Goal: Task Accomplishment & Management: Manage account settings

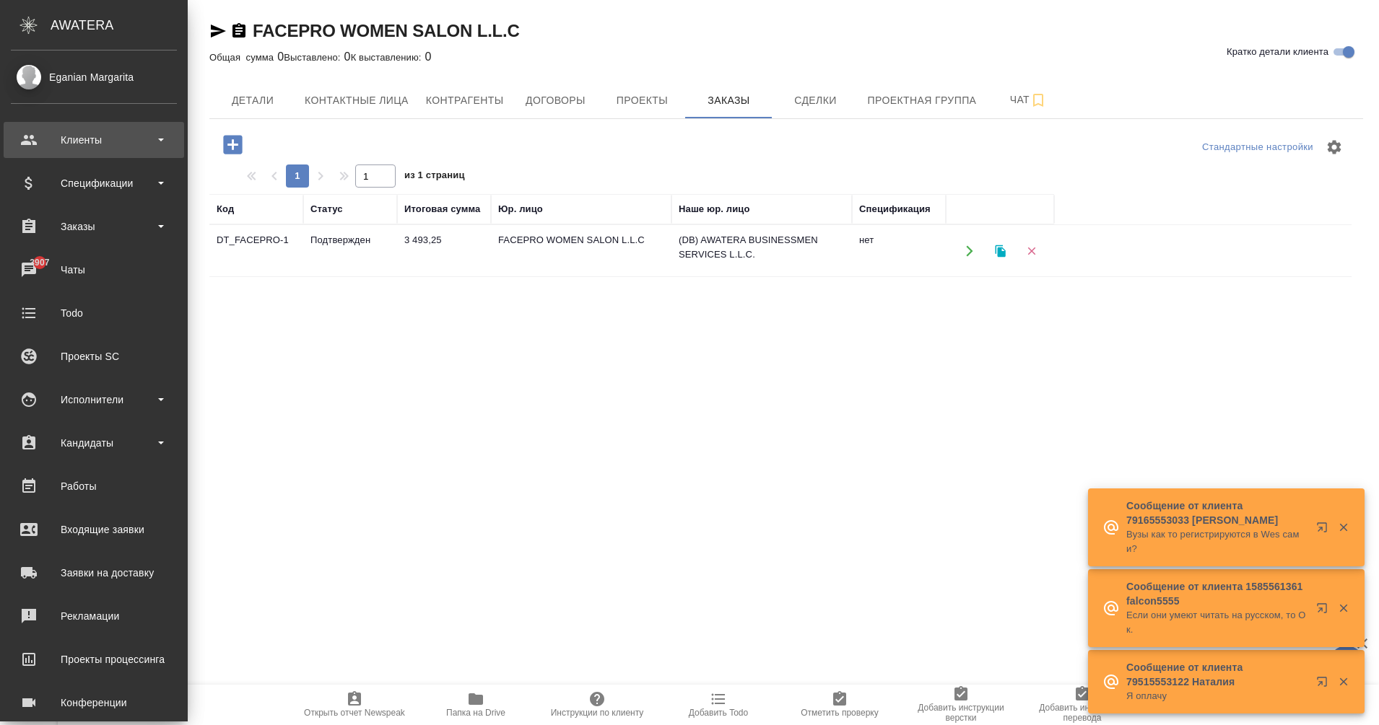
click at [95, 128] on div "Клиенты" at bounding box center [94, 140] width 180 height 36
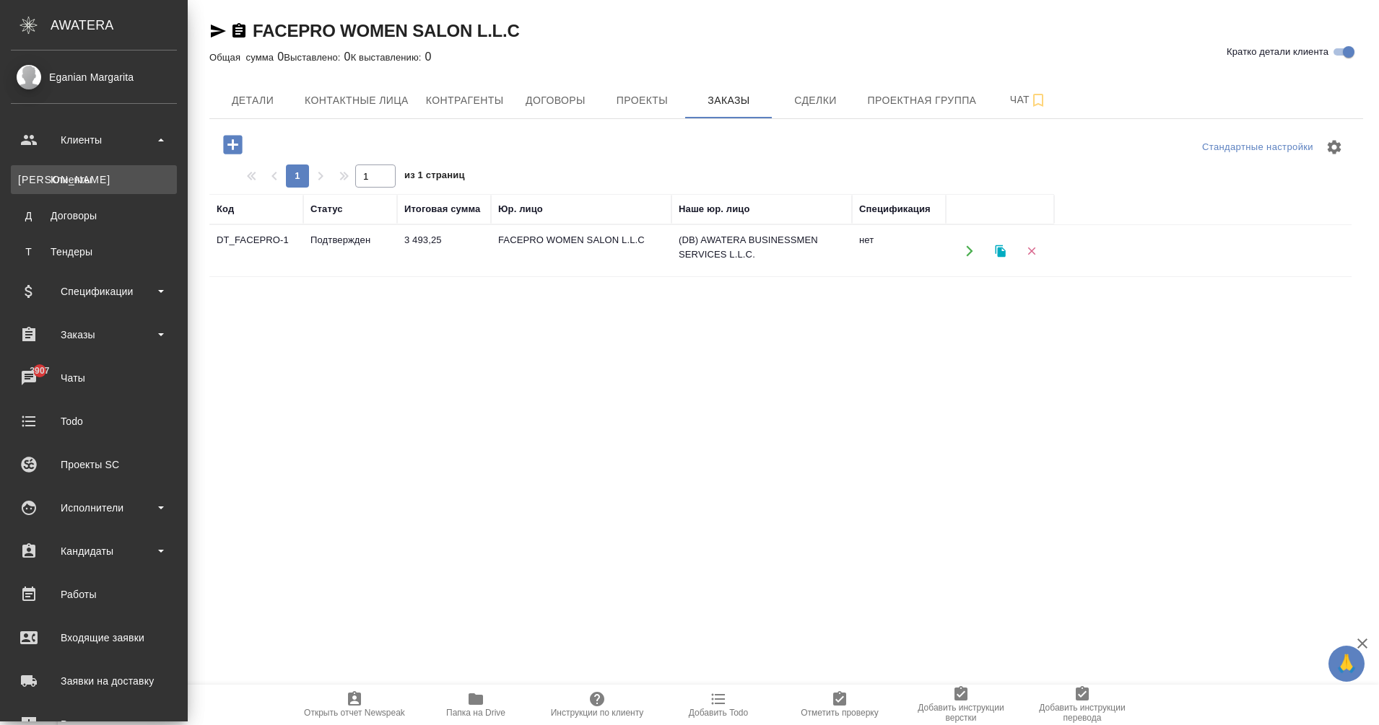
click at [86, 183] on li "К Клиенты" at bounding box center [94, 179] width 188 height 29
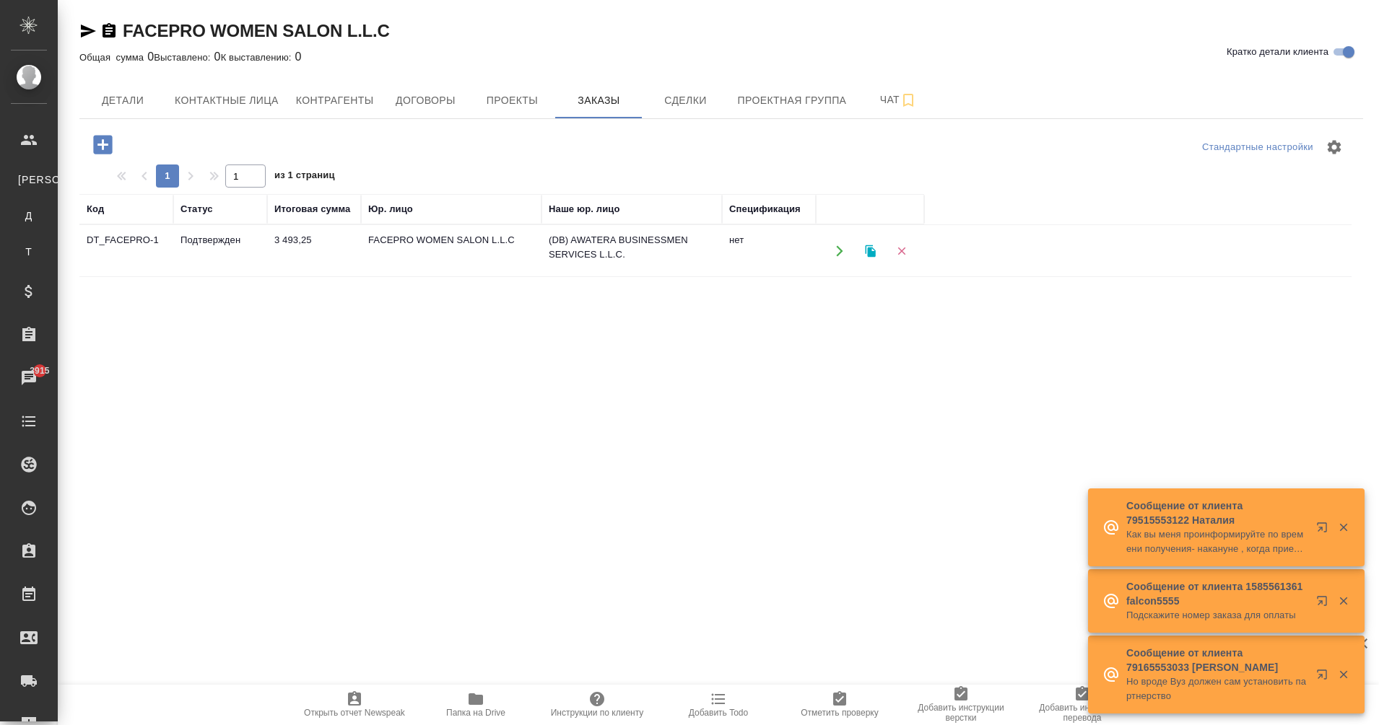
click at [58, 165] on ul "К Клиенты Д Договоры Т Тендеры" at bounding box center [29, 212] width 58 height 108
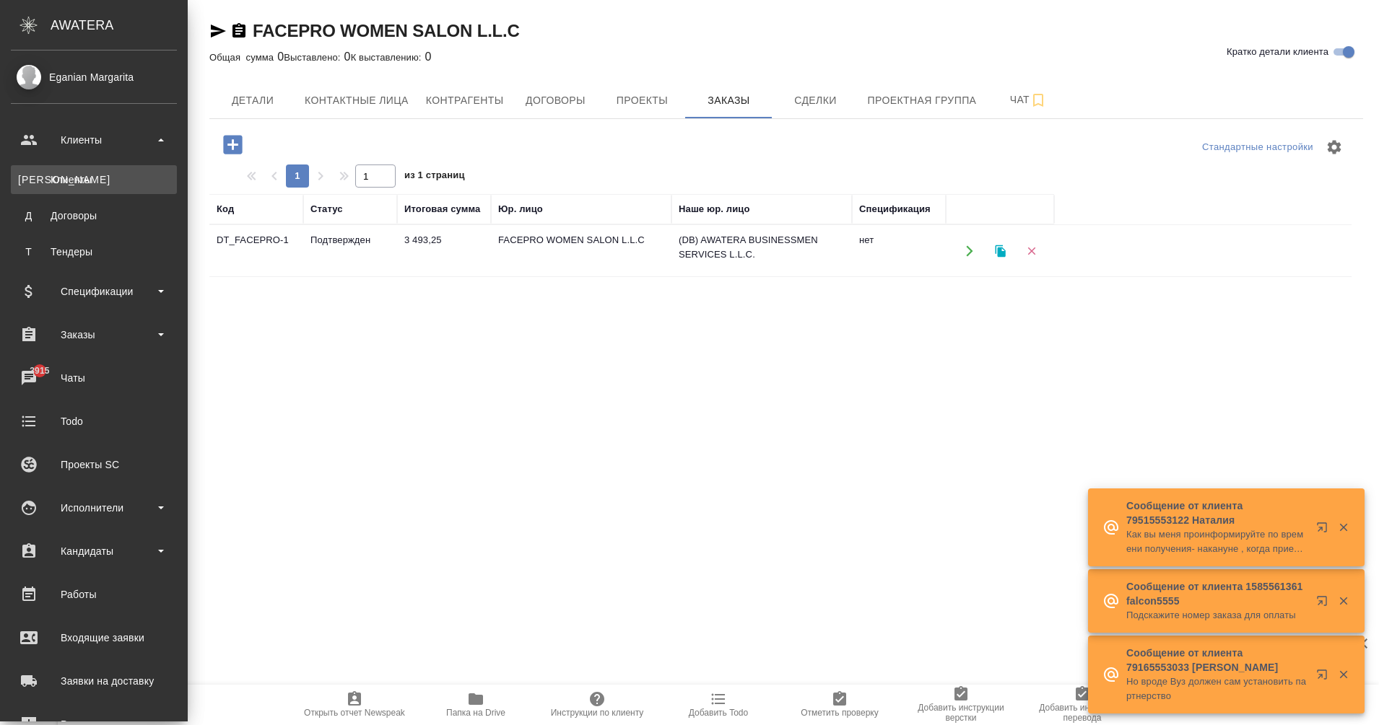
click at [33, 186] on div "Клиенты" at bounding box center [94, 180] width 152 height 14
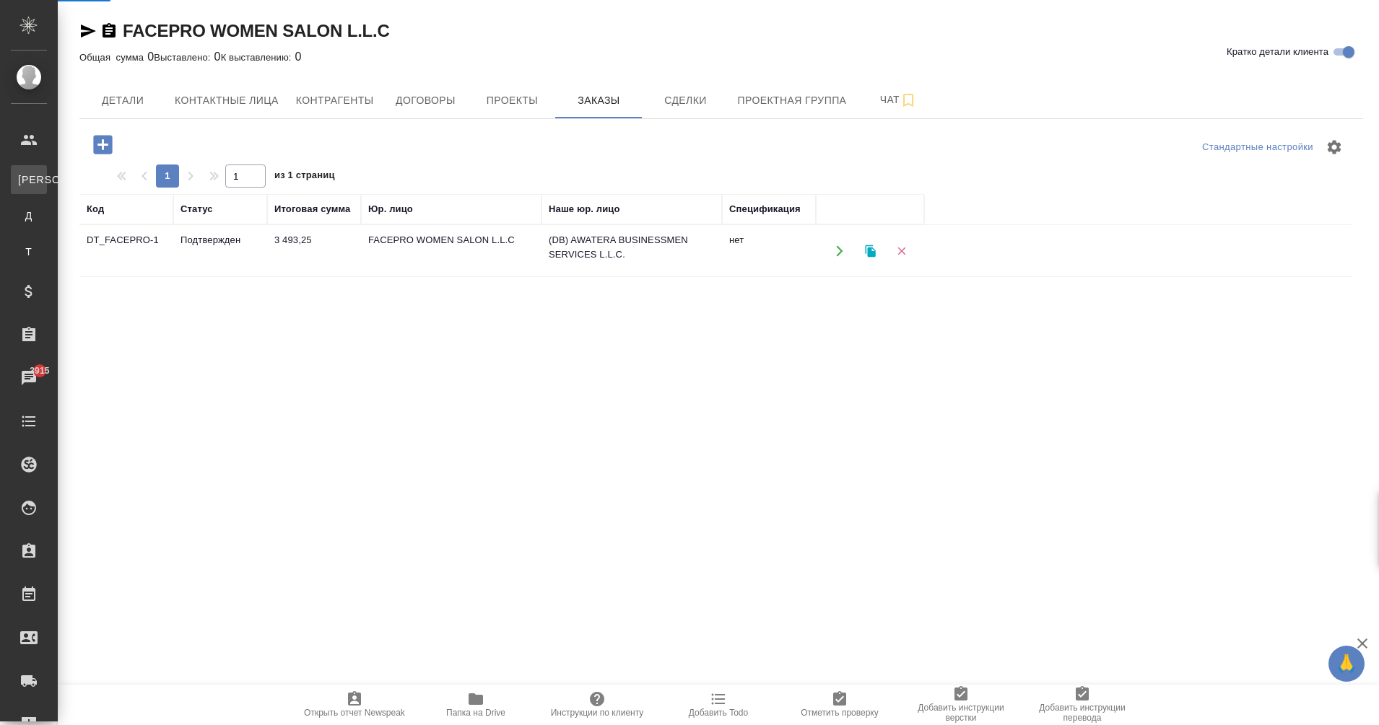
click at [22, 186] on div "Клиенты" at bounding box center [11, 180] width 22 height 14
select select "RU"
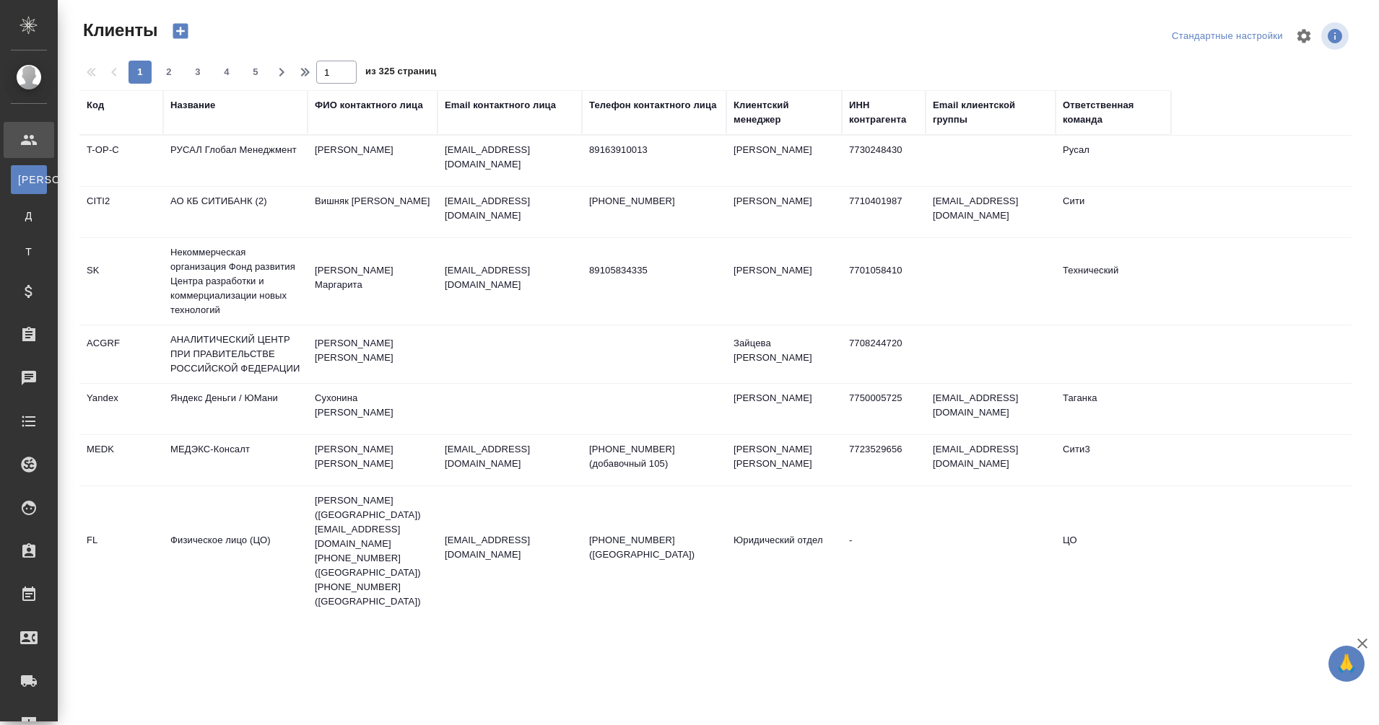
click at [200, 109] on div "Название" at bounding box center [192, 105] width 45 height 14
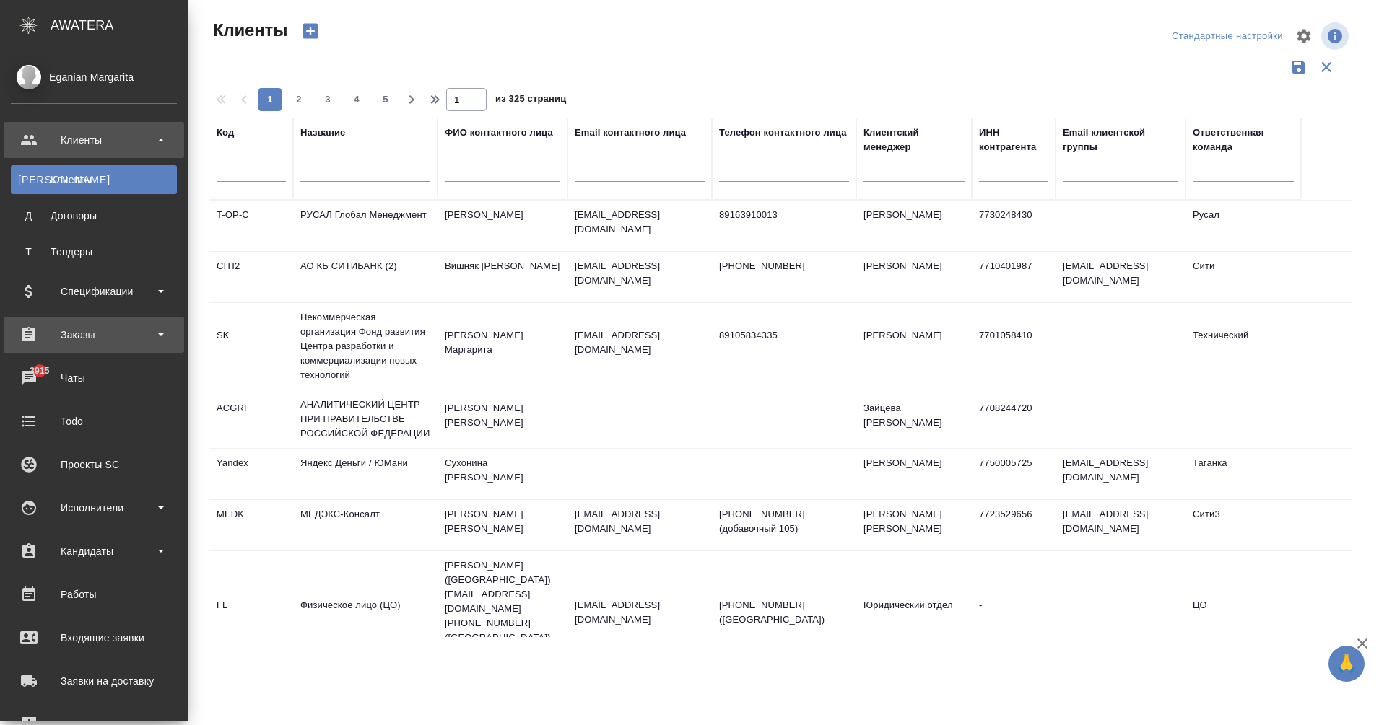
click at [81, 325] on div "Заказы" at bounding box center [94, 335] width 166 height 22
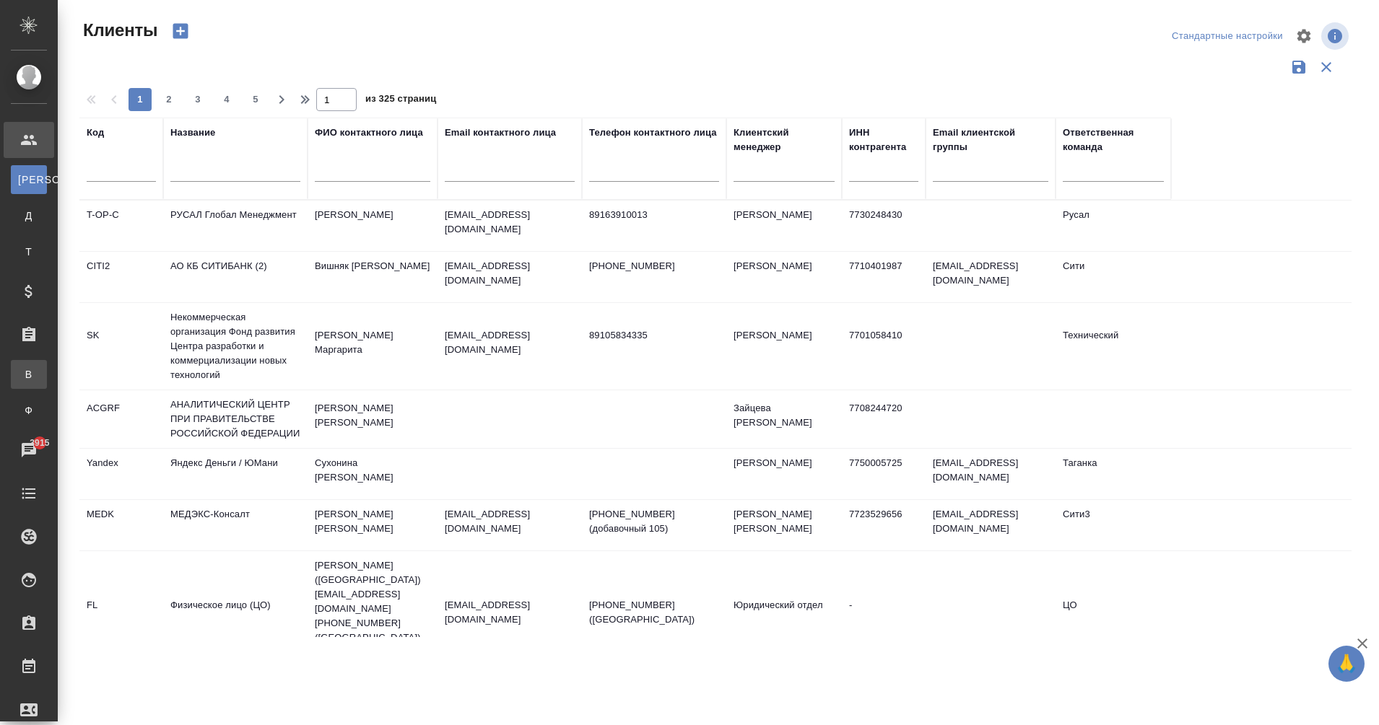
click at [22, 378] on div "Все заказы" at bounding box center [11, 374] width 22 height 14
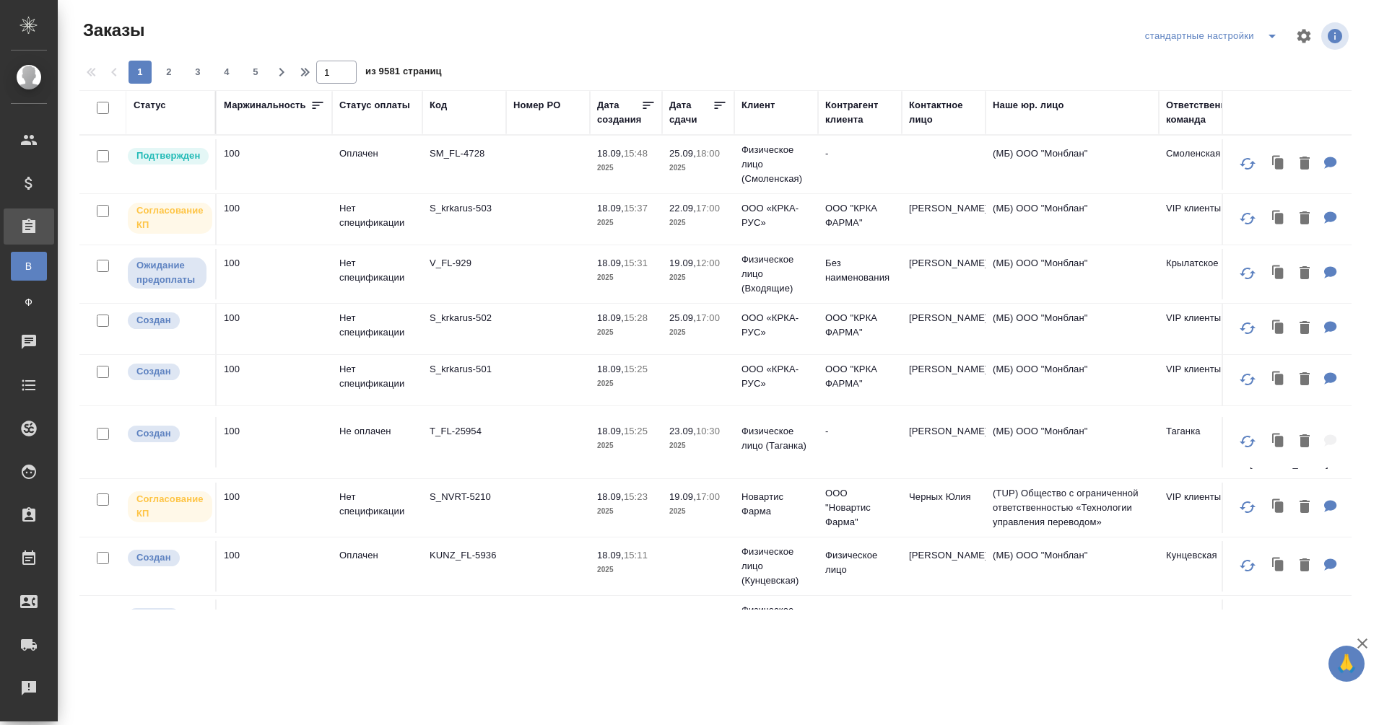
click at [762, 102] on div "Клиент" at bounding box center [757, 105] width 33 height 14
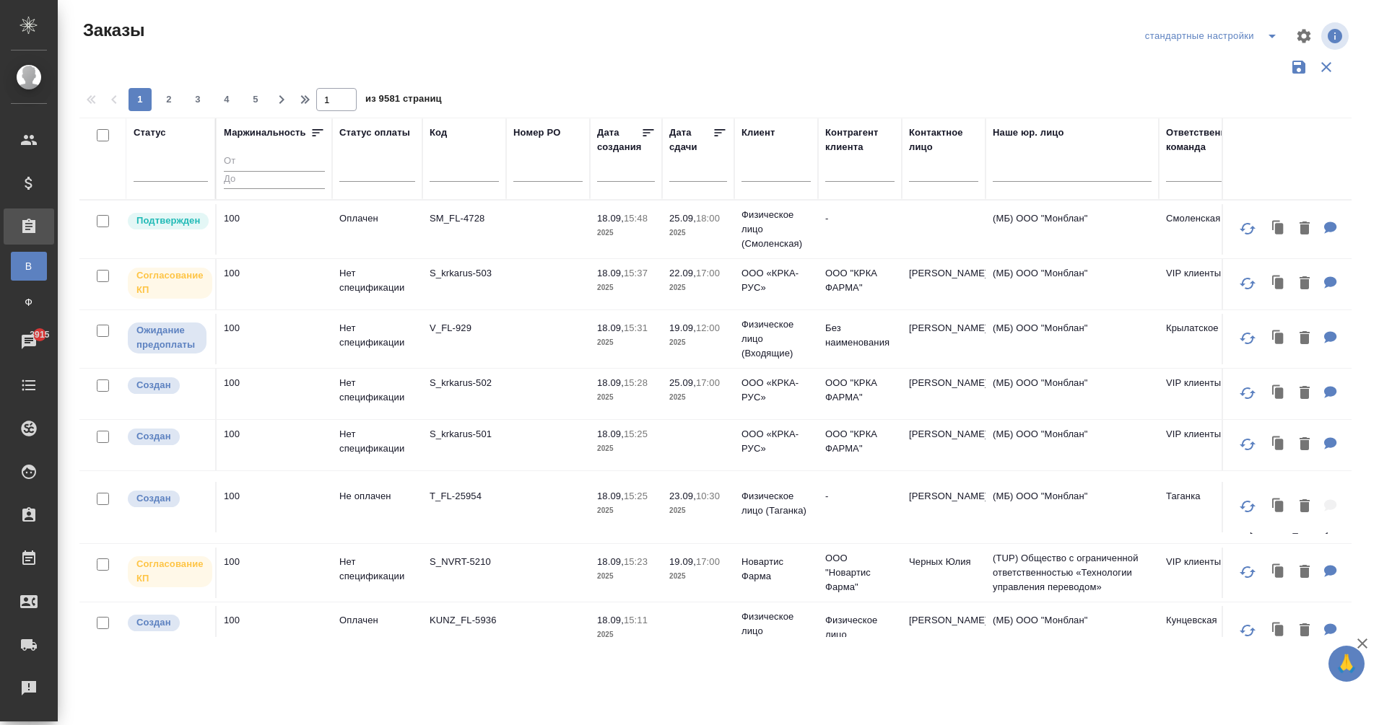
click at [753, 178] on input "text" at bounding box center [775, 173] width 69 height 18
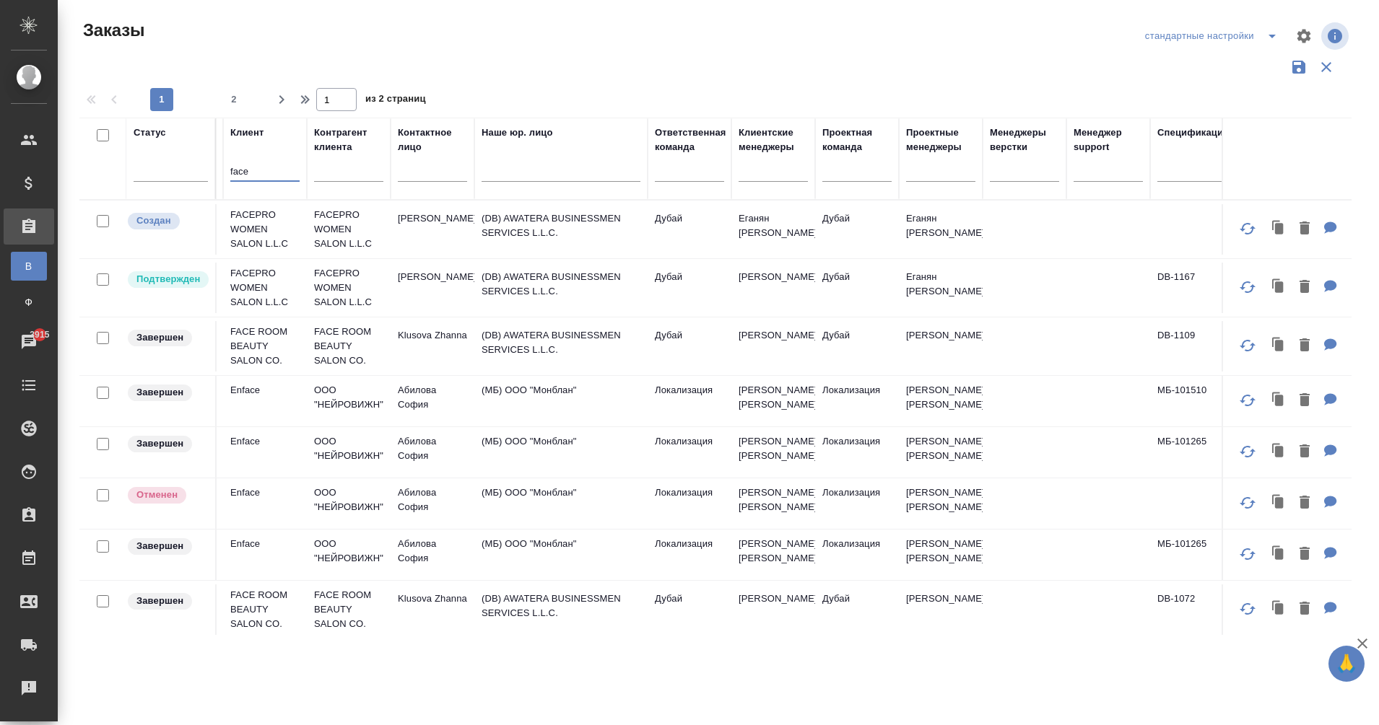
scroll to position [0, 1274]
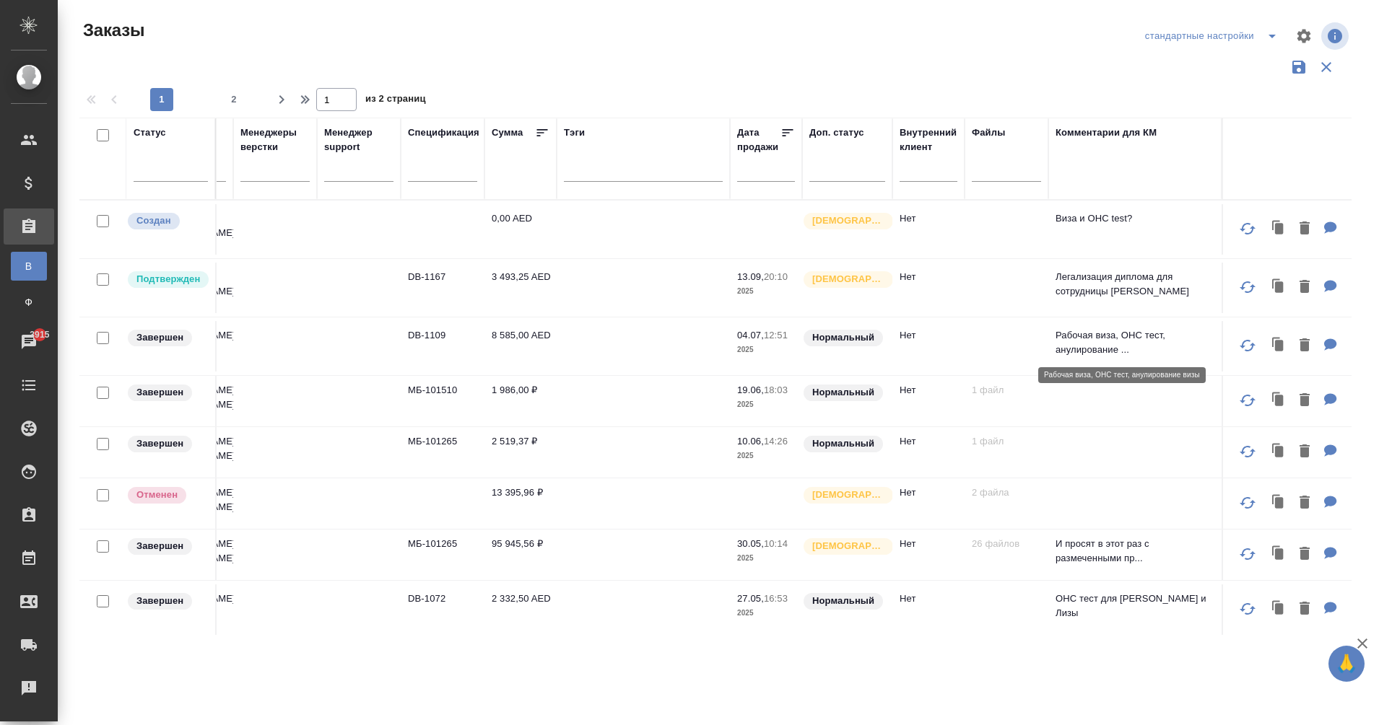
type input "face"
click at [1106, 342] on p "Рабочая виза, ОНС тест, анулирование ..." at bounding box center [1134, 342] width 159 height 29
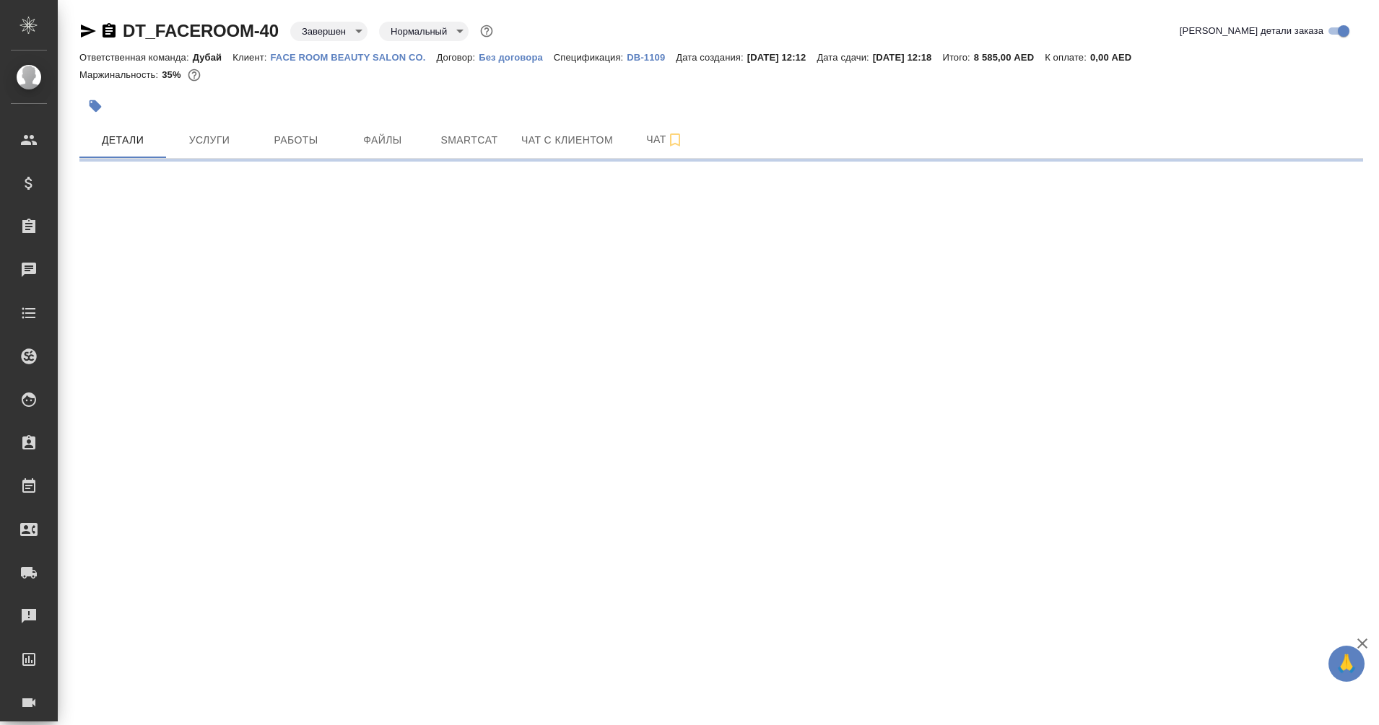
select select "RU"
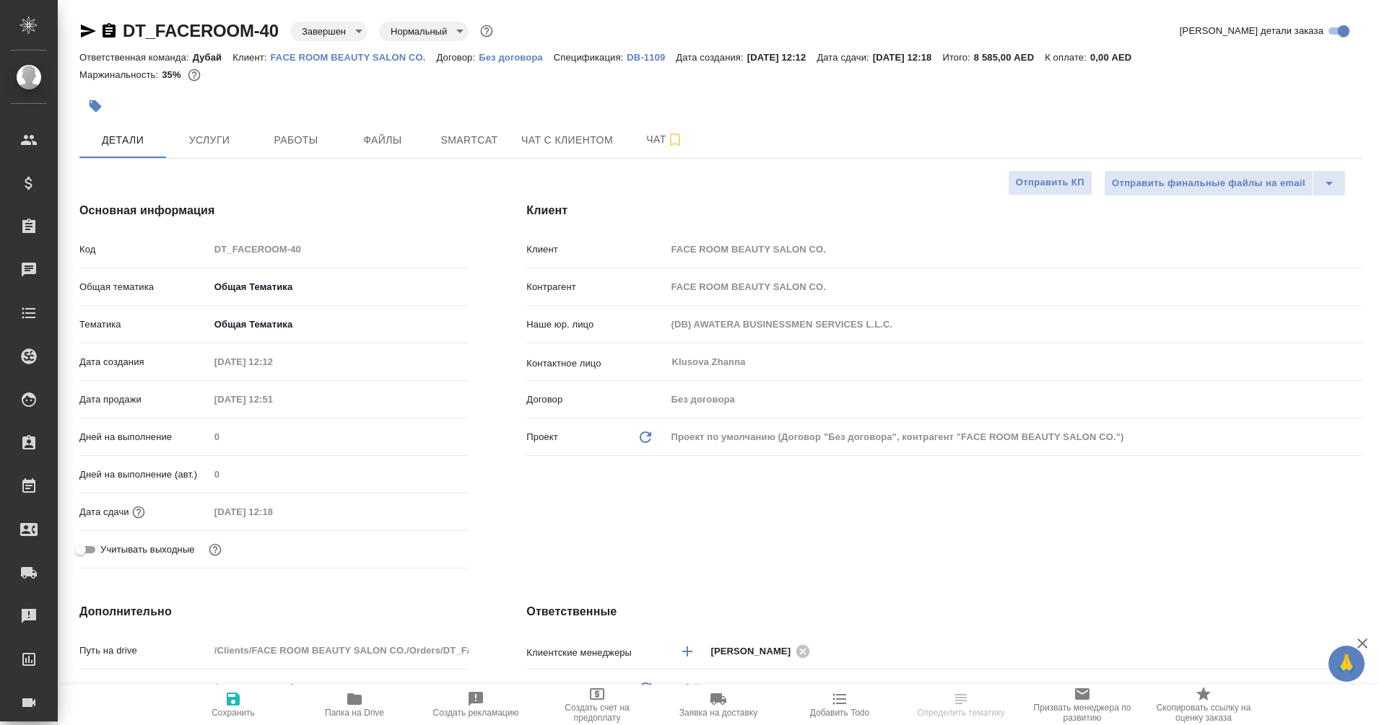
type textarea "x"
click at [83, 31] on icon "button" at bounding box center [87, 30] width 17 height 17
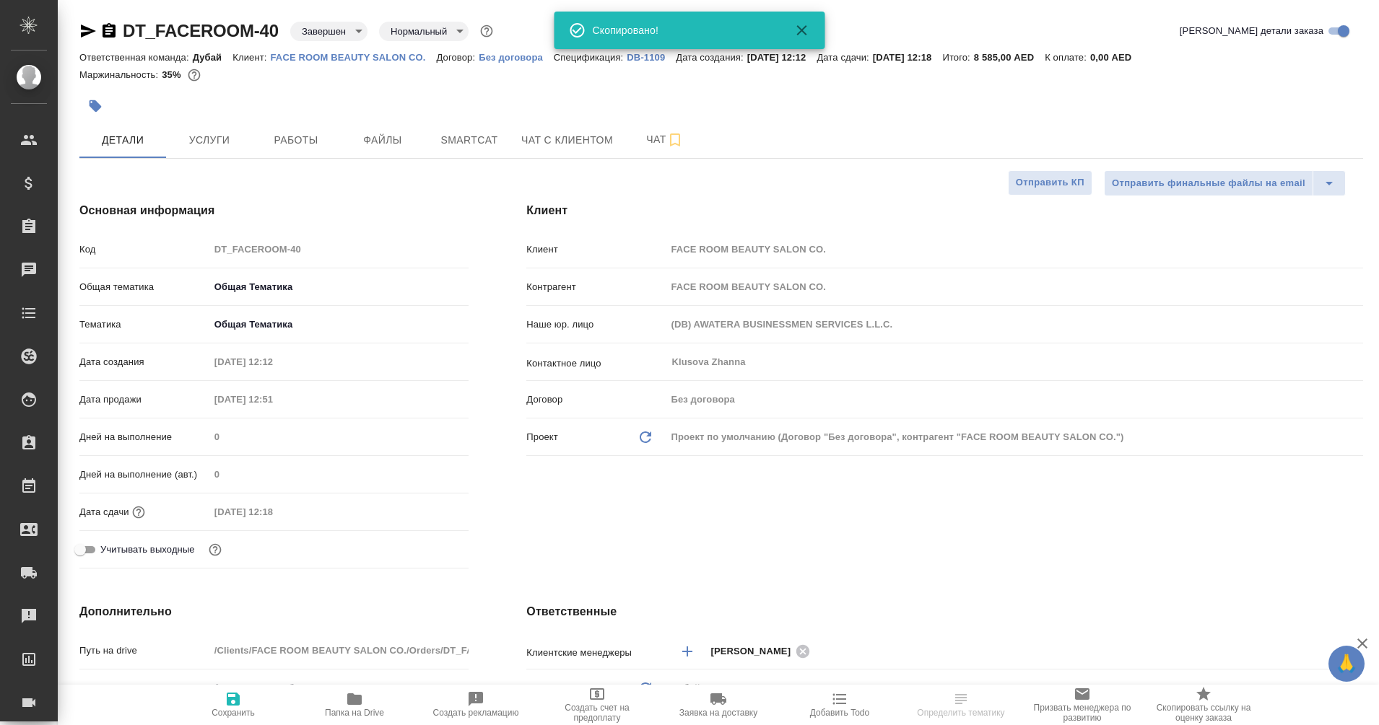
type input "Solokha Petro"
type textarea "x"
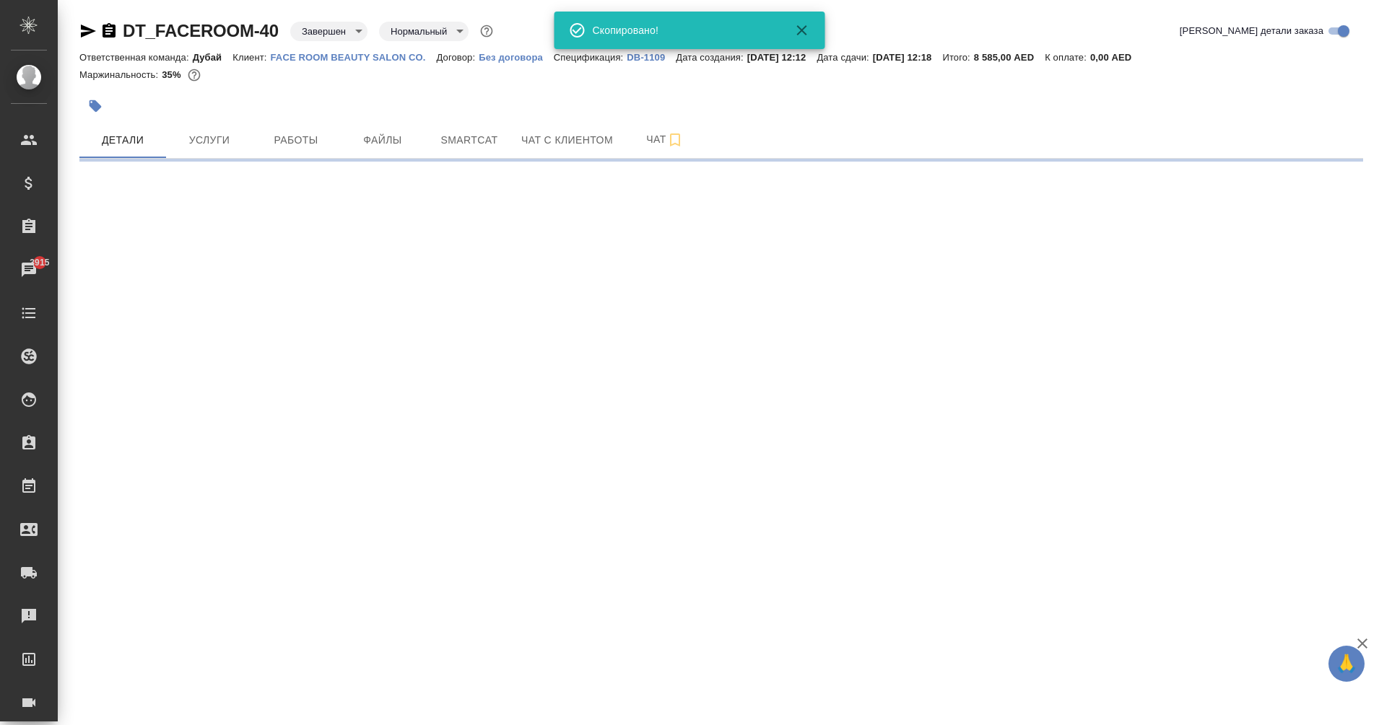
select select "RU"
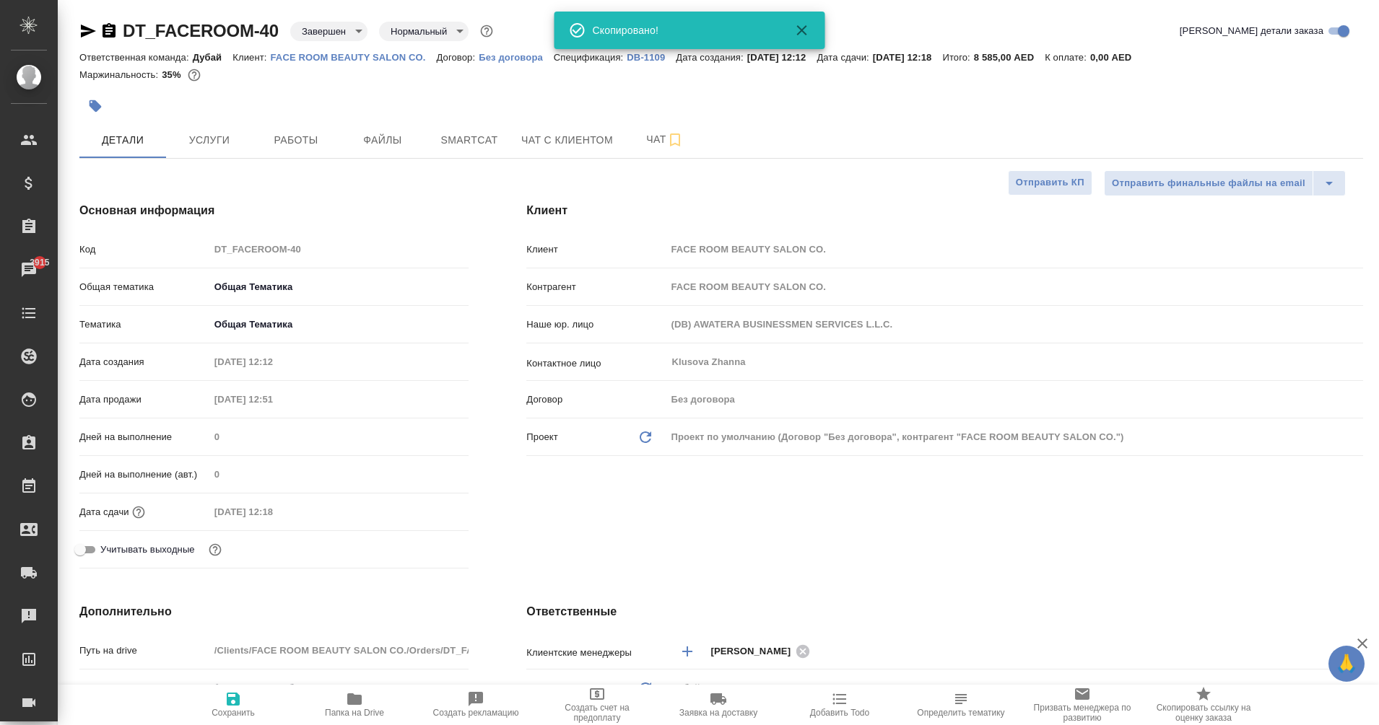
type textarea "x"
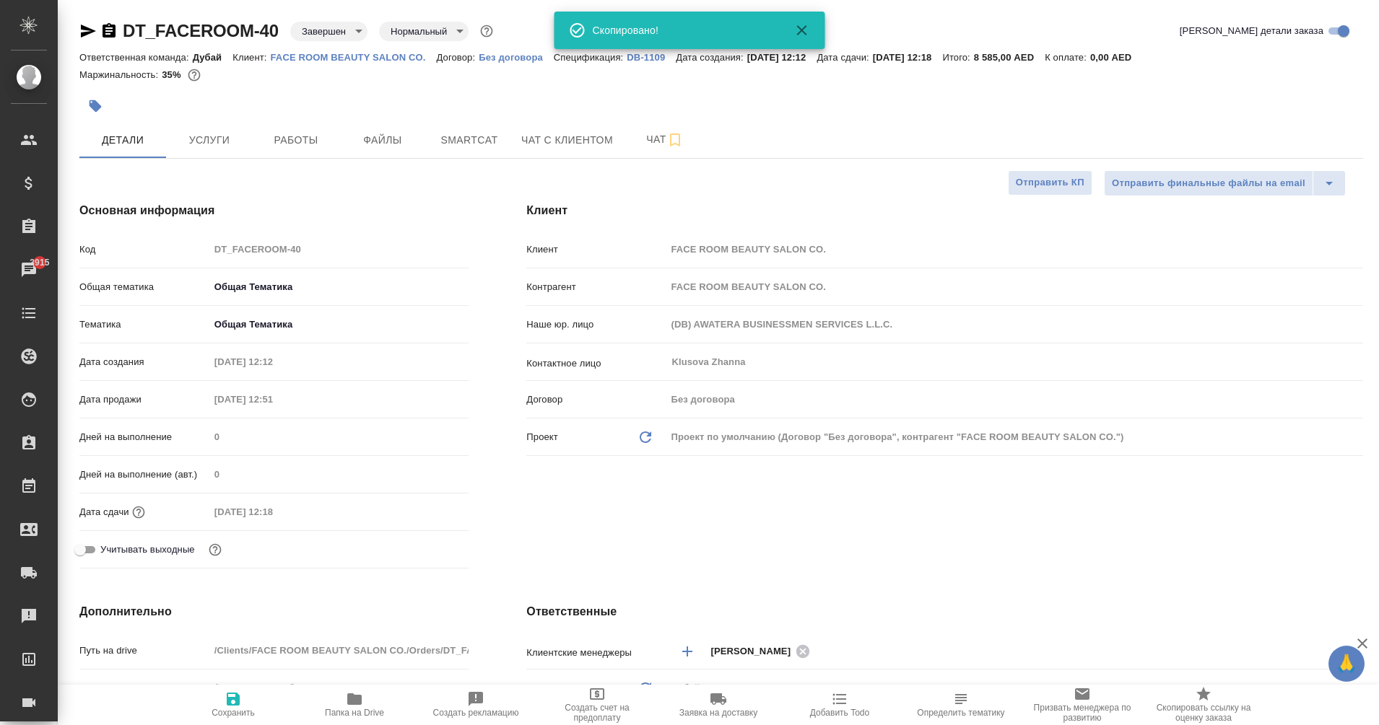
type textarea "x"
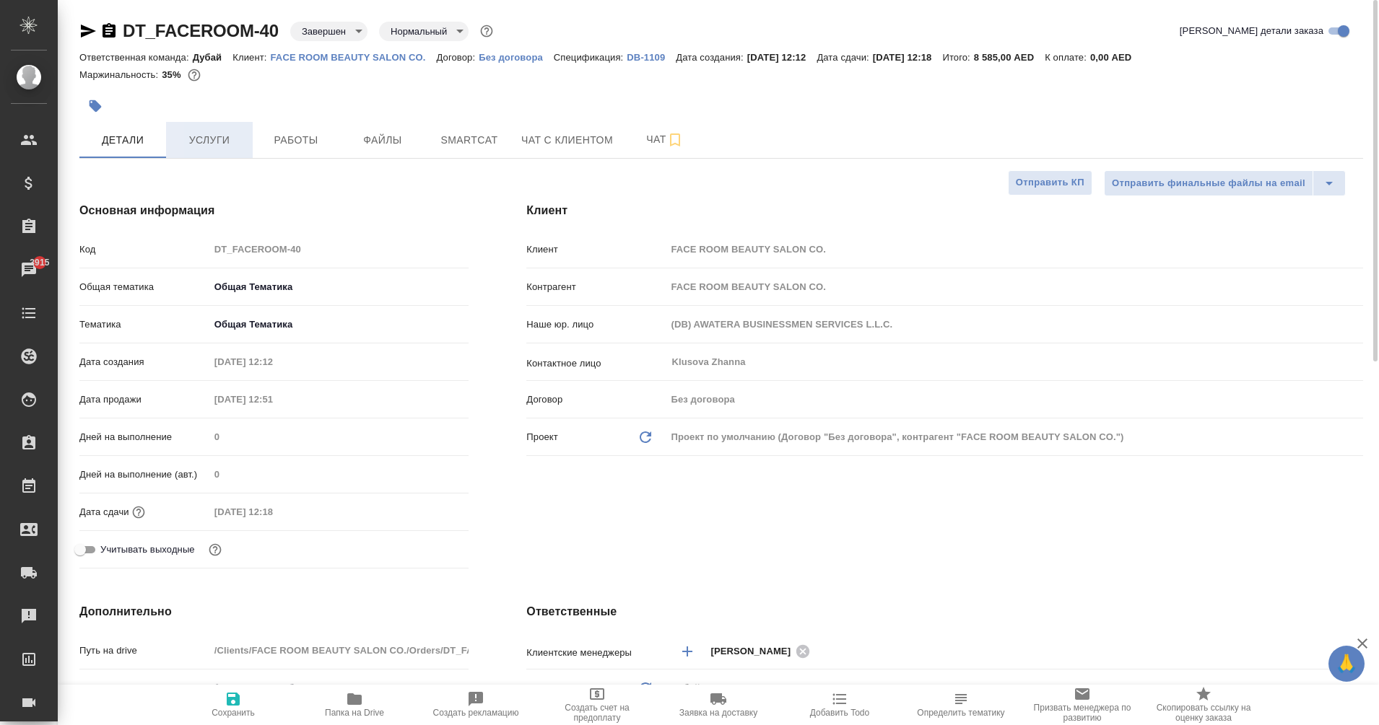
click at [212, 144] on span "Услуги" at bounding box center [209, 140] width 69 height 18
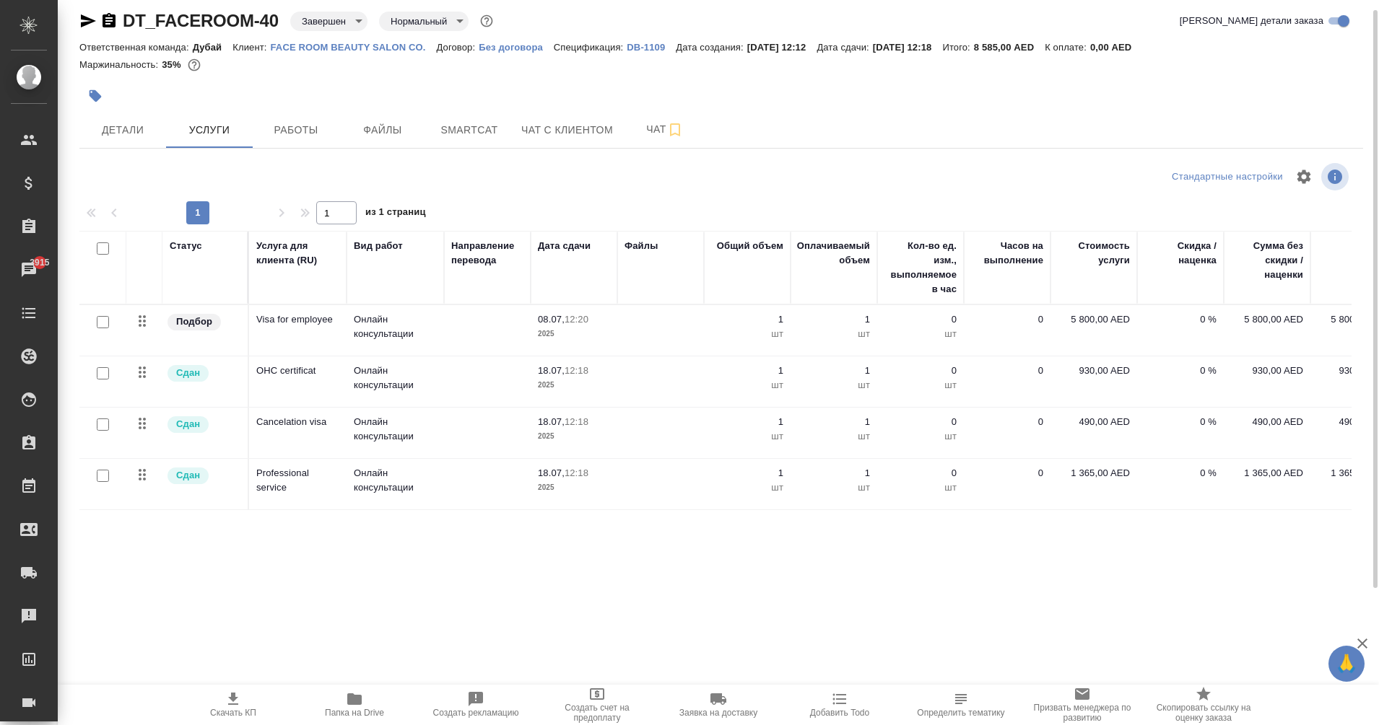
scroll to position [10, 0]
click at [299, 371] on p "OHC certificat" at bounding box center [297, 371] width 83 height 14
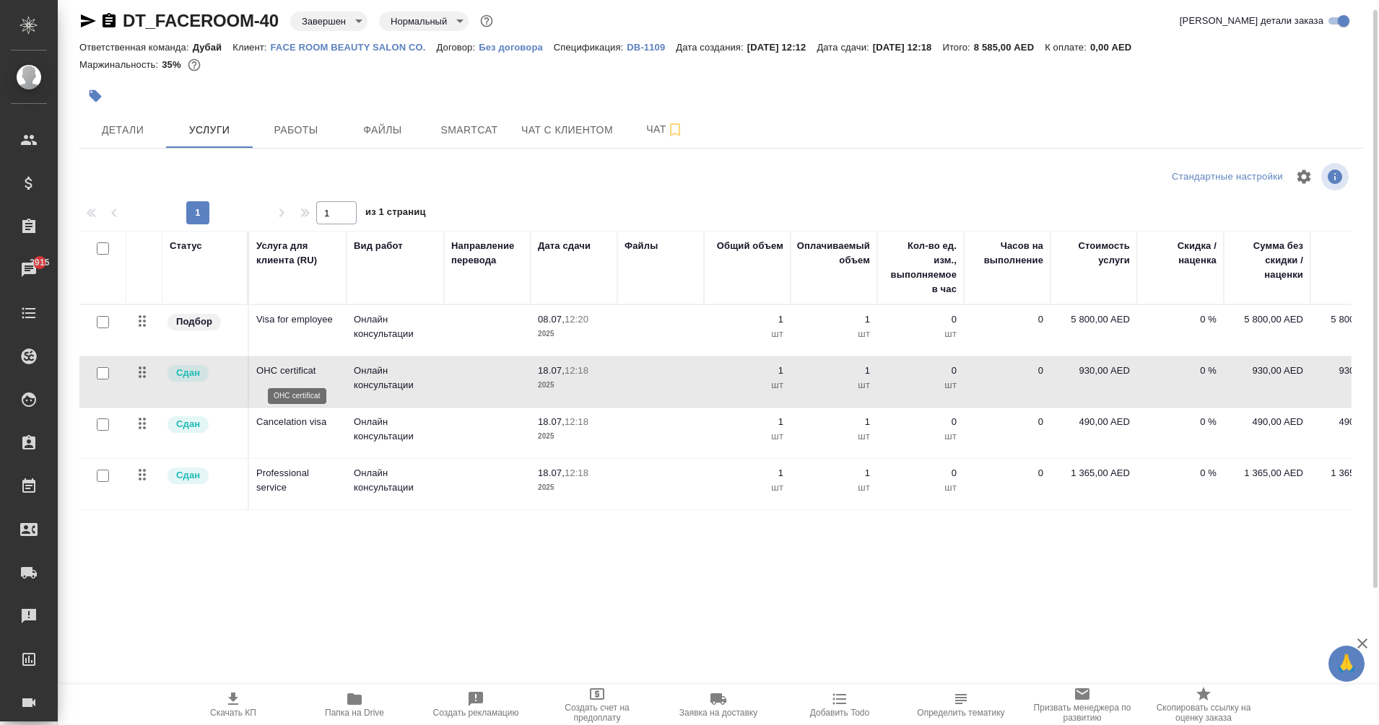
click at [299, 371] on p "OHC certificat" at bounding box center [297, 371] width 83 height 14
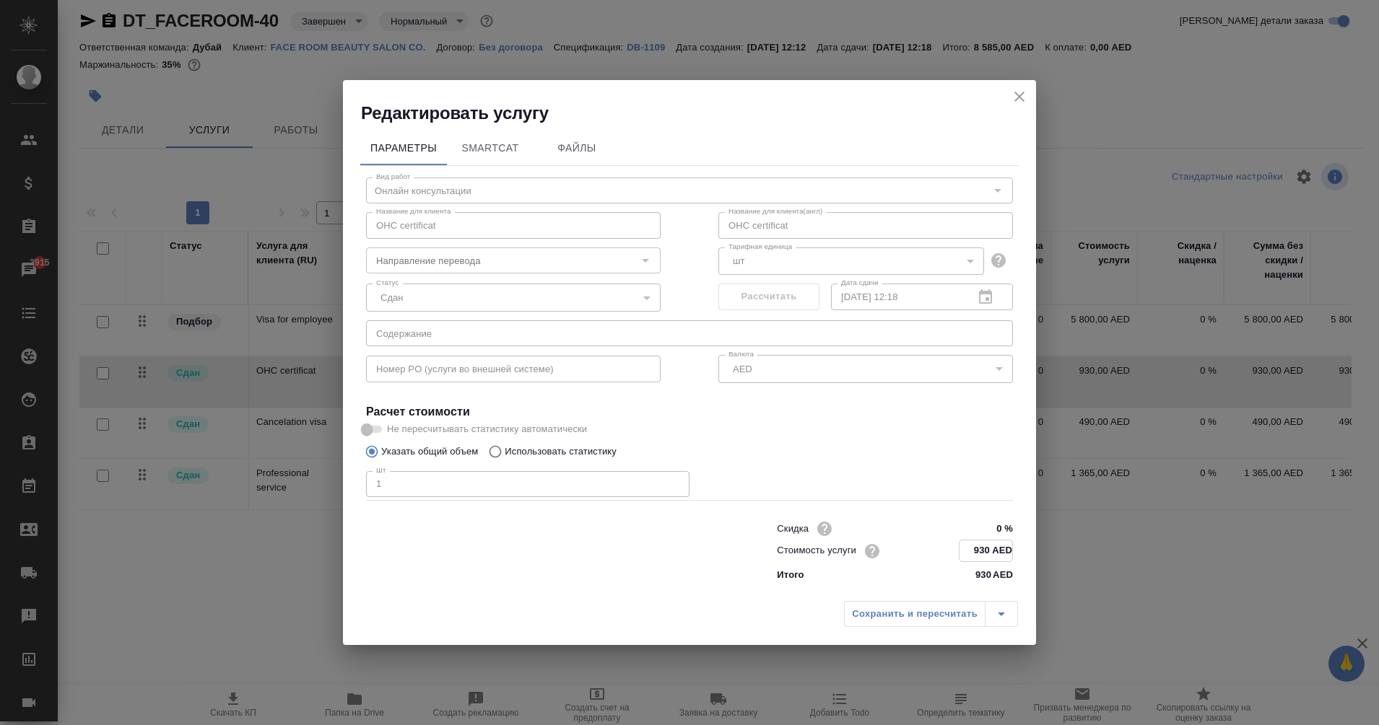
drag, startPoint x: 970, startPoint y: 549, endPoint x: 990, endPoint y: 549, distance: 20.2
click at [990, 549] on input "930 AED" at bounding box center [985, 551] width 53 height 21
click at [1022, 96] on icon "close" at bounding box center [1019, 97] width 17 height 17
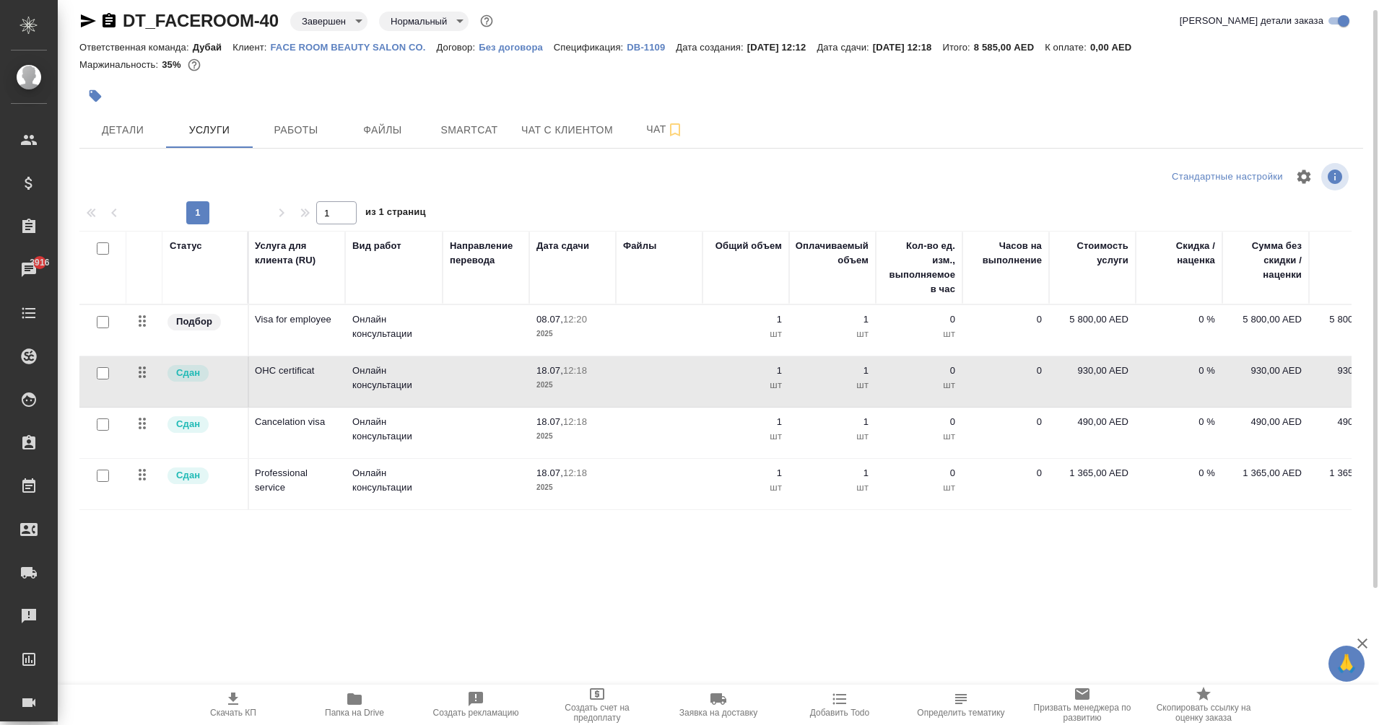
scroll to position [0, 0]
click at [507, 596] on div ".cls-1 fill:#fff; AWATERA Eganian Margarita Клиенты Спецификации Заказы 3916 Ча…" at bounding box center [689, 362] width 1379 height 725
click at [86, 20] on icon "button" at bounding box center [87, 20] width 17 height 17
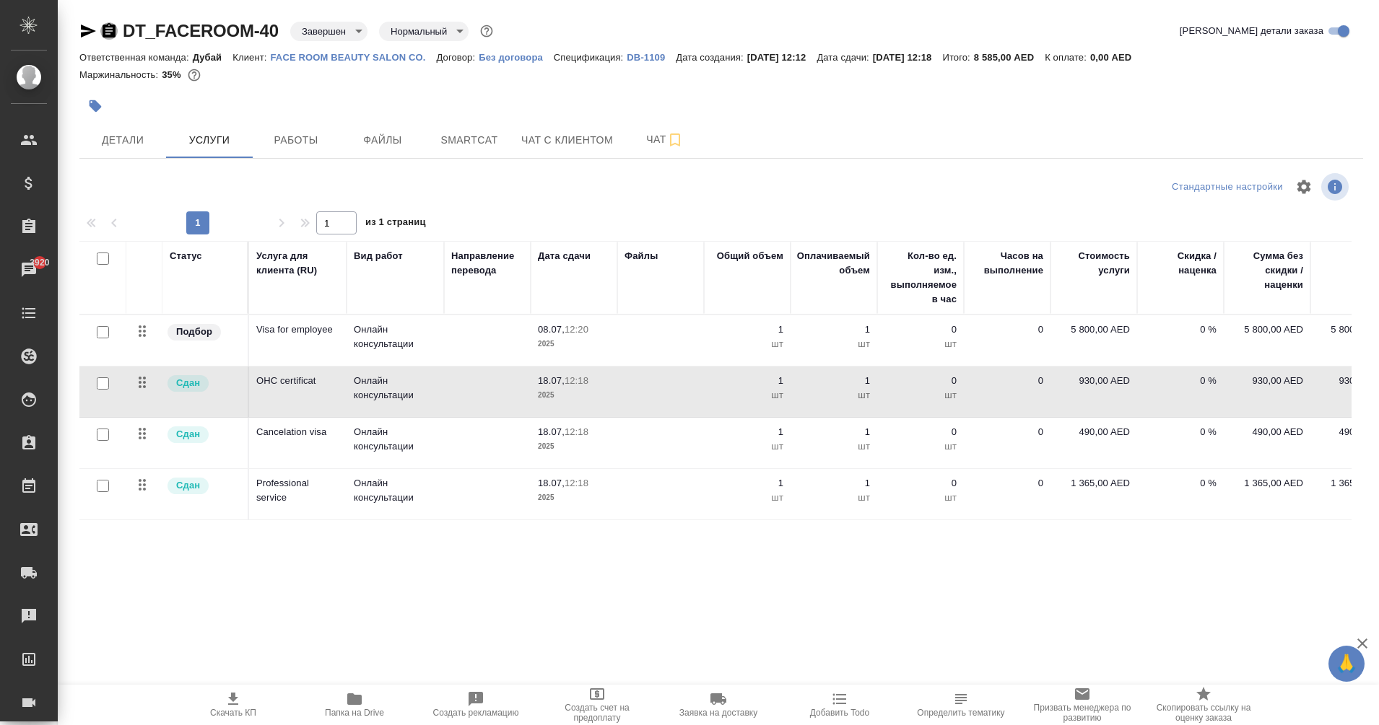
click at [111, 31] on icon "button" at bounding box center [108, 30] width 17 height 17
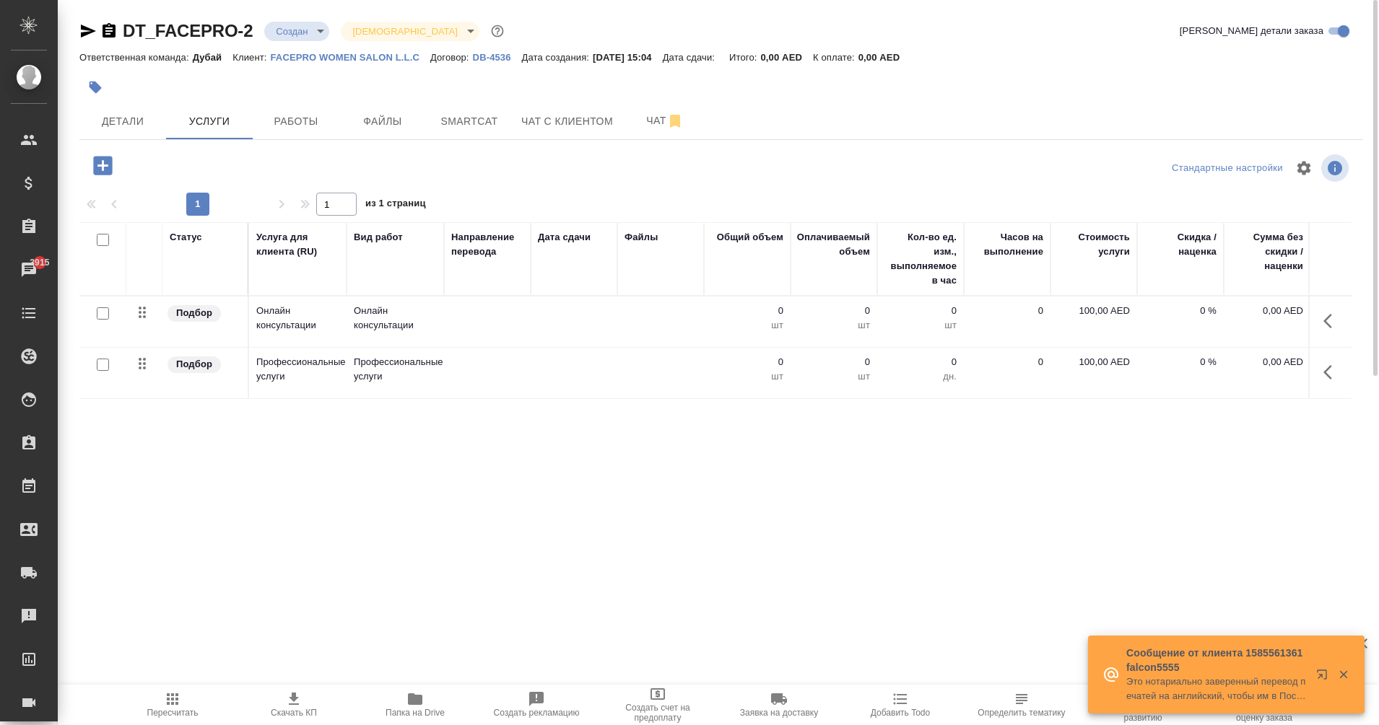
click at [366, 57] on p "FACEPRO WOMEN SALON L.L.C" at bounding box center [351, 57] width 160 height 11
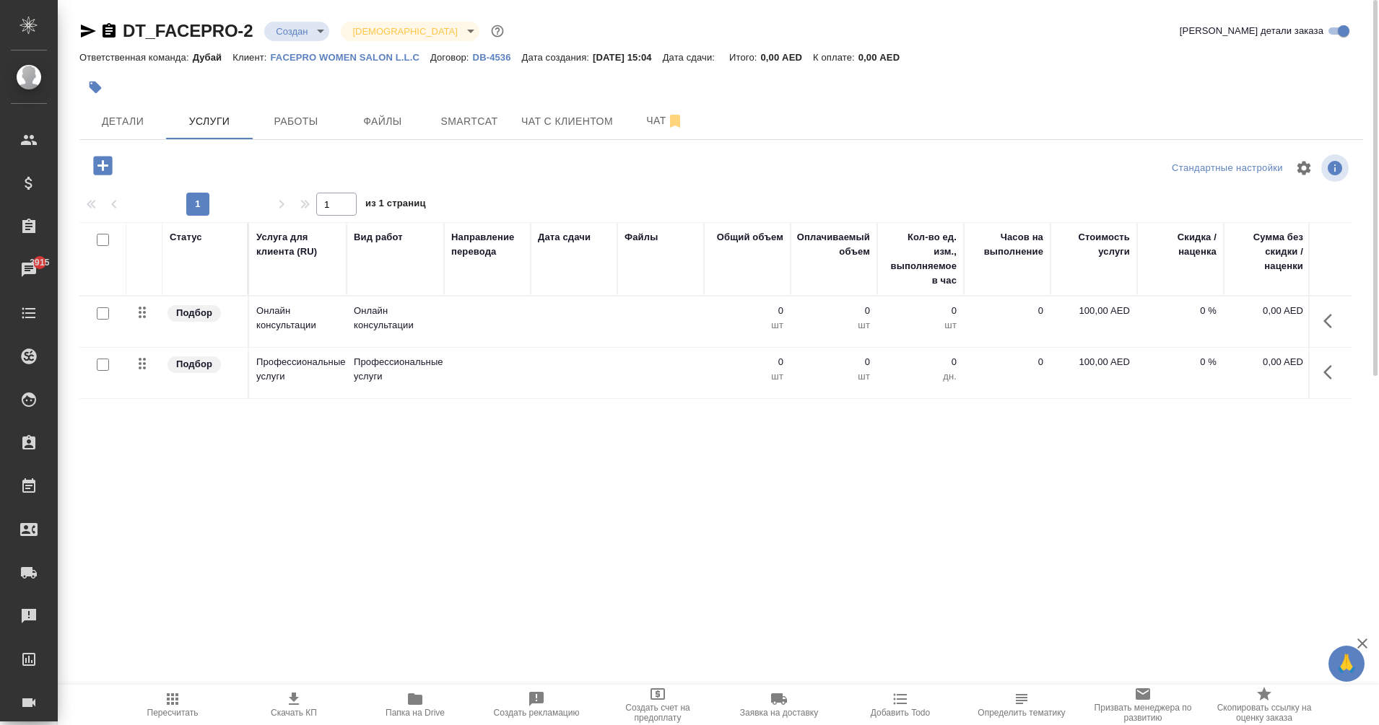
click at [1330, 320] on icon "button" at bounding box center [1331, 321] width 17 height 17
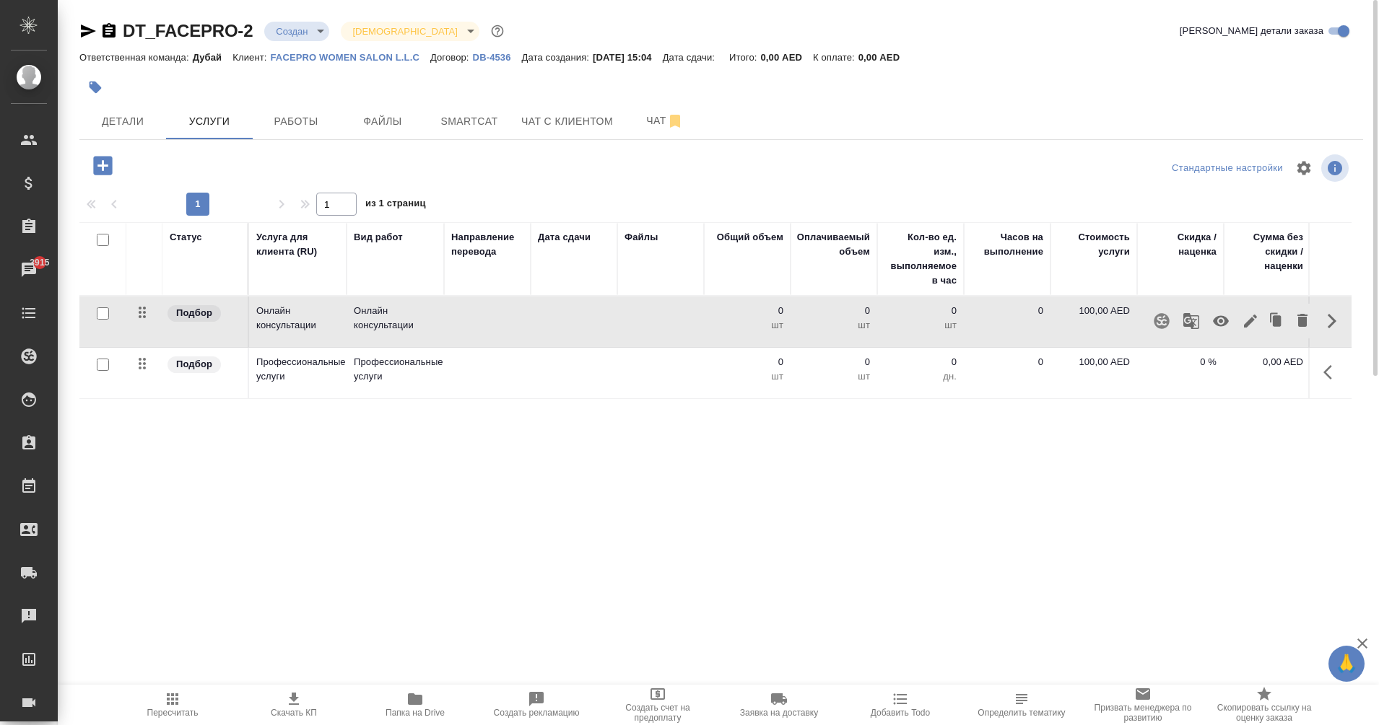
click at [1250, 325] on icon "button" at bounding box center [1250, 321] width 17 height 17
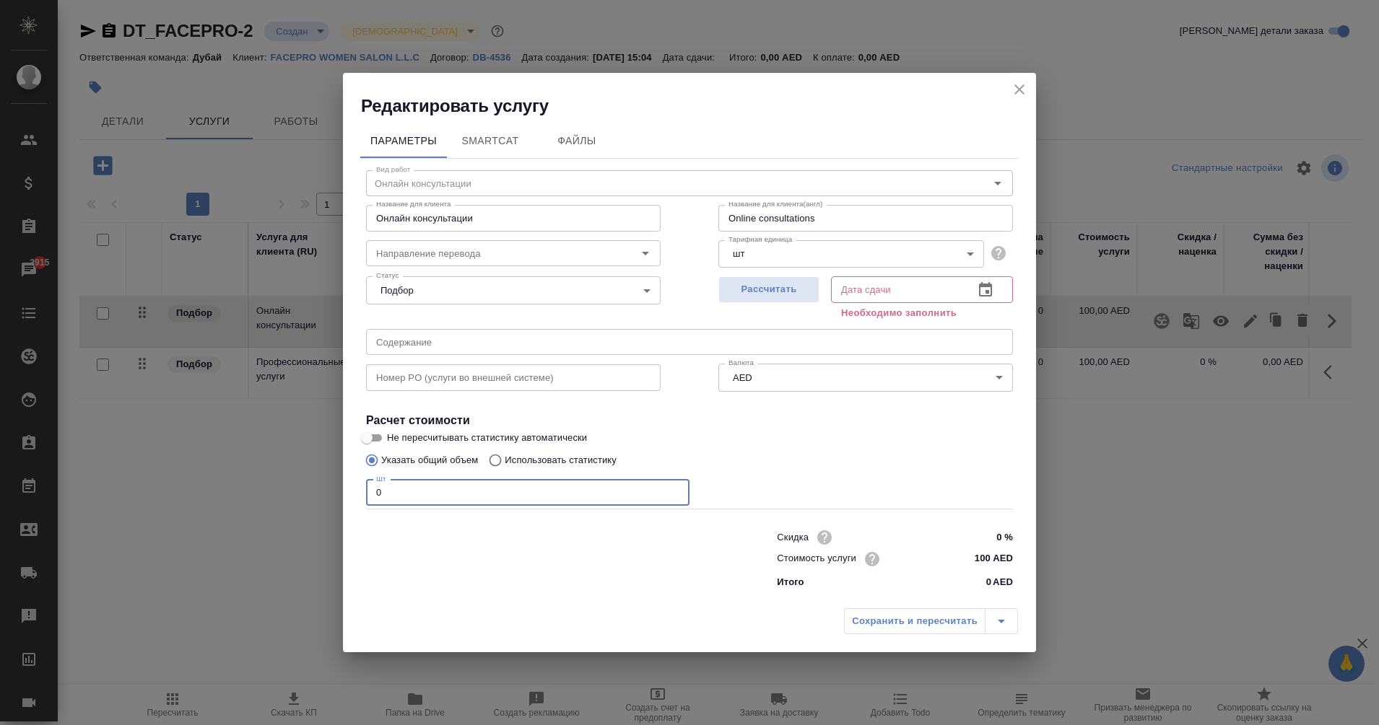
drag, startPoint x: 399, startPoint y: 497, endPoint x: 332, endPoint y: 505, distance: 67.5
click at [332, 505] on div "Редактировать услугу Параметры SmartCat Файлы Вид работ Онлайн консультации Вид…" at bounding box center [689, 362] width 1379 height 725
type input "1"
click at [987, 557] on input "100 AED" at bounding box center [986, 559] width 54 height 21
click at [987, 557] on input "100 AED" at bounding box center [985, 559] width 53 height 21
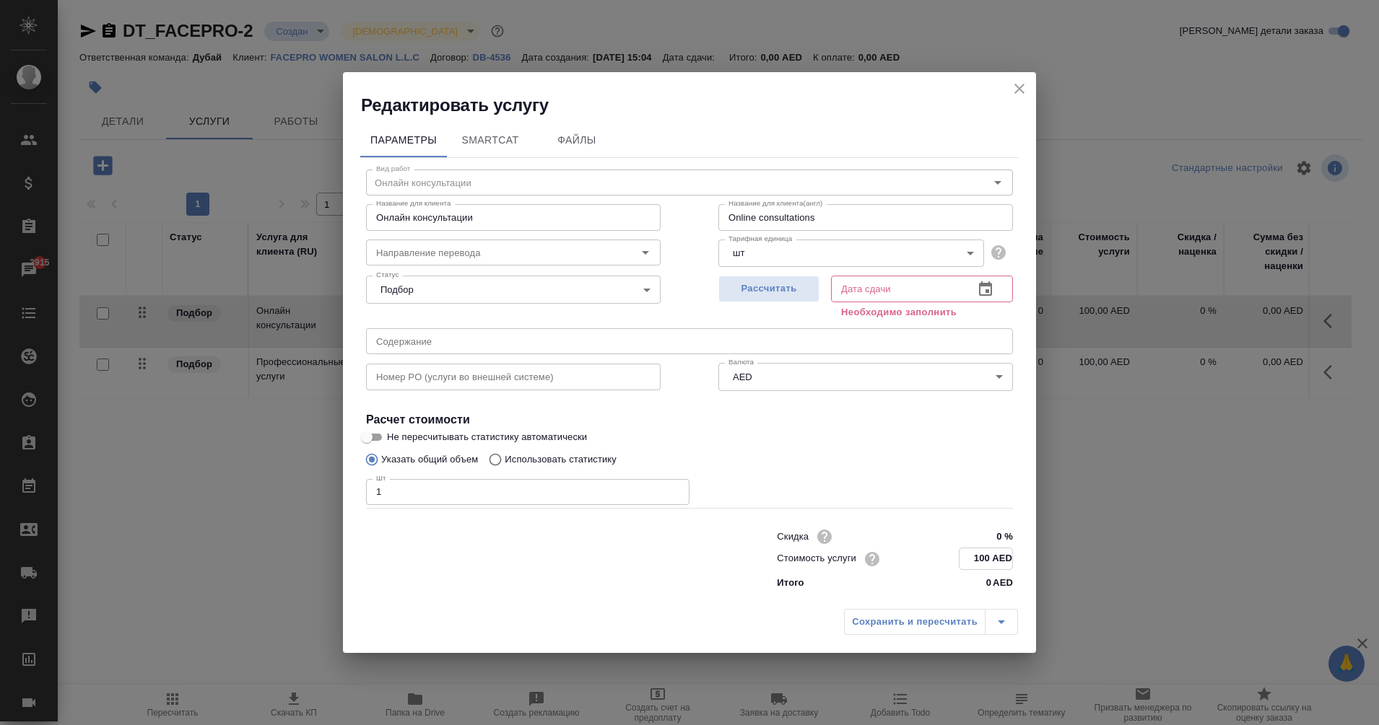
paste input "93"
type input "930 AED"
click at [988, 287] on icon "button" at bounding box center [985, 290] width 17 height 17
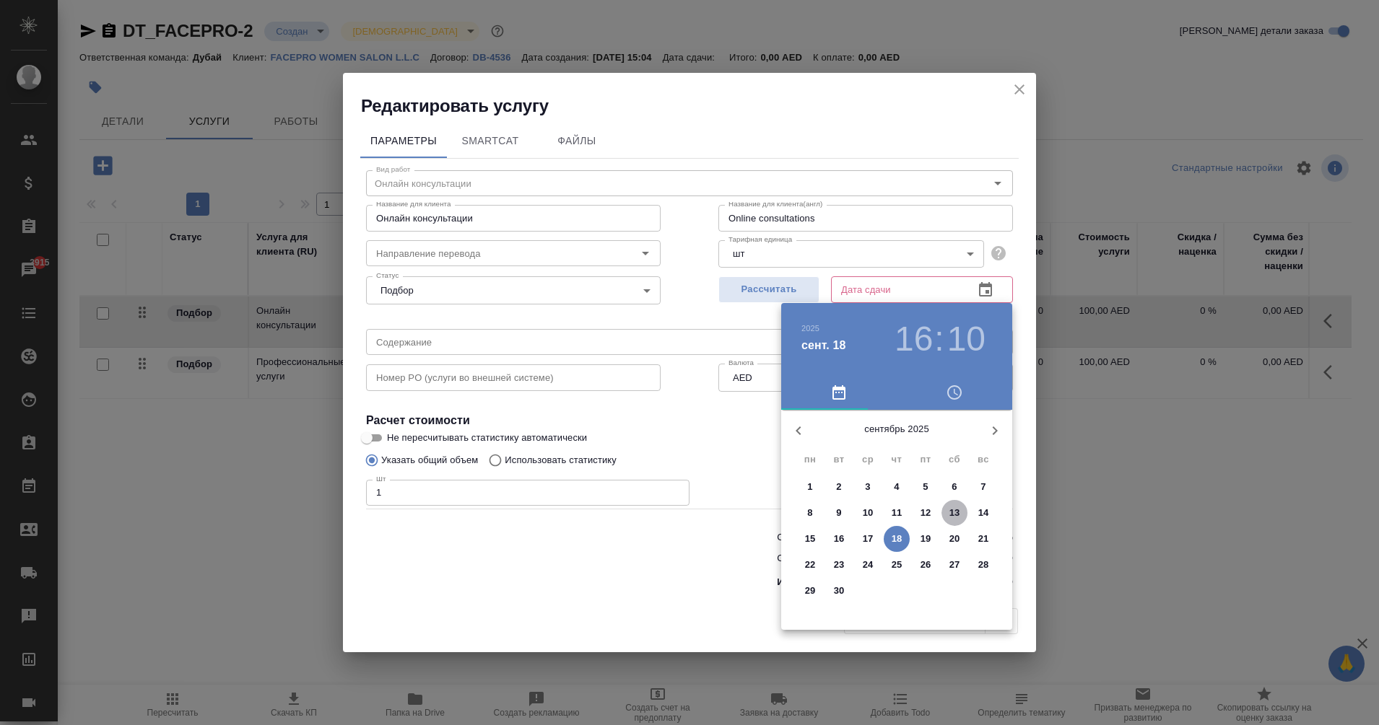
click at [958, 524] on button "13" at bounding box center [954, 513] width 26 height 26
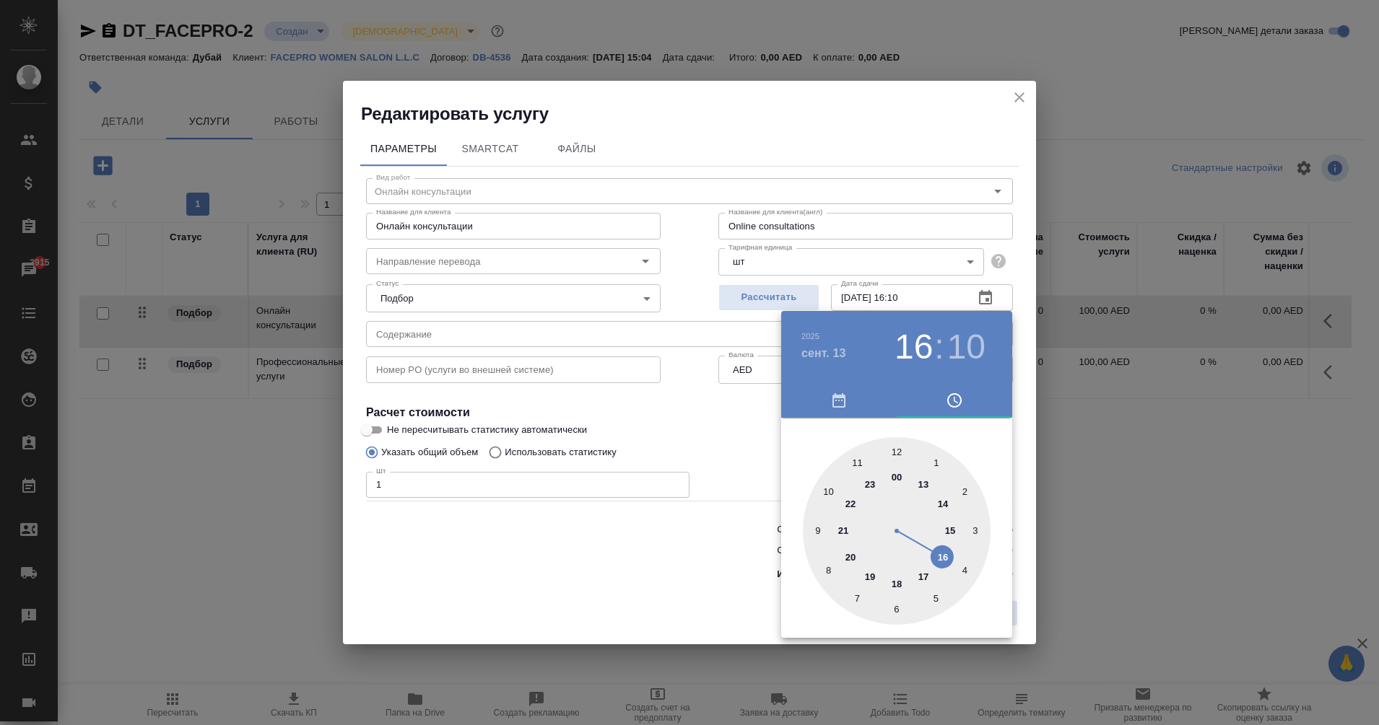
click at [828, 345] on h4 "сент. 13" at bounding box center [823, 353] width 45 height 17
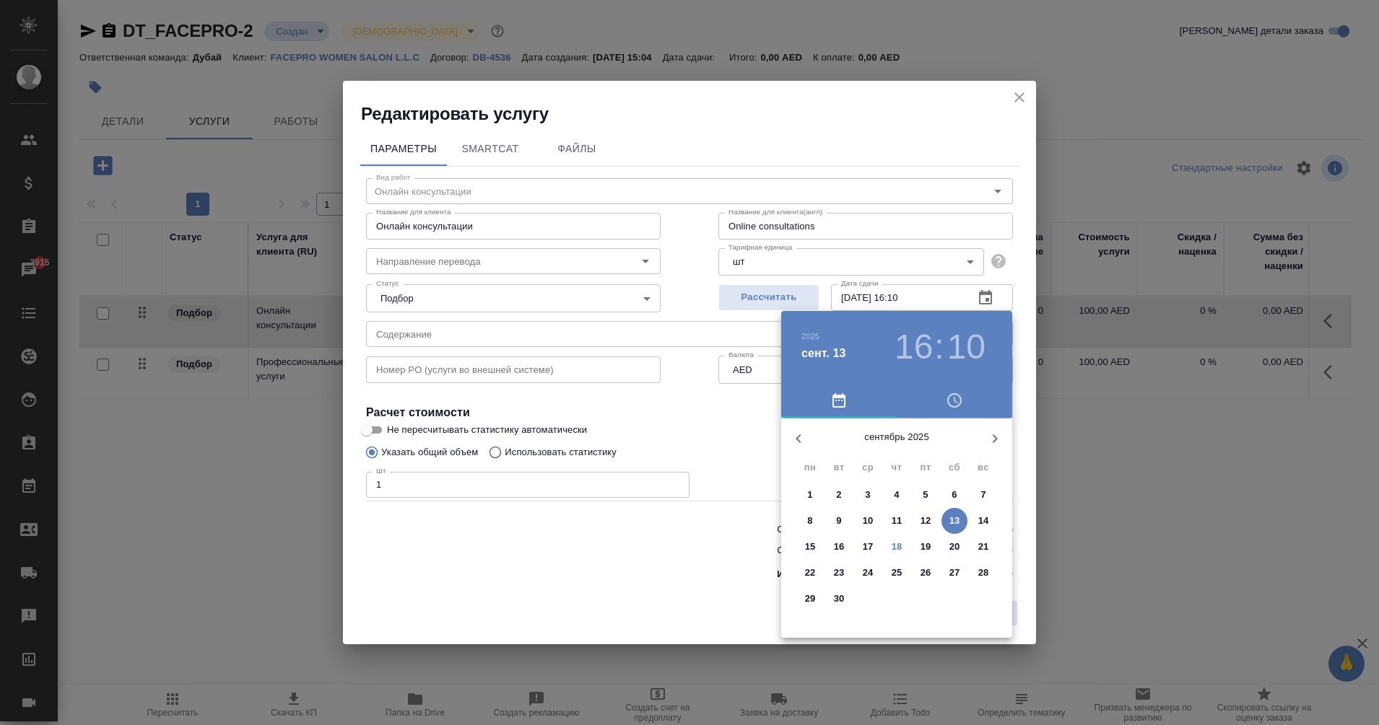
click at [863, 298] on div at bounding box center [689, 362] width 1379 height 725
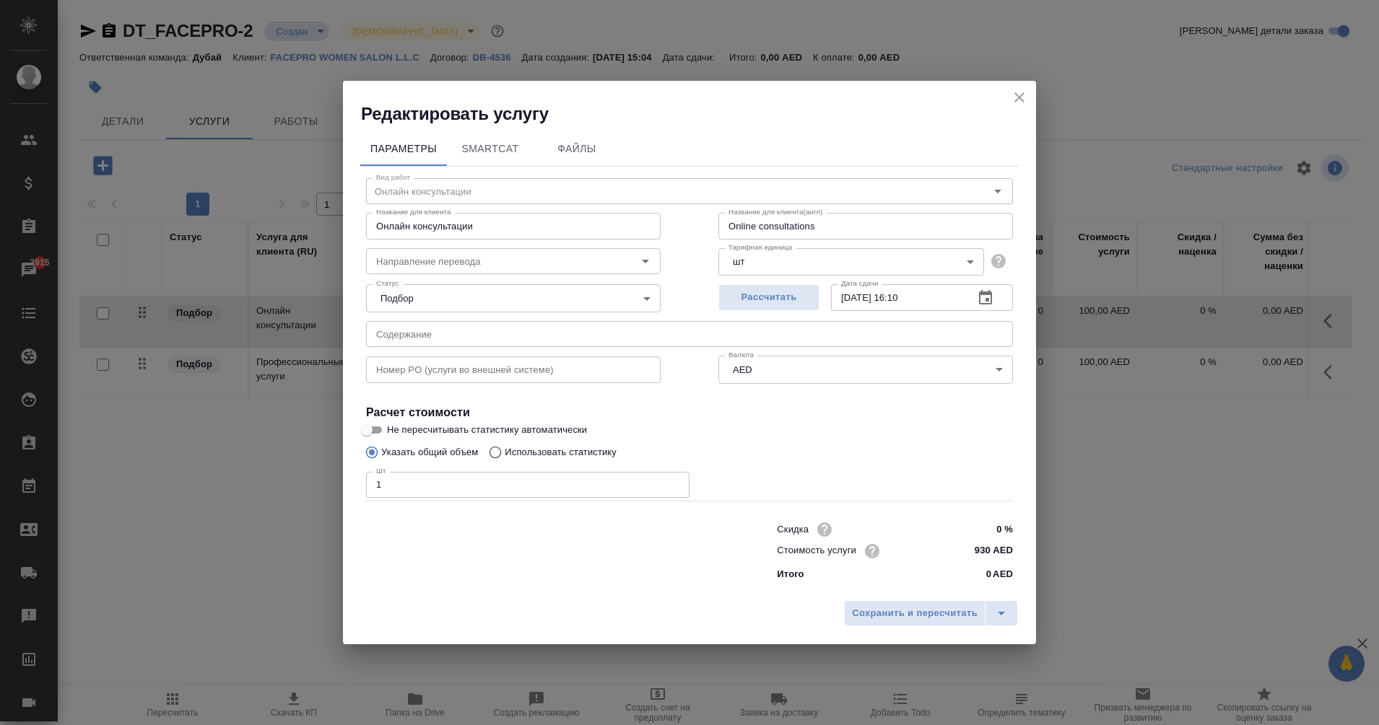
click at [847, 300] on input "13.09.2025 16:10" at bounding box center [896, 297] width 131 height 26
click at [983, 296] on icon "button" at bounding box center [985, 297] width 17 height 17
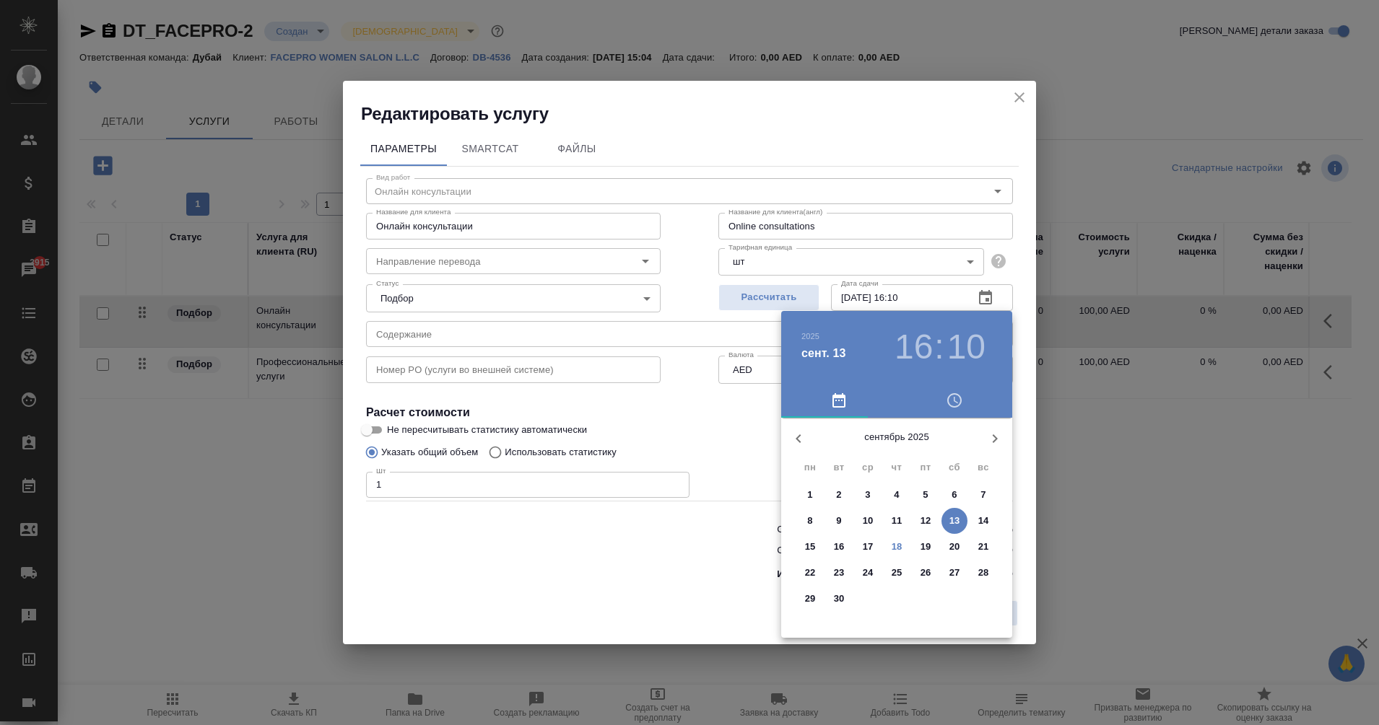
click at [953, 544] on p "20" at bounding box center [954, 547] width 11 height 14
type input "20.09.2025 16:10"
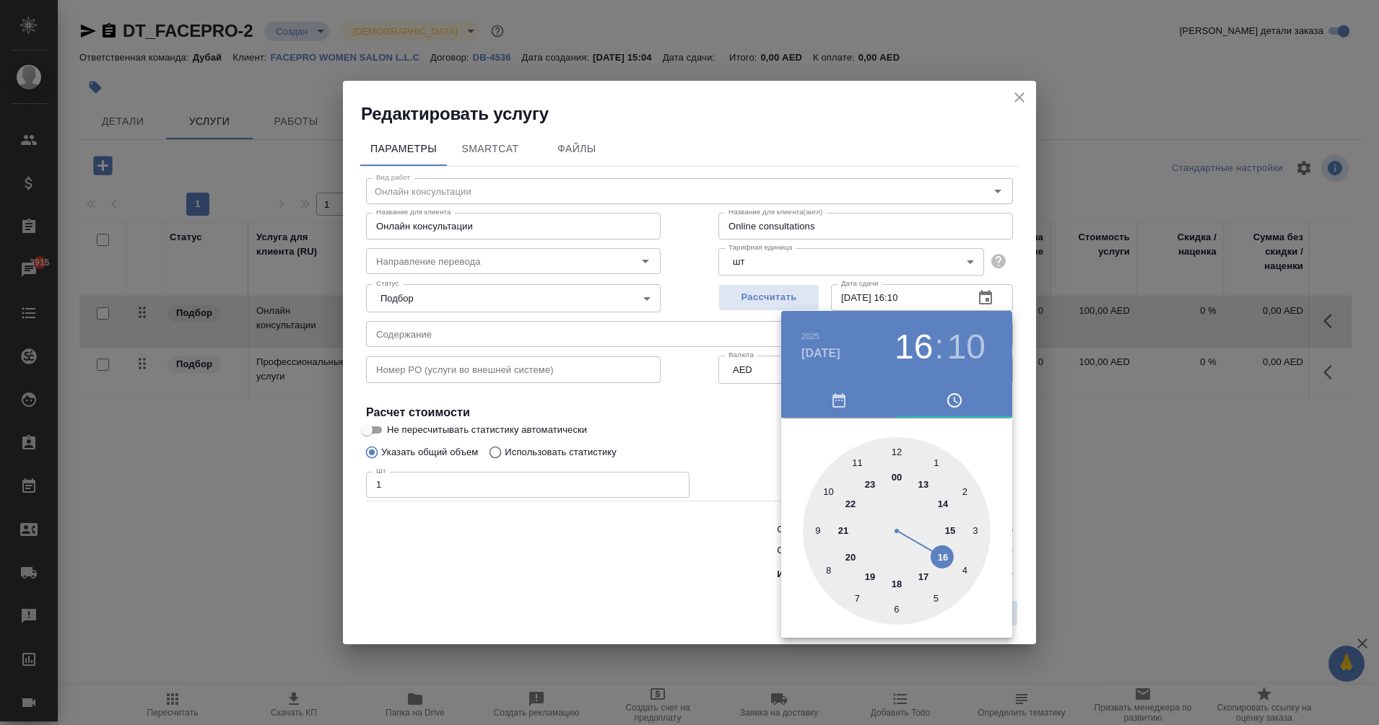
click at [718, 438] on div at bounding box center [689, 362] width 1379 height 725
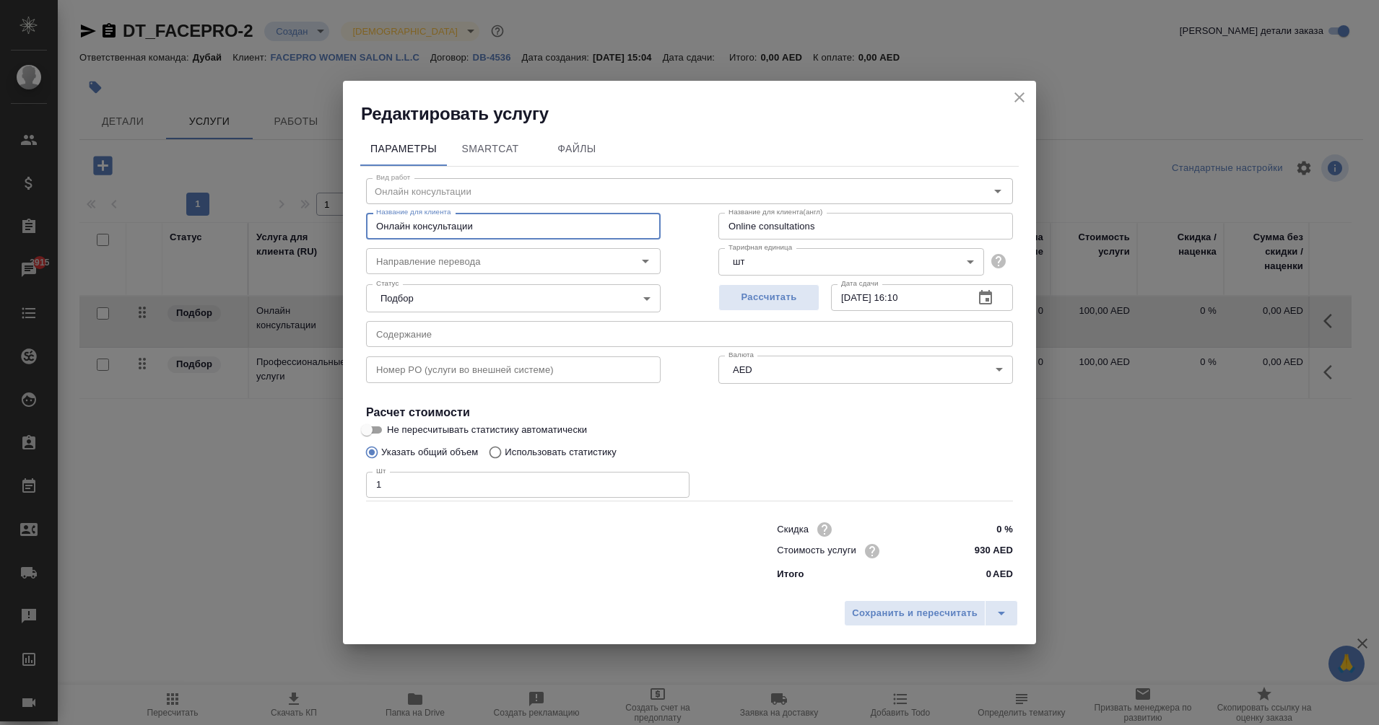
drag, startPoint x: 489, startPoint y: 222, endPoint x: 359, endPoint y: 222, distance: 130.7
click at [359, 222] on div "Параметры SmartCat Файлы Вид работ Онлайн консультации Вид работ Название для к…" at bounding box center [689, 360] width 693 height 468
type input "OHC certificate"
click at [890, 616] on span "Сохранить и пересчитать" at bounding box center [915, 614] width 126 height 17
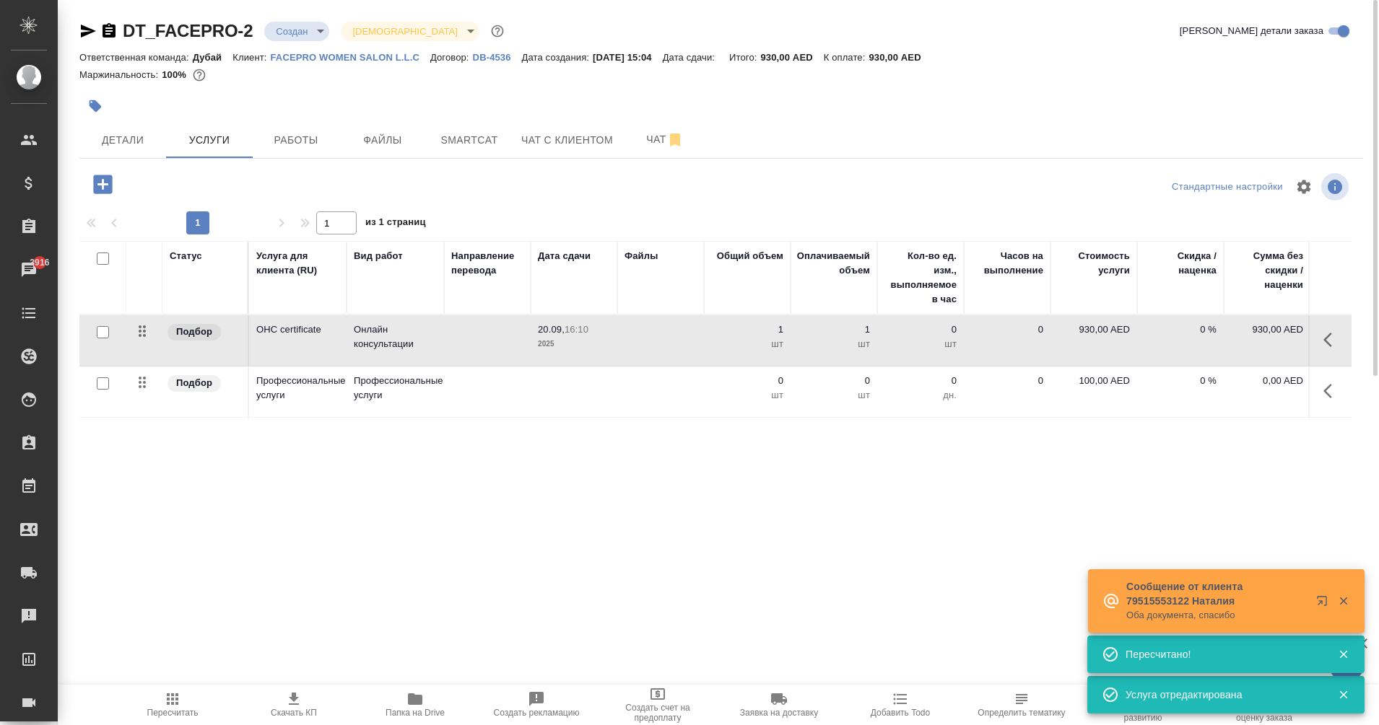
click at [1325, 396] on icon "button" at bounding box center [1331, 391] width 17 height 17
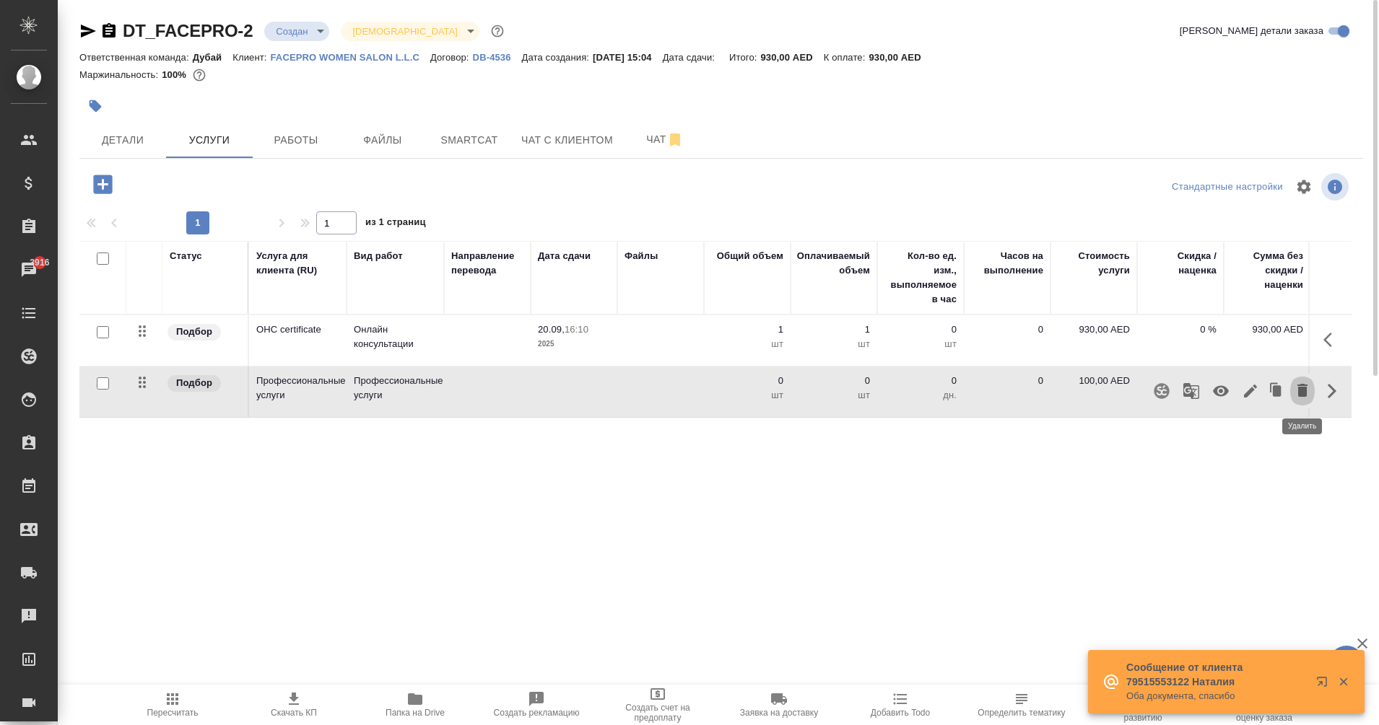
click at [1297, 397] on icon "button" at bounding box center [1302, 390] width 17 height 17
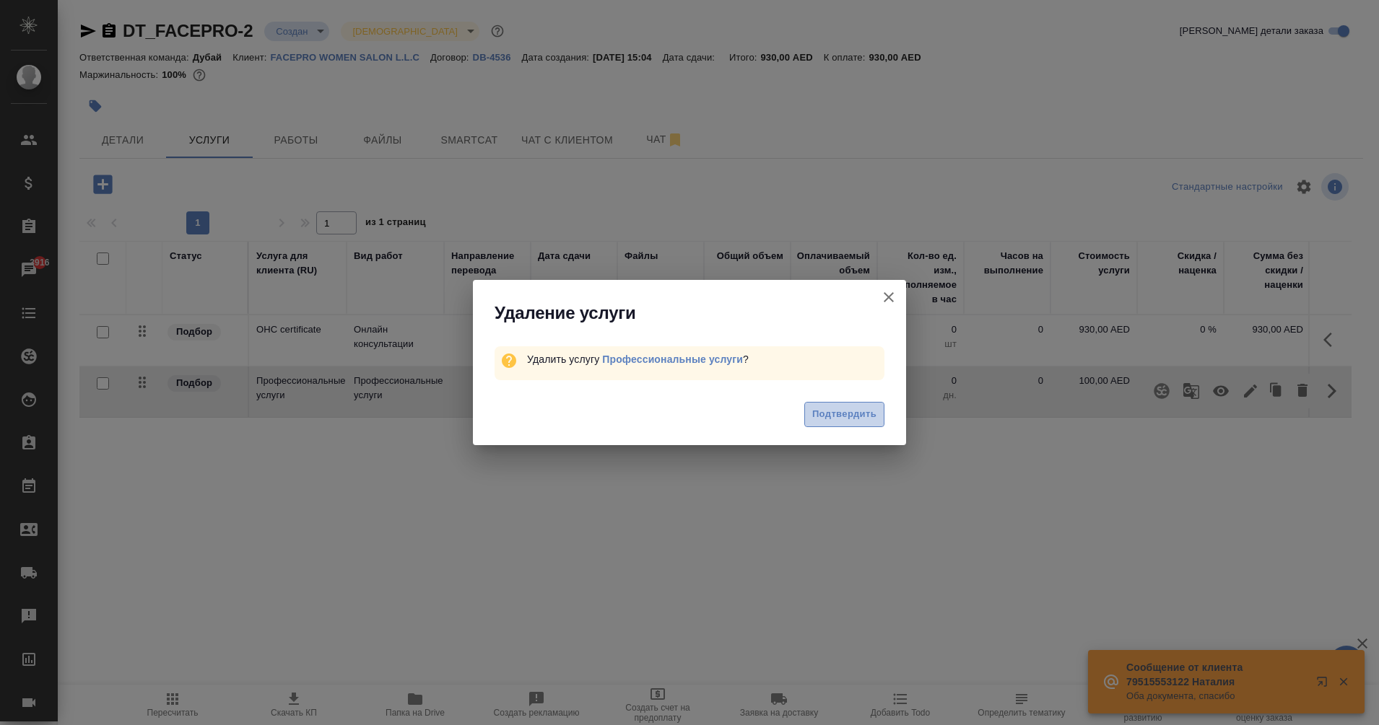
click at [843, 424] on button "Подтвердить" at bounding box center [844, 414] width 80 height 25
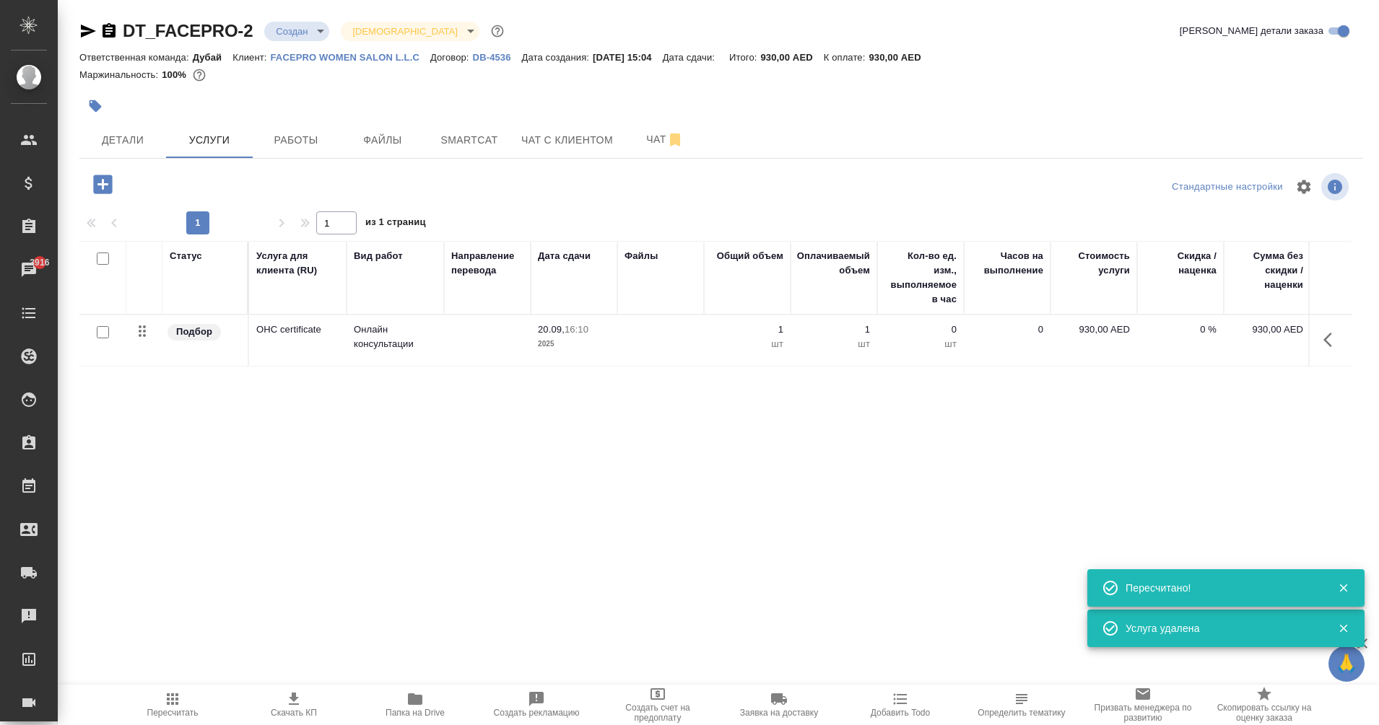
click at [103, 188] on icon "button" at bounding box center [102, 184] width 25 height 25
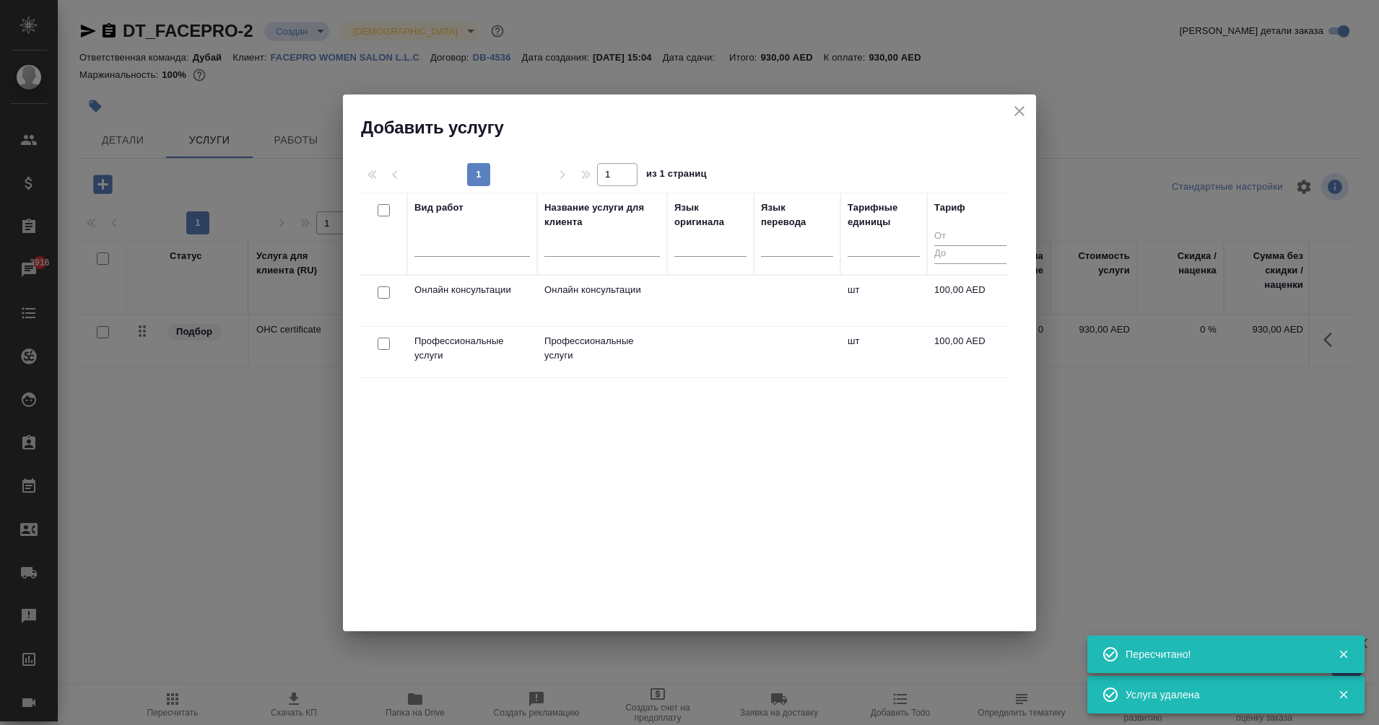
click at [386, 297] on input "checkbox" at bounding box center [384, 293] width 12 height 12
checkbox input "true"
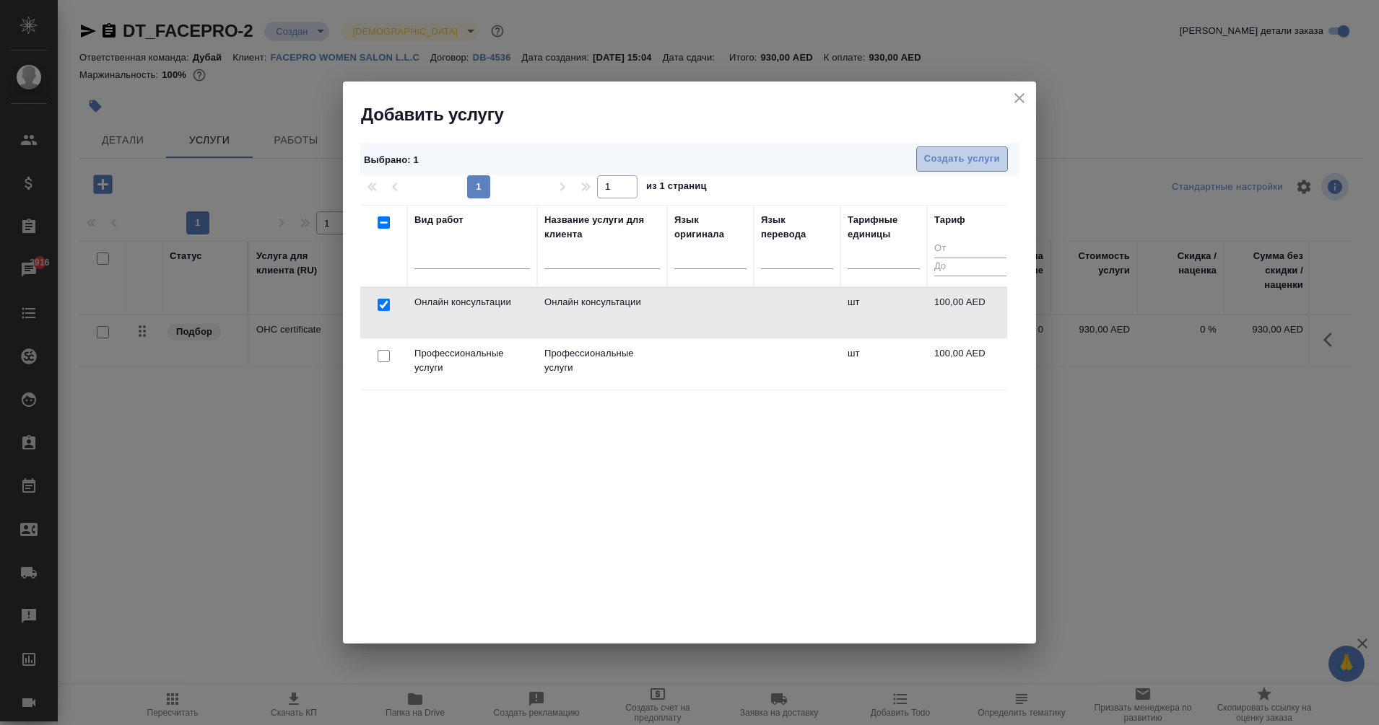
click at [943, 159] on span "Создать услуги" at bounding box center [962, 159] width 76 height 17
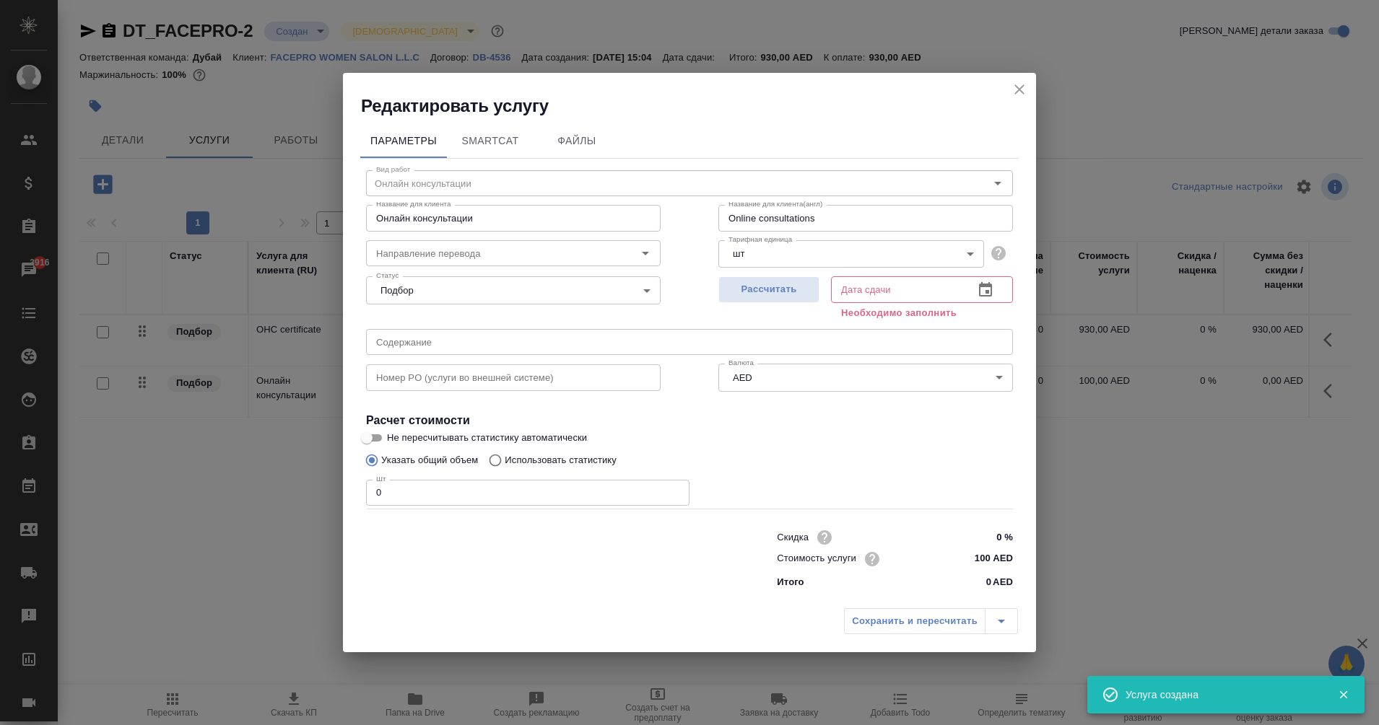
click at [443, 224] on input "Онлайн консультации" at bounding box center [513, 218] width 295 height 26
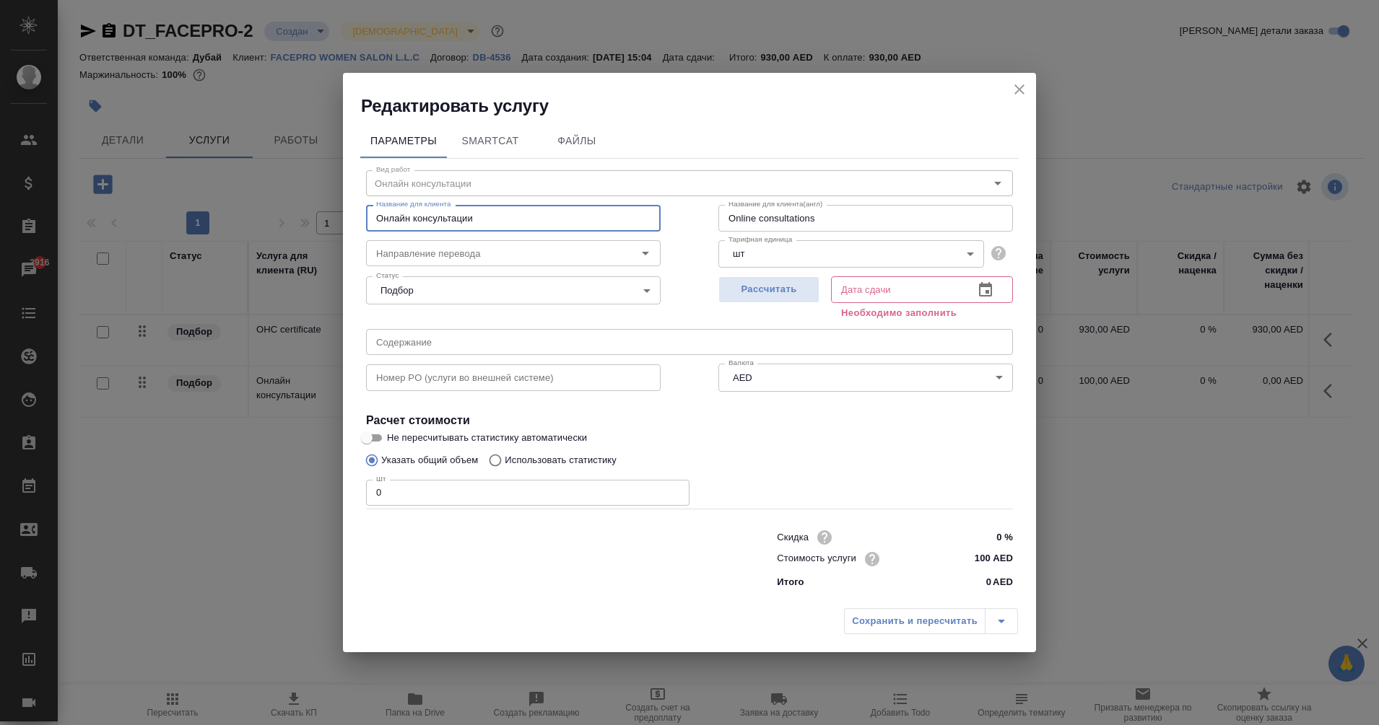
drag, startPoint x: 489, startPoint y: 218, endPoint x: 333, endPoint y: 224, distance: 156.0
click at [333, 224] on div "Редактировать услугу Параметры SmartCat Файлы Вид работ Онлайн консультации Вид…" at bounding box center [689, 362] width 1379 height 725
type input "Professional service"
click at [862, 287] on input "text" at bounding box center [896, 289] width 131 height 26
click at [979, 295] on icon "button" at bounding box center [985, 290] width 17 height 17
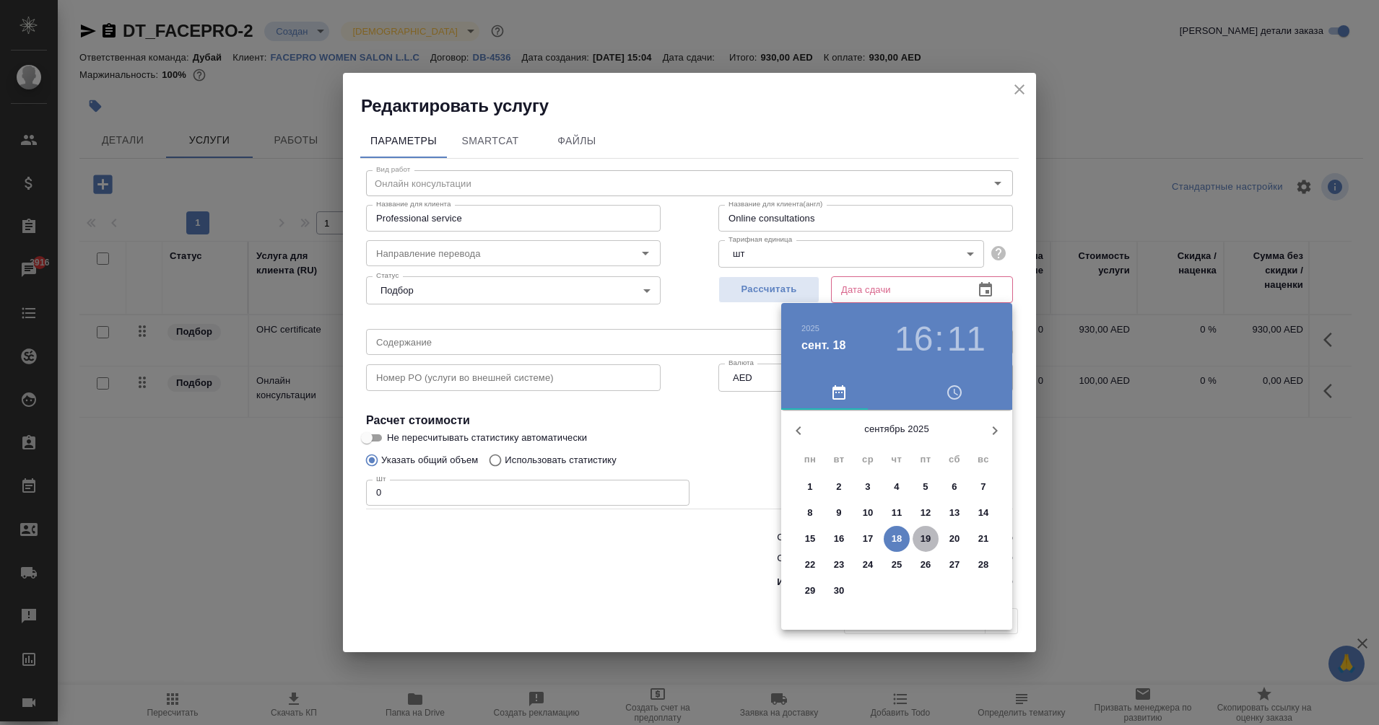
click at [925, 541] on p "19" at bounding box center [925, 539] width 11 height 14
type input "19.09.2025 16:11"
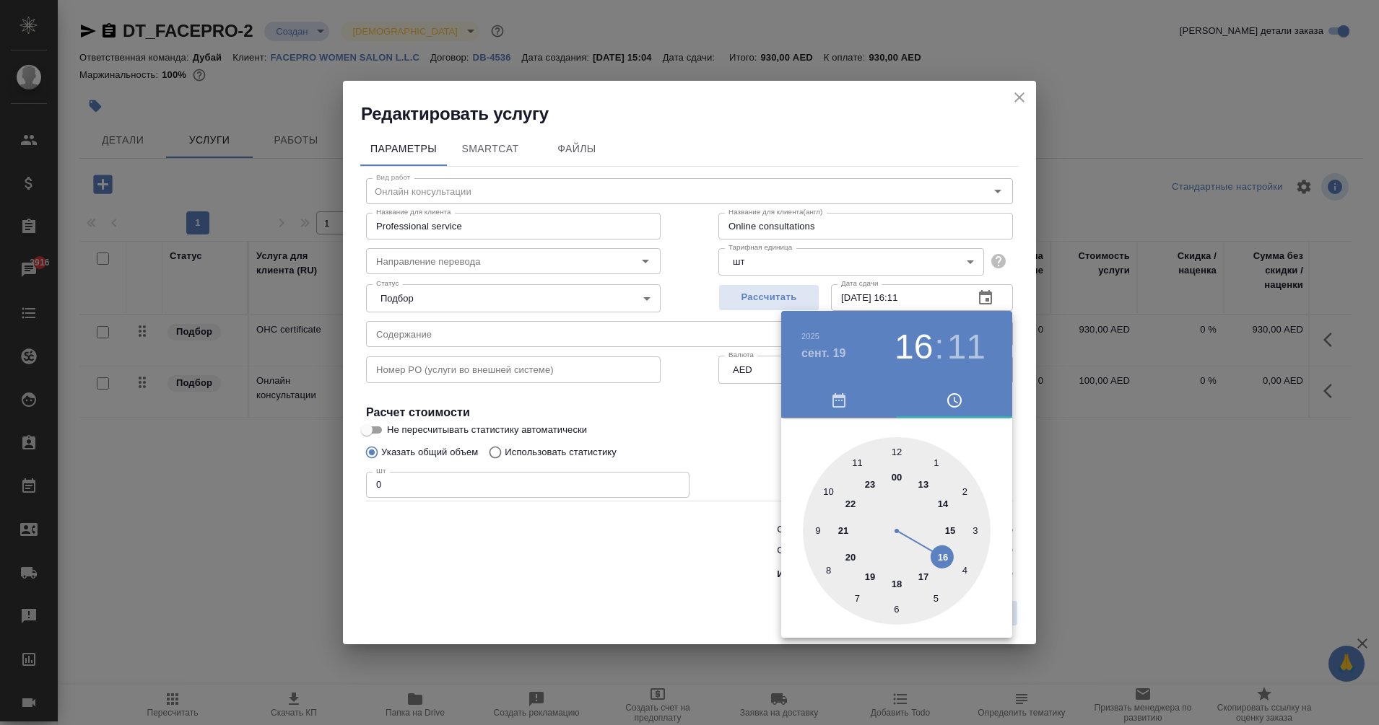
click at [423, 487] on div at bounding box center [689, 362] width 1379 height 725
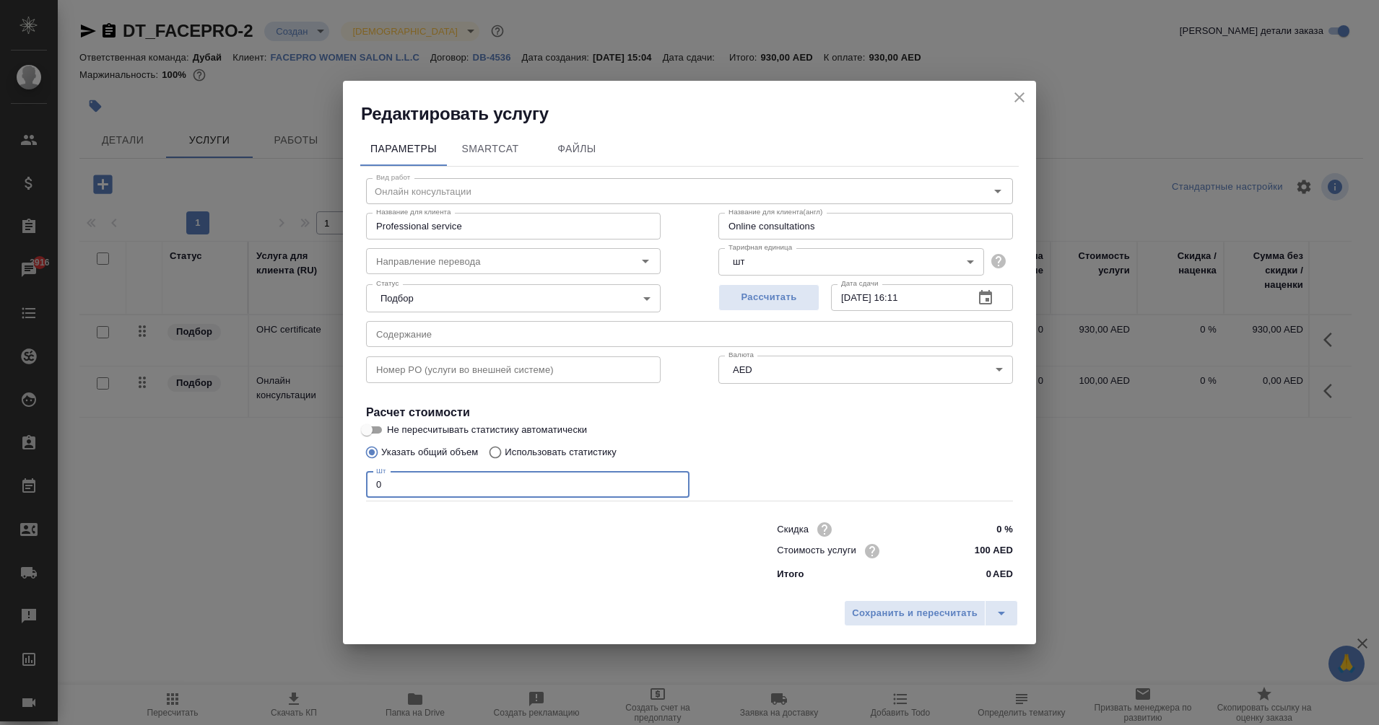
drag, startPoint x: 414, startPoint y: 487, endPoint x: 304, endPoint y: 498, distance: 111.0
click at [304, 498] on div "Редактировать услугу Параметры SmartCat Файлы Вид работ Онлайн консультации Вид…" at bounding box center [689, 362] width 1379 height 725
type input "1"
click at [984, 544] on input "100 AED" at bounding box center [985, 551] width 53 height 21
click at [989, 546] on input "100 AED" at bounding box center [985, 551] width 53 height 21
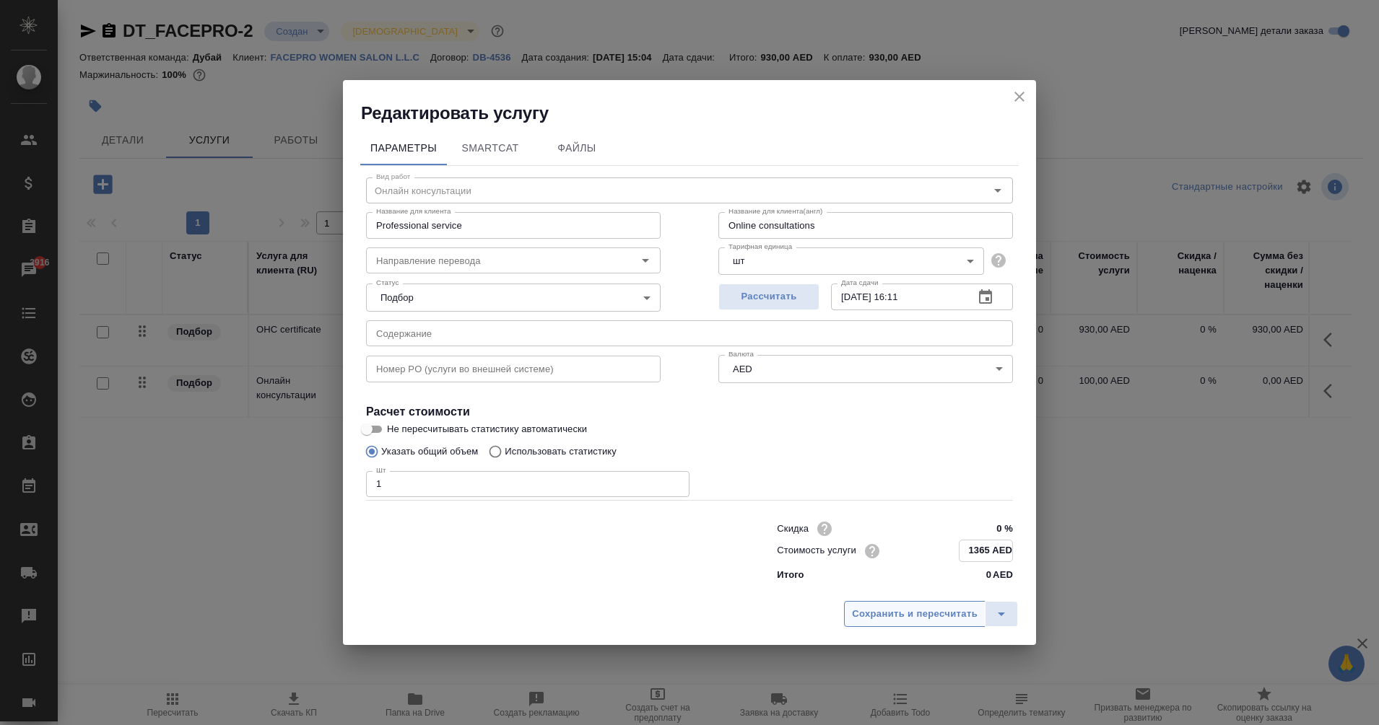
type input "1365 AED"
click at [918, 616] on span "Сохранить и пересчитать" at bounding box center [915, 614] width 126 height 17
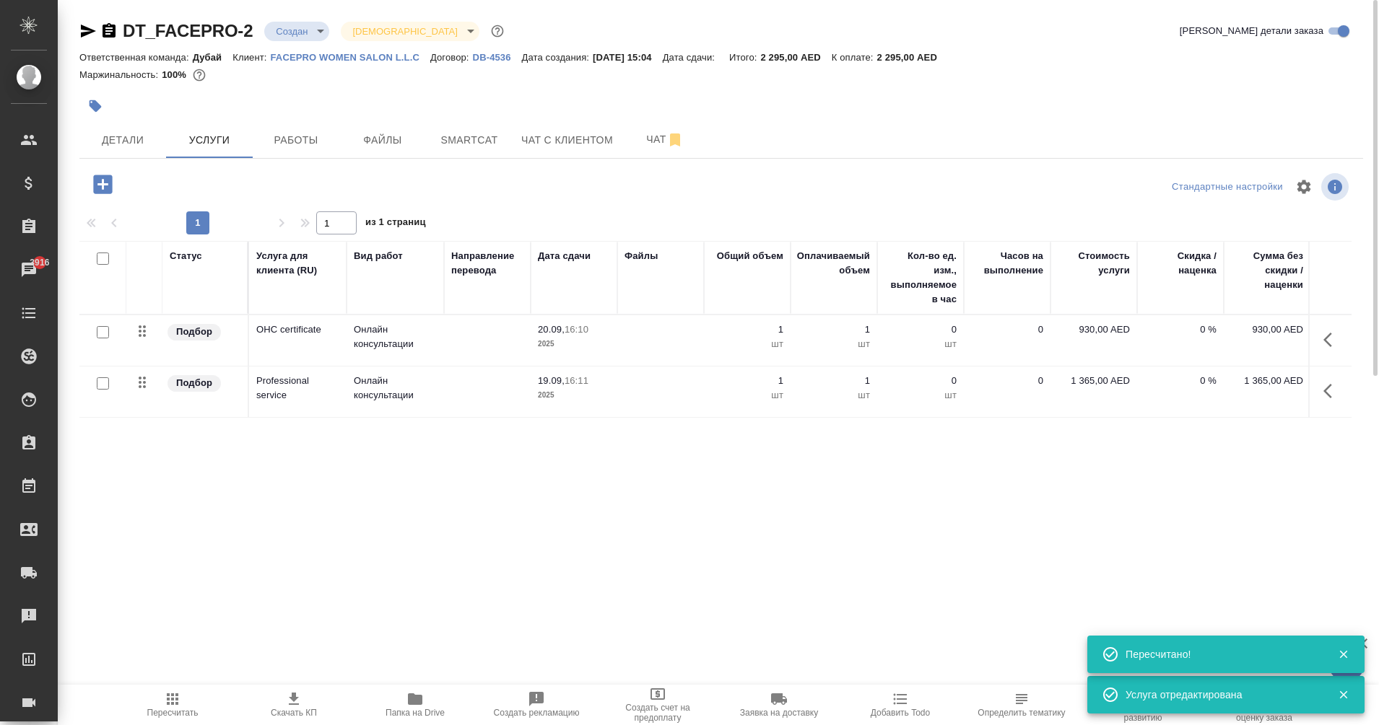
click at [102, 183] on icon "button" at bounding box center [102, 184] width 19 height 19
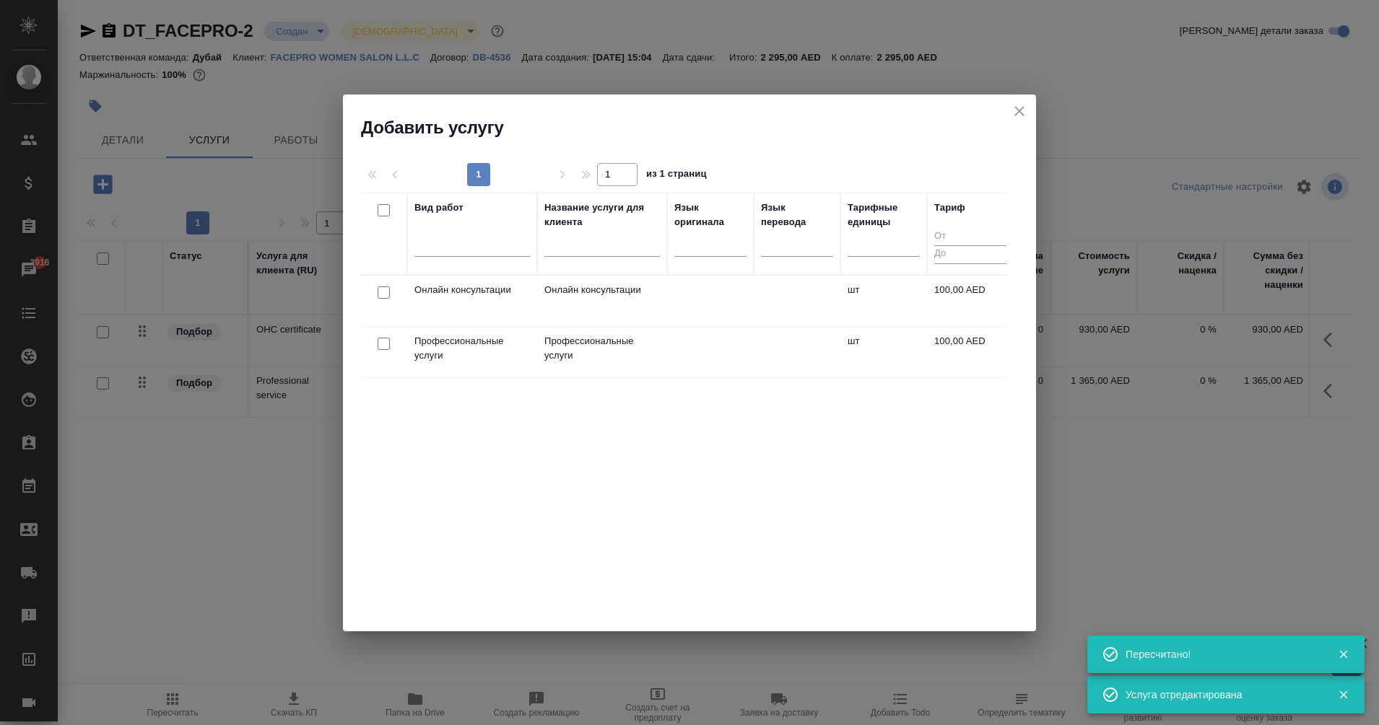
click at [388, 299] on div at bounding box center [383, 293] width 32 height 20
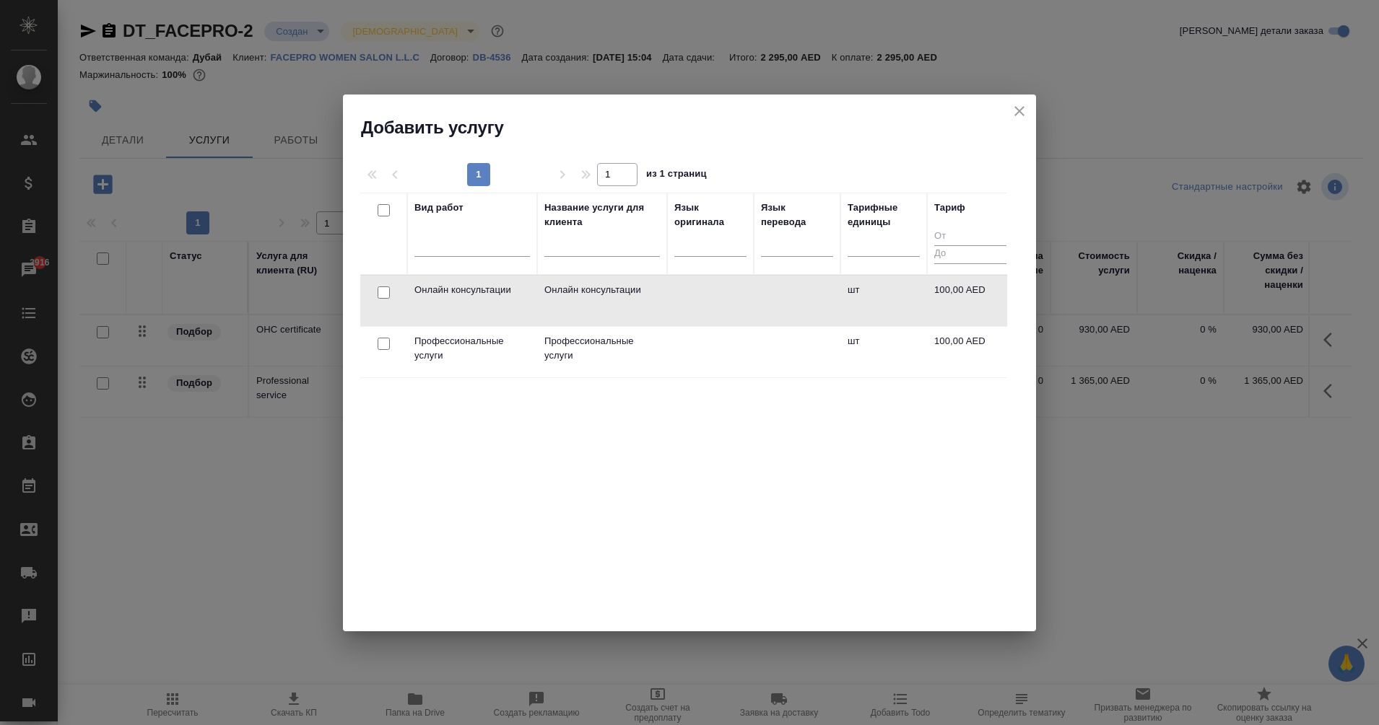
click at [381, 292] on input "checkbox" at bounding box center [384, 293] width 12 height 12
checkbox input "true"
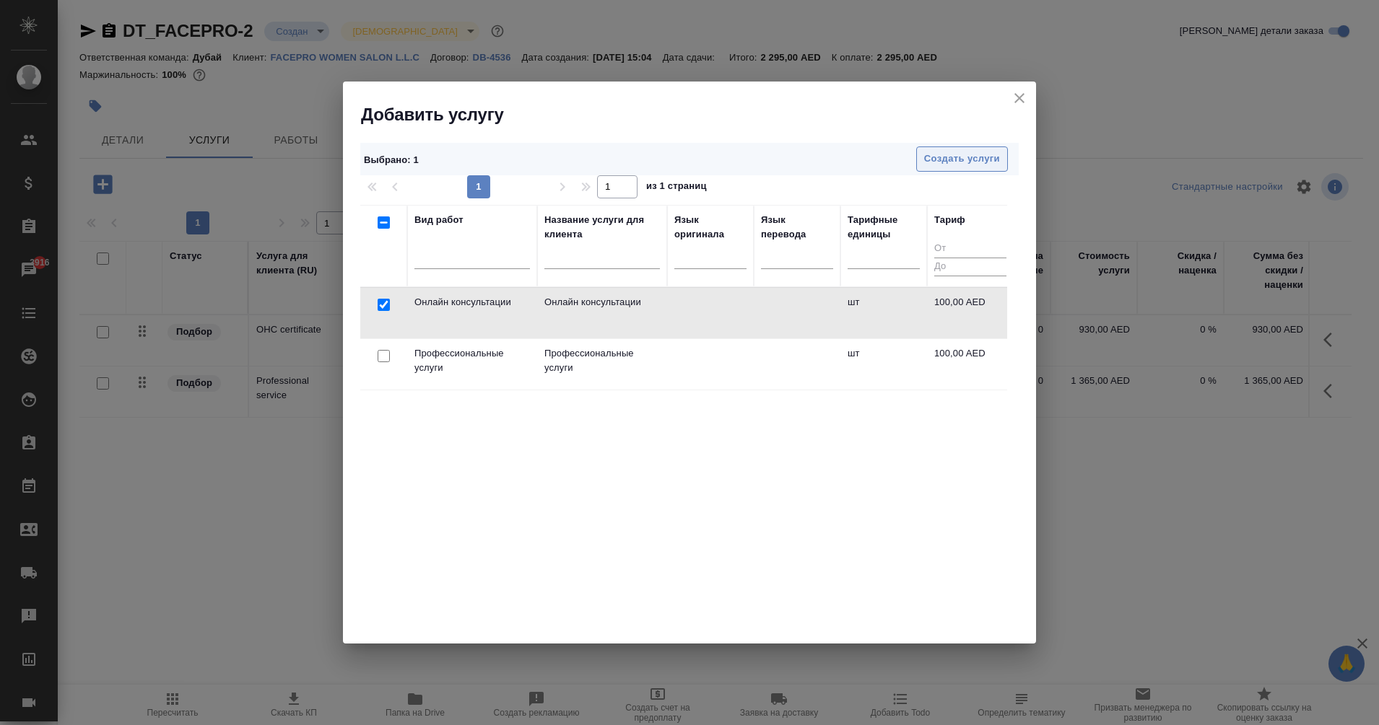
click at [968, 166] on span "Создать услуги" at bounding box center [962, 159] width 76 height 17
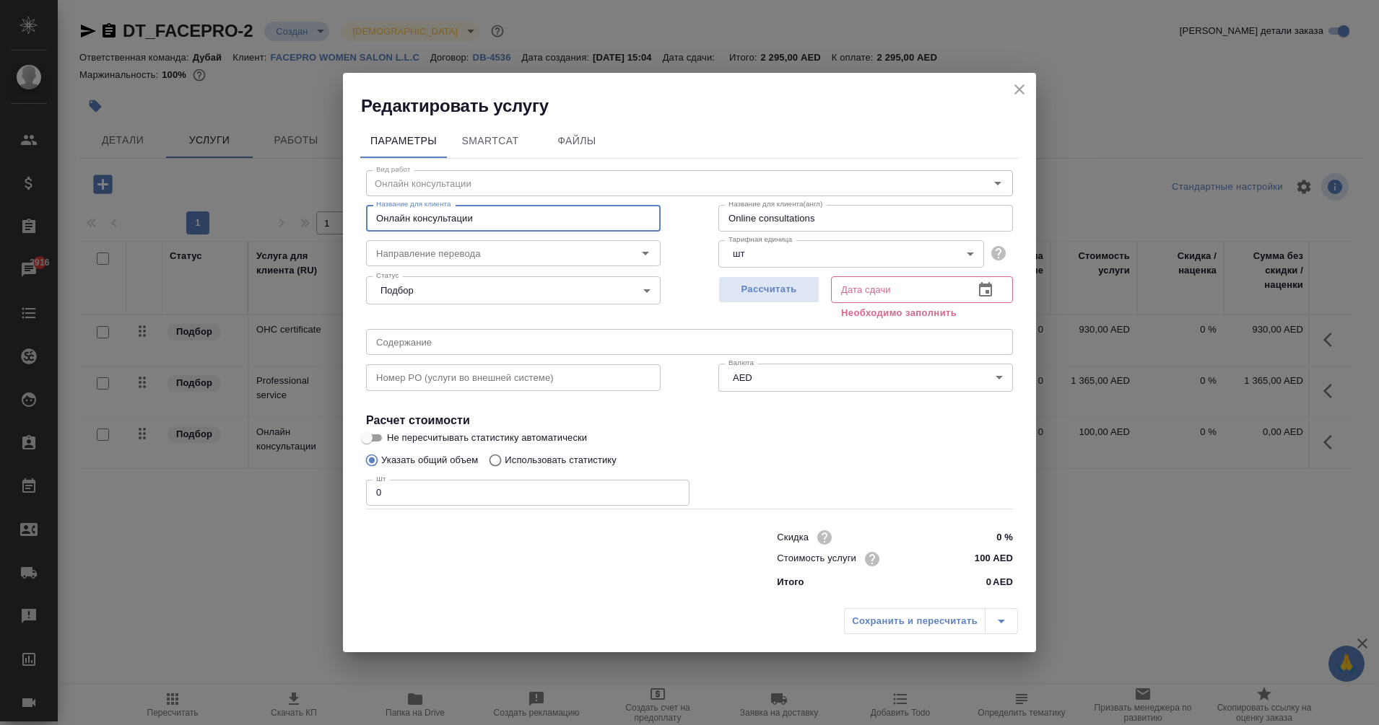
click at [445, 224] on input "Онлайн консультации" at bounding box center [513, 218] width 295 height 26
type input "Visa for an employee"
click at [988, 286] on icon "button" at bounding box center [985, 289] width 13 height 14
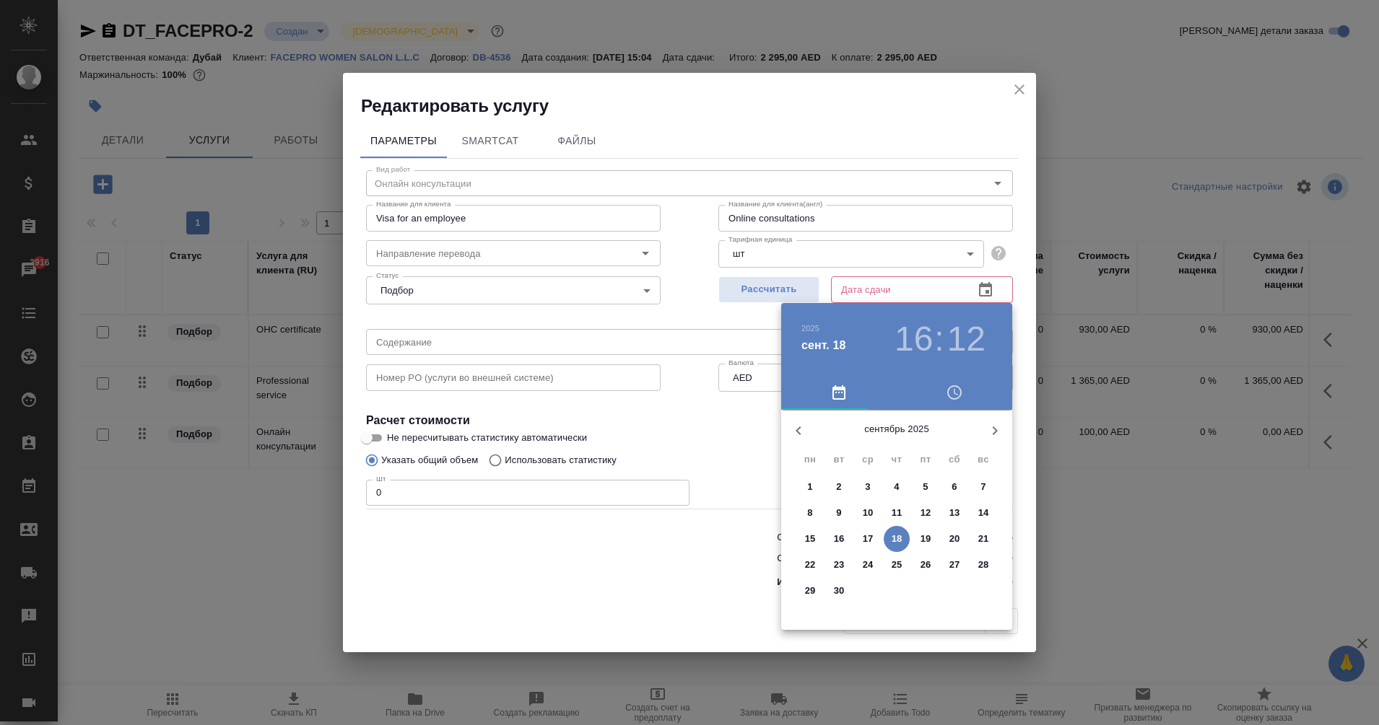
click at [955, 543] on p "20" at bounding box center [954, 539] width 11 height 14
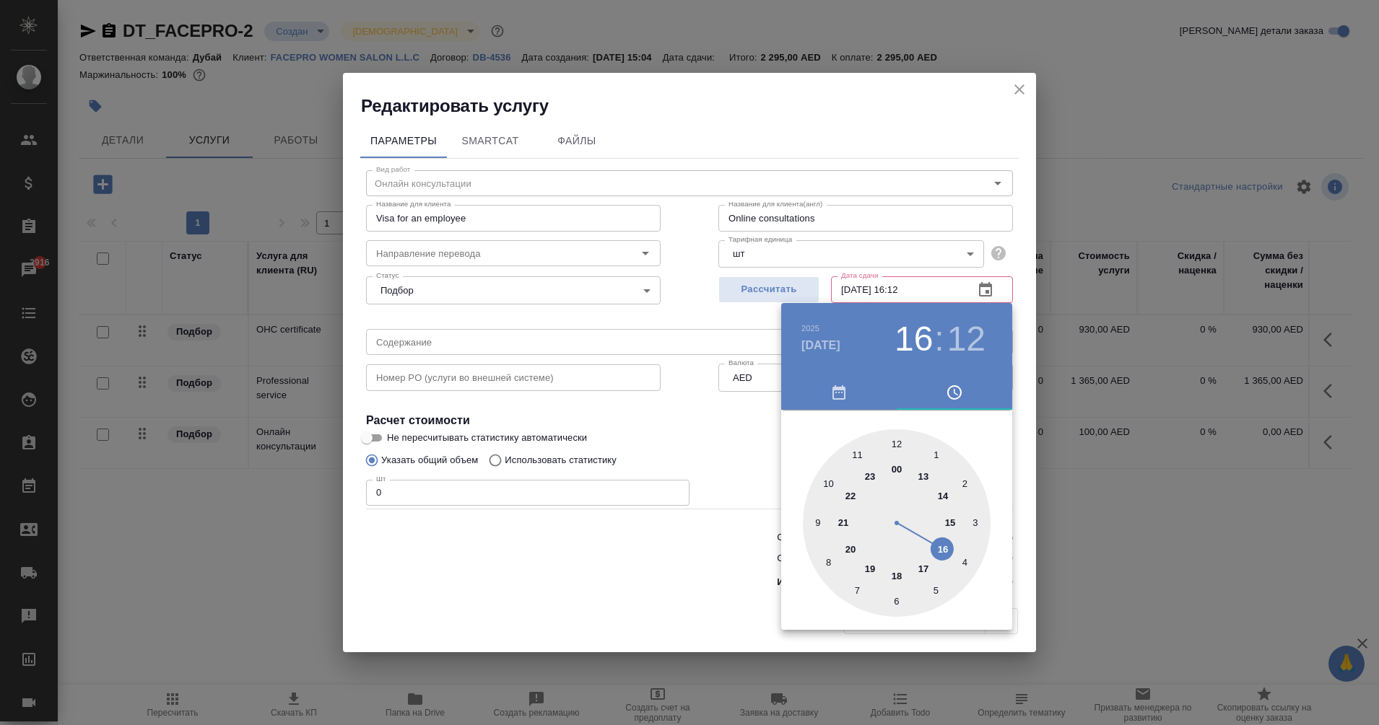
type input "20.09.2025 16:12"
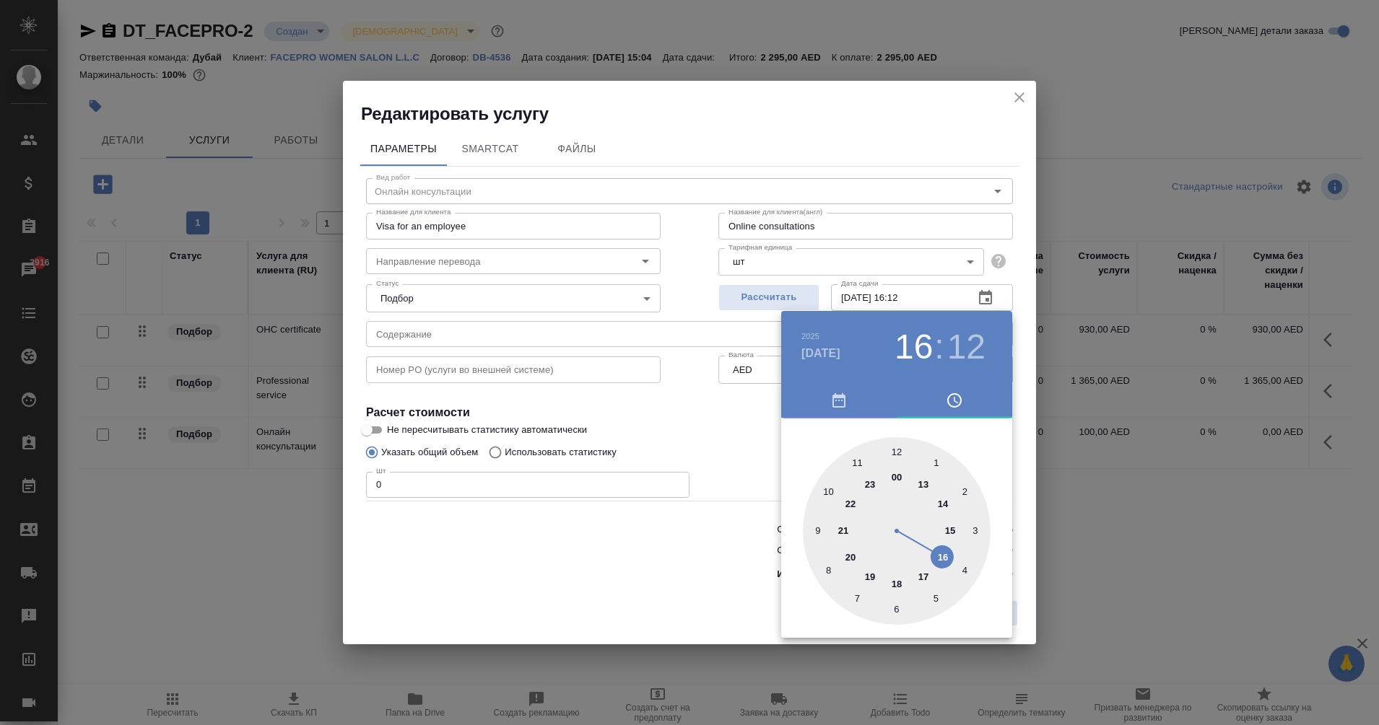
click at [470, 487] on div at bounding box center [689, 362] width 1379 height 725
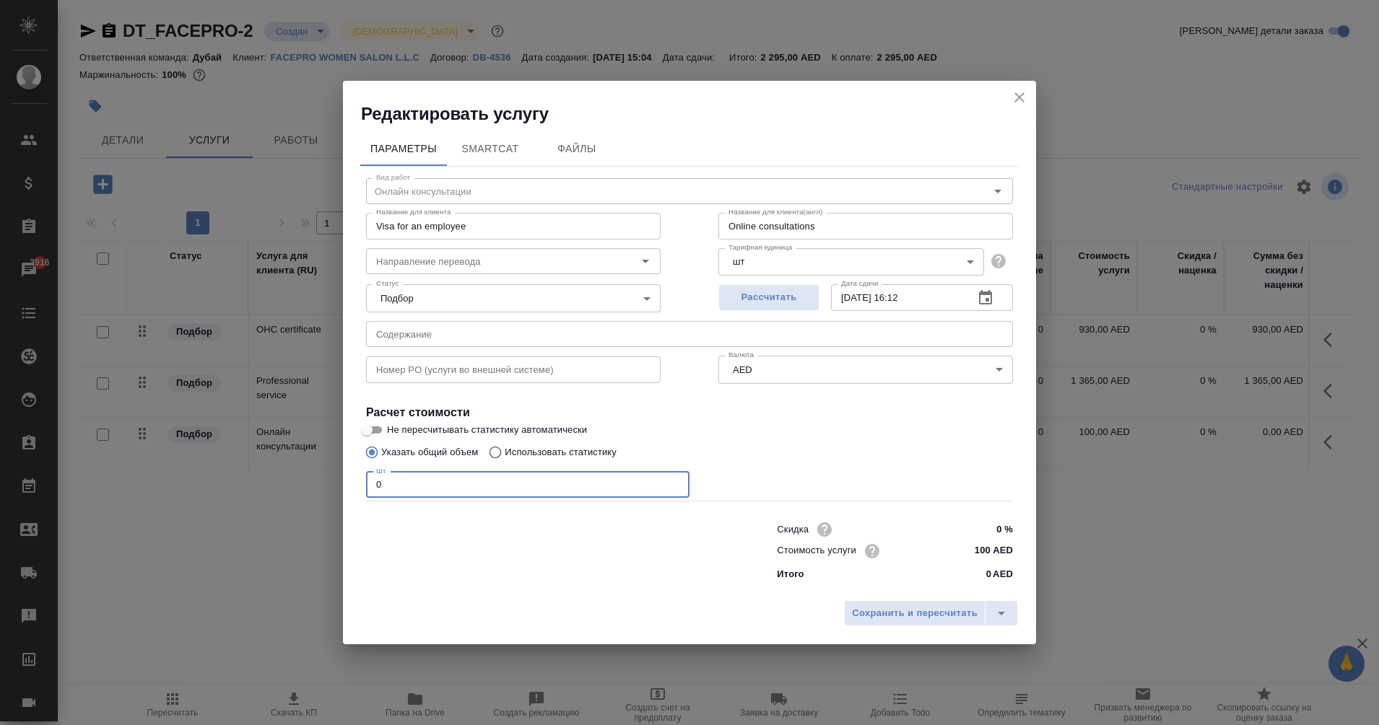
drag, startPoint x: 432, startPoint y: 489, endPoint x: 301, endPoint y: 492, distance: 131.4
click at [301, 492] on div "Редактировать услугу Параметры SmartCat Файлы Вид работ Онлайн консультации Вид…" at bounding box center [689, 362] width 1379 height 725
type input "1"
click at [986, 546] on input "100 AED" at bounding box center [985, 551] width 53 height 21
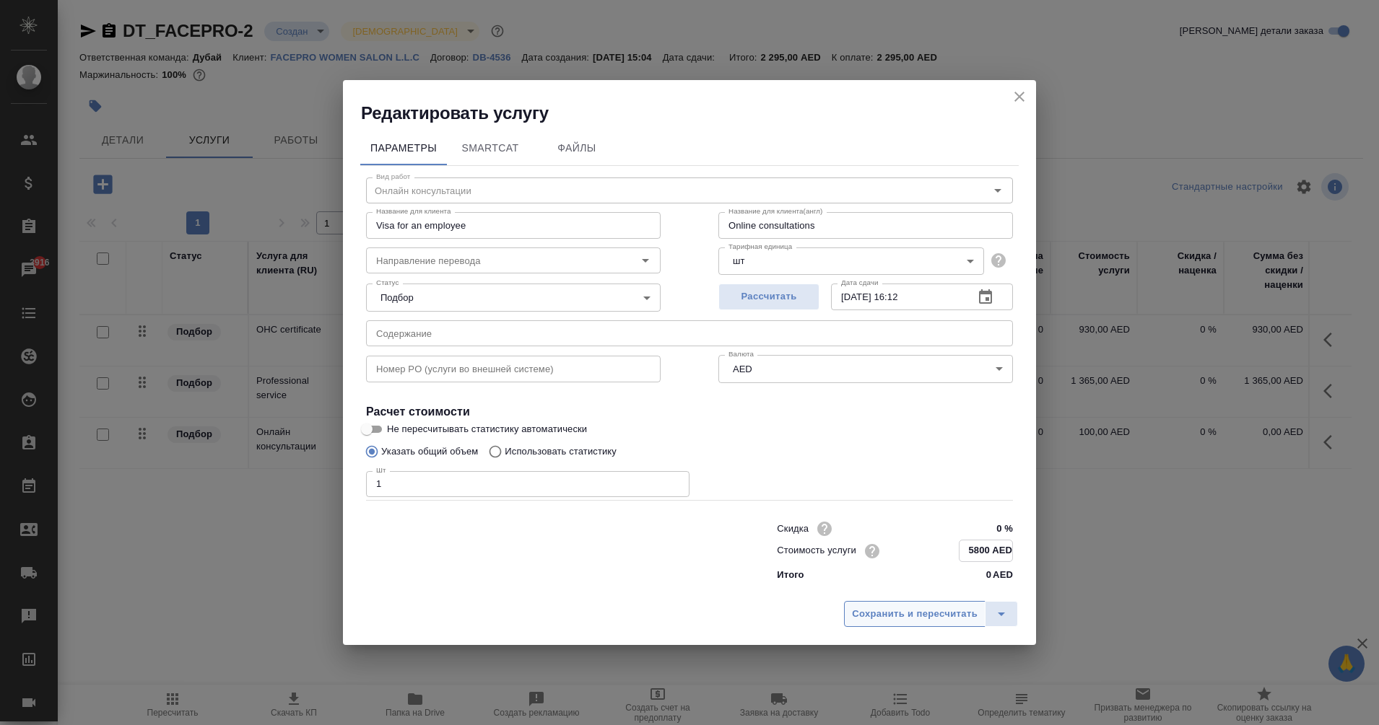
type input "5800 AED"
click at [918, 616] on span "Сохранить и пересчитать" at bounding box center [915, 614] width 126 height 17
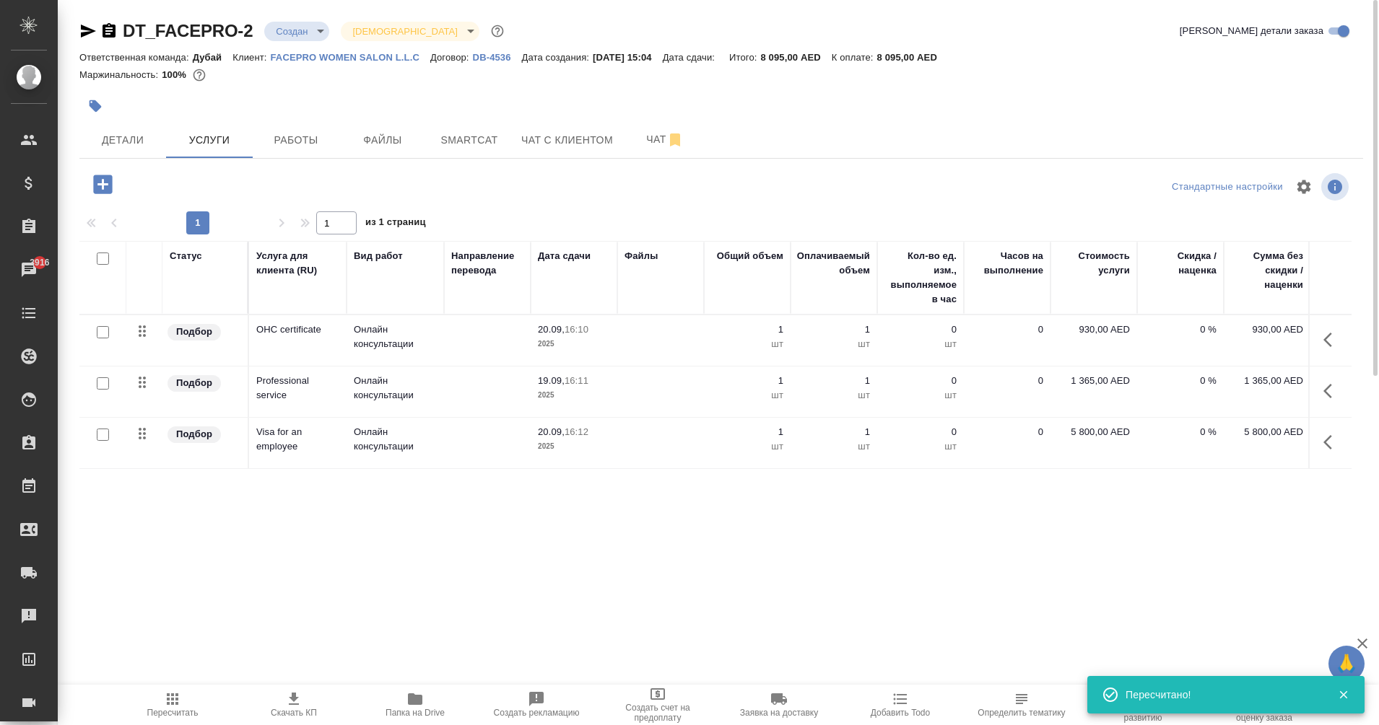
click at [191, 706] on span "Пересчитать" at bounding box center [173, 704] width 104 height 27
click at [115, 144] on span "Детали" at bounding box center [122, 140] width 69 height 18
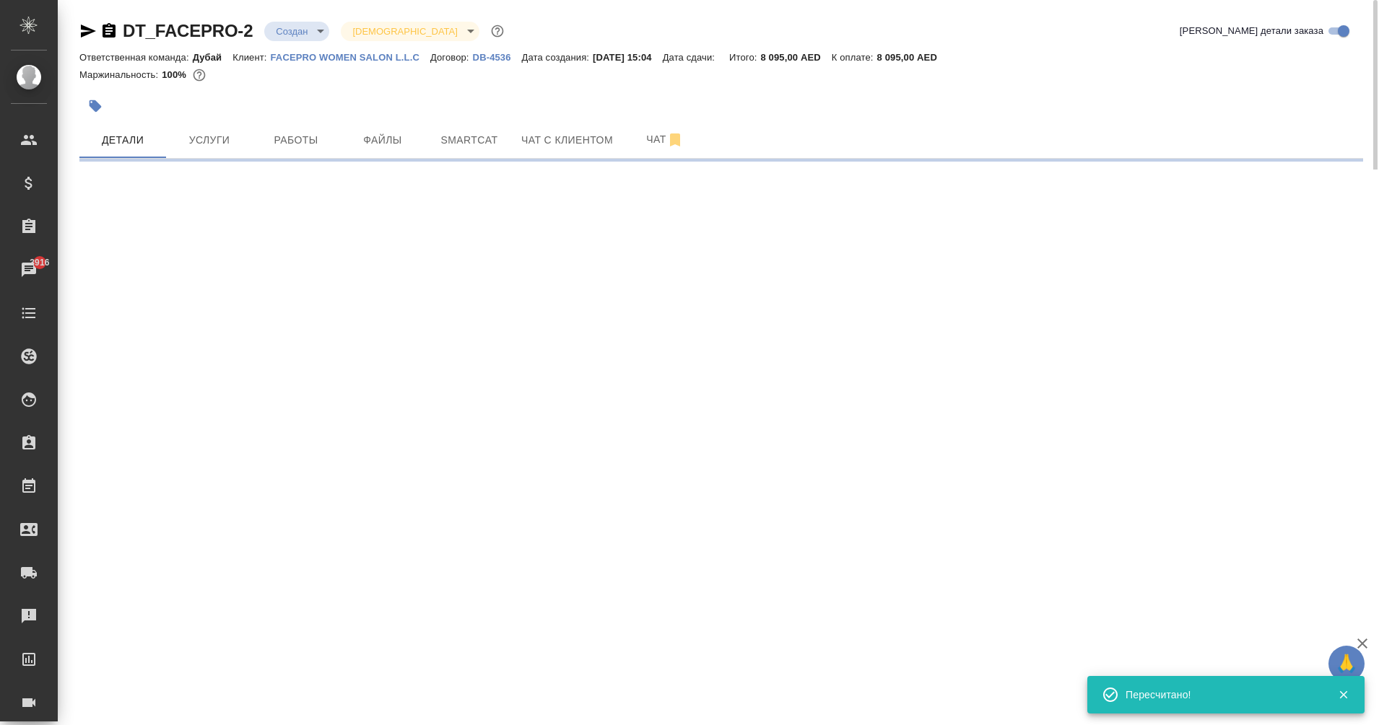
select select "RU"
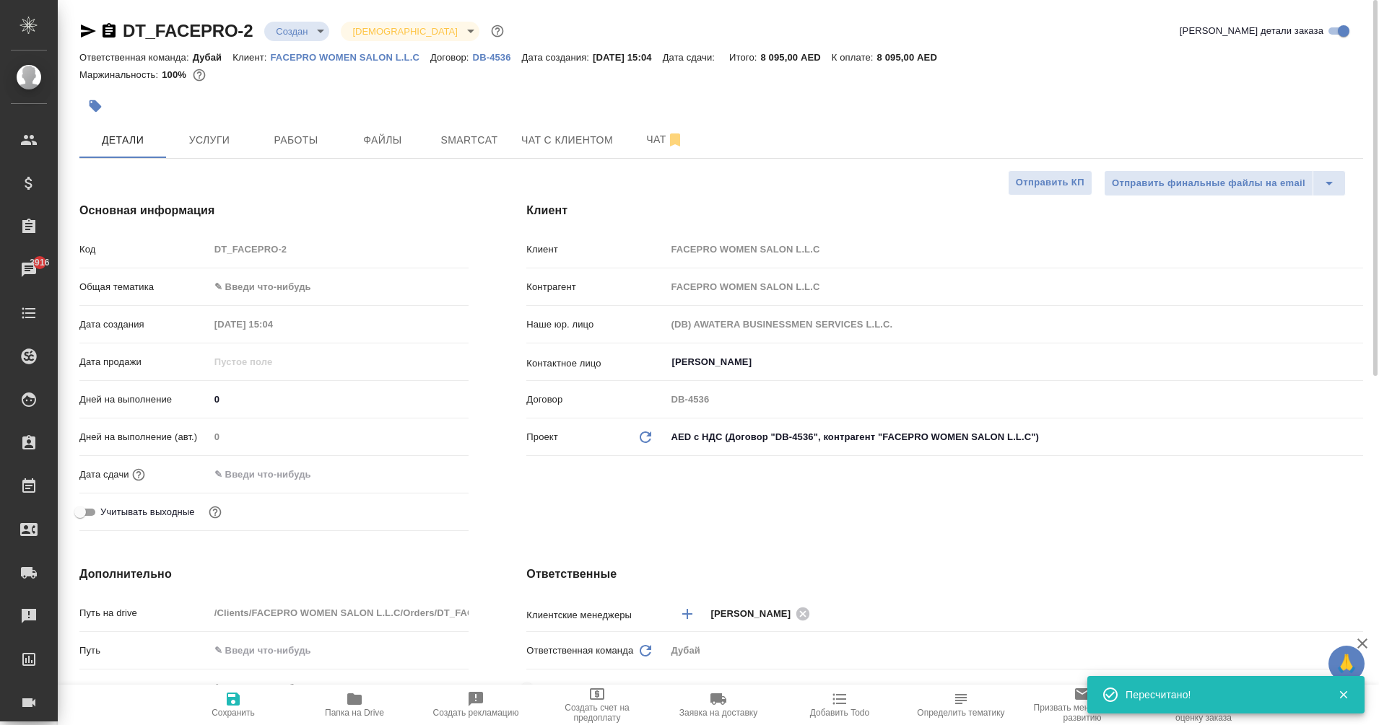
type textarea "x"
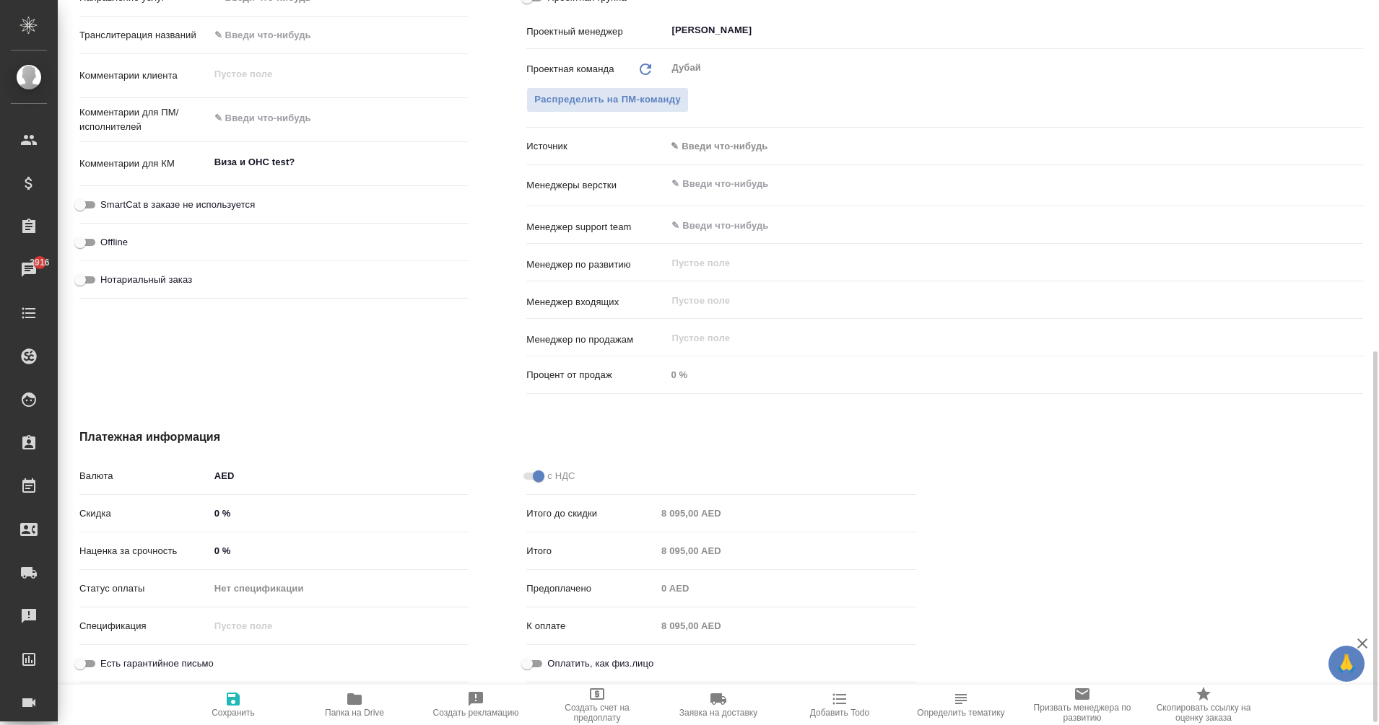
scroll to position [689, 0]
click at [545, 669] on input "Оплатить, как физ.лицо" at bounding box center [527, 665] width 52 height 17
checkbox input "true"
type textarea "x"
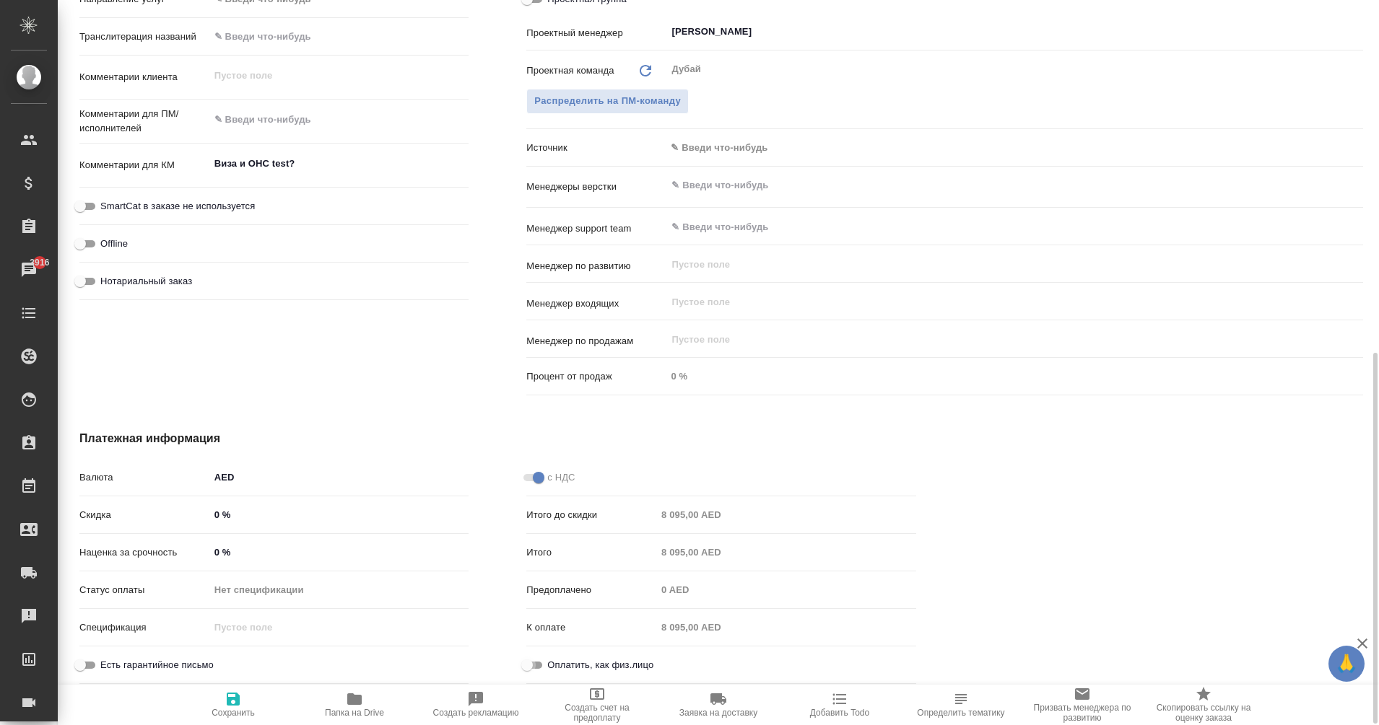
type textarea "x"
click at [245, 707] on span "Сохранить" at bounding box center [233, 704] width 104 height 27
type textarea "x"
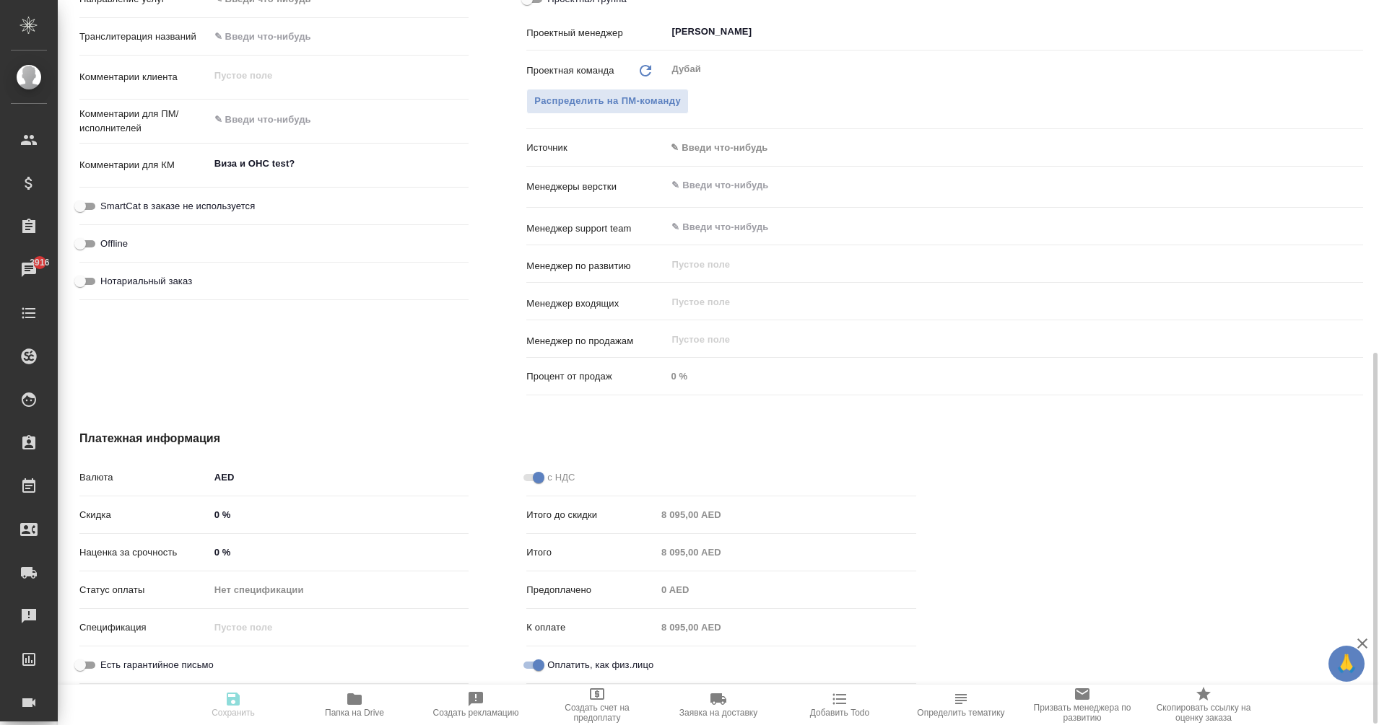
type textarea "x"
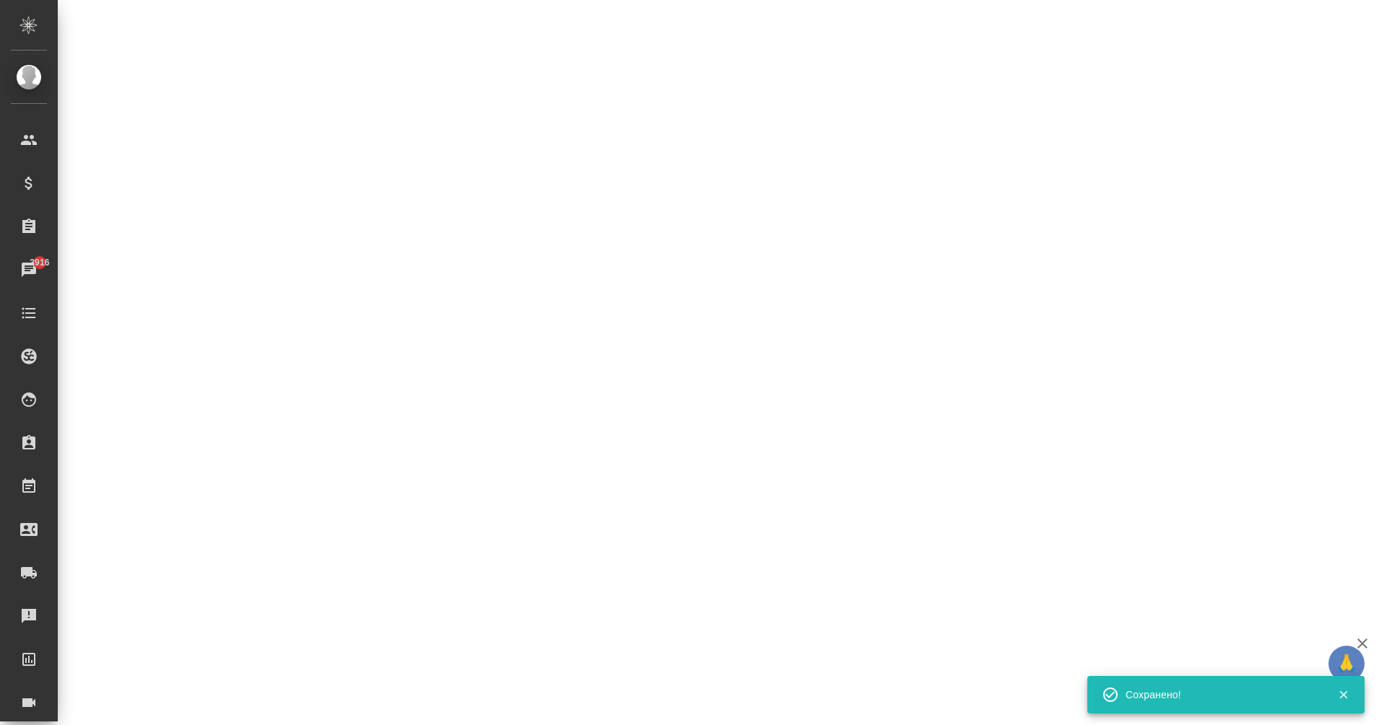
select select "RU"
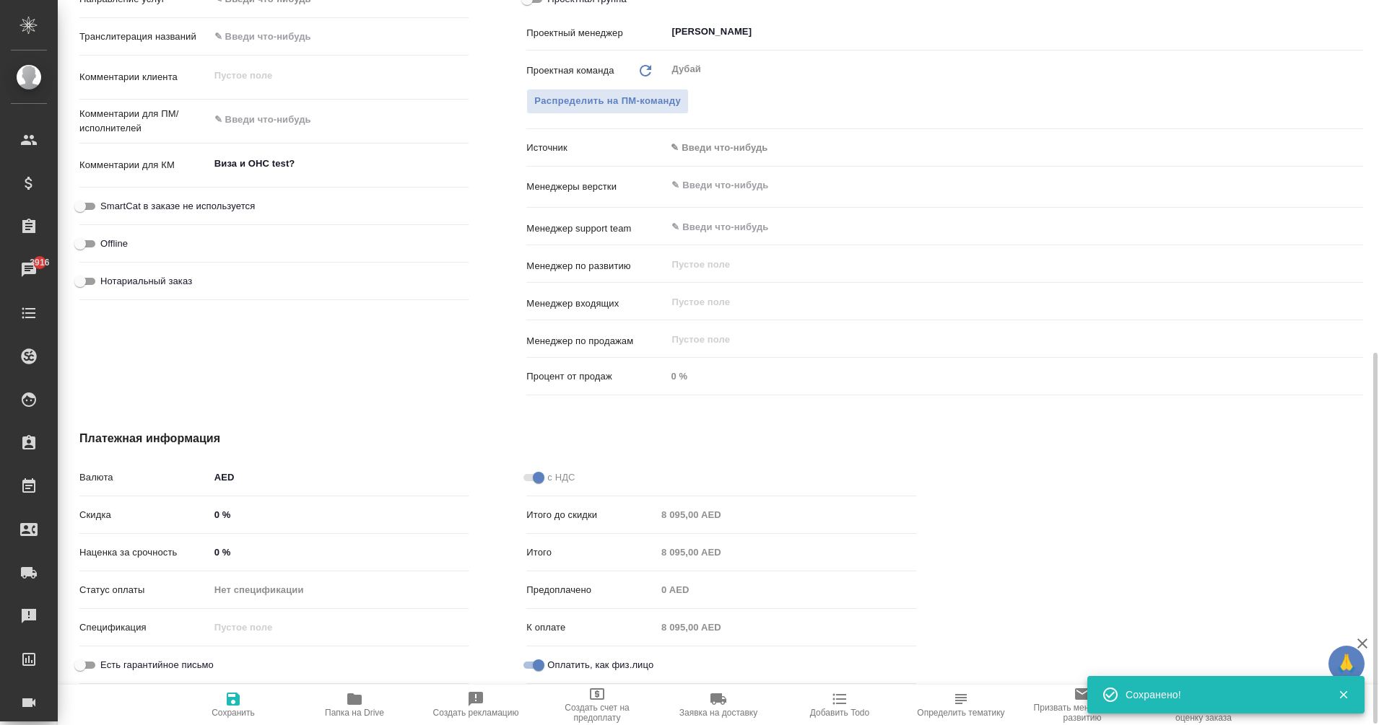
type textarea "x"
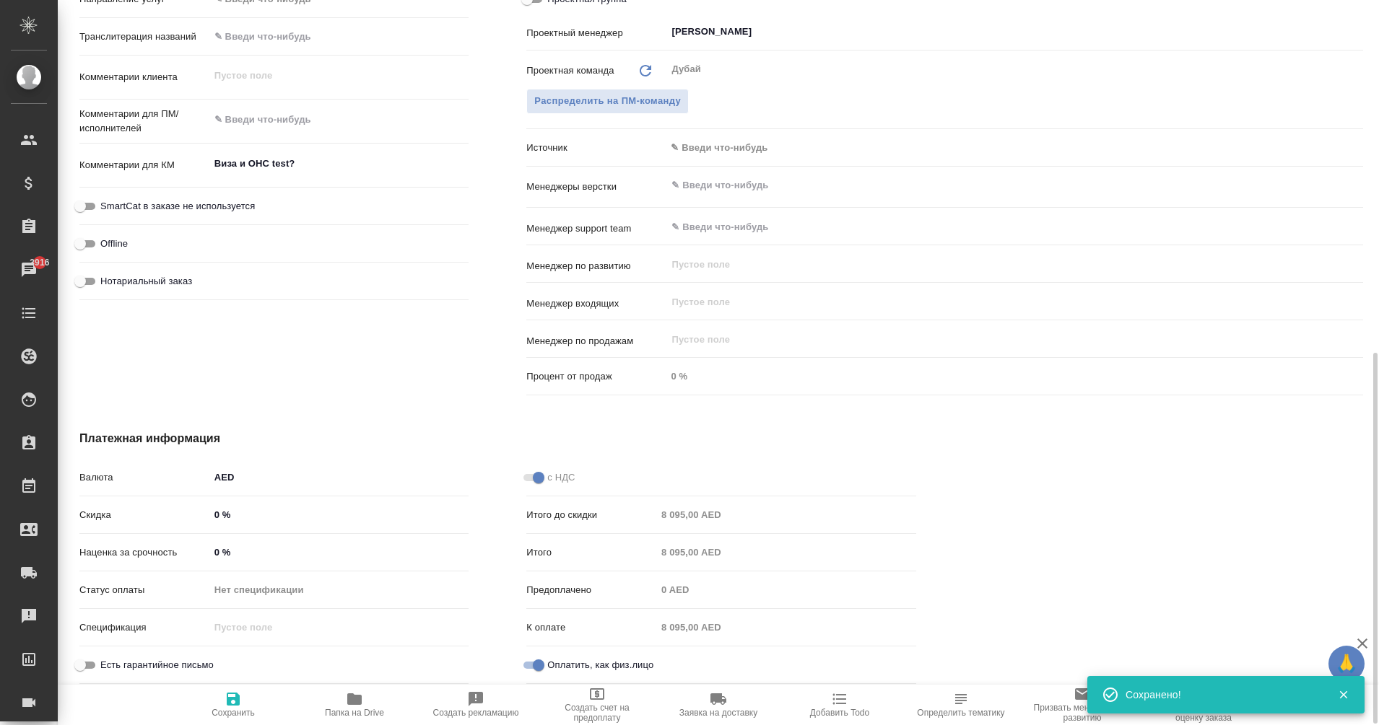
type textarea "x"
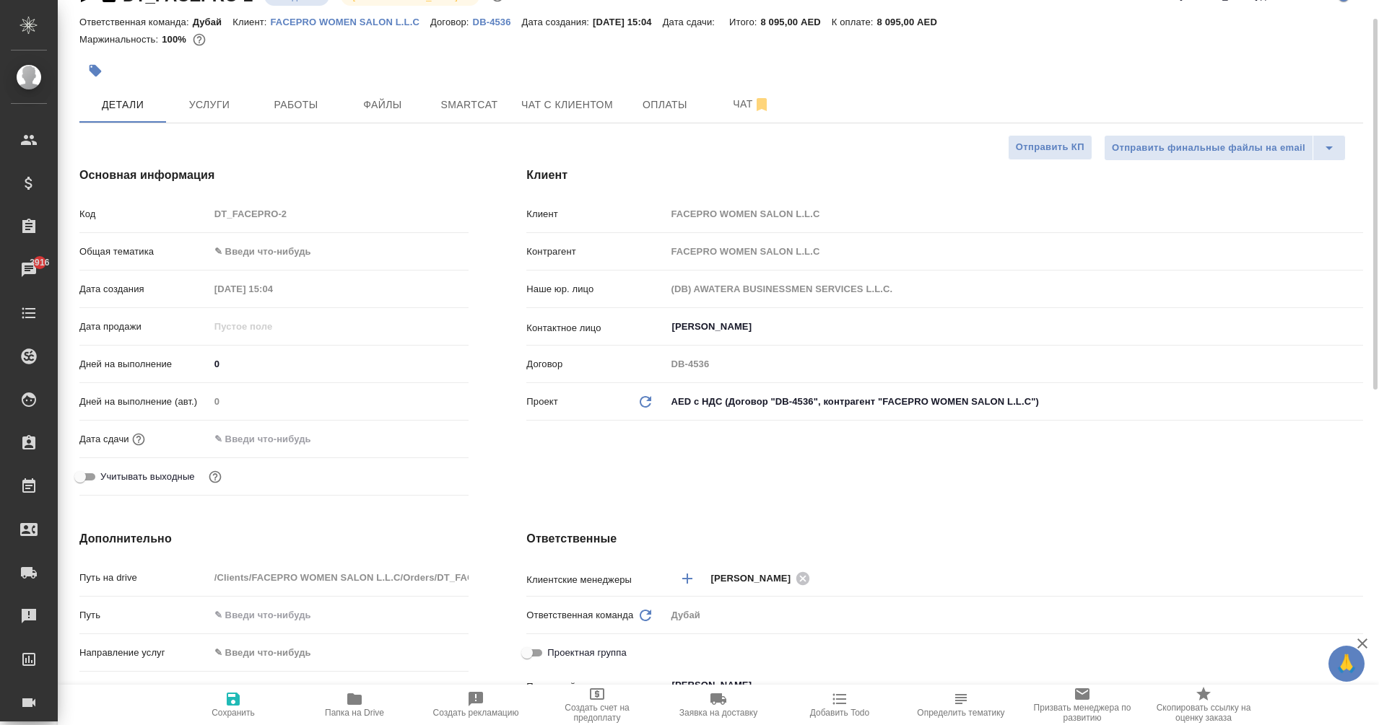
scroll to position [36, 0]
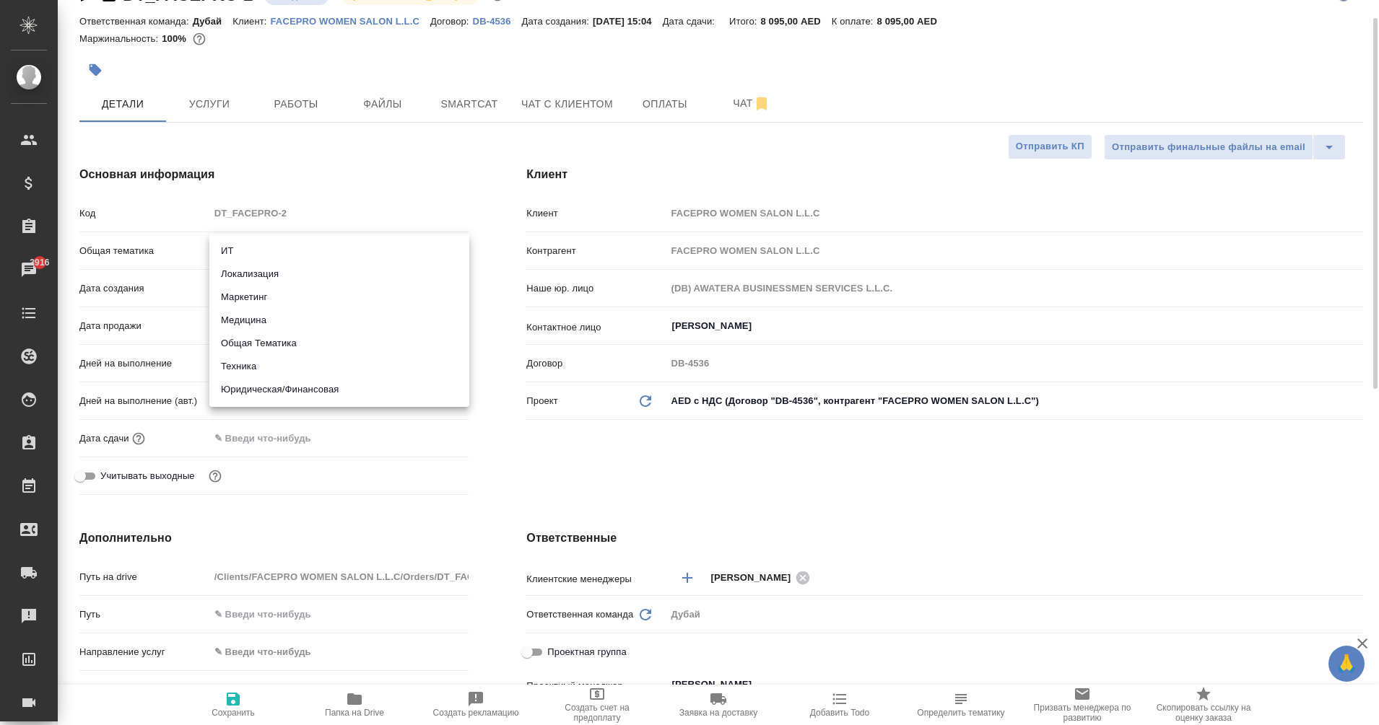
click at [243, 250] on body "🙏 .cls-1 fill:#fff; AWATERA Eganian Margarita Клиенты Спецификации Заказы 3916 …" at bounding box center [689, 362] width 1379 height 725
click at [268, 342] on li "Общая Тематика" at bounding box center [339, 343] width 260 height 23
type input "obtem"
type textarea "x"
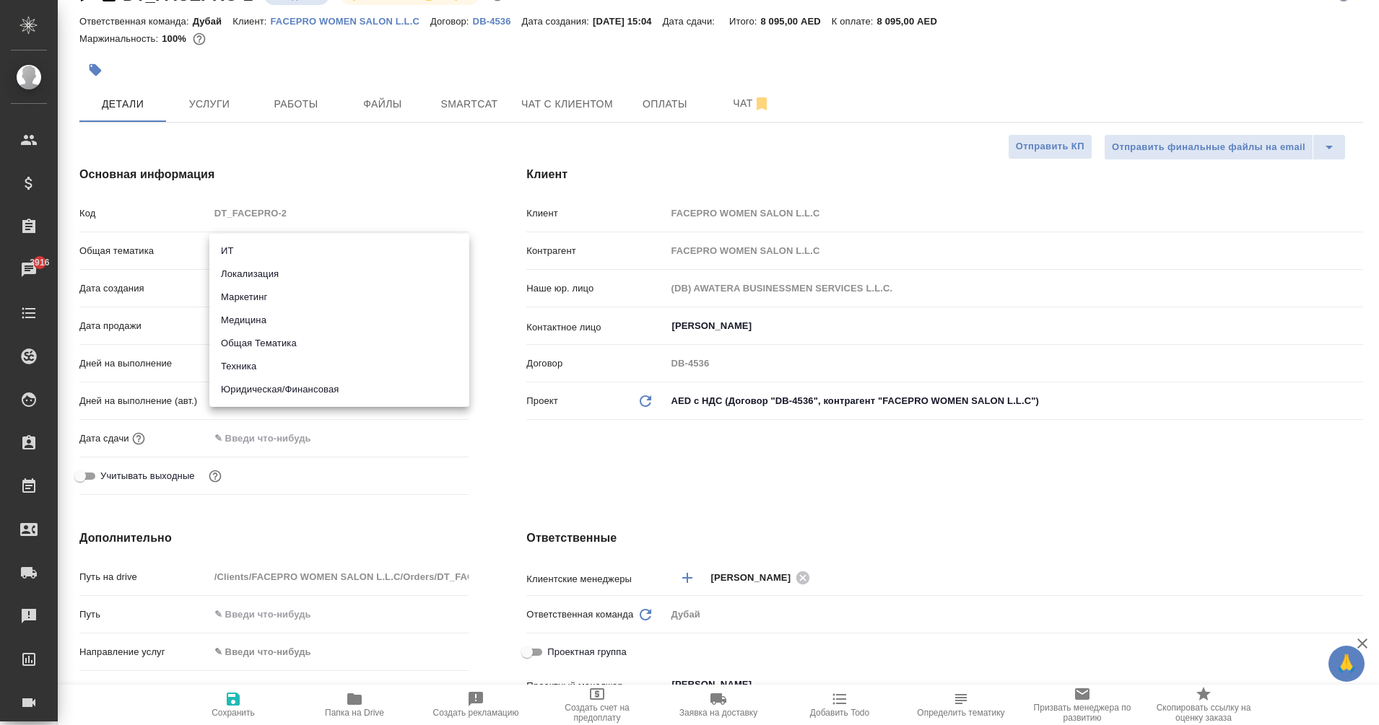
type textarea "x"
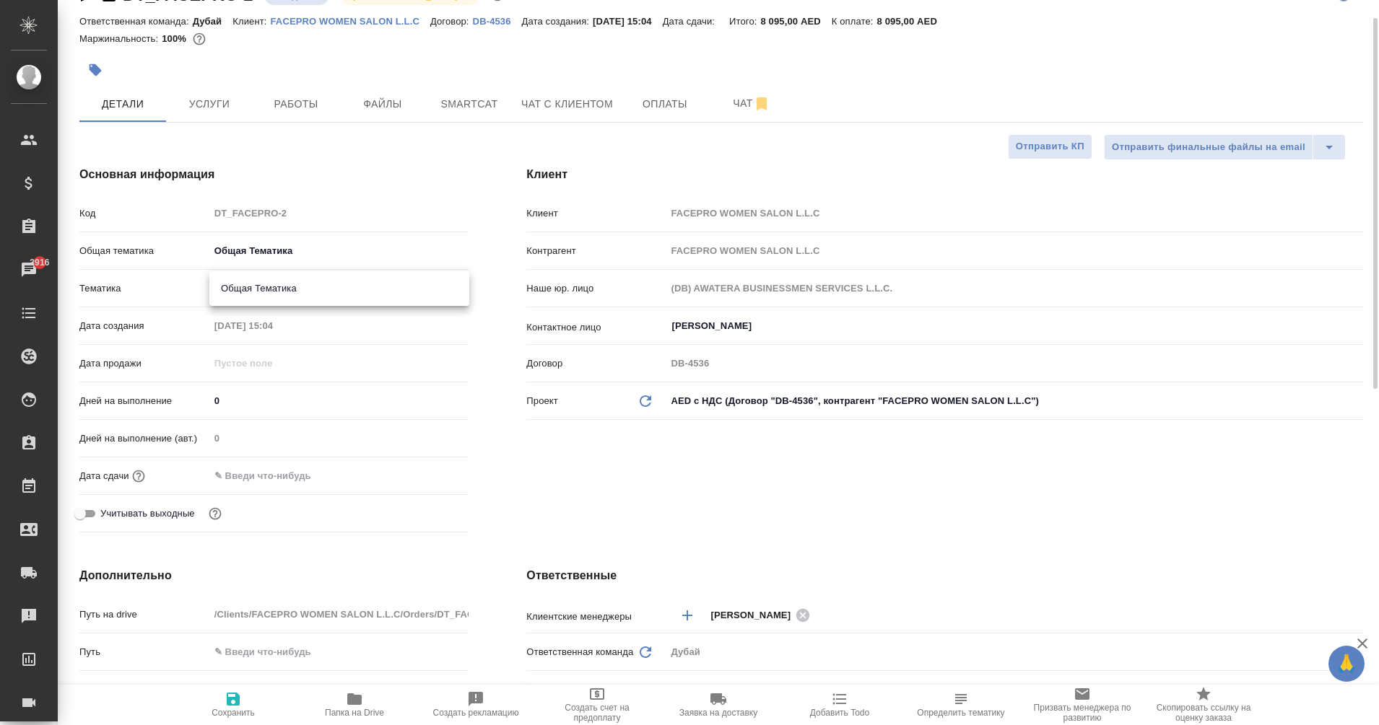
click at [239, 299] on body "🙏 .cls-1 fill:#fff; AWATERA Eganian Margarita Клиенты Спецификации Заказы 3916 …" at bounding box center [689, 362] width 1379 height 725
click at [282, 292] on li "Общая Тематика" at bounding box center [339, 288] width 260 height 23
type textarea "x"
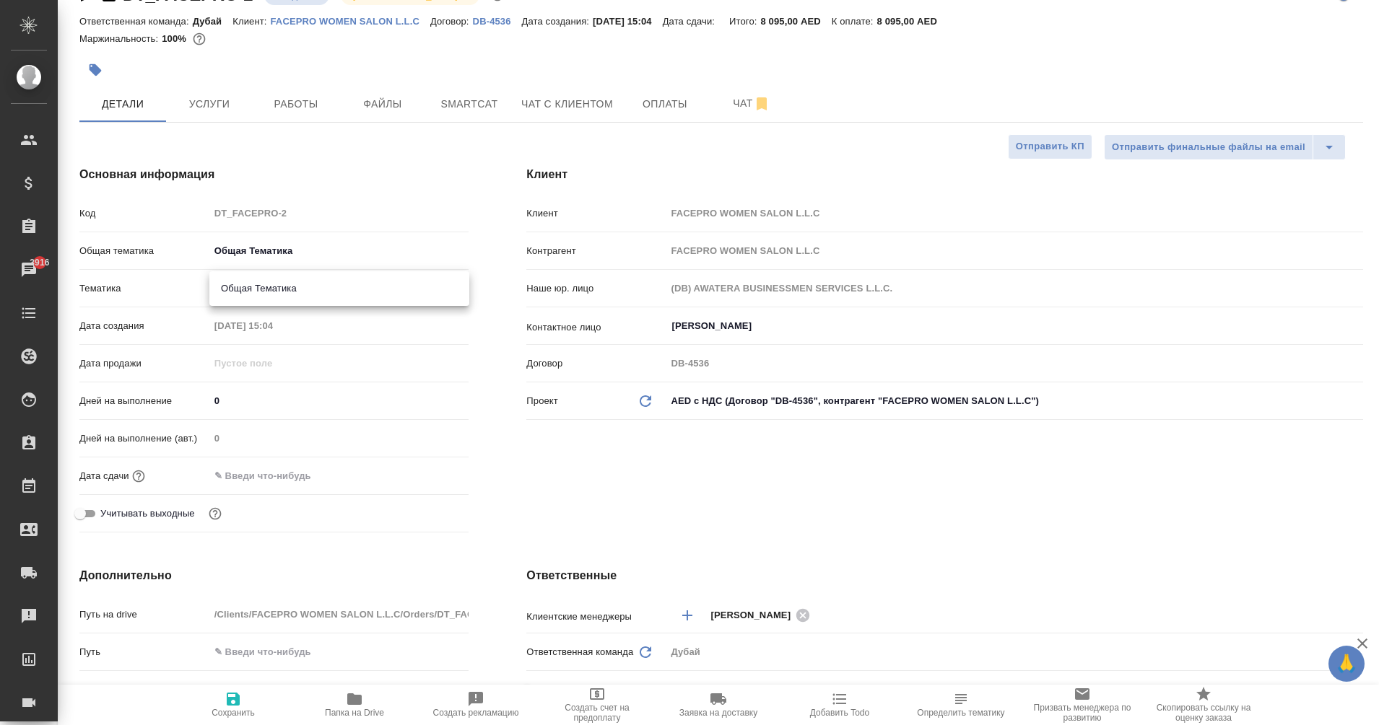
type input "6012b1ca196b0e5c9229a120"
click at [236, 476] on input "text" at bounding box center [273, 476] width 126 height 21
click at [422, 478] on icon "button" at bounding box center [426, 474] width 17 height 17
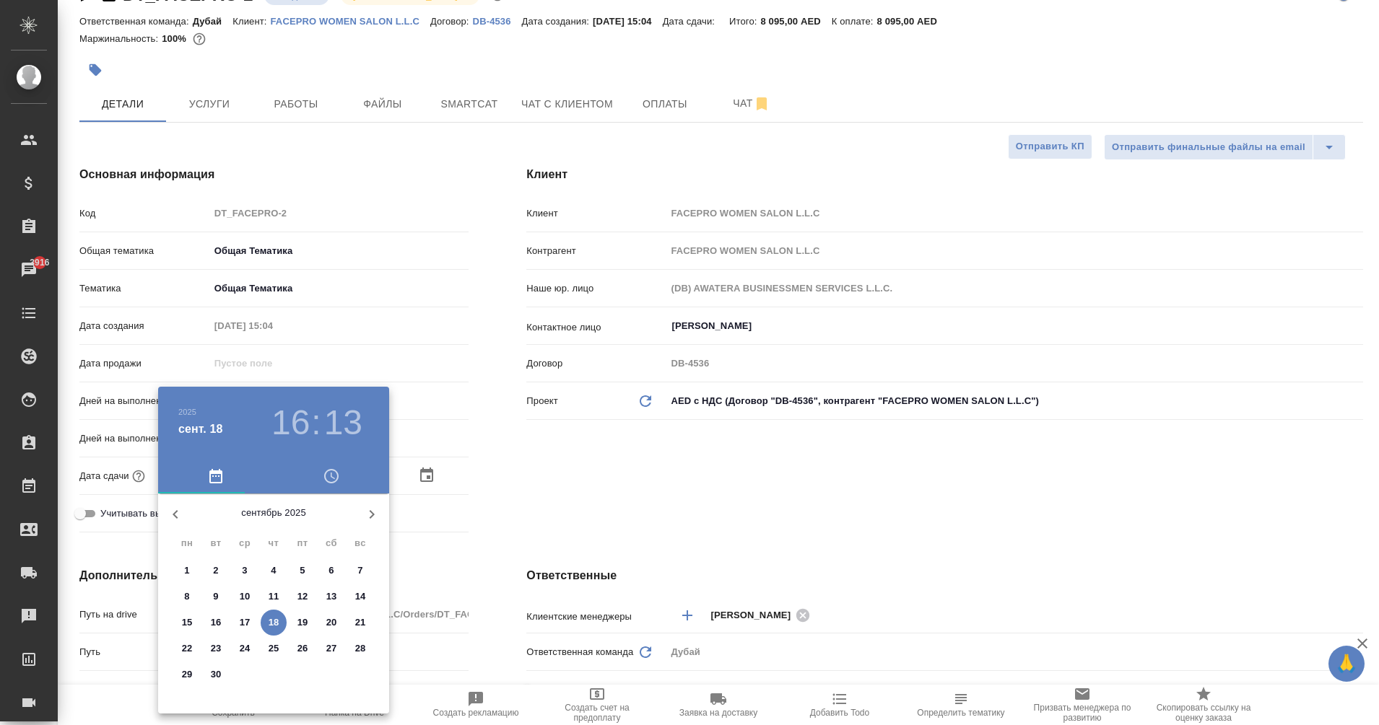
click at [370, 518] on icon "button" at bounding box center [372, 514] width 5 height 9
click at [308, 568] on span "3" at bounding box center [302, 571] width 26 height 14
type input "03.10.2025 16:13"
type textarea "x"
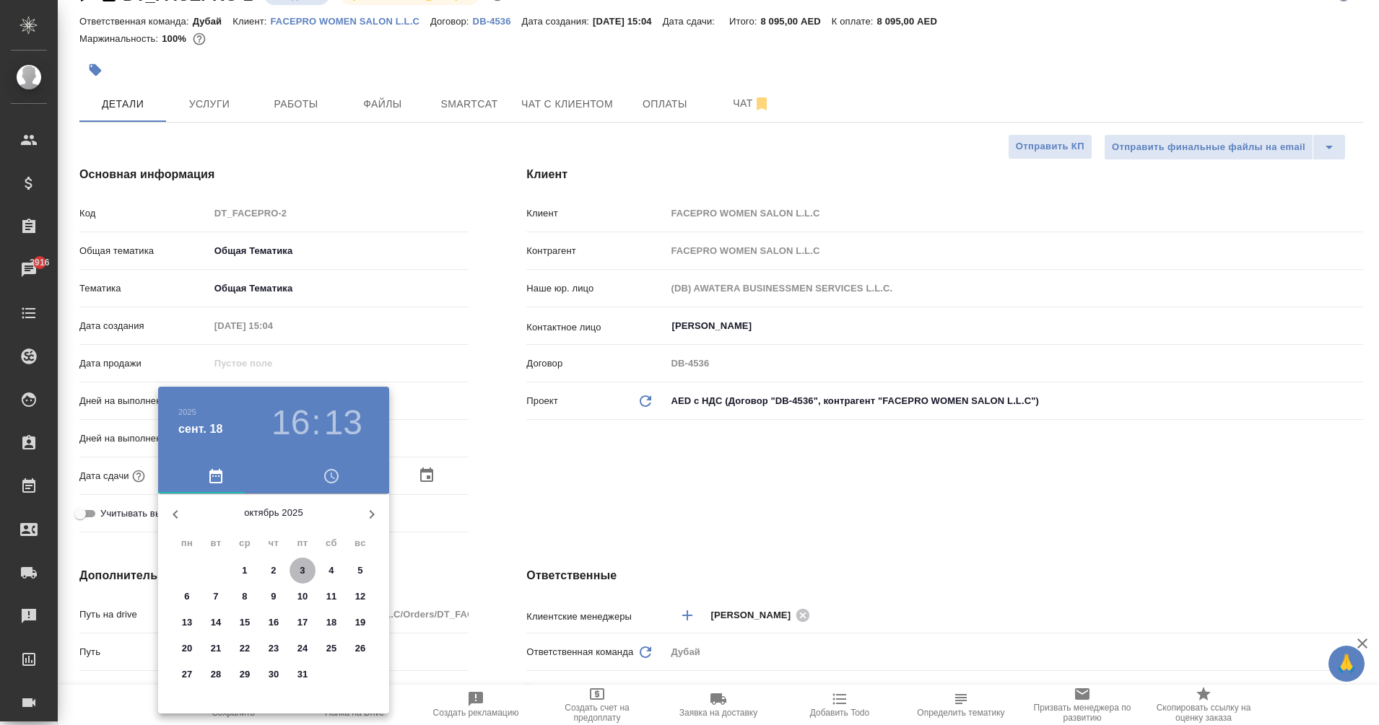
type textarea "x"
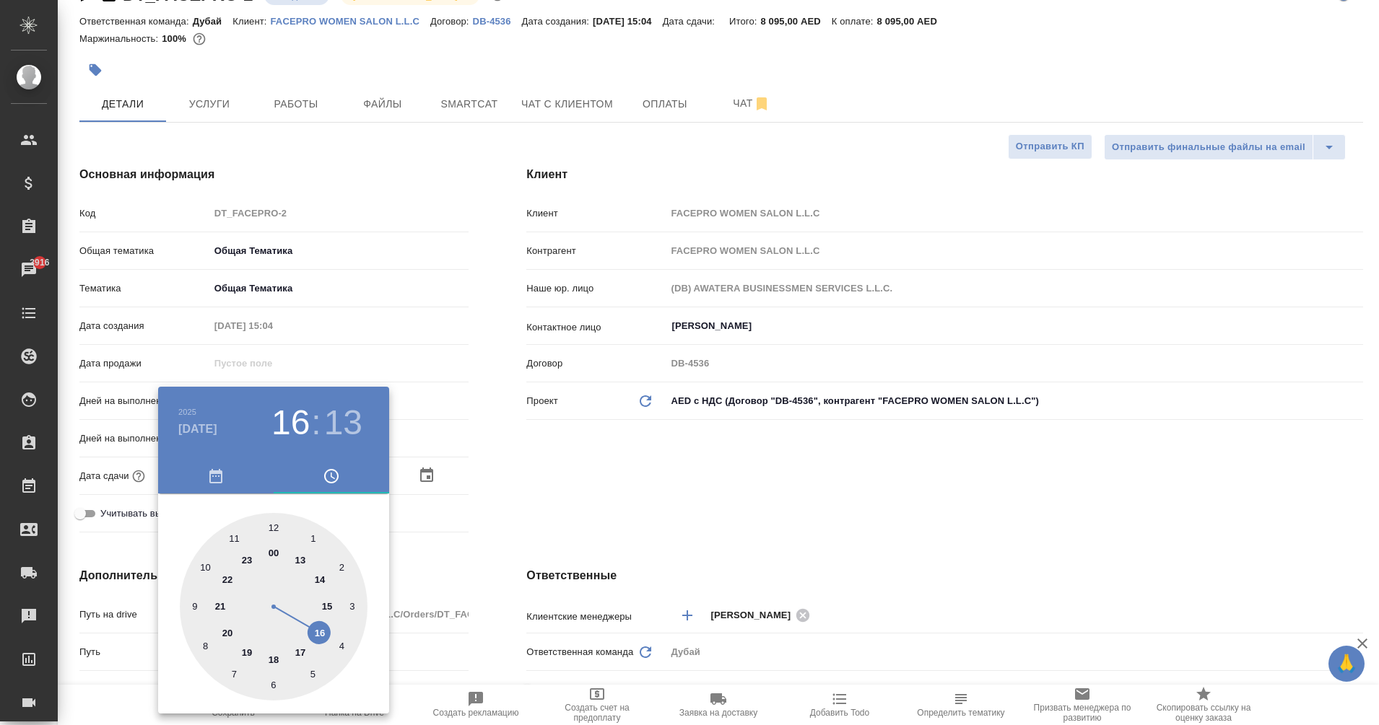
click at [333, 629] on div at bounding box center [274, 607] width 188 height 188
type textarea "x"
click at [538, 492] on div at bounding box center [689, 362] width 1379 height 725
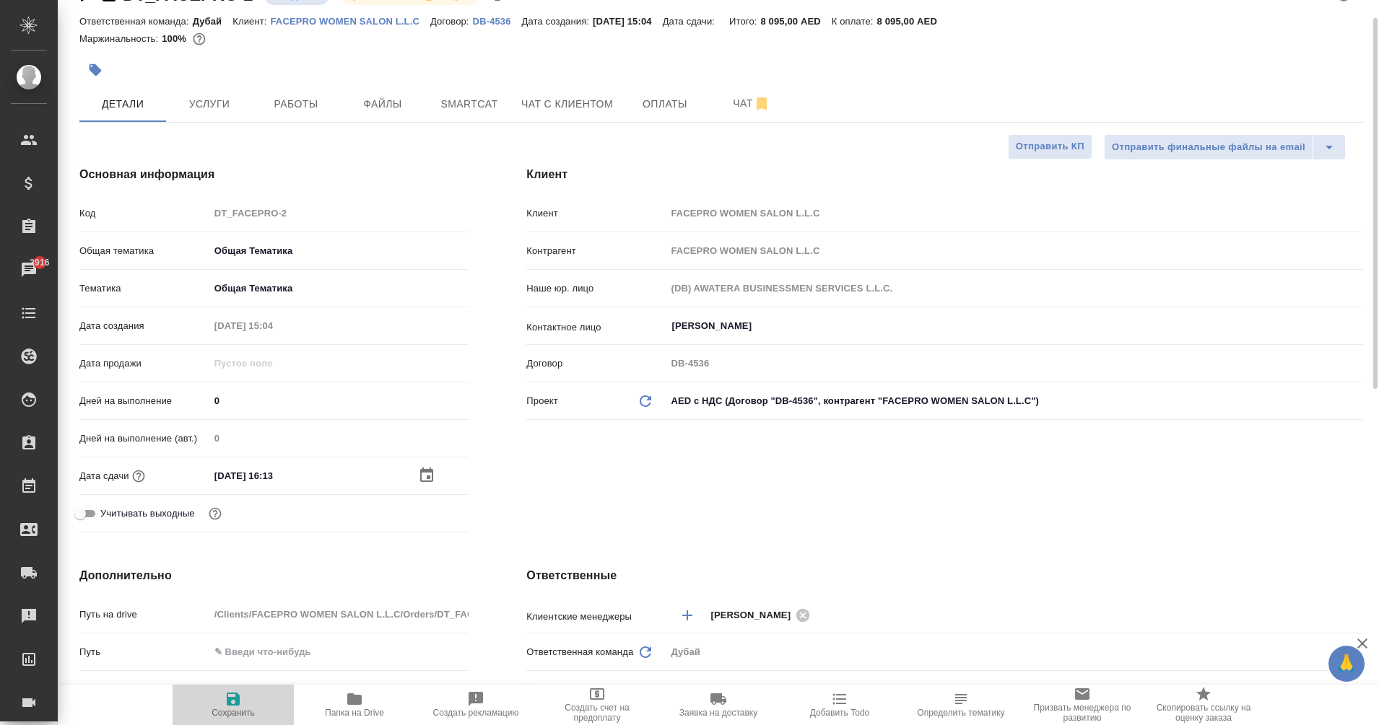
click at [250, 707] on span "Сохранить" at bounding box center [233, 704] width 104 height 27
type textarea "x"
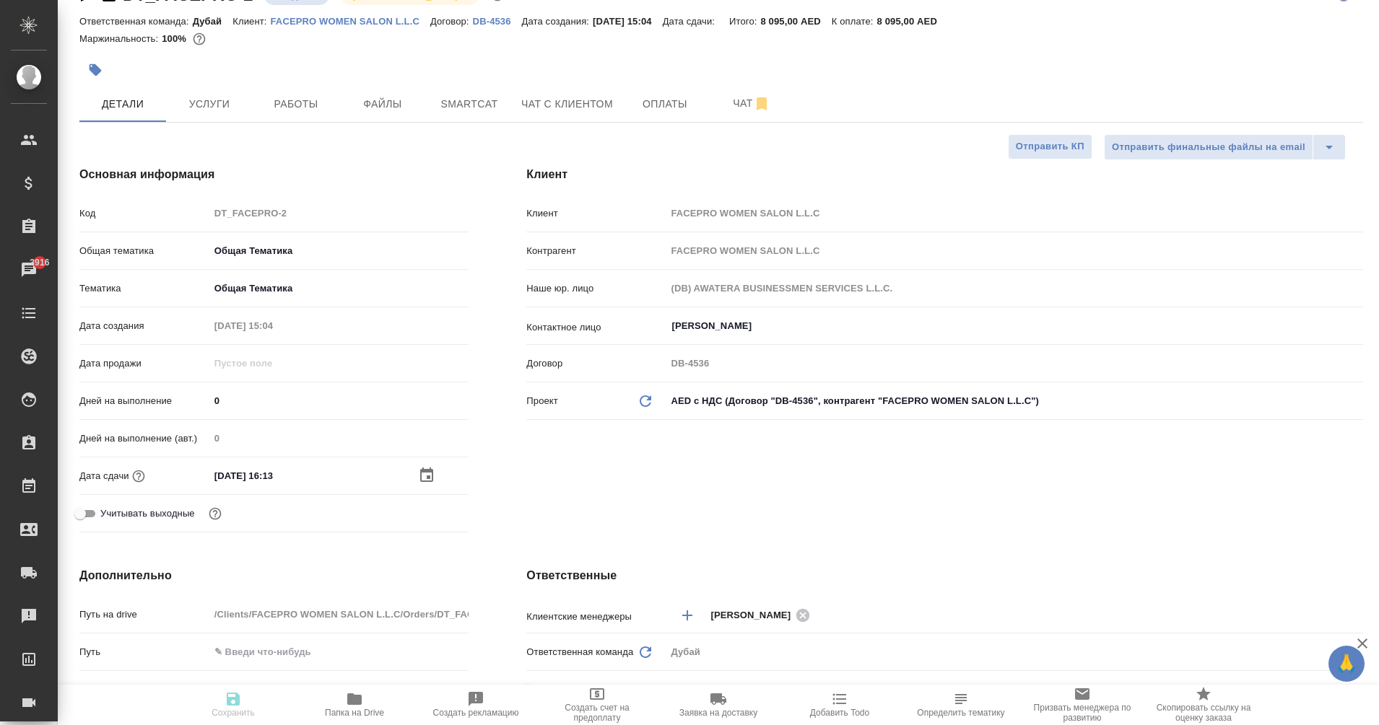
type textarea "x"
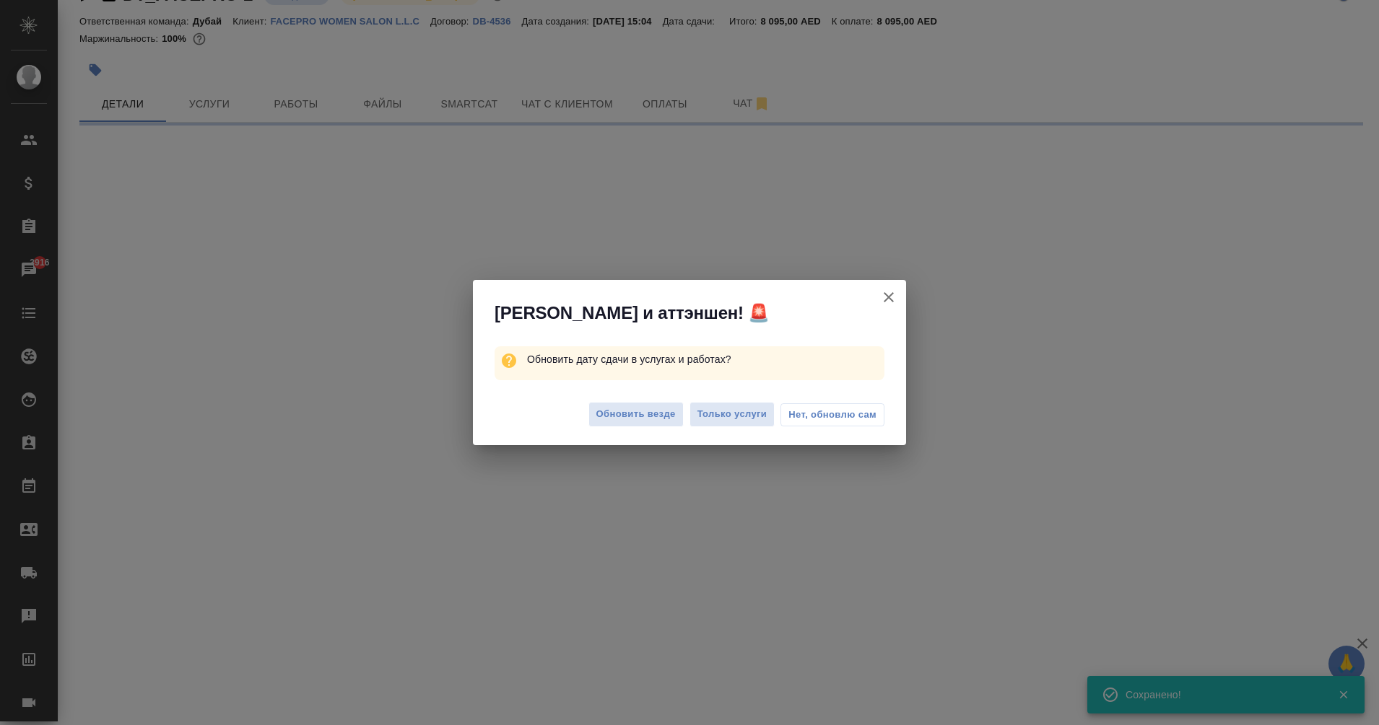
select select "RU"
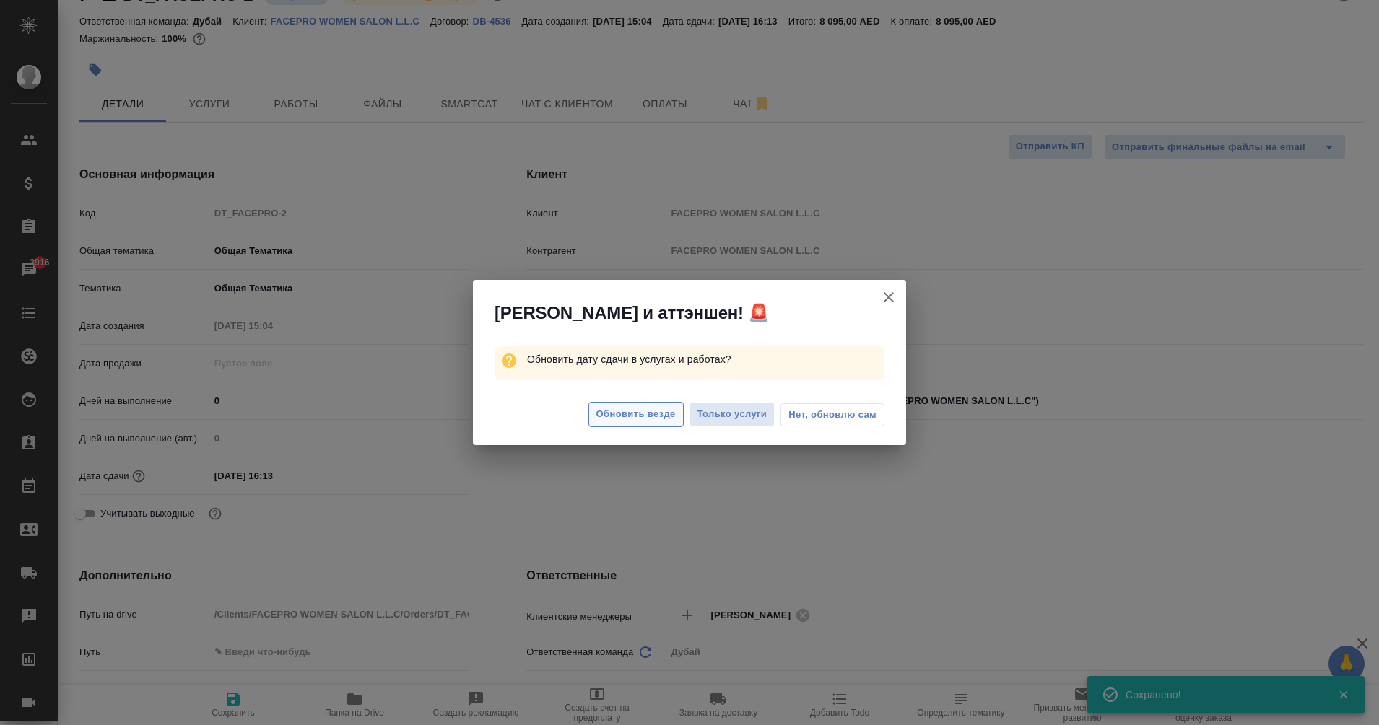
type textarea "x"
click at [650, 420] on span "Обновить везде" at bounding box center [635, 414] width 79 height 17
type textarea "x"
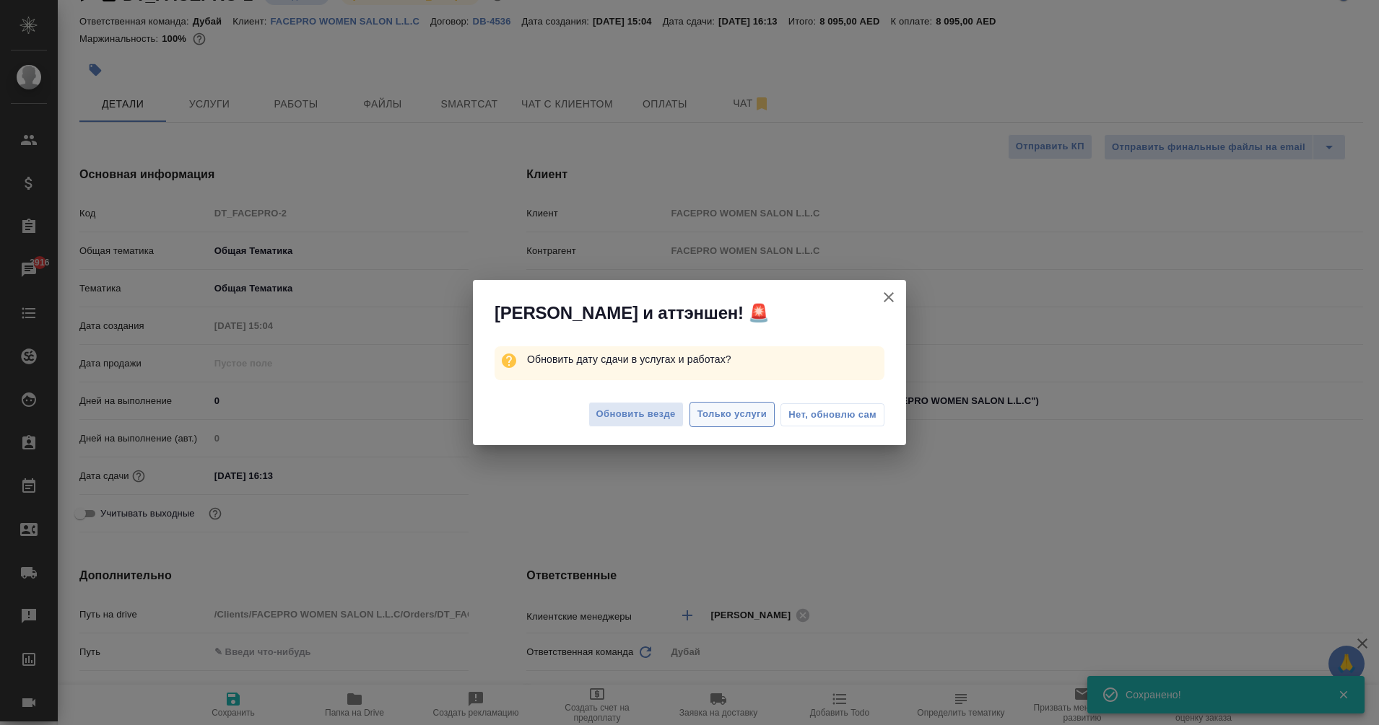
type textarea "x"
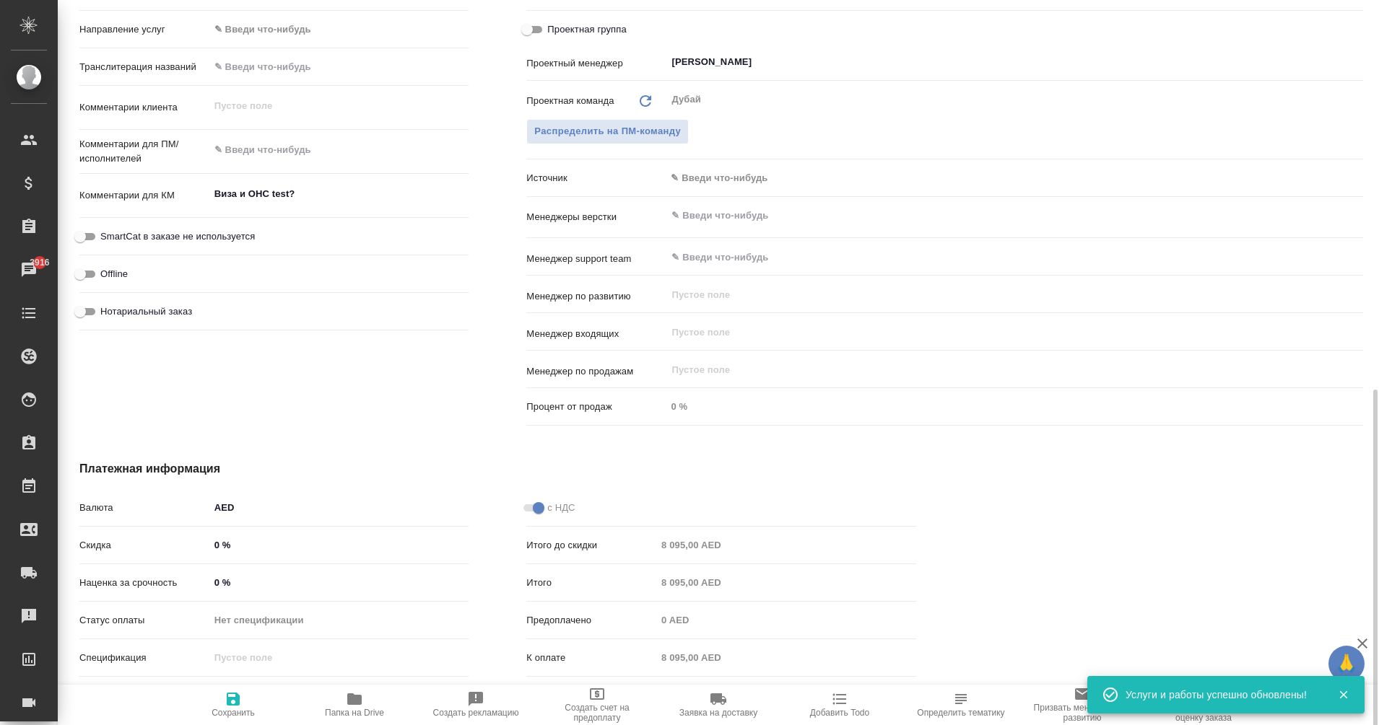
scroll to position [728, 0]
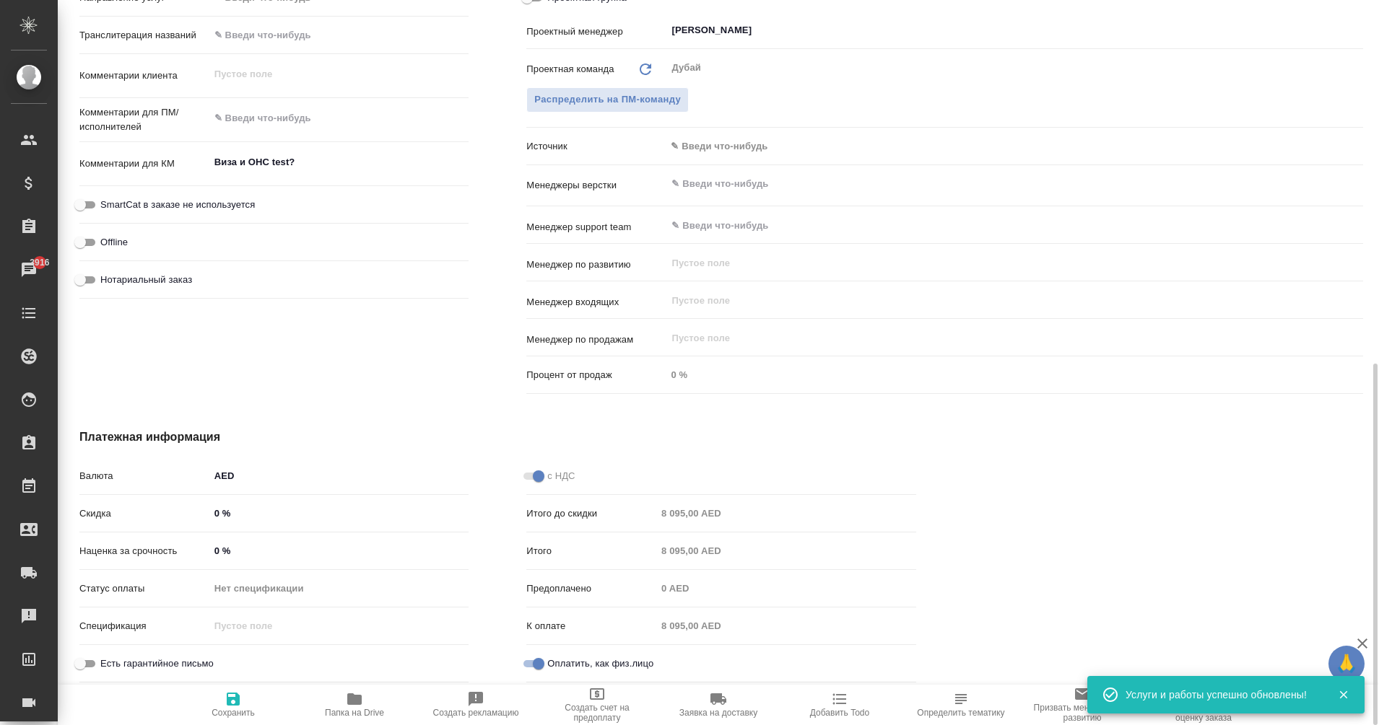
type textarea "x"
click at [332, 162] on textarea "Виза и ОHС test?" at bounding box center [339, 162] width 260 height 25
type textarea "Виза и ОHС test"
type textarea "x"
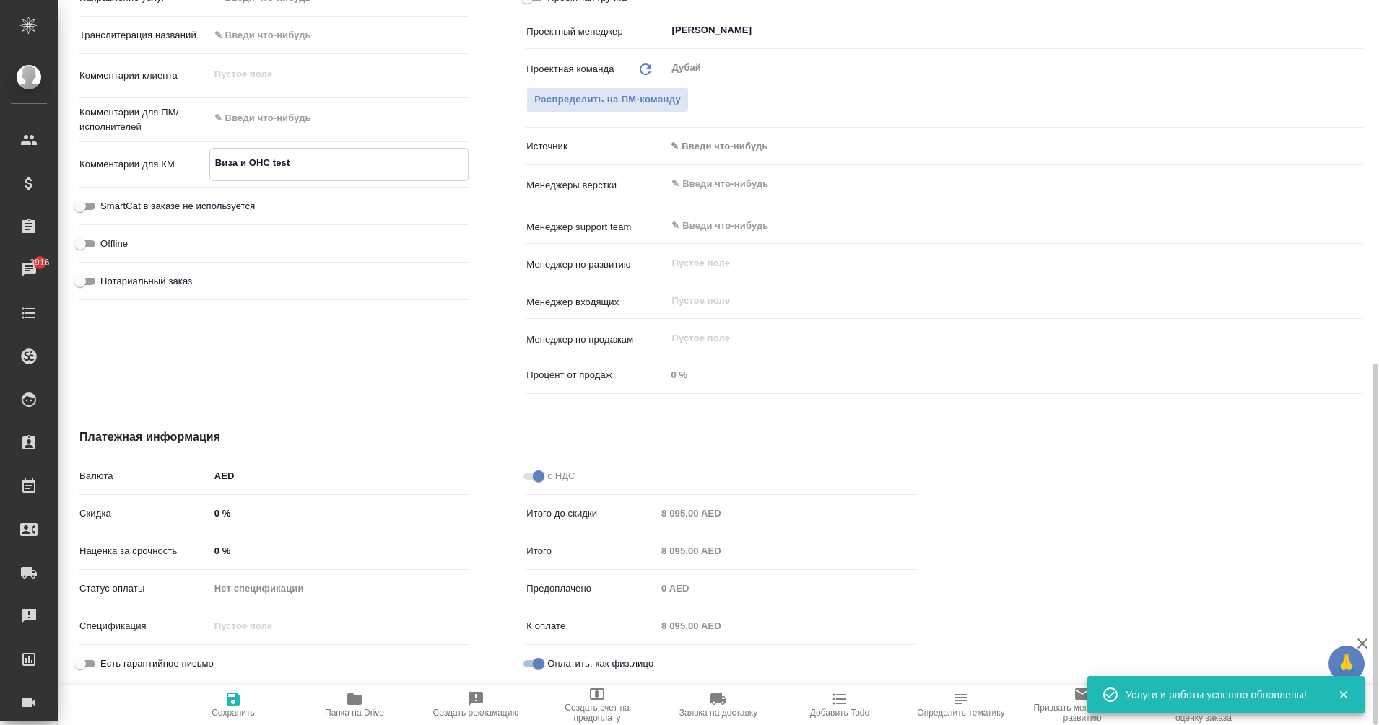
type textarea "x"
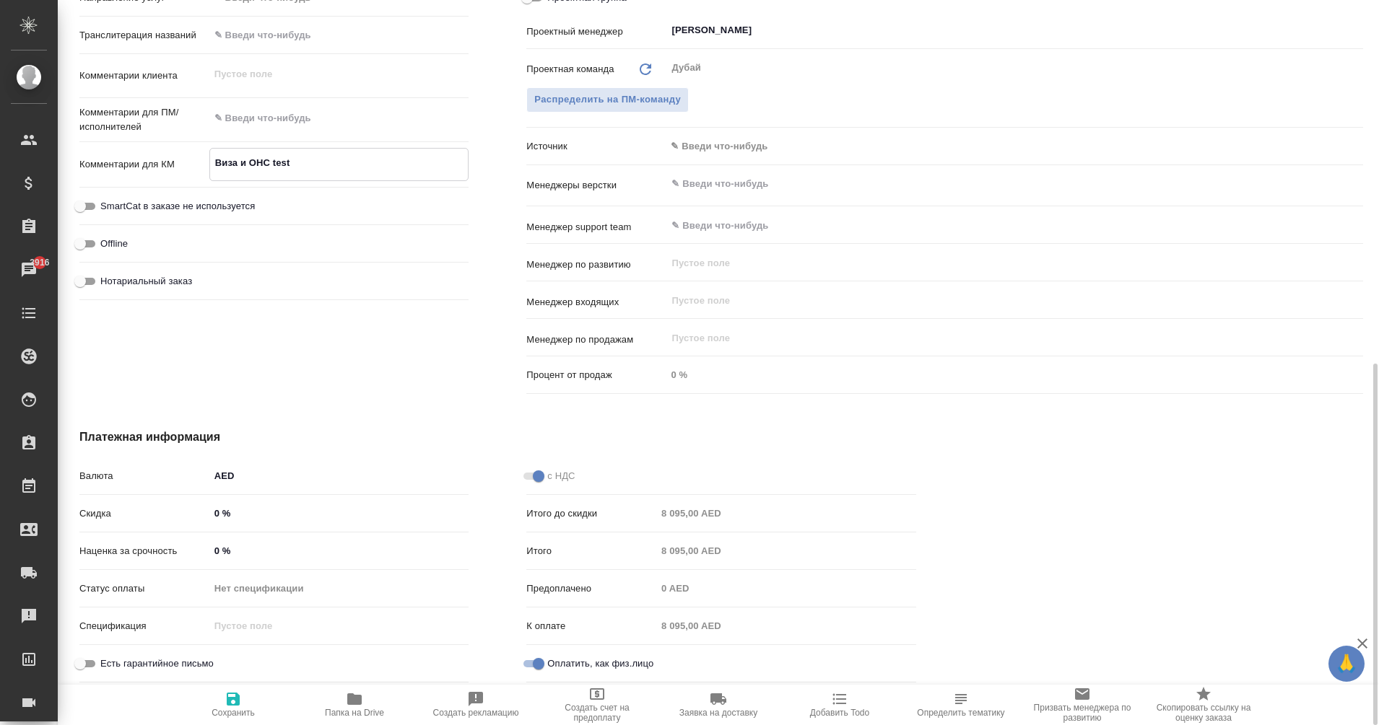
type textarea "Виза и ОHС test"
type textarea "x"
click at [227, 702] on icon "button" at bounding box center [233, 699] width 13 height 13
type textarea "x"
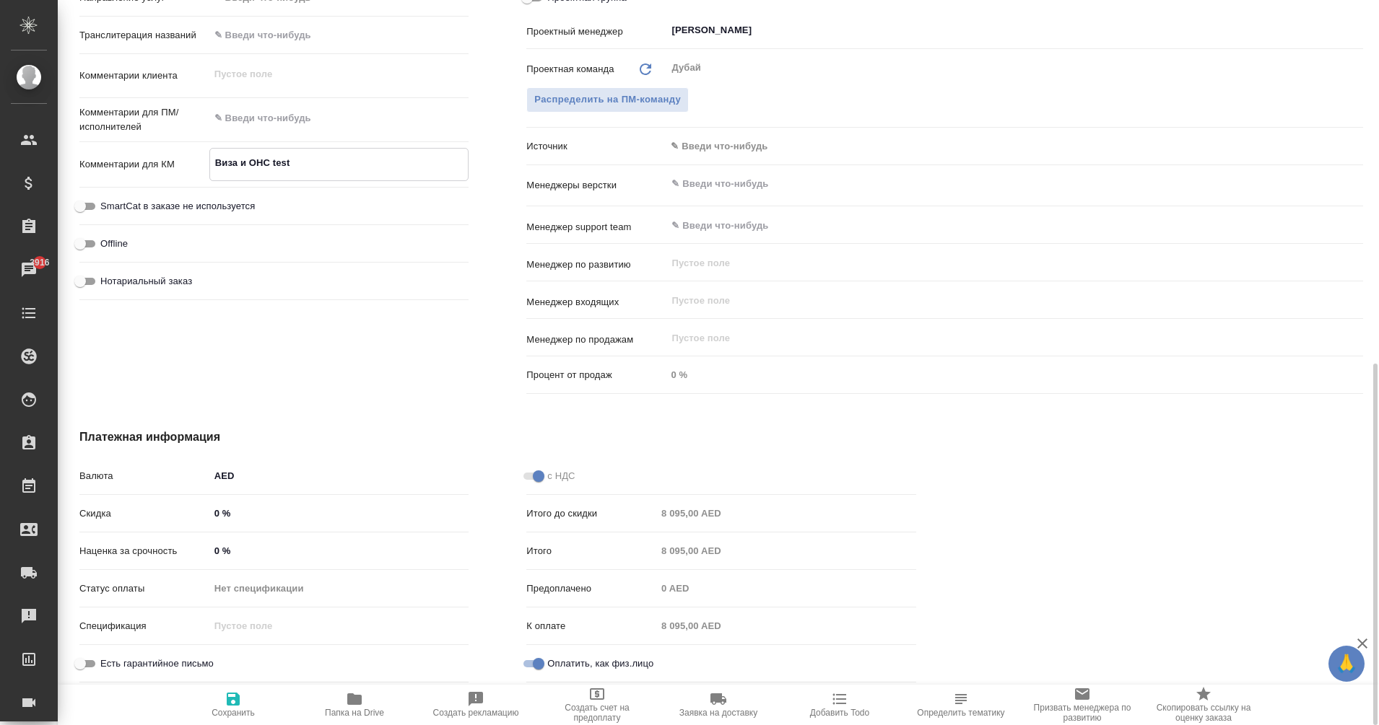
type textarea "x"
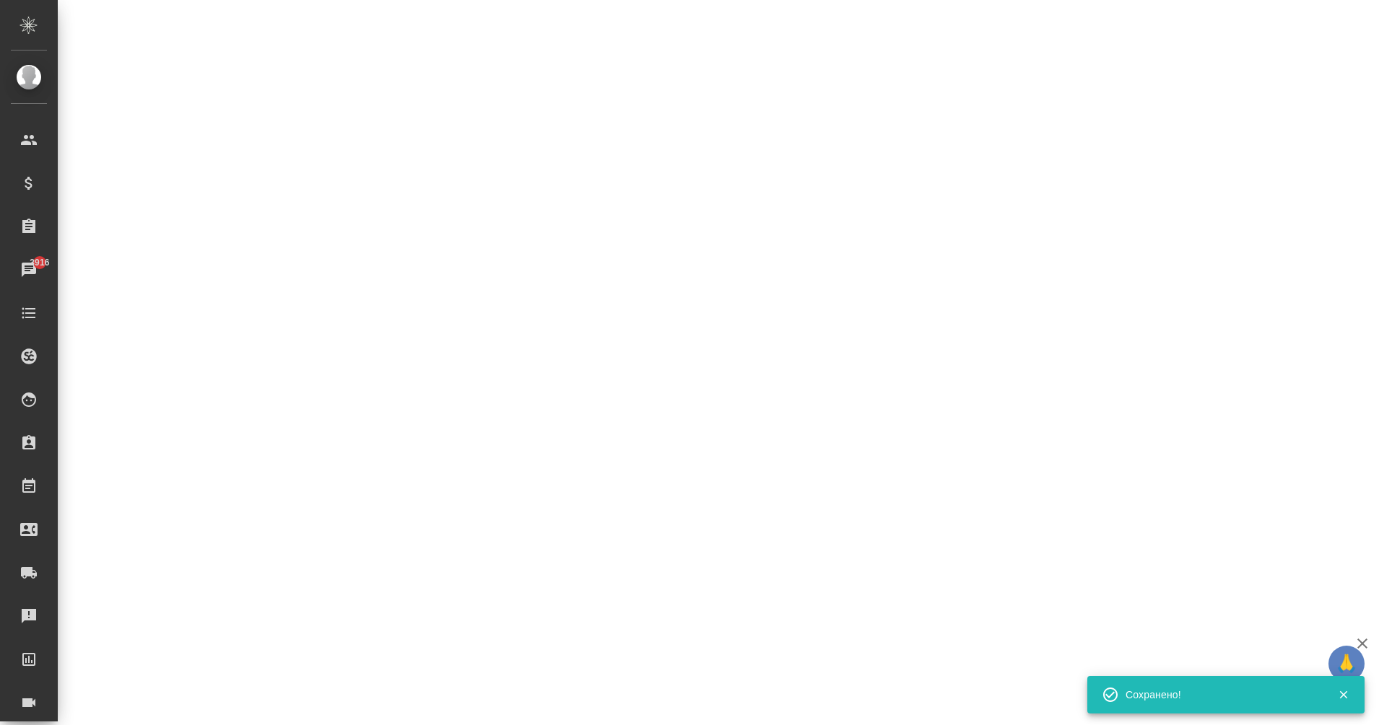
select select "RU"
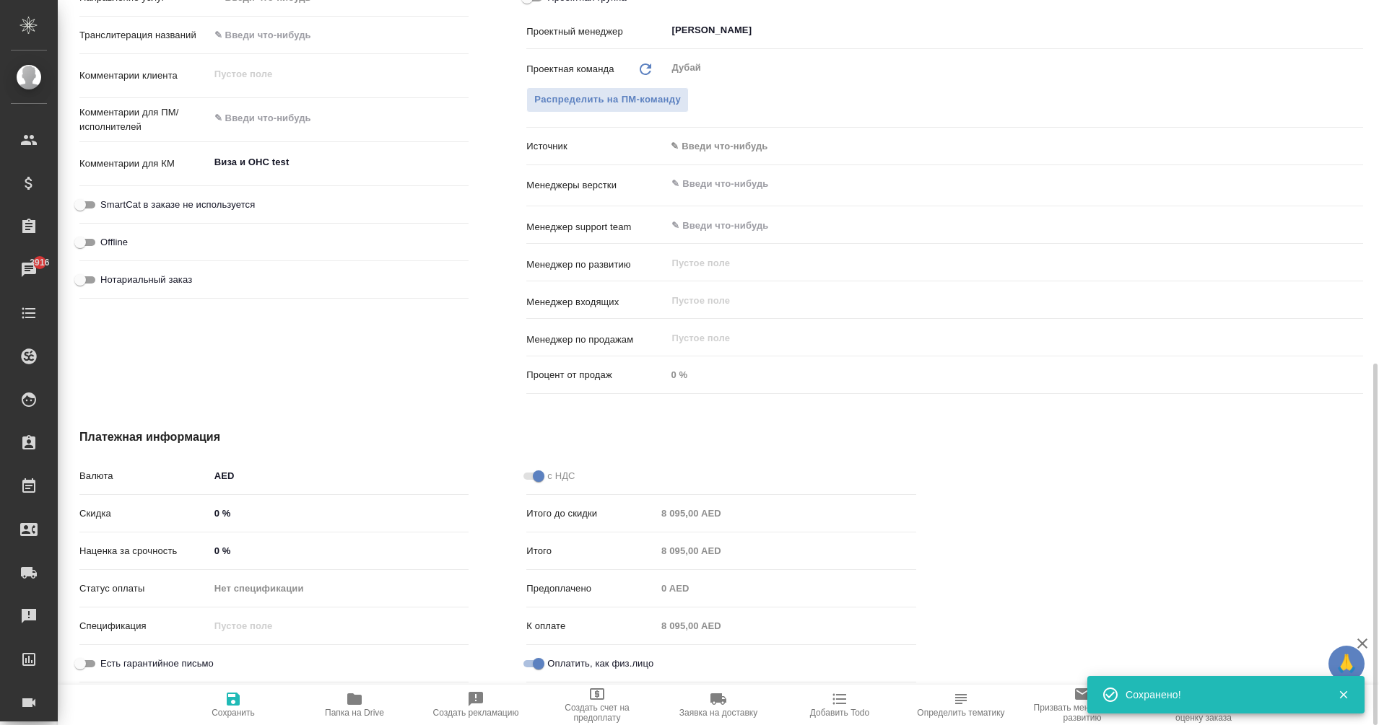
type textarea "x"
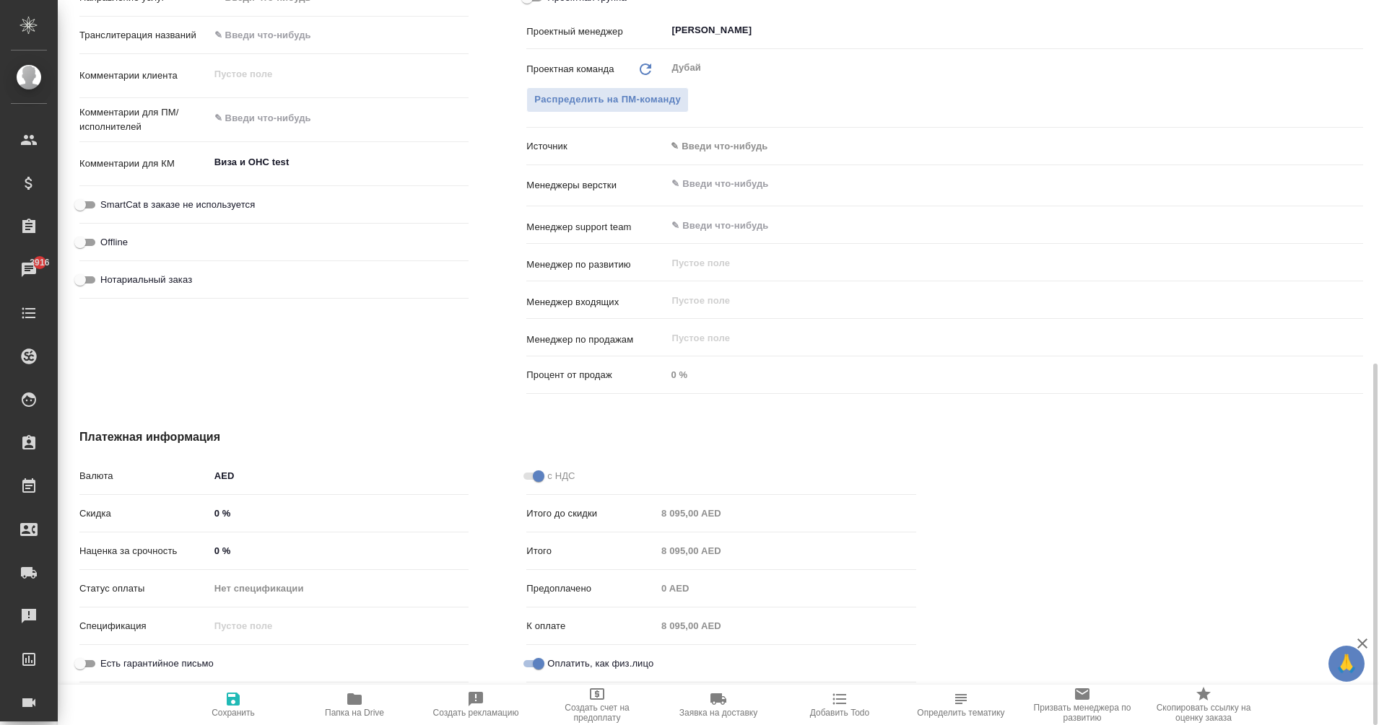
type textarea "x"
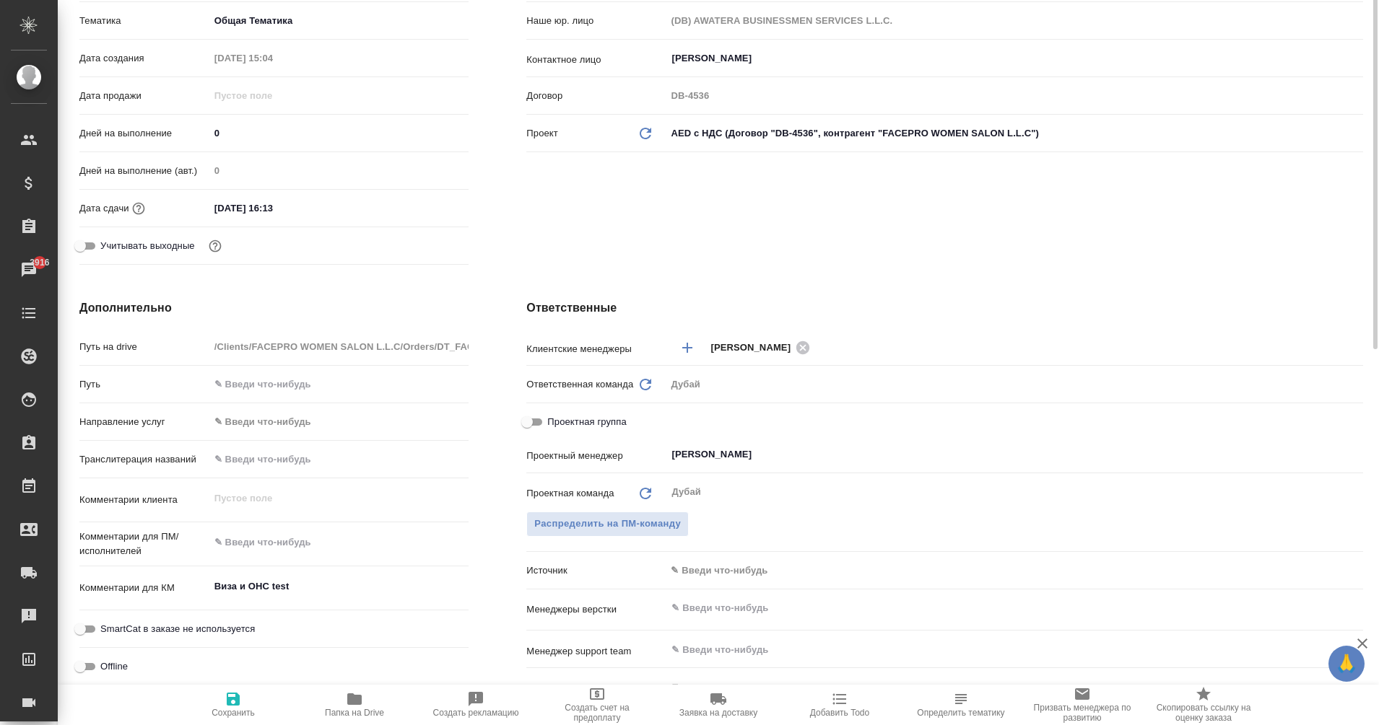
scroll to position [0, 0]
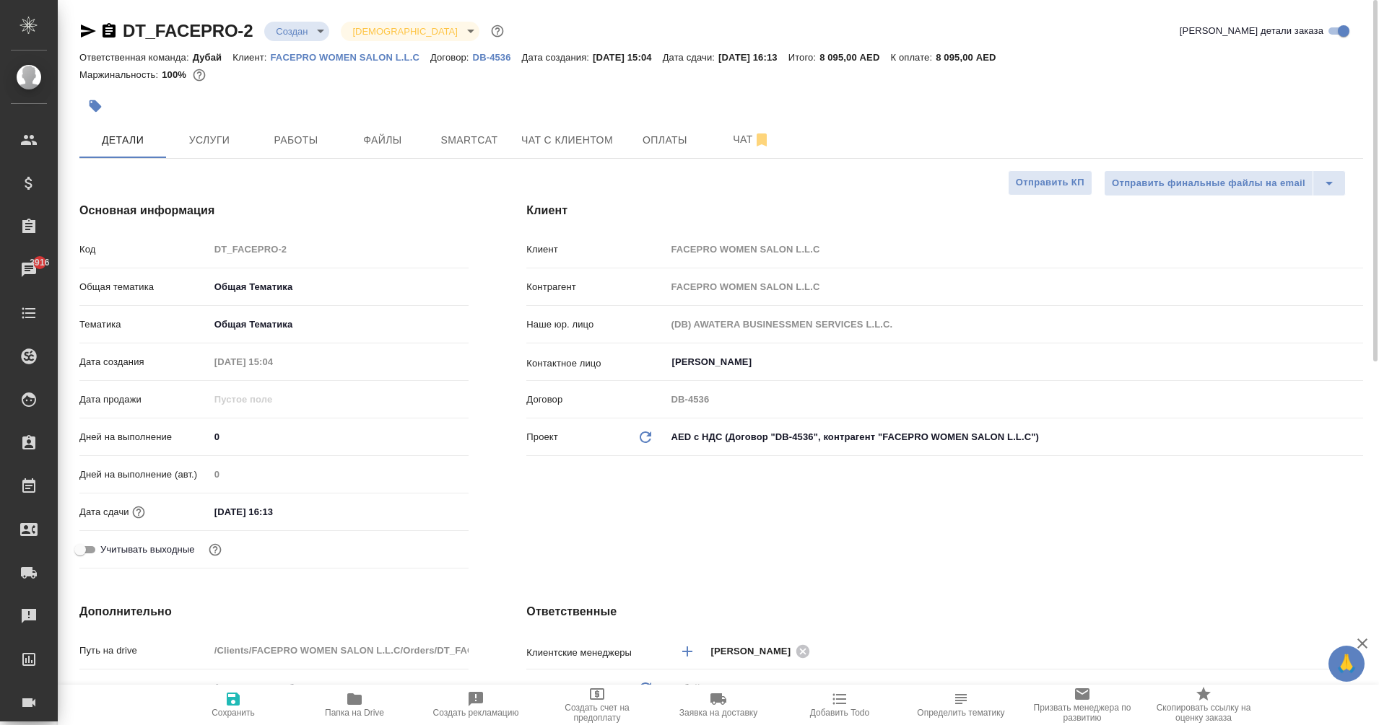
click at [87, 30] on icon "button" at bounding box center [88, 31] width 15 height 13
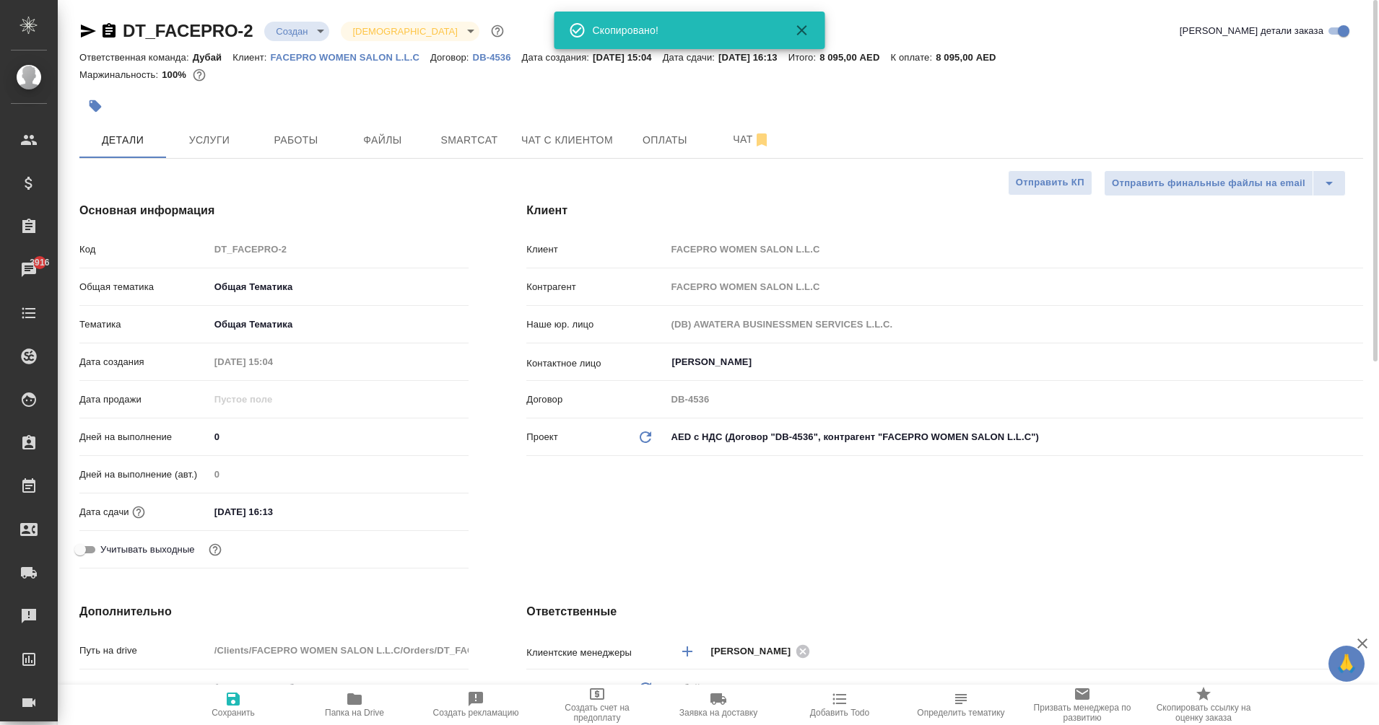
type textarea "x"
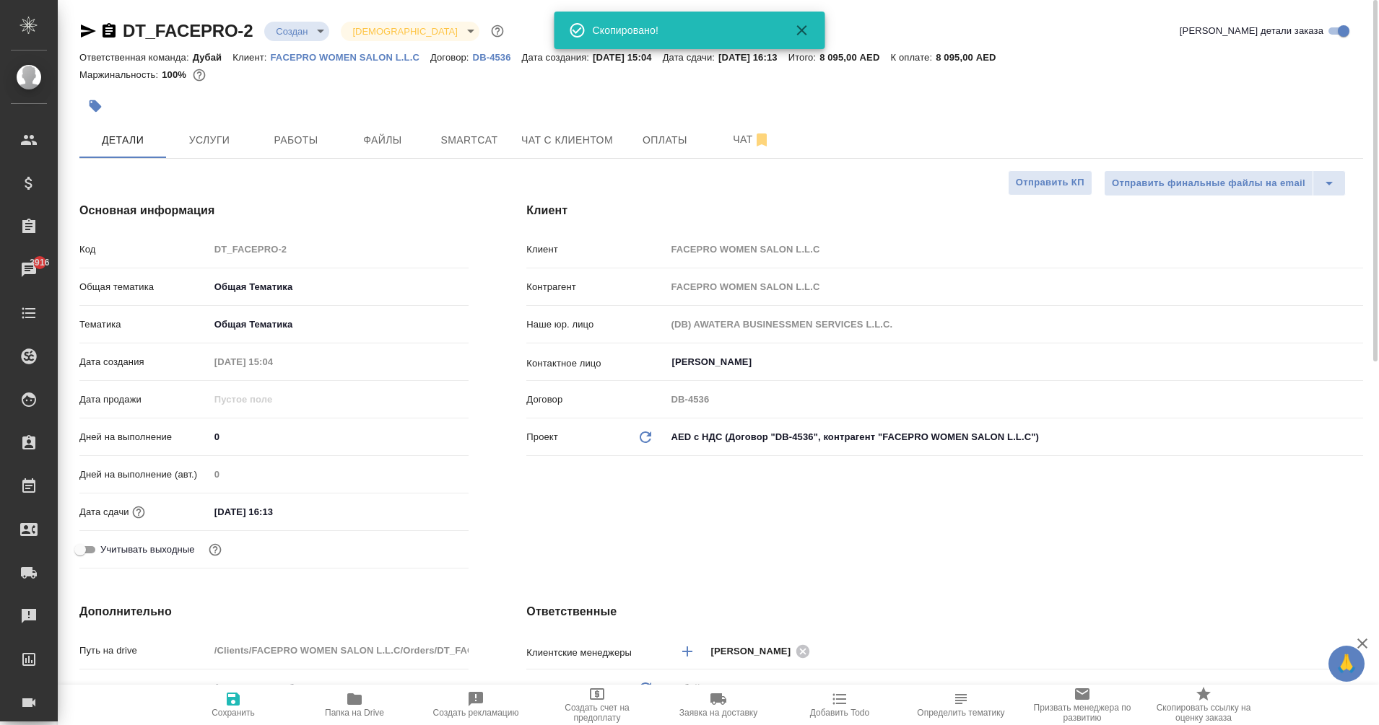
type textarea "x"
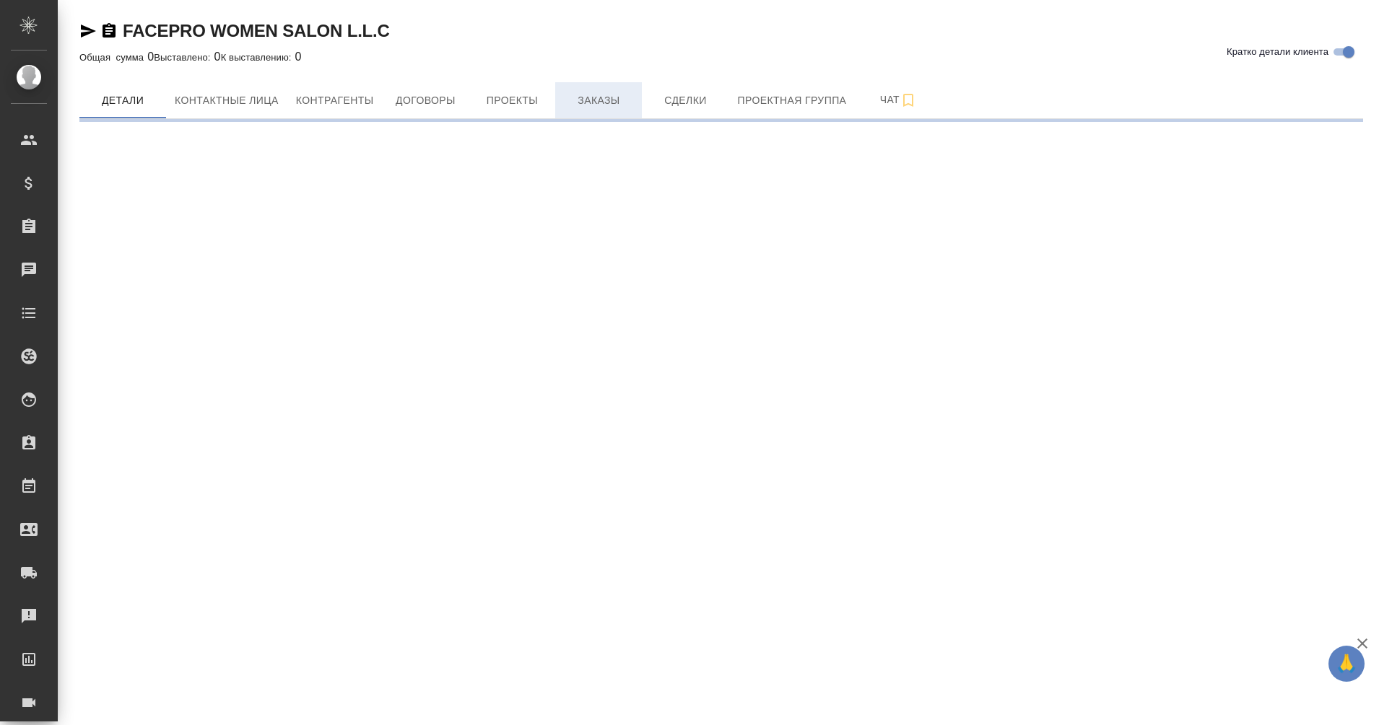
click at [577, 92] on span "Заказы" at bounding box center [598, 101] width 69 height 18
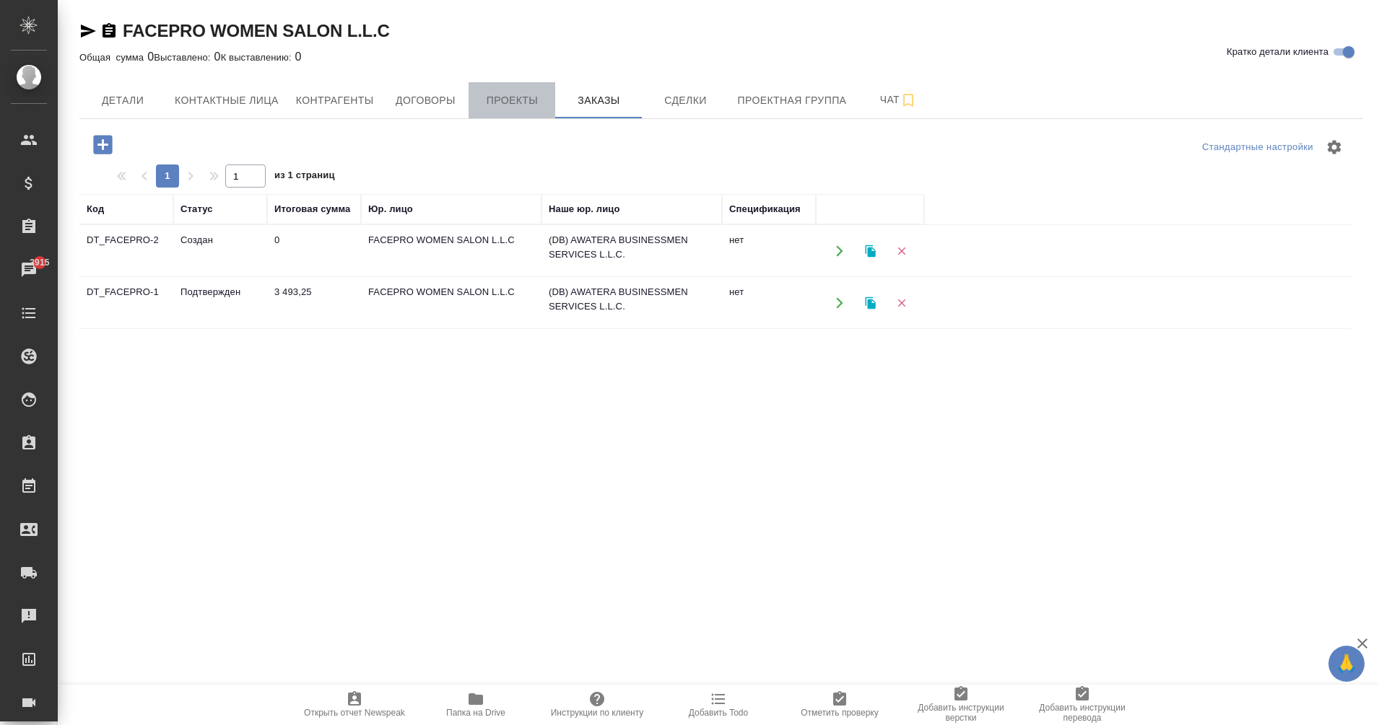
click at [509, 110] on button "Проекты" at bounding box center [511, 100] width 87 height 36
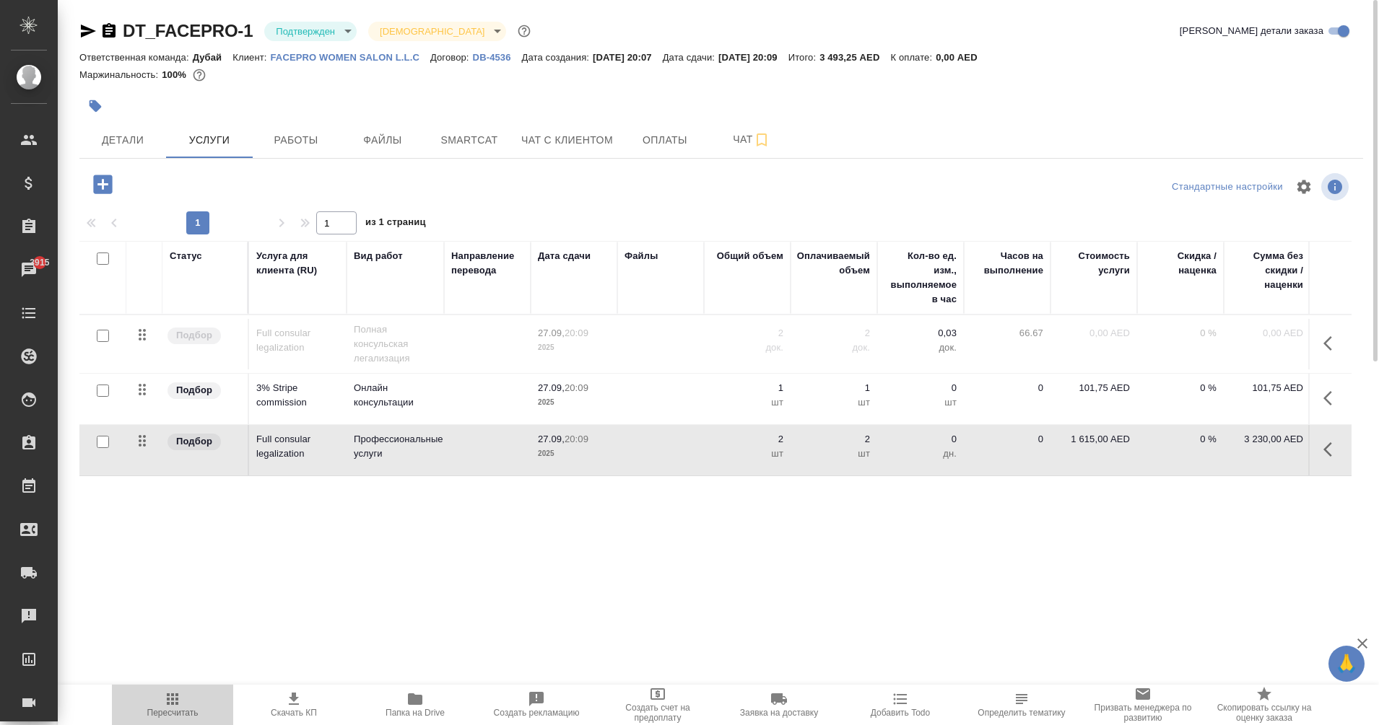
click at [180, 712] on span "Пересчитать" at bounding box center [172, 713] width 51 height 10
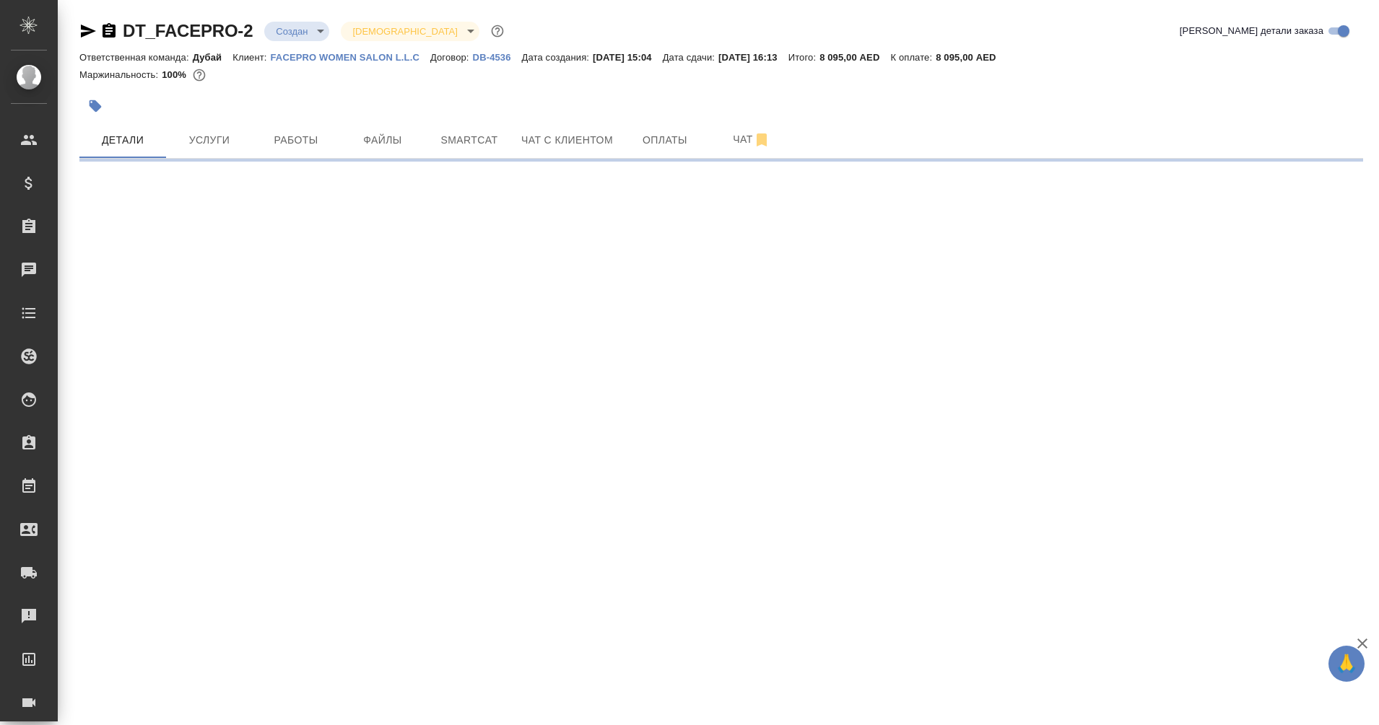
select select "RU"
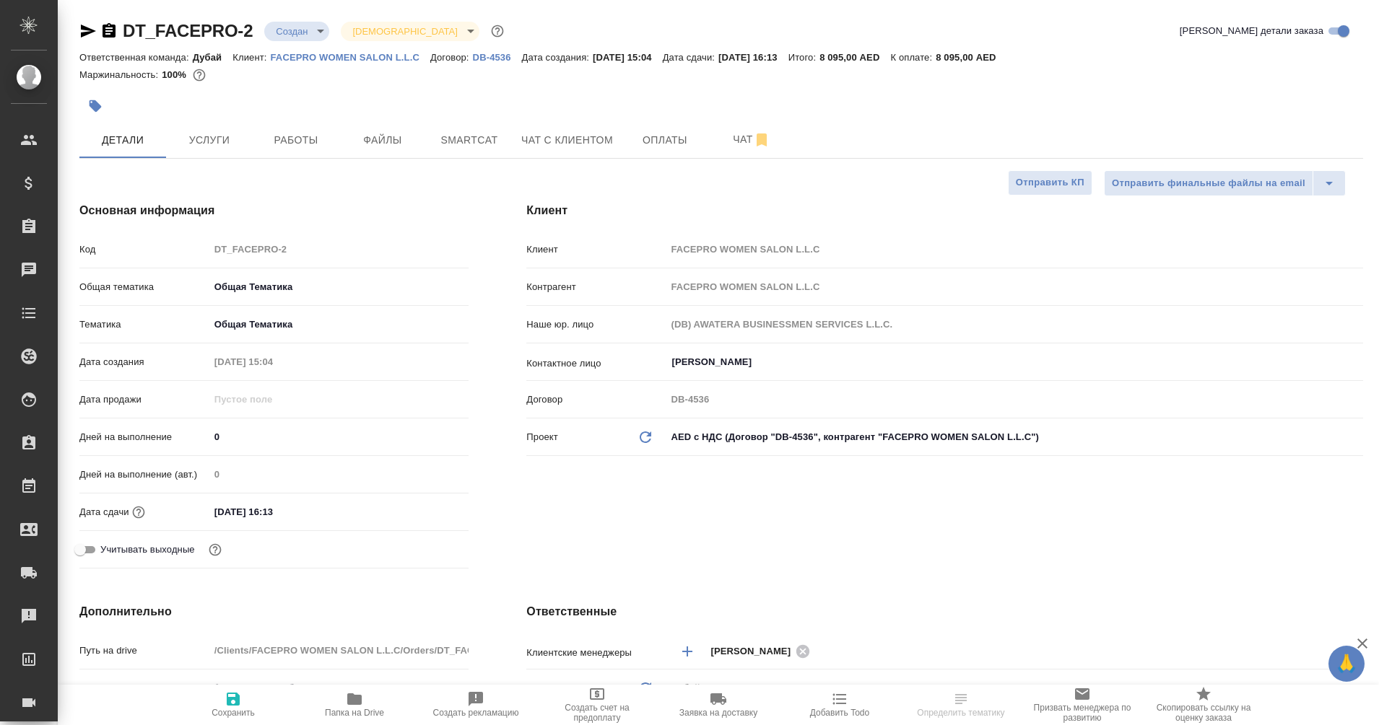
type textarea "x"
click at [209, 124] on button "Услуги" at bounding box center [209, 139] width 87 height 36
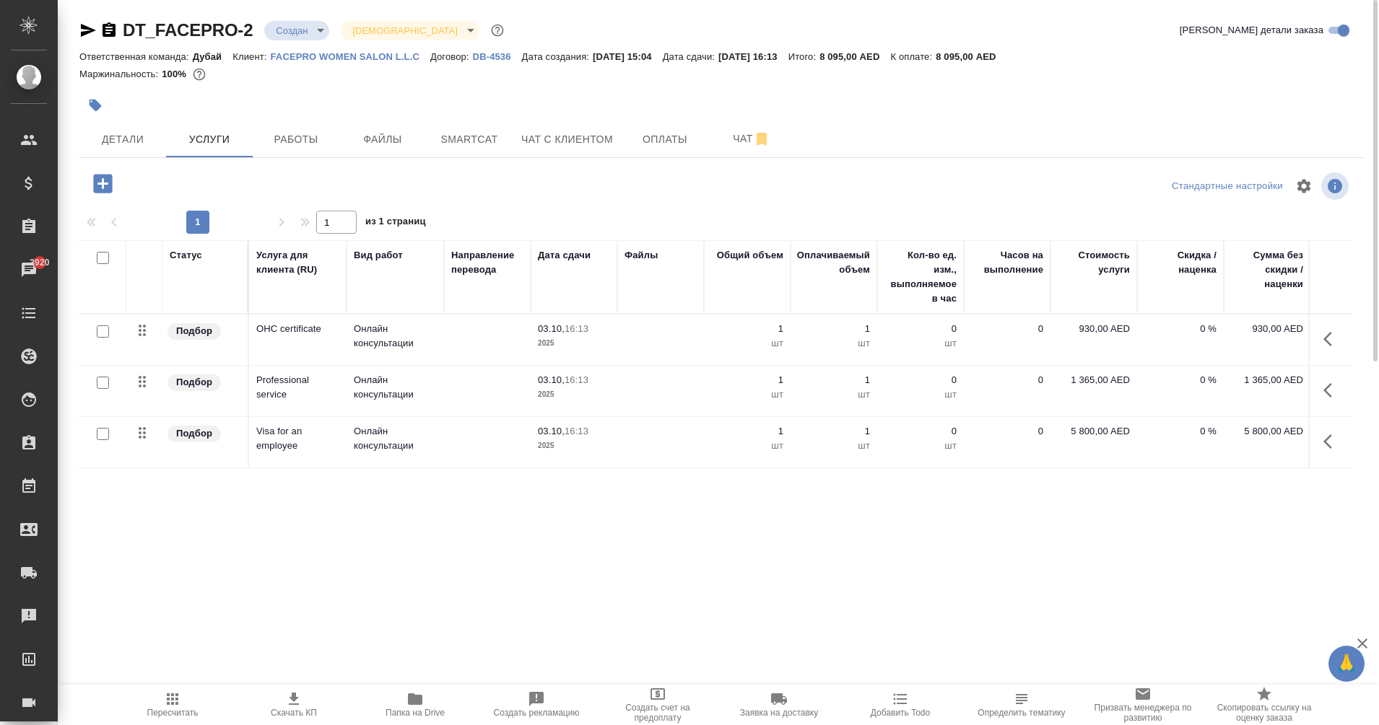
click at [1327, 392] on icon "button" at bounding box center [1331, 390] width 17 height 17
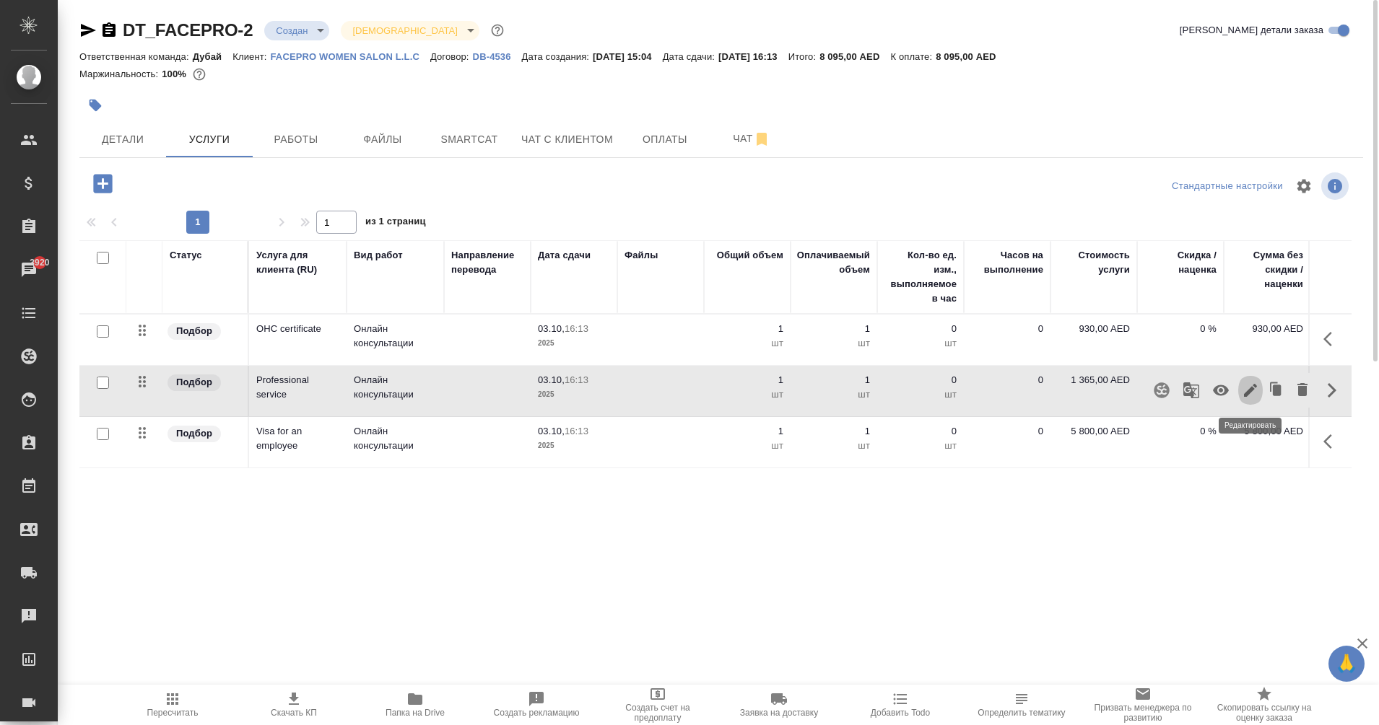
click at [1243, 395] on icon "button" at bounding box center [1250, 390] width 17 height 17
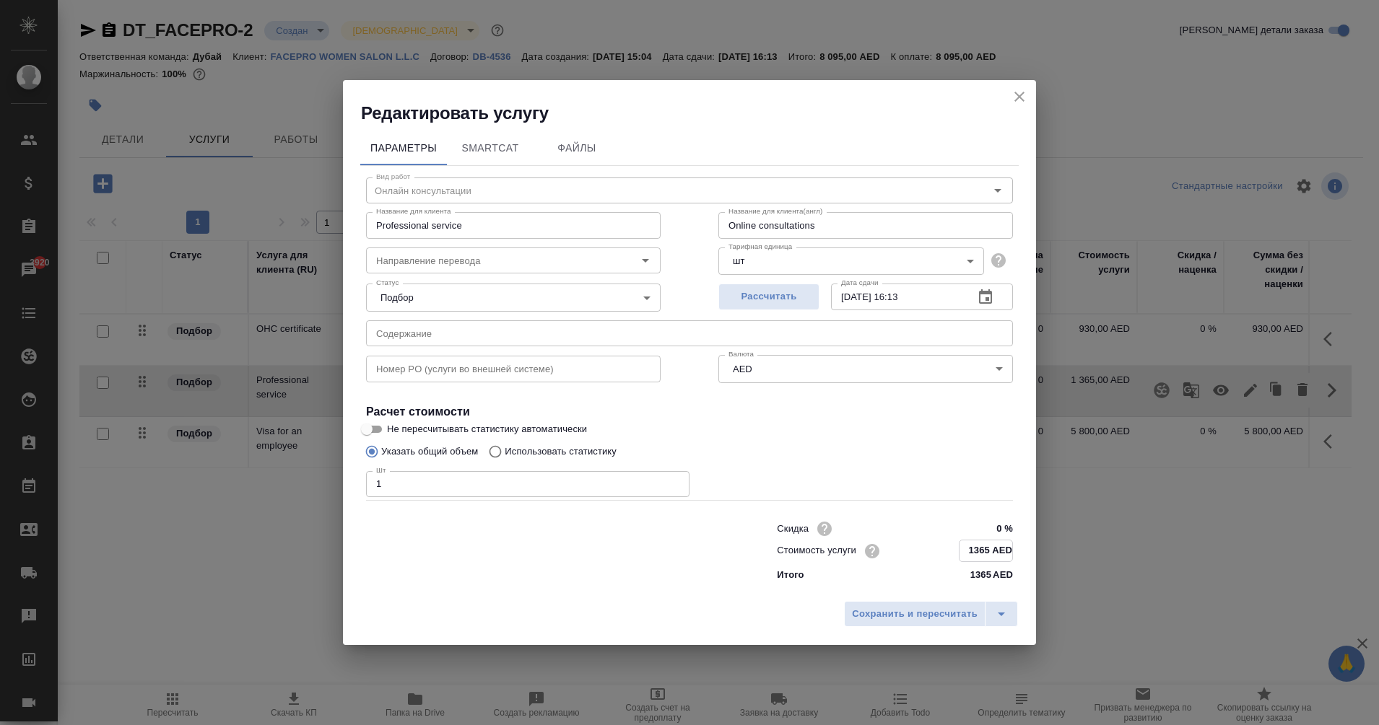
drag, startPoint x: 974, startPoint y: 546, endPoint x: 1004, endPoint y: 550, distance: 29.8
click at [1004, 550] on input "1365 AED" at bounding box center [985, 551] width 53 height 21
click at [964, 559] on input "1365 AED" at bounding box center [985, 551] width 53 height 21
click at [1009, 101] on button "close" at bounding box center [1019, 97] width 22 height 22
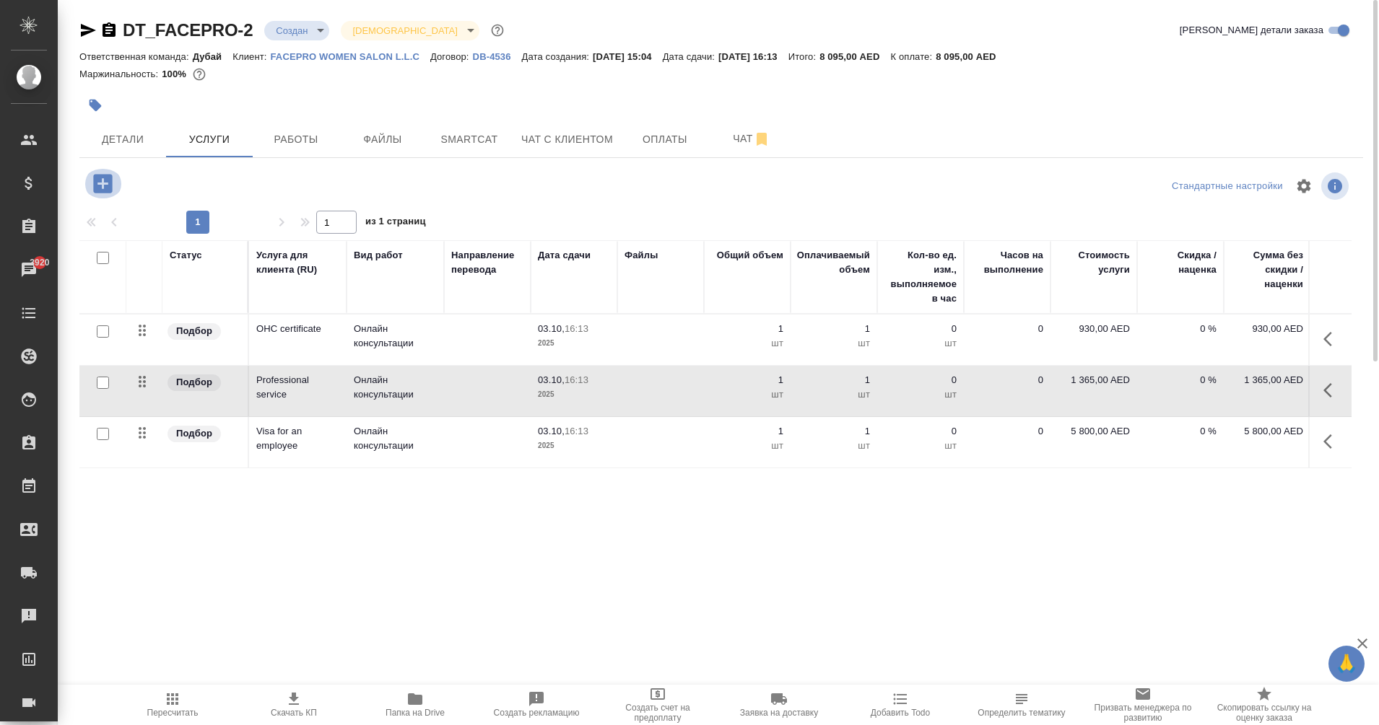
click at [97, 187] on icon "button" at bounding box center [102, 183] width 19 height 19
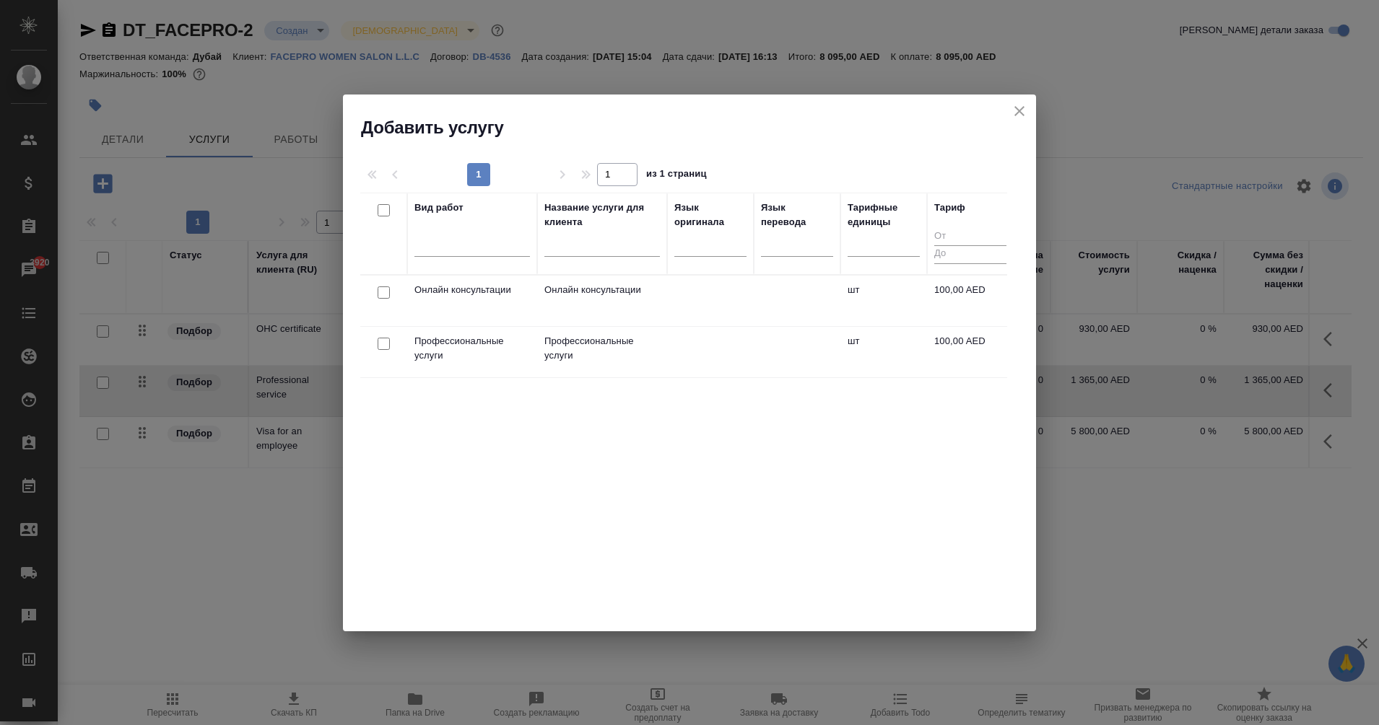
click at [385, 345] on input "checkbox" at bounding box center [384, 344] width 12 height 12
checkbox input "true"
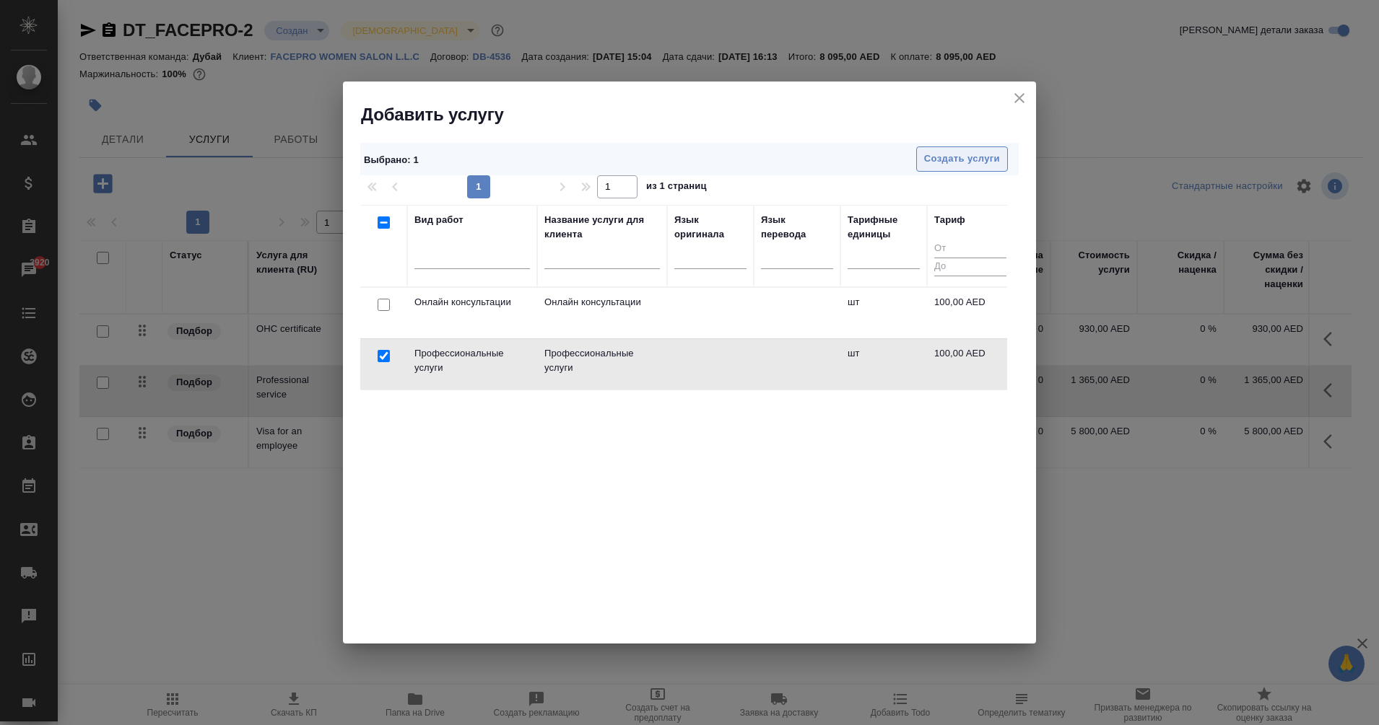
click at [965, 160] on span "Создать услуги" at bounding box center [962, 159] width 76 height 17
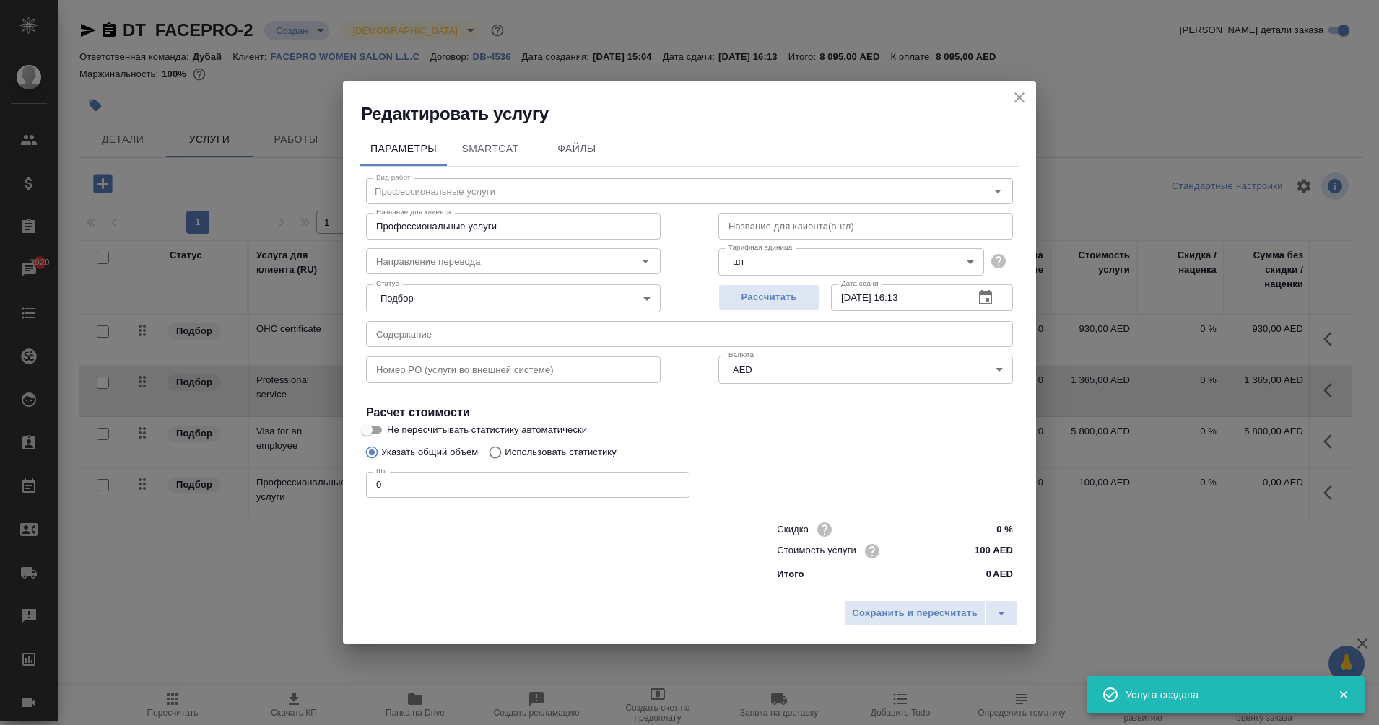
click at [521, 211] on div "Название для клиента Профессиональные услуги Название для клиента" at bounding box center [513, 224] width 352 height 92
drag, startPoint x: 521, startPoint y: 227, endPoint x: 303, endPoint y: 239, distance: 218.3
click at [303, 239] on div "Редактировать услугу Параметры SmartCat Файлы Вид работ Профессиональные услуги…" at bounding box center [689, 362] width 1379 height 725
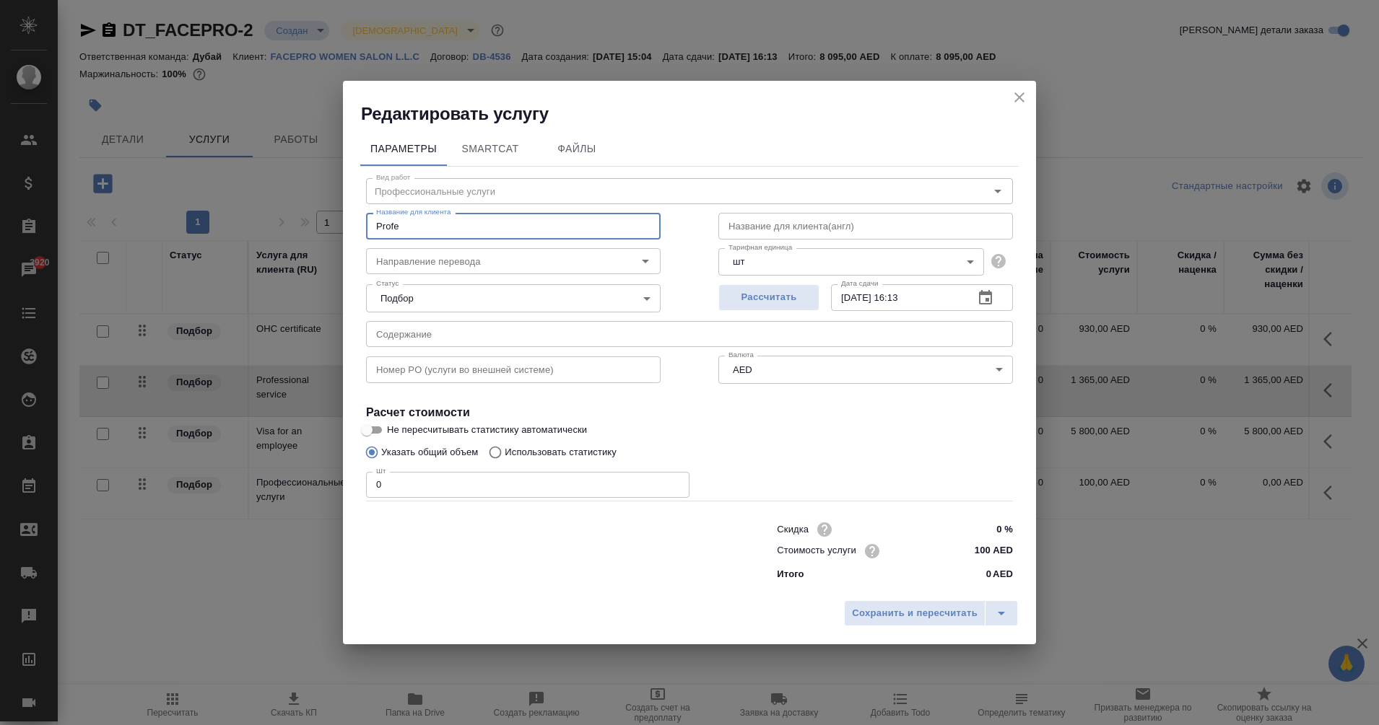
click at [523, 225] on input "Profe" at bounding box center [513, 226] width 295 height 26
click at [520, 224] on input "Profe" at bounding box center [513, 226] width 295 height 26
type input "Professional service"
click at [562, 502] on div "Скидка 0 % Стоимость услуги 100 AED Итого 0 AED" at bounding box center [689, 550] width 705 height 121
drag, startPoint x: 470, startPoint y: 485, endPoint x: 204, endPoint y: 495, distance: 265.8
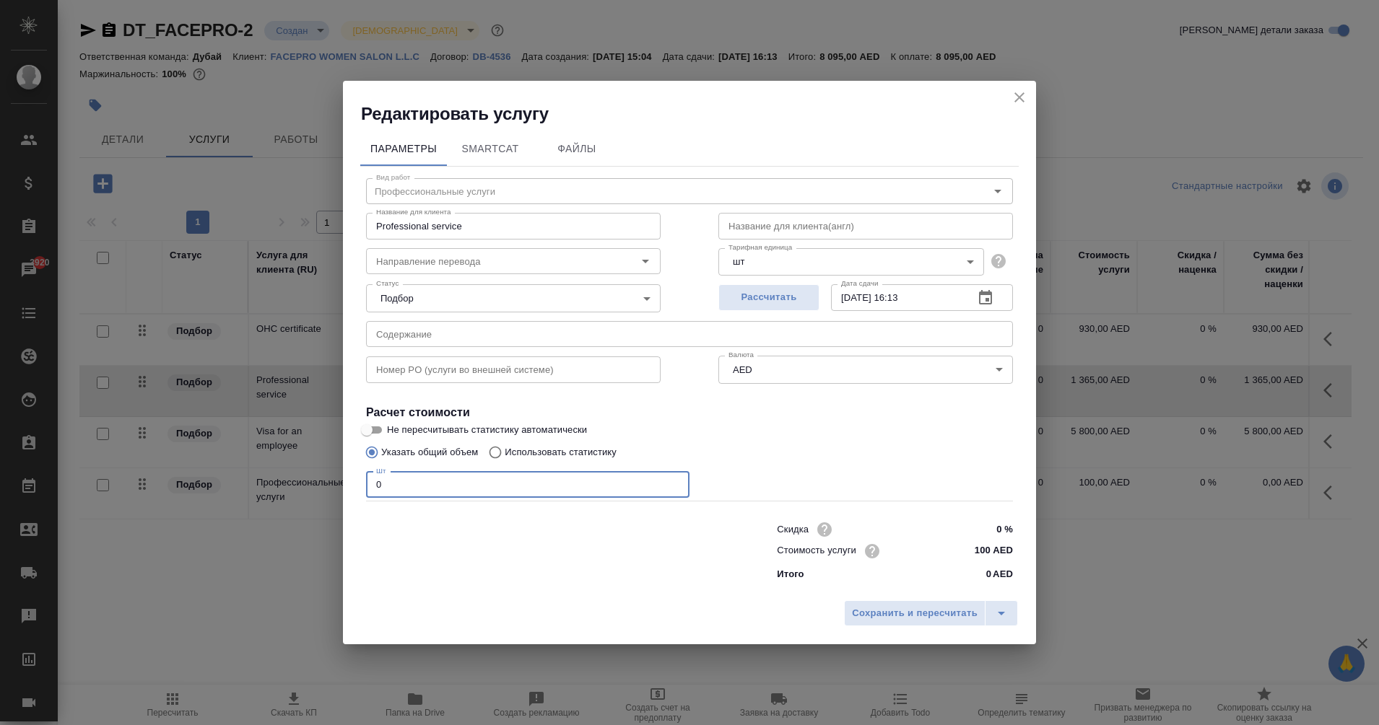
click at [204, 495] on div "Редактировать услугу Параметры SmartCat Файлы Вид работ Профессиональные услуги…" at bounding box center [689, 362] width 1379 height 725
type input "1"
click at [985, 548] on input "100 AED" at bounding box center [986, 551] width 54 height 21
type input "1000 AED"
click at [935, 613] on span "Сохранить и пересчитать" at bounding box center [915, 614] width 126 height 17
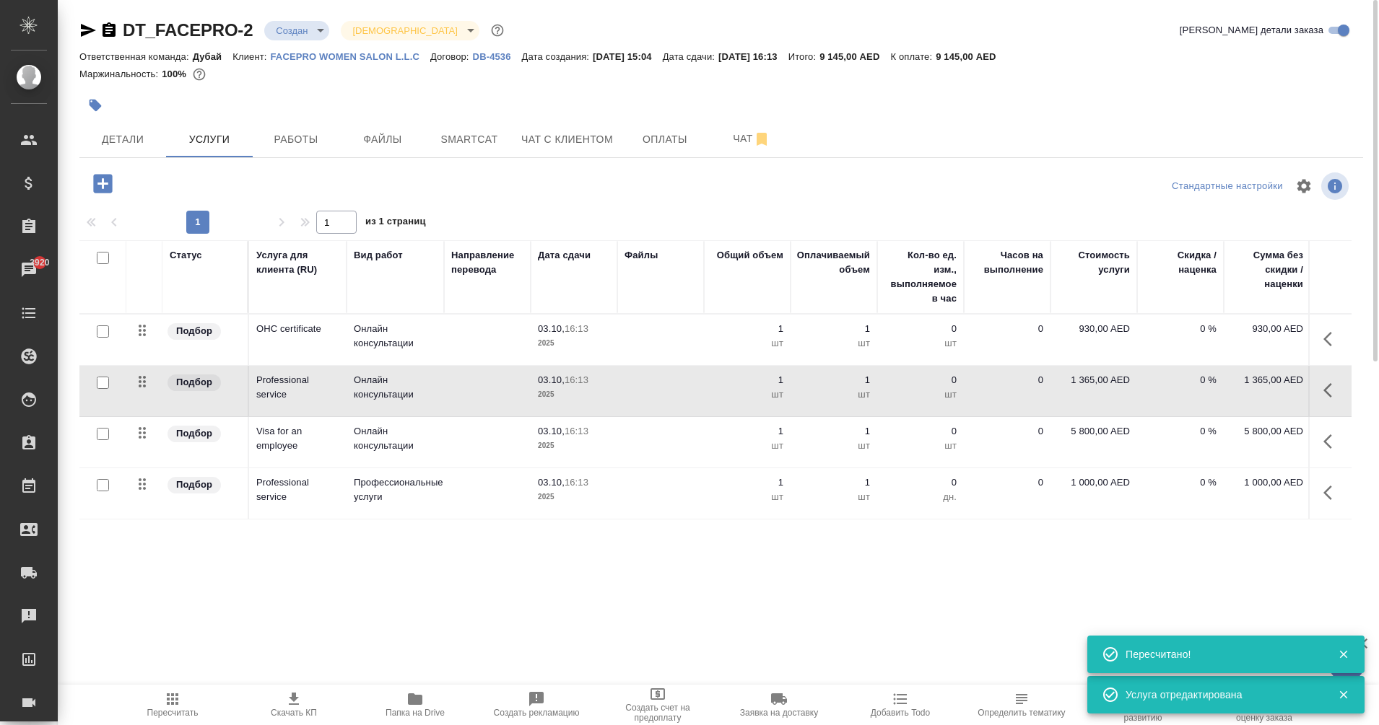
click at [100, 387] on input "checkbox" at bounding box center [103, 383] width 12 height 12
checkbox input "true"
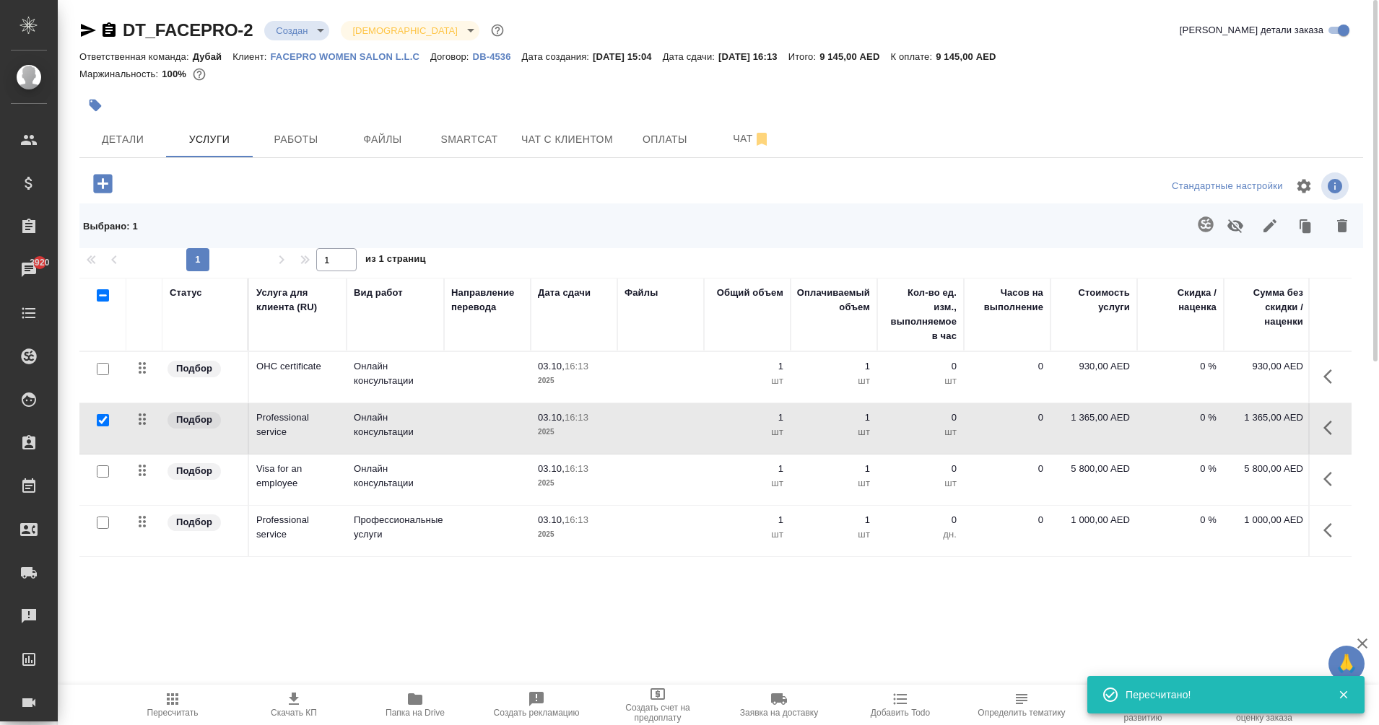
click at [1339, 236] on button "button" at bounding box center [1342, 226] width 35 height 38
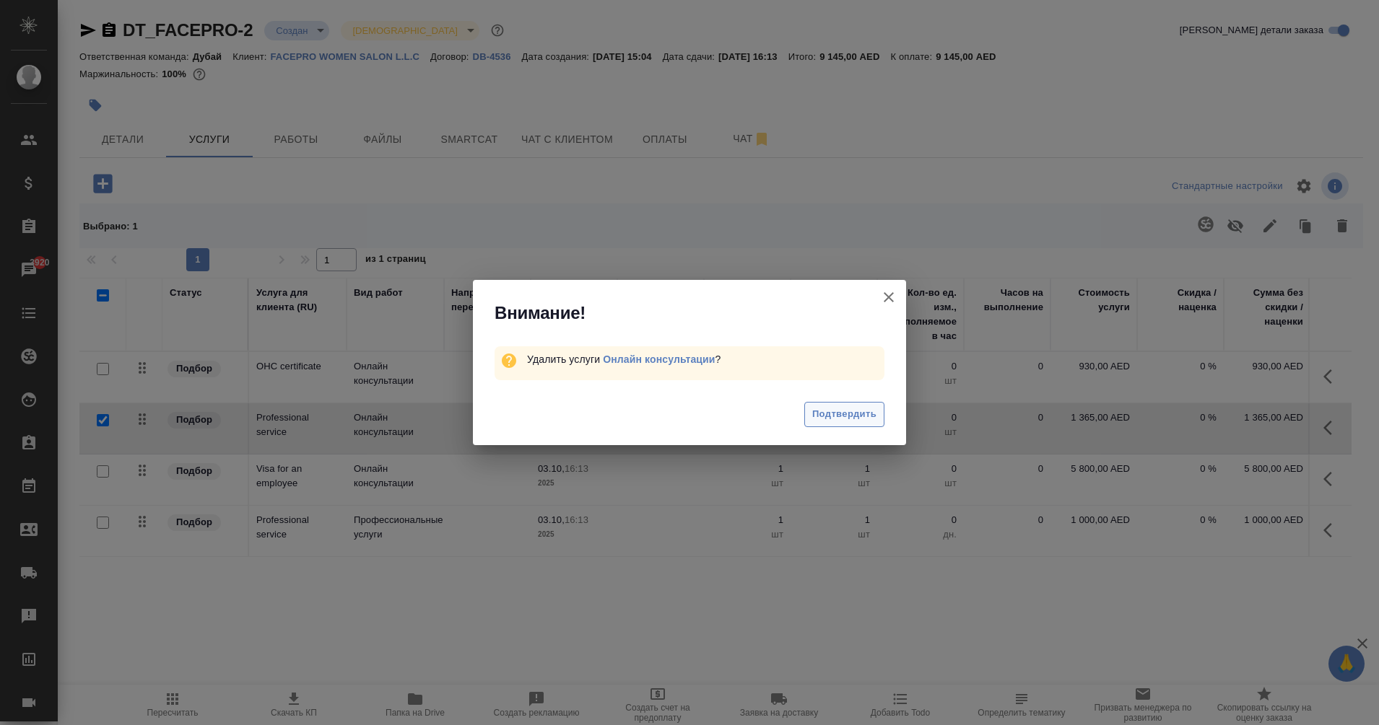
click at [848, 415] on span "Подтвердить" at bounding box center [844, 414] width 64 height 17
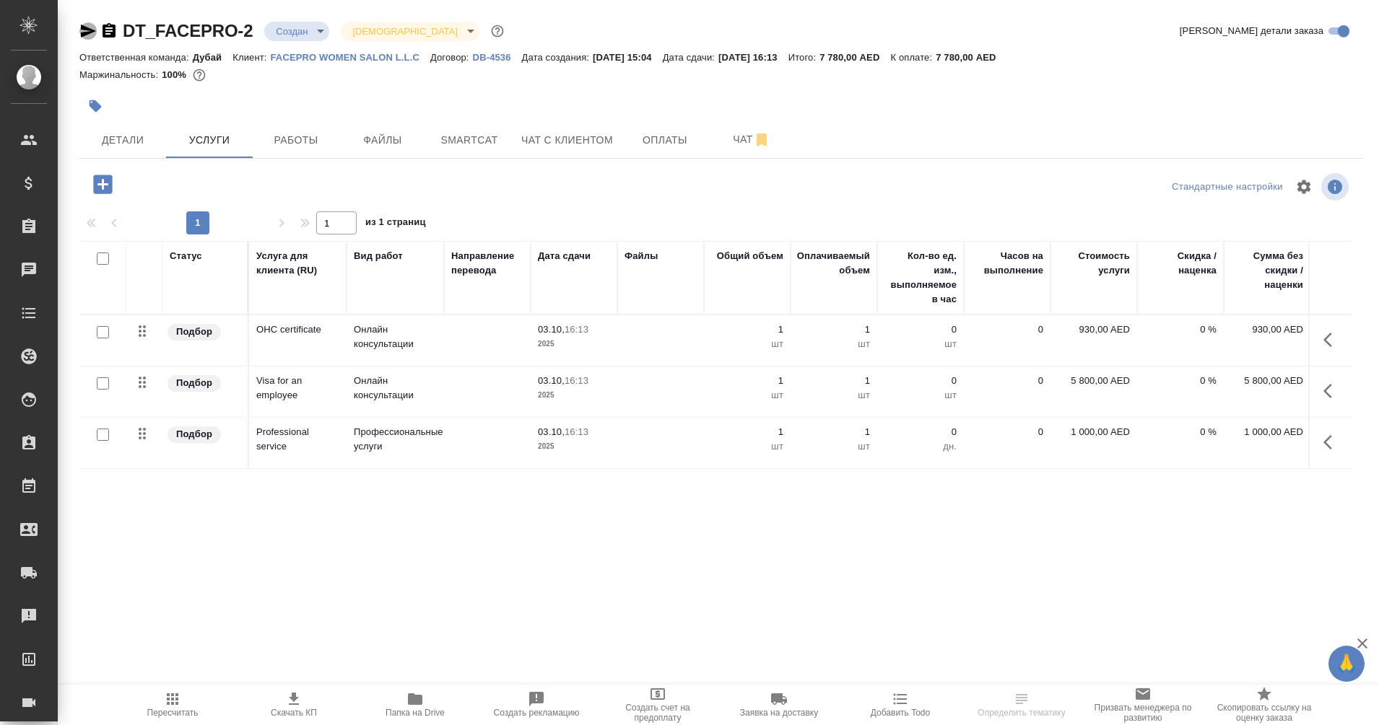
click at [87, 27] on icon "button" at bounding box center [88, 31] width 15 height 13
click at [1317, 441] on button "button" at bounding box center [1331, 442] width 35 height 35
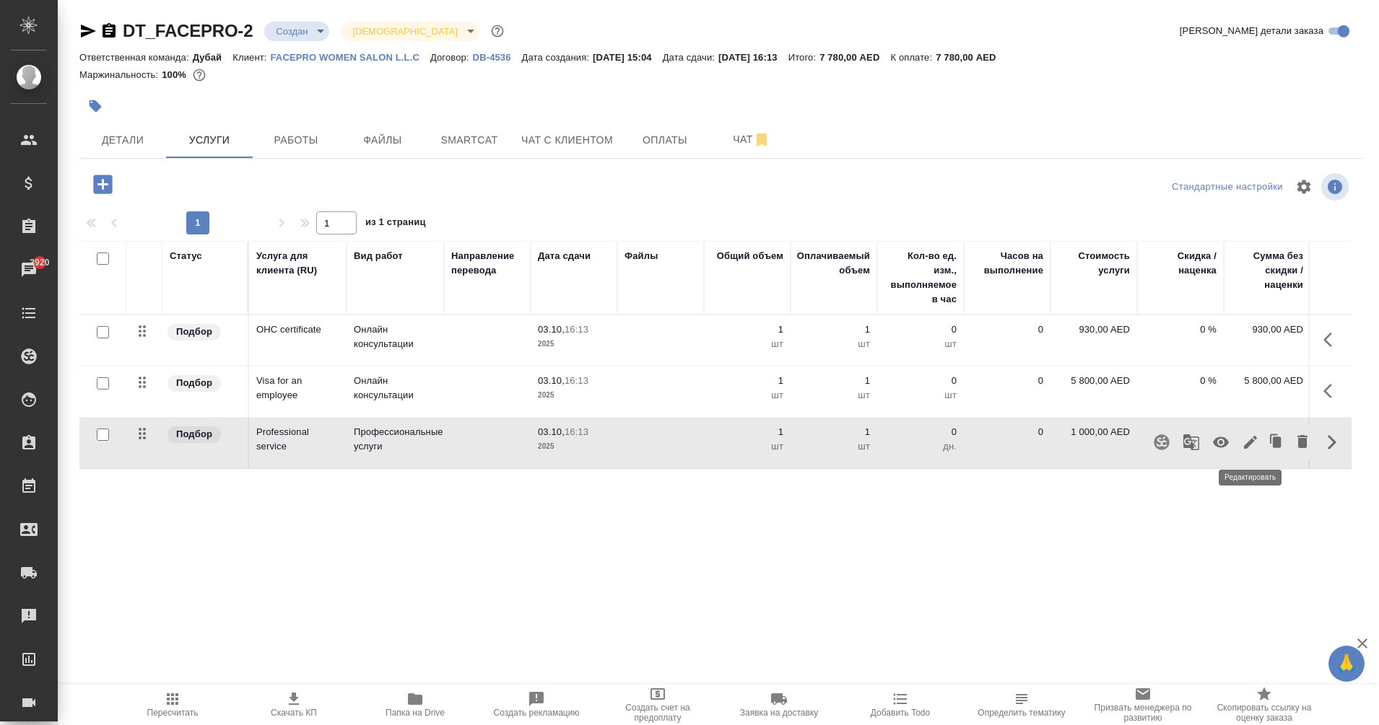
click at [1256, 442] on icon "button" at bounding box center [1250, 442] width 17 height 17
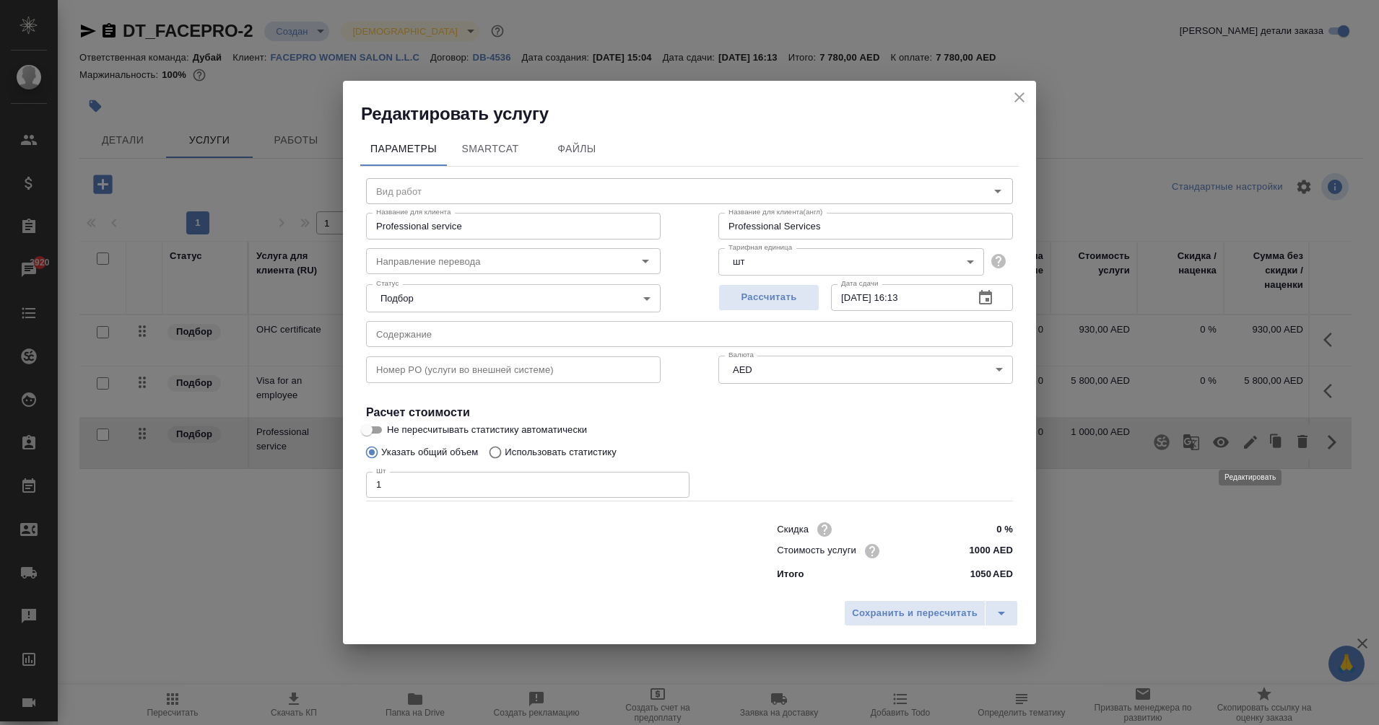
type input "Профессиональные услуги"
click at [985, 546] on input "1000 AED" at bounding box center [985, 551] width 53 height 21
type input "1050 AED"
click at [923, 618] on span "Сохранить и пересчитать" at bounding box center [915, 614] width 126 height 17
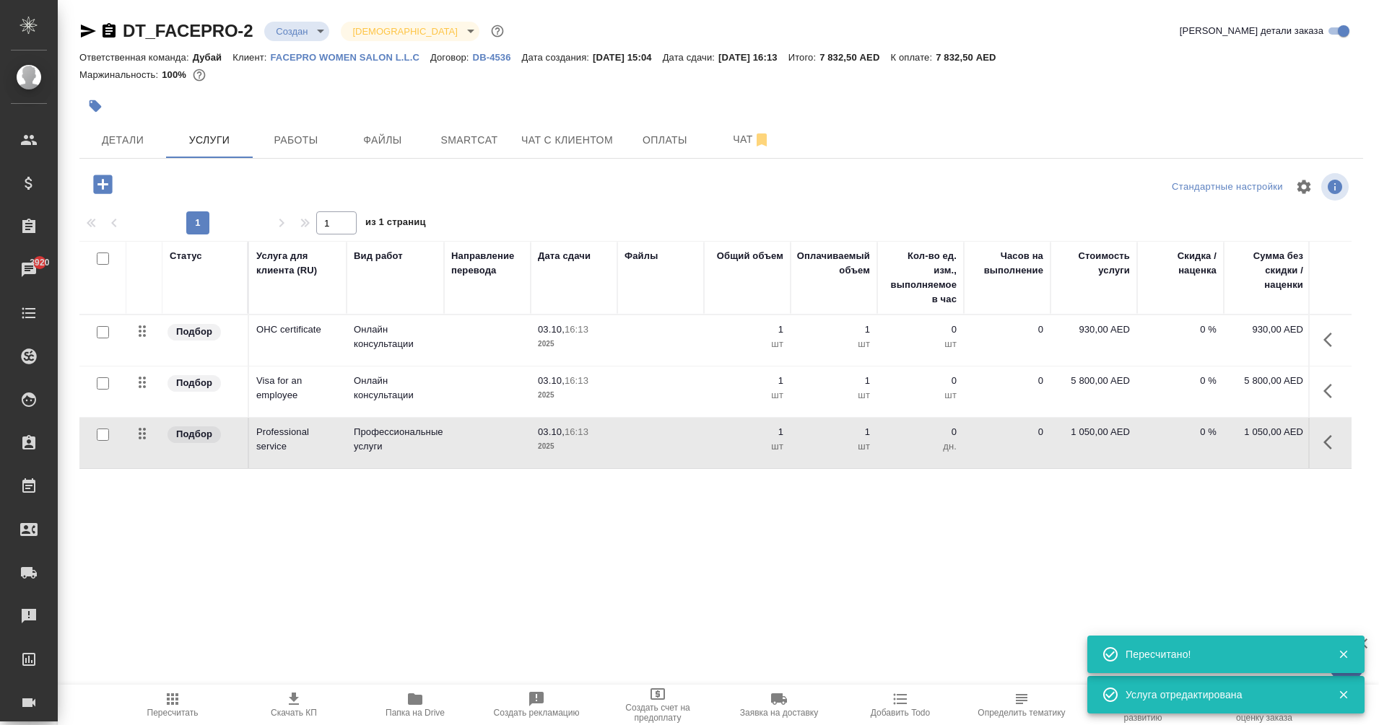
click at [311, 470] on div "Статус Услуга для клиента (RU) Вид работ Направление перевода Дата сдачи Файлы …" at bounding box center [715, 396] width 1272 height 310
click at [164, 693] on icon "button" at bounding box center [172, 699] width 17 height 17
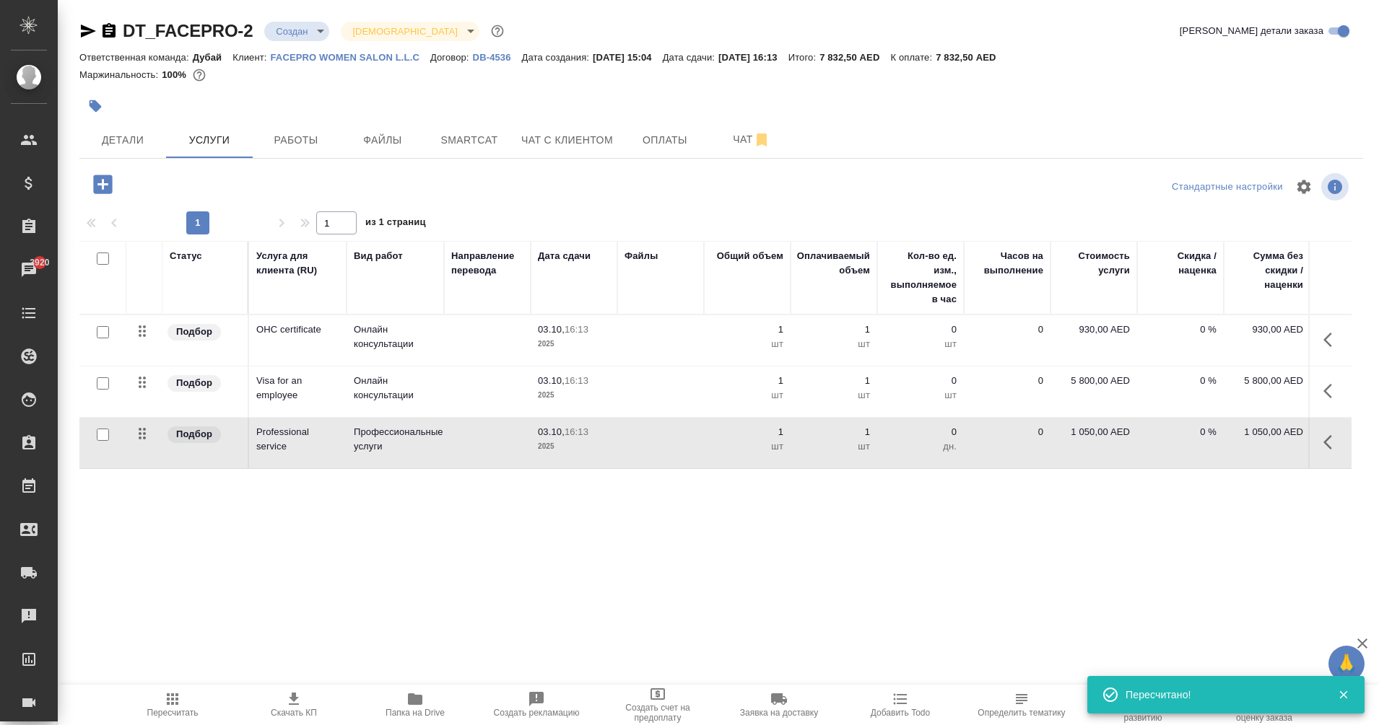
click at [180, 710] on span "Пересчитать" at bounding box center [172, 713] width 51 height 10
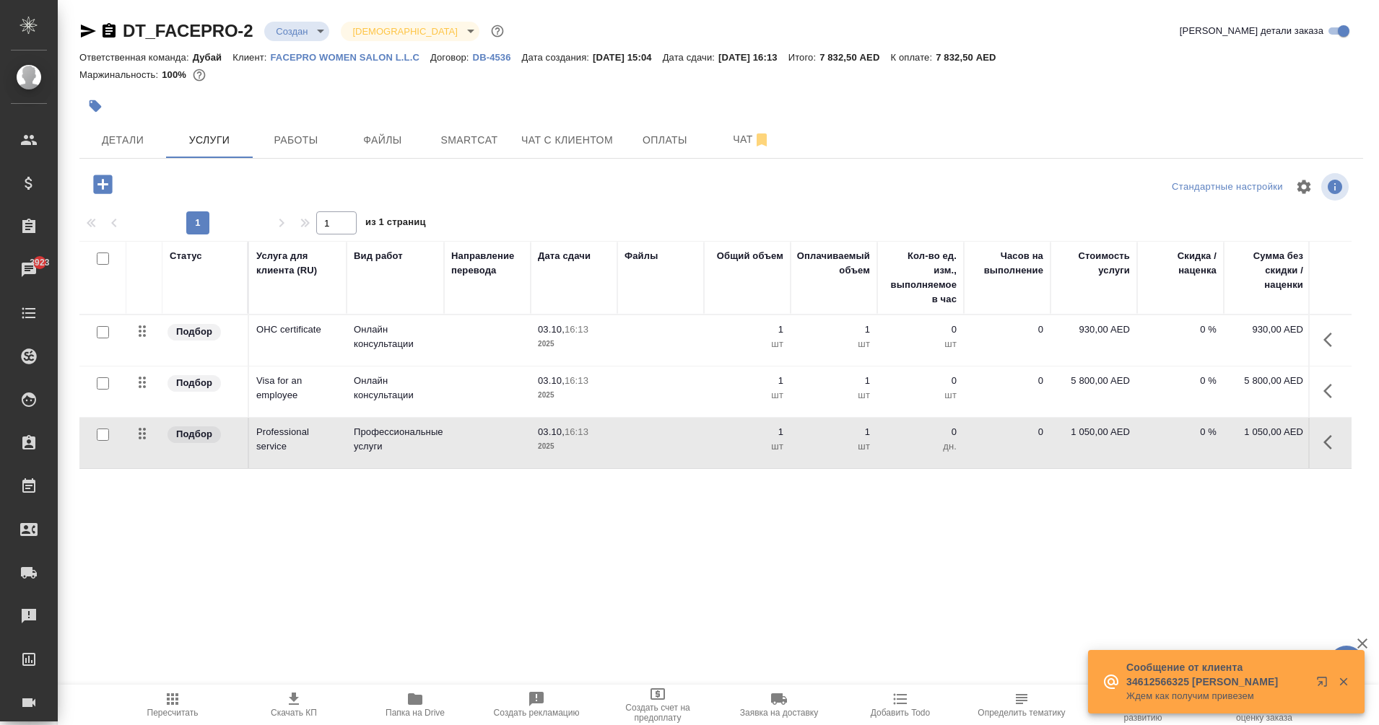
click at [107, 186] on icon "button" at bounding box center [102, 184] width 19 height 19
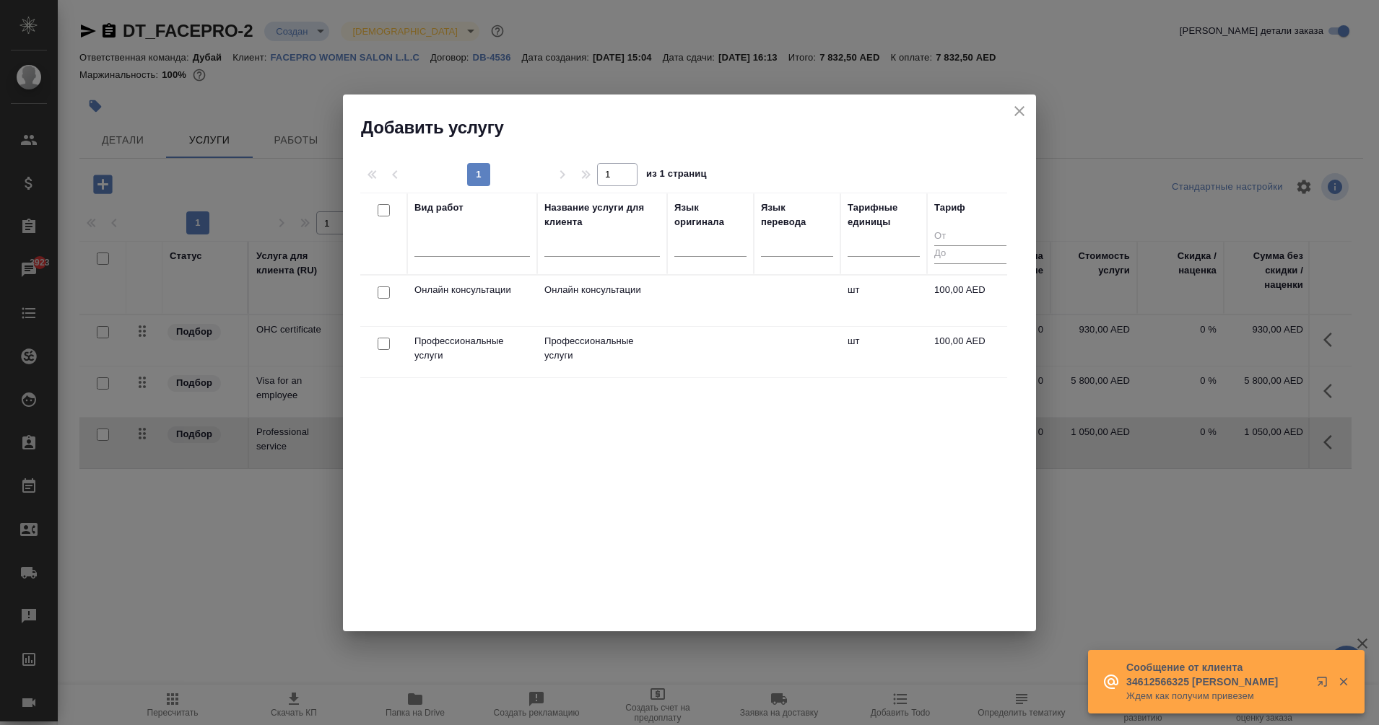
click at [385, 292] on input "checkbox" at bounding box center [384, 293] width 12 height 12
checkbox input "true"
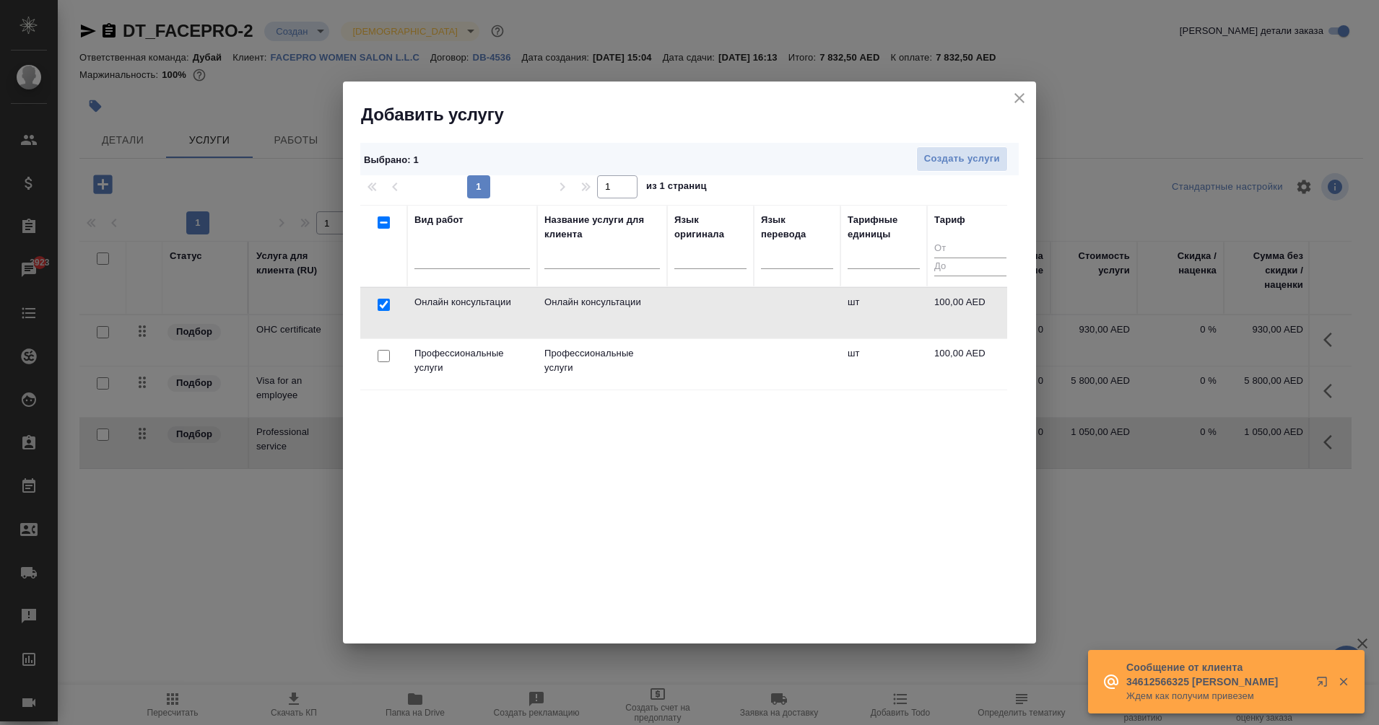
click at [385, 354] on input "checkbox" at bounding box center [384, 356] width 12 height 12
checkbox input "true"
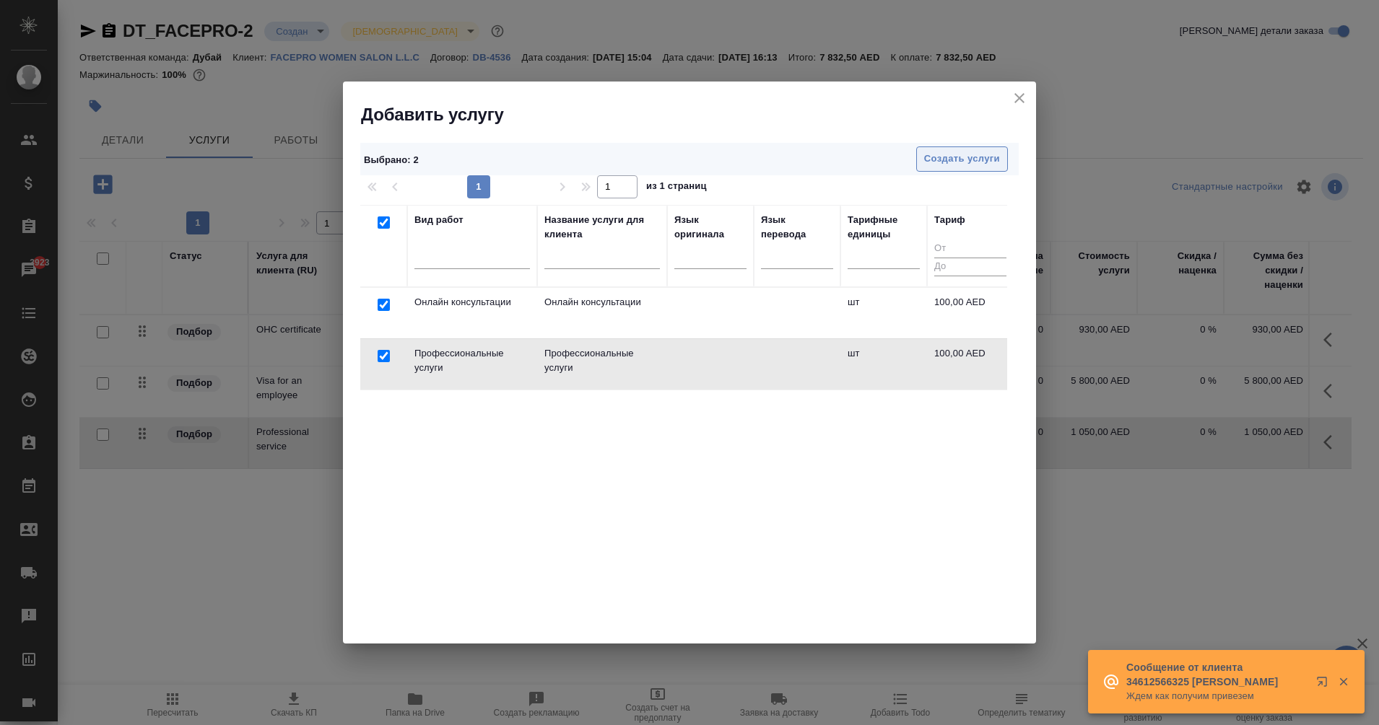
click at [972, 164] on span "Создать услуги" at bounding box center [962, 159] width 76 height 17
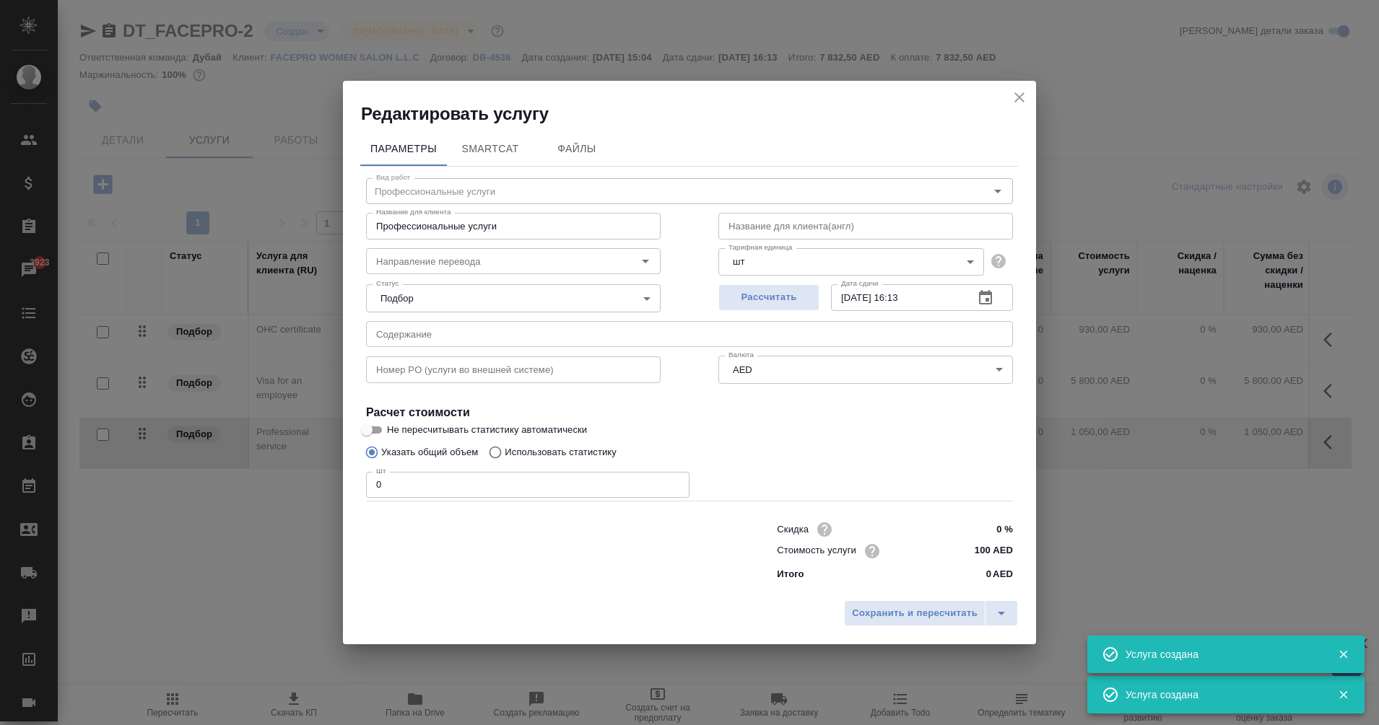
type input "Онлайн консультации"
type input "Online consultations"
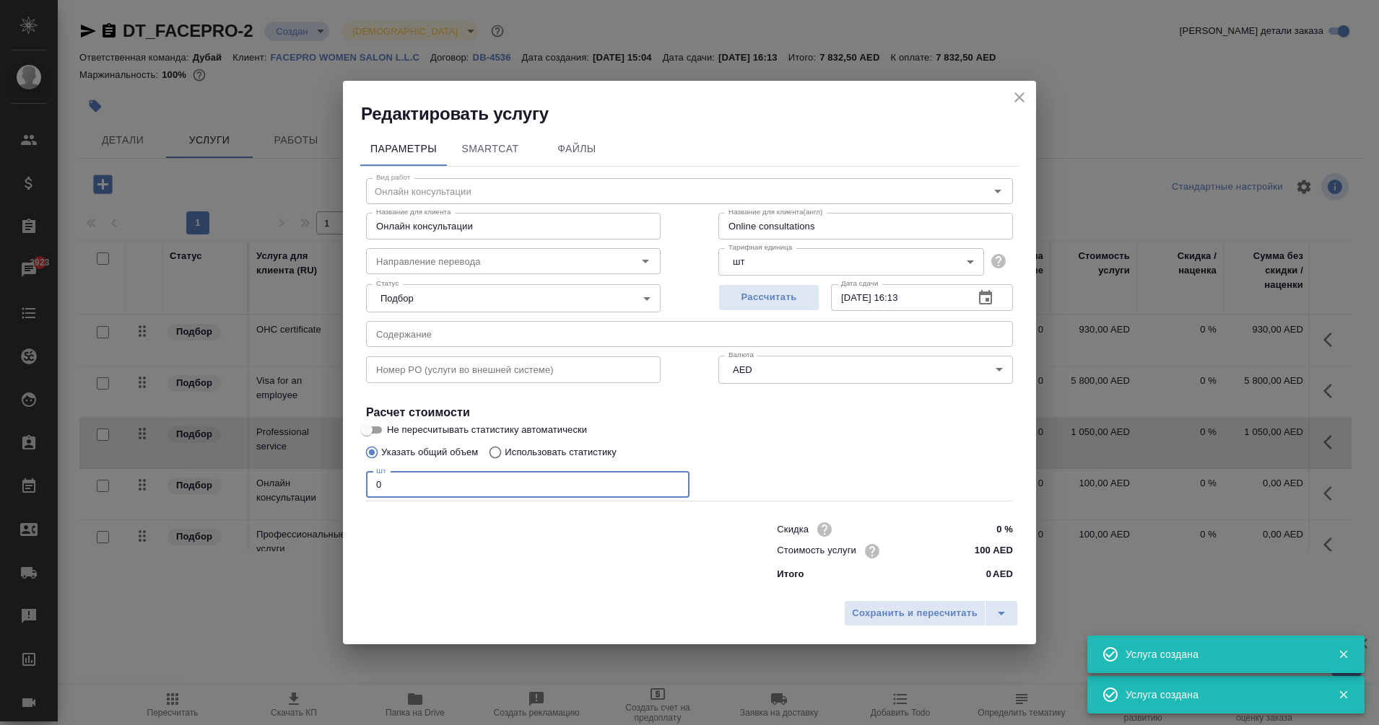
drag, startPoint x: 432, startPoint y: 498, endPoint x: 340, endPoint y: 495, distance: 91.7
click at [340, 495] on div "Редактировать услугу Параметры SmartCat Файлы Вид работ [PERSON_NAME] консульта…" at bounding box center [689, 362] width 1379 height 725
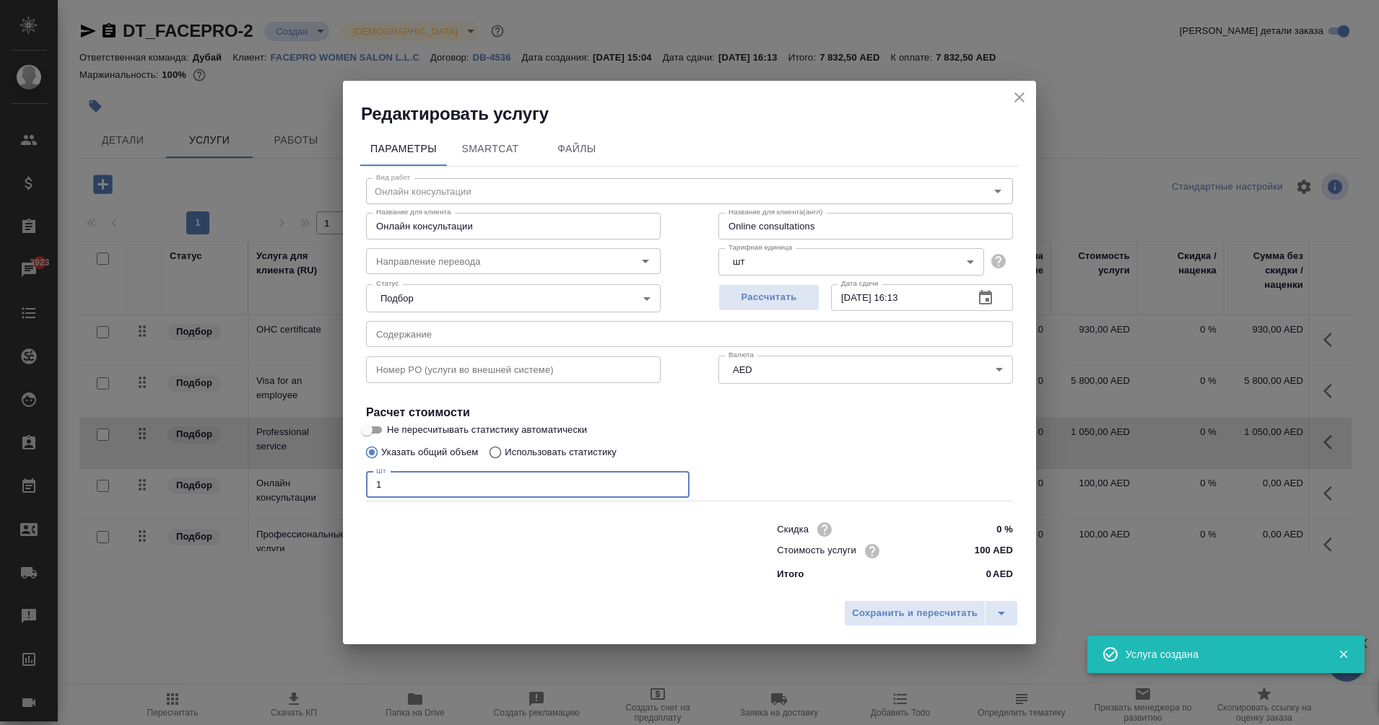
type input "1"
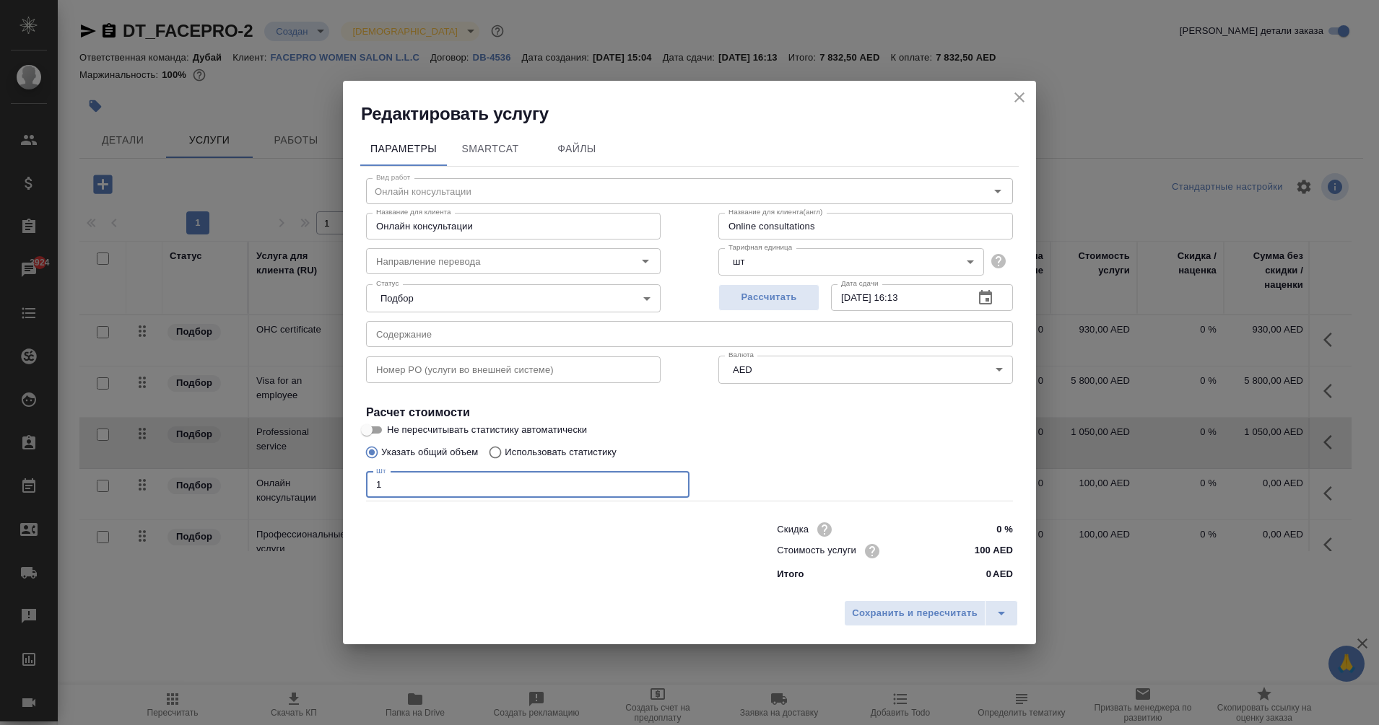
click at [985, 549] on input "100 AED" at bounding box center [986, 551] width 54 height 21
type input "1620 AED"
drag, startPoint x: 514, startPoint y: 232, endPoint x: 274, endPoint y: 237, distance: 239.7
click at [274, 237] on div "Редактировать услугу Параметры SmartCat Файлы Вид работ Онлайн консультации Вид…" at bounding box center [689, 362] width 1379 height 725
paste input "part-time job"
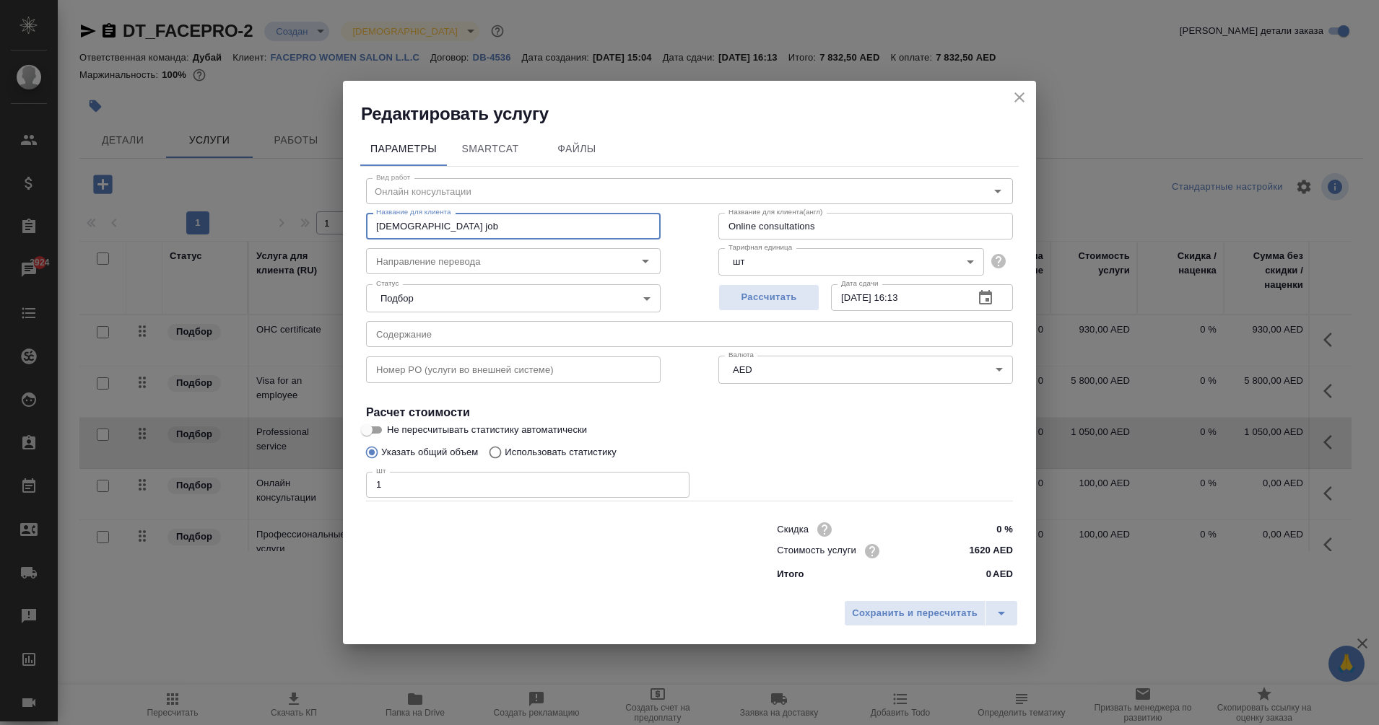
click at [381, 228] on input "part-time job" at bounding box center [513, 226] width 295 height 26
type input "Part-time job"
click at [951, 619] on span "Сохранить и пересчитать" at bounding box center [915, 614] width 126 height 17
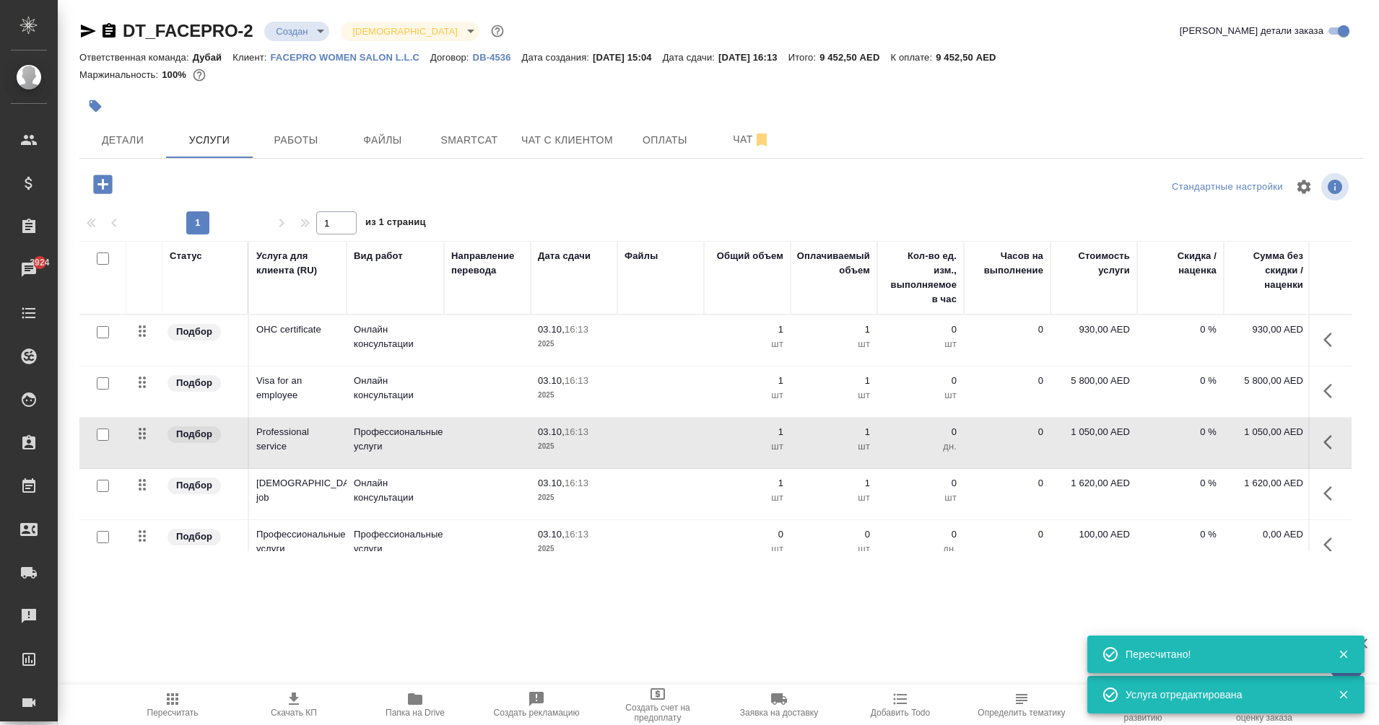
scroll to position [34, 0]
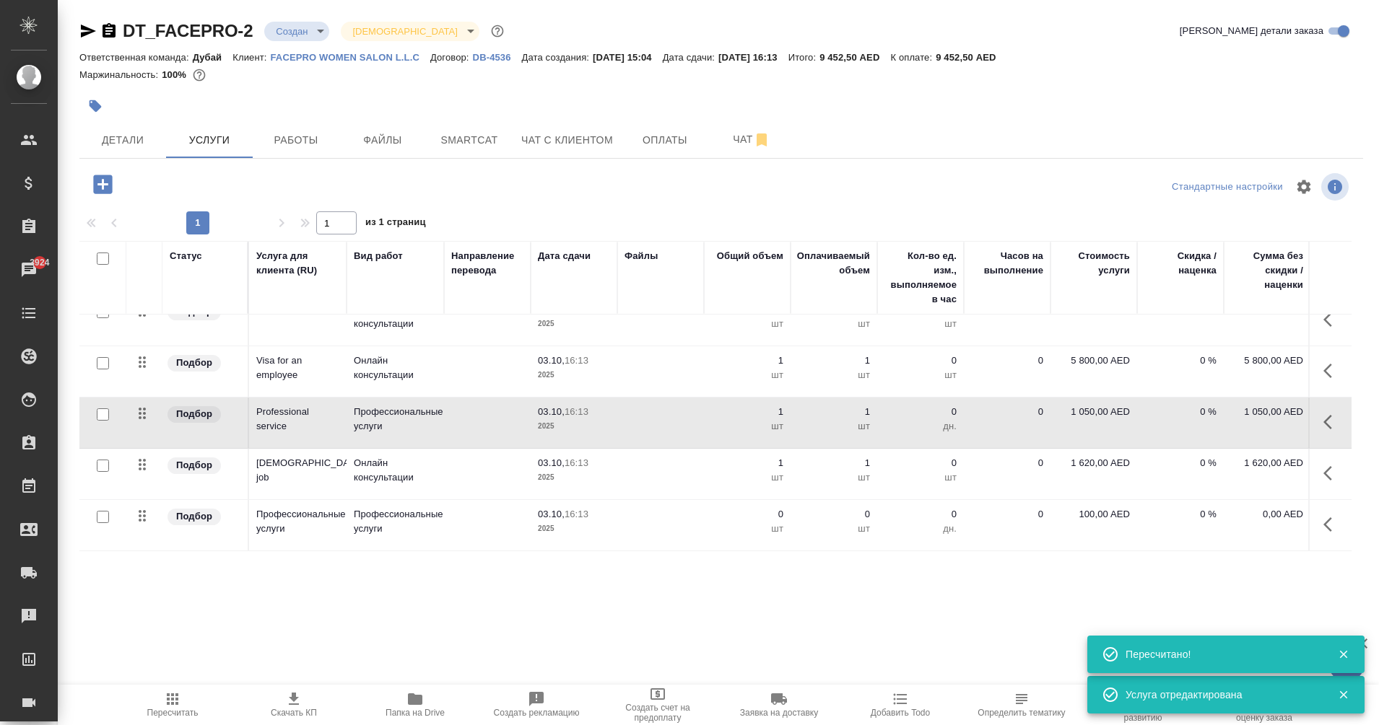
click at [1314, 511] on button "button" at bounding box center [1331, 524] width 35 height 35
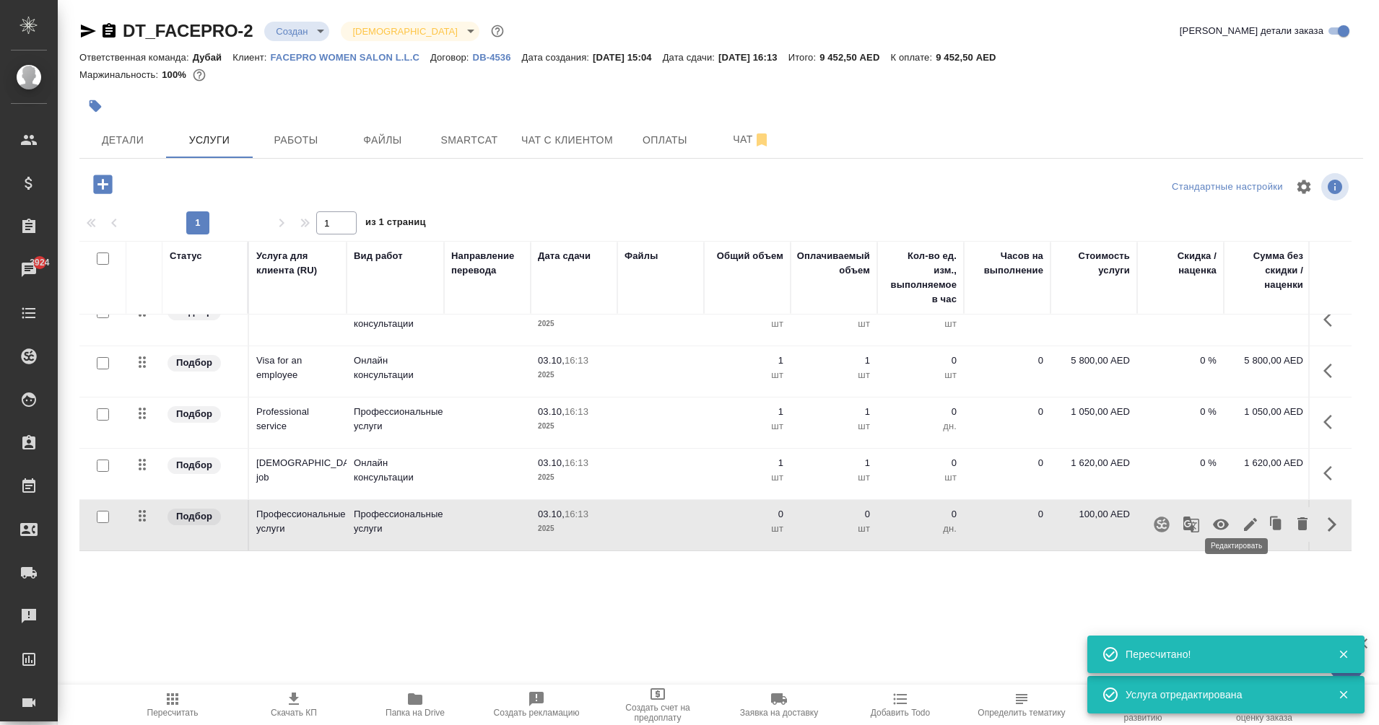
click at [1242, 516] on icon "button" at bounding box center [1250, 524] width 17 height 17
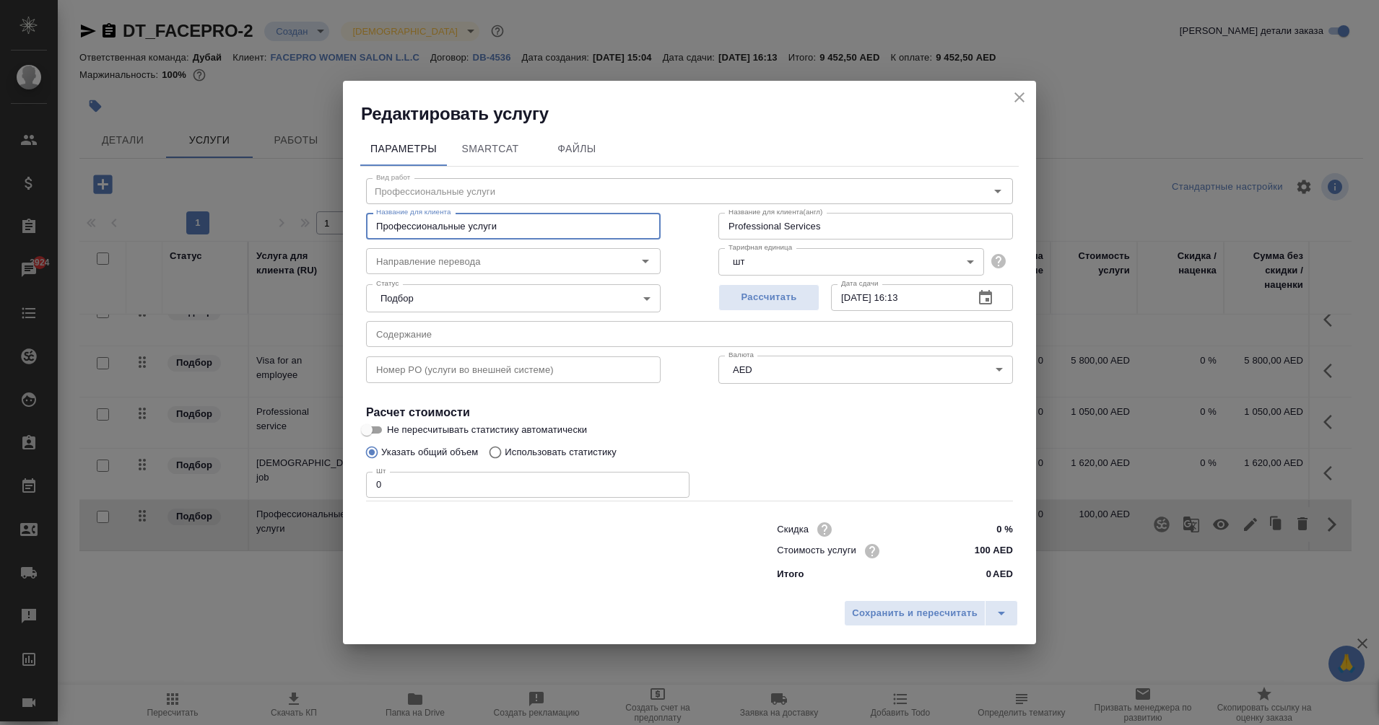
drag, startPoint x: 521, startPoint y: 218, endPoint x: 196, endPoint y: 217, distance: 325.6
click at [196, 217] on div "Редактировать услугу Параметры SmartCat Файлы Вид работ Профессиональные услуги…" at bounding box center [689, 362] width 1379 height 725
paste input "part-time job"
type input "Professional service (part-time job)"
drag, startPoint x: 409, startPoint y: 471, endPoint x: 341, endPoint y: 485, distance: 69.2
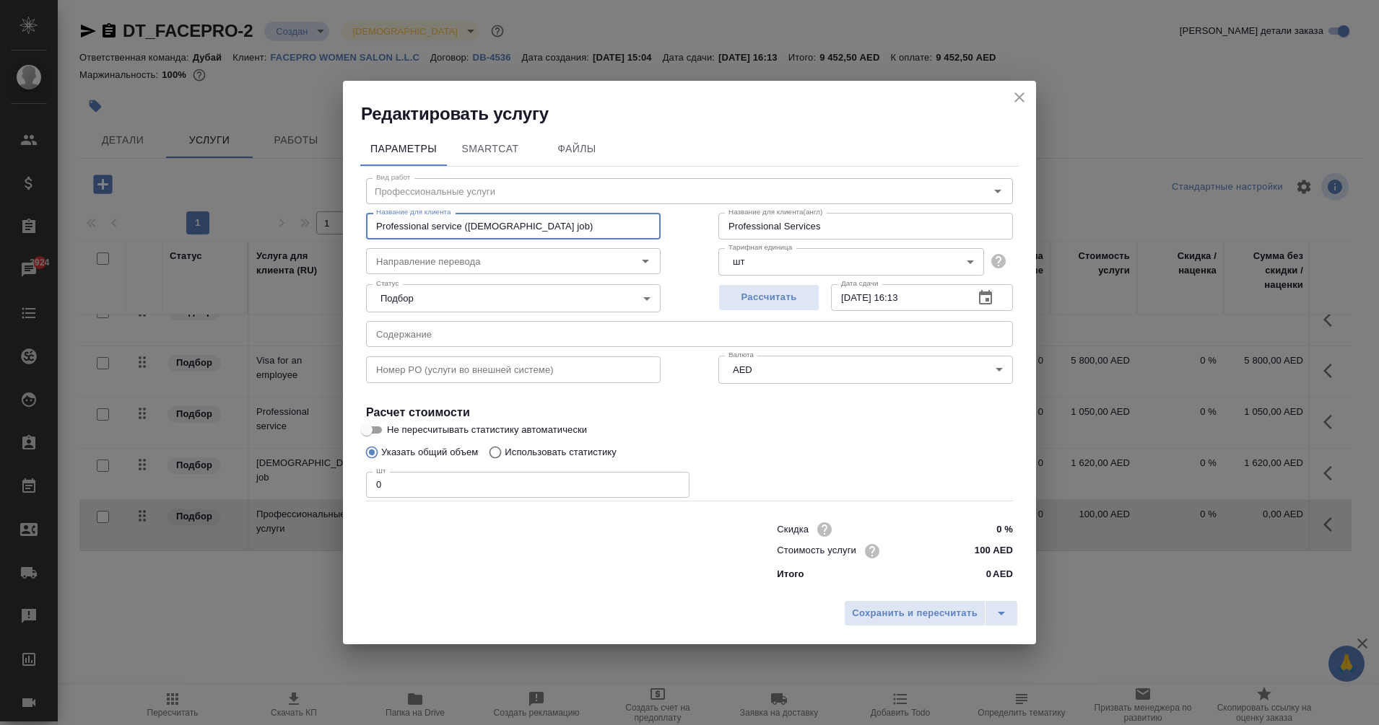
click at [341, 485] on div "Редактировать услугу Параметры SmartCat Файлы Вид работ Профессиональные услуги…" at bounding box center [689, 362] width 1379 height 725
type input "1"
click at [992, 548] on input "100 AED" at bounding box center [985, 551] width 53 height 21
type input "1 AED"
type input "350 AED"
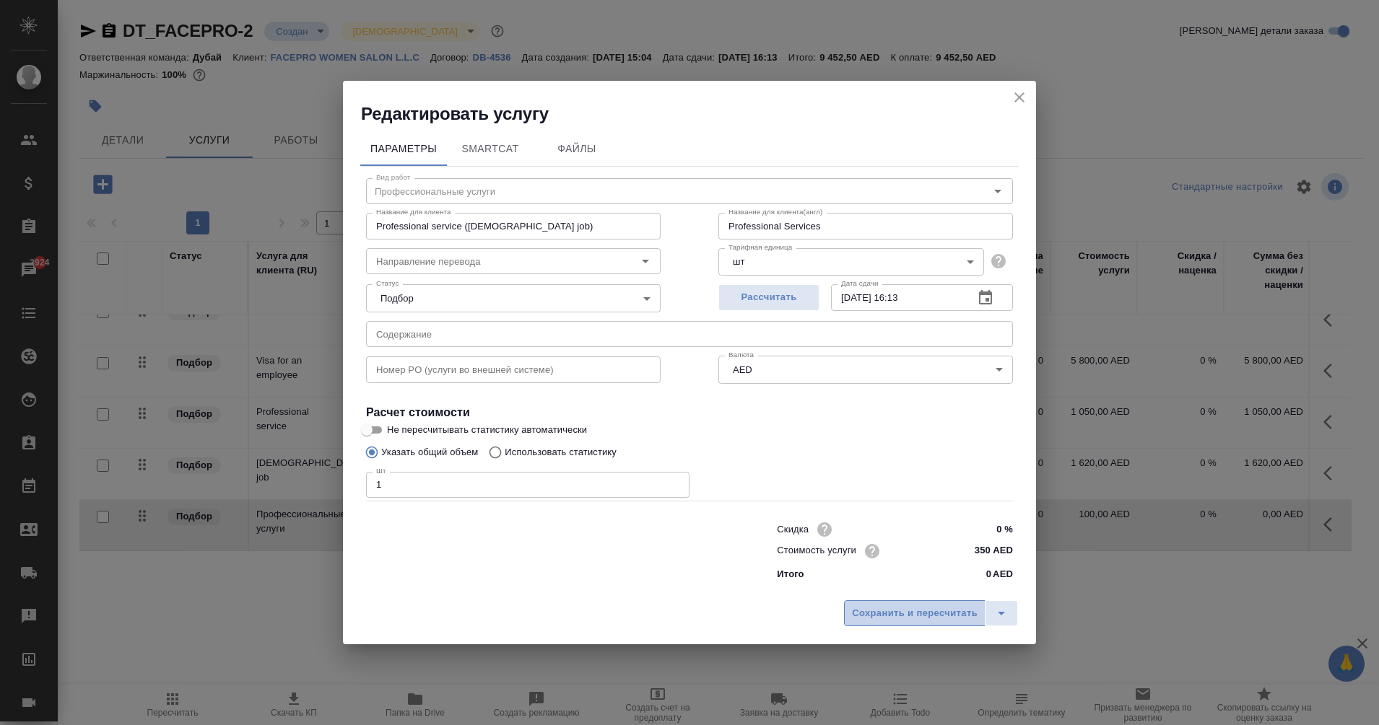
click at [914, 618] on span "Сохранить и пересчитать" at bounding box center [915, 614] width 126 height 17
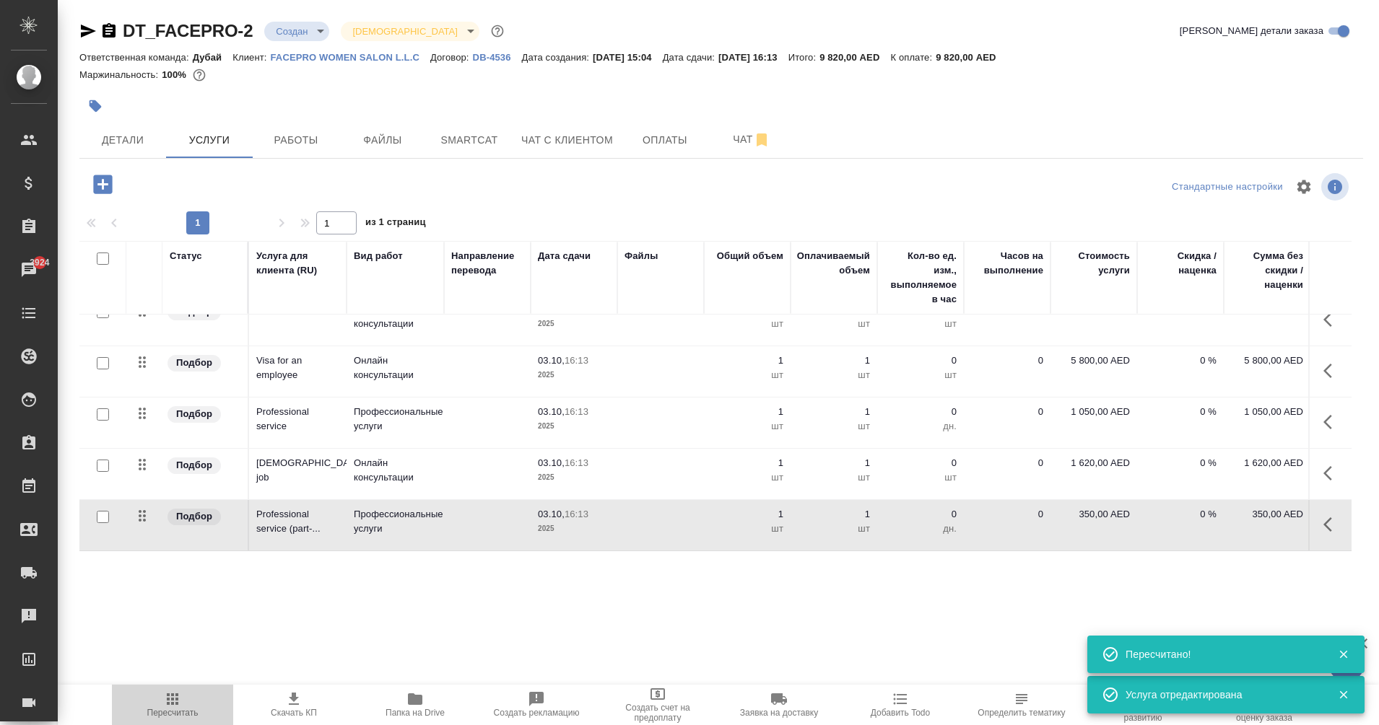
click at [186, 707] on span "Пересчитать" at bounding box center [173, 704] width 104 height 27
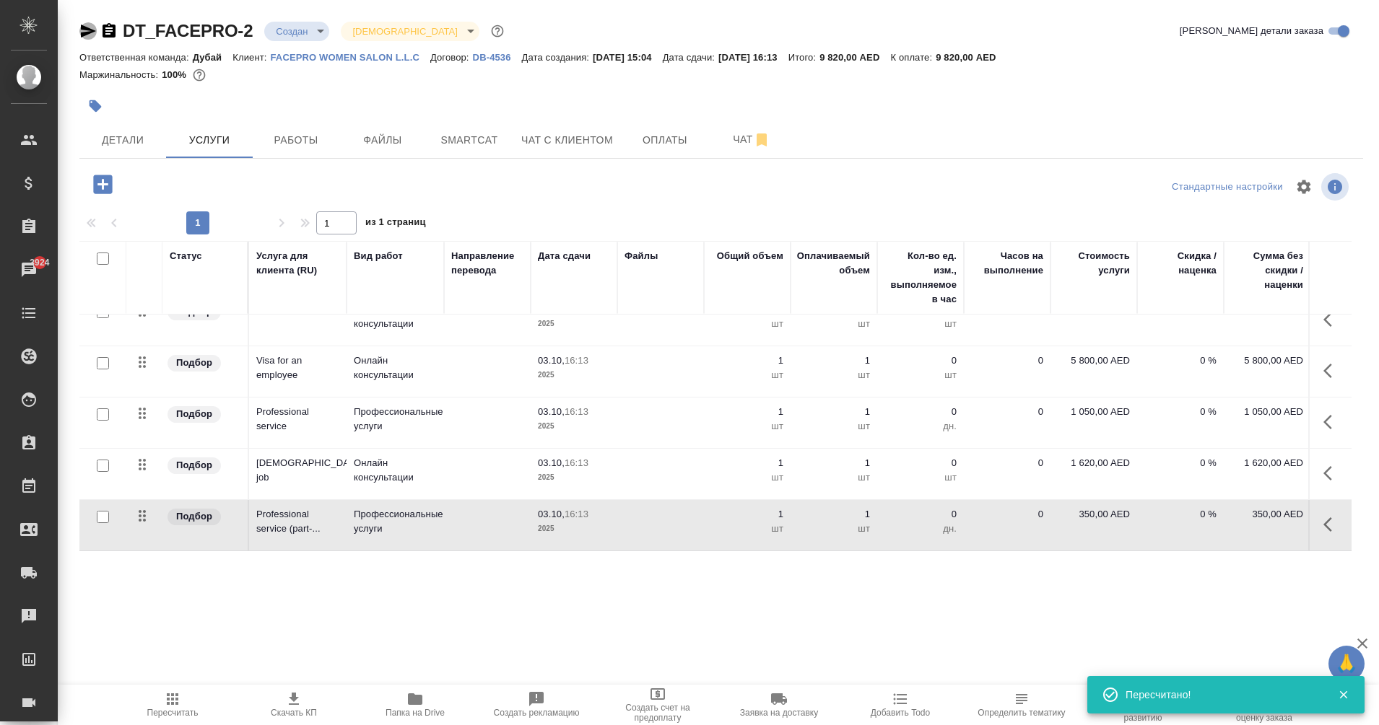
click at [86, 35] on icon "button" at bounding box center [88, 31] width 15 height 13
click at [185, 713] on span "Пересчитать" at bounding box center [172, 713] width 51 height 10
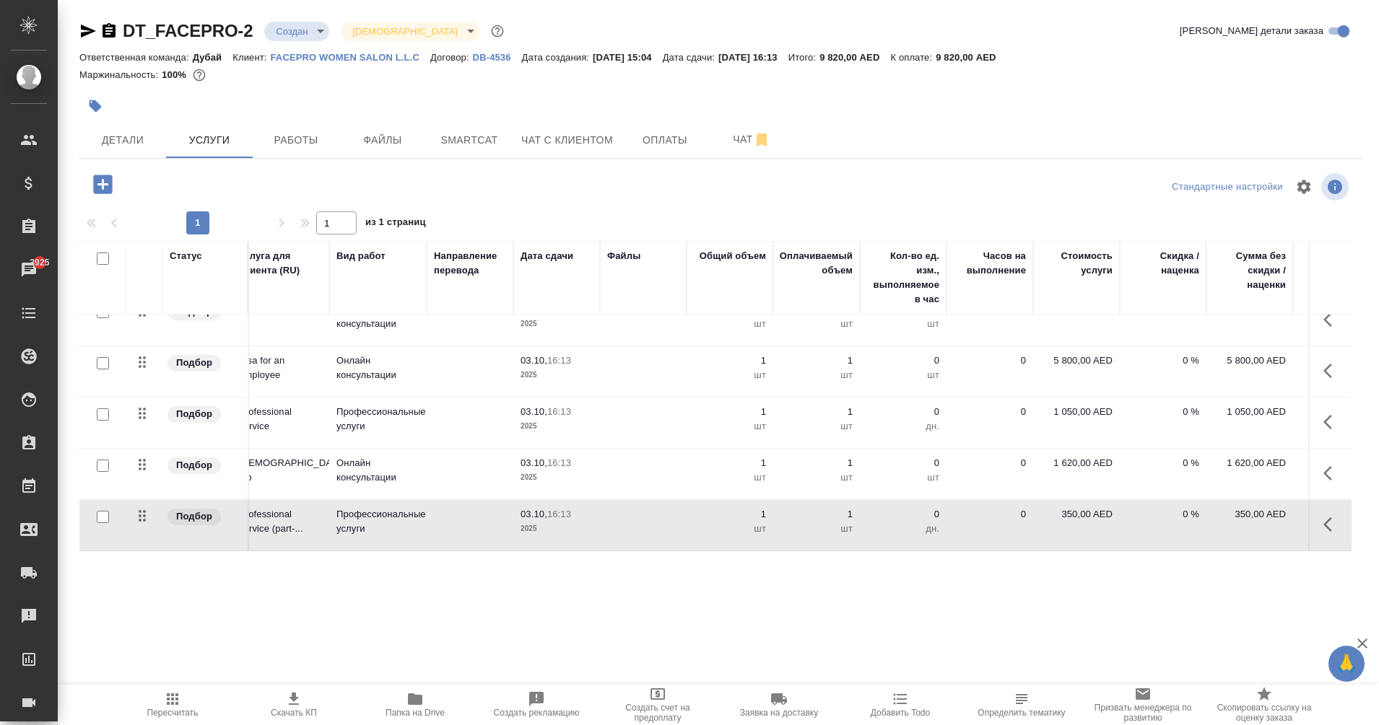
scroll to position [34, 18]
click at [183, 712] on span "Пересчитать" at bounding box center [172, 713] width 51 height 10
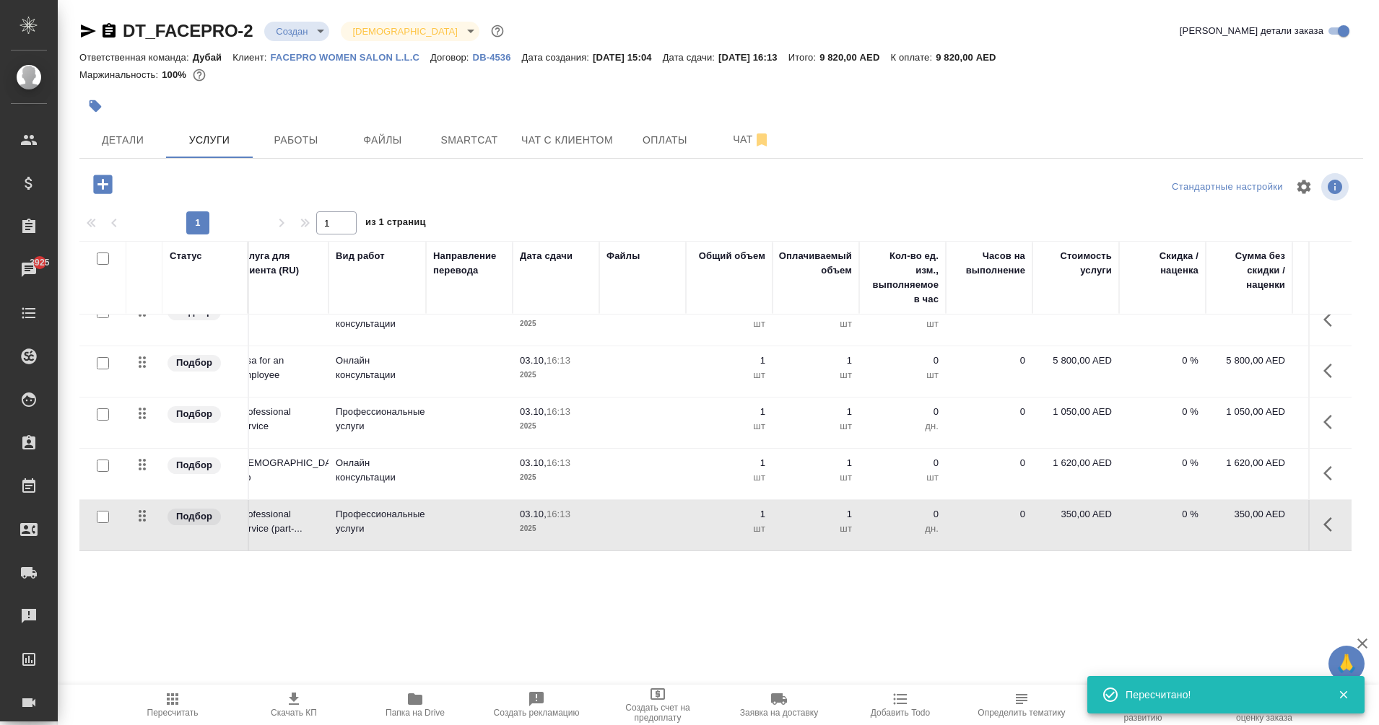
drag, startPoint x: 1344, startPoint y: 463, endPoint x: 1344, endPoint y: 506, distance: 42.6
click at [1323, 468] on icon "button" at bounding box center [1331, 473] width 17 height 17
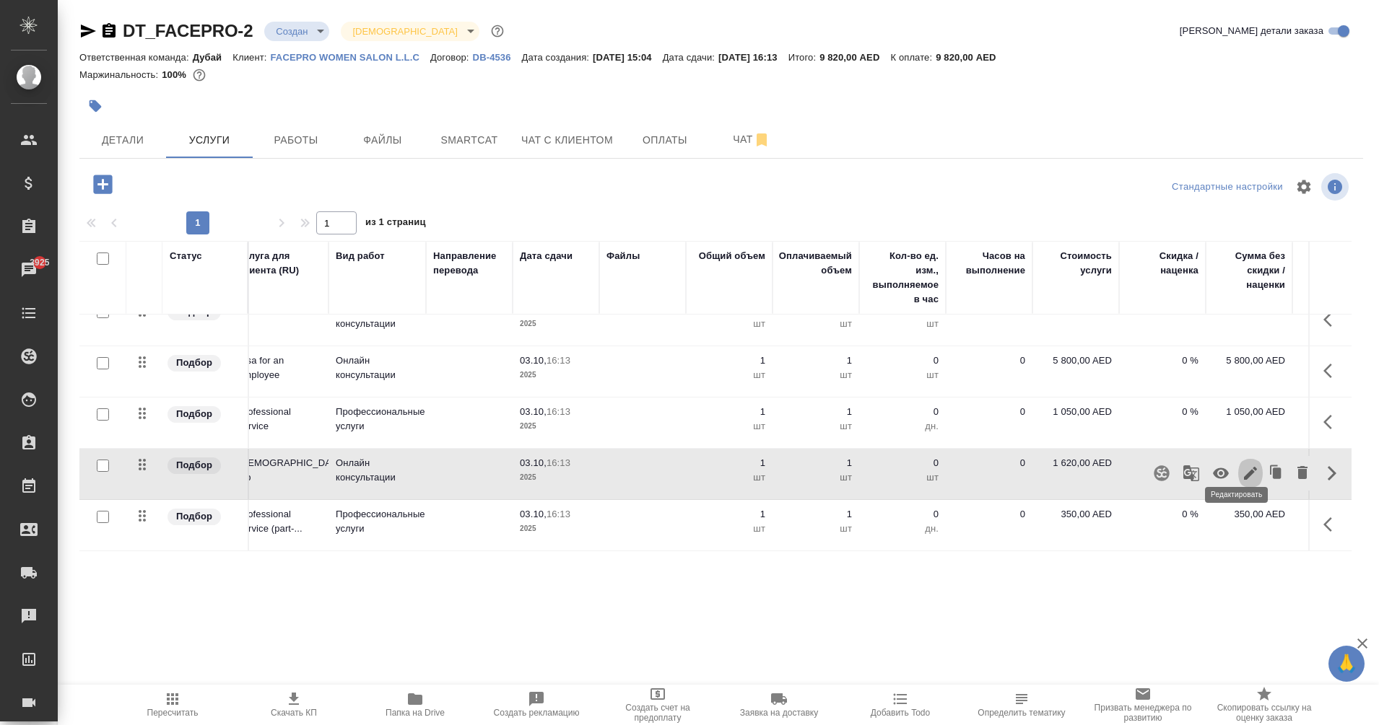
click at [1244, 467] on icon "button" at bounding box center [1250, 473] width 13 height 13
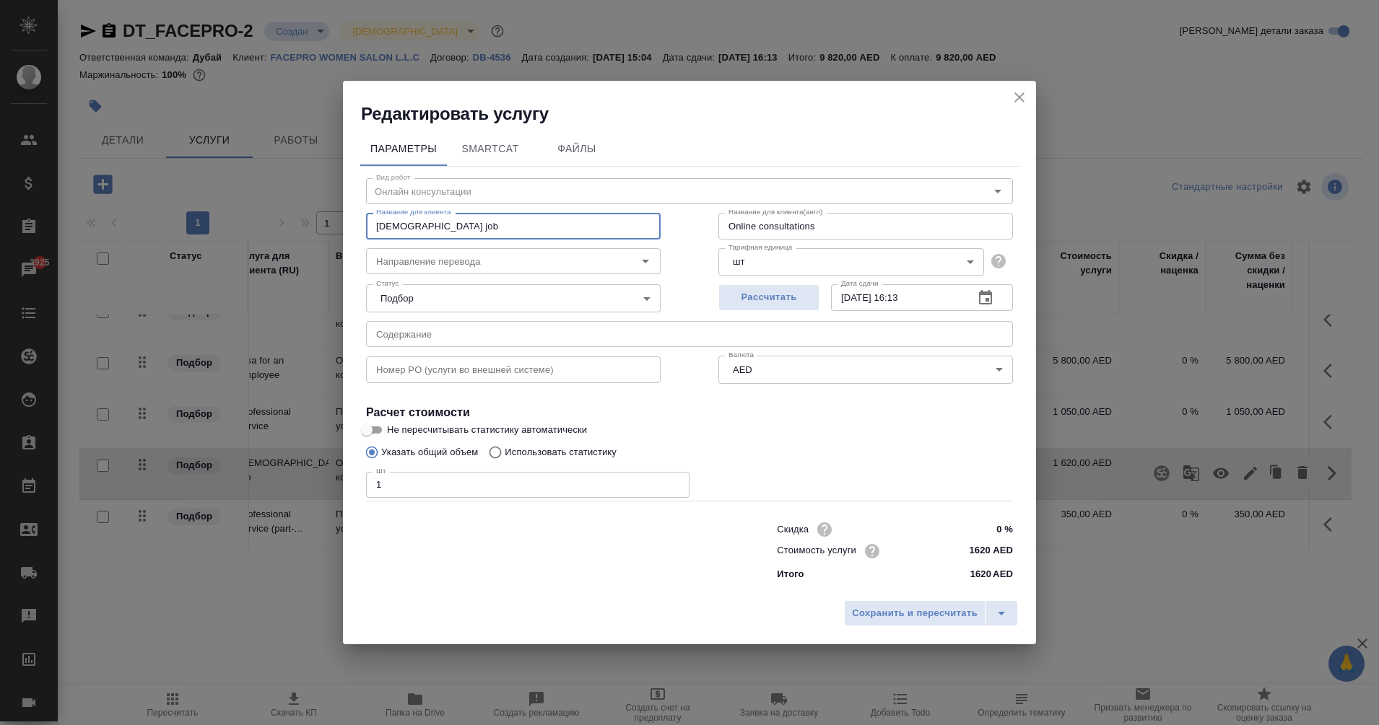
click at [419, 227] on input "Part-time job" at bounding box center [513, 226] width 295 height 26
type input "Part-time contract"
click at [882, 609] on span "Сохранить и пересчитать" at bounding box center [915, 614] width 126 height 17
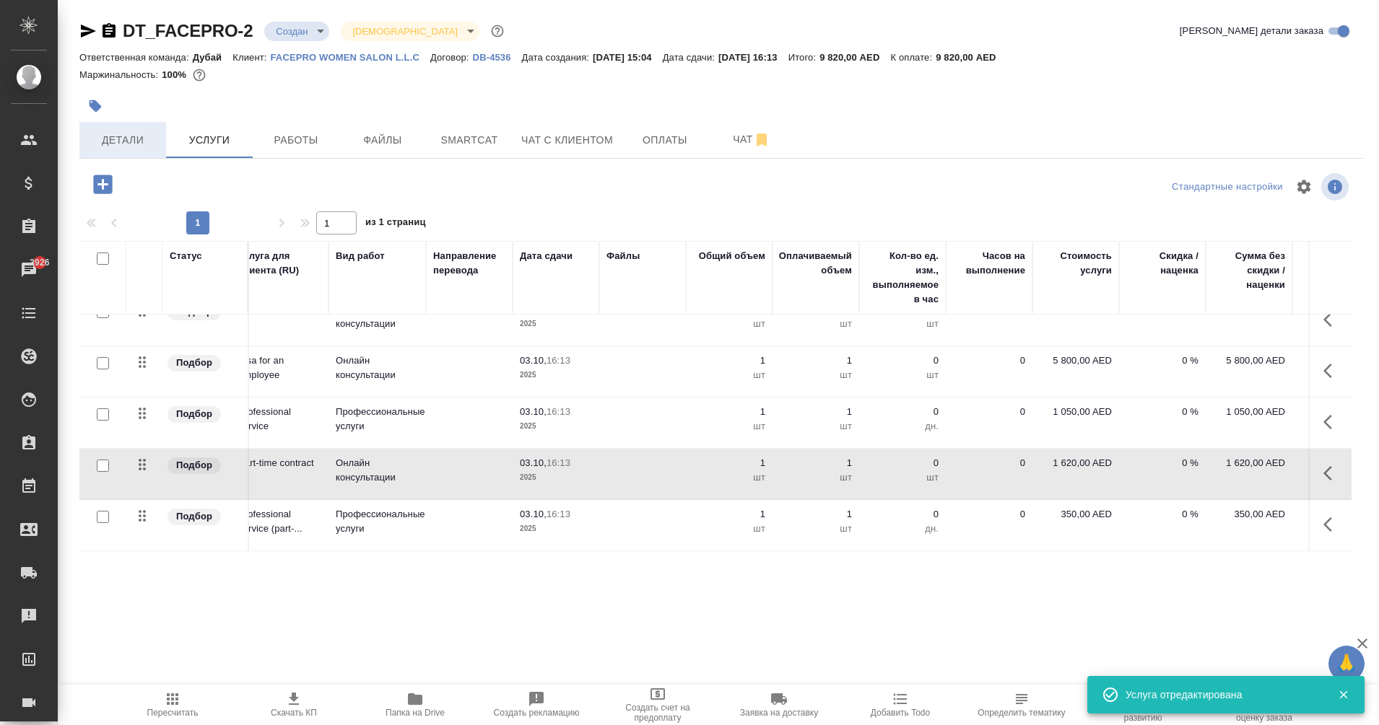
click at [113, 144] on span "Детали" at bounding box center [122, 140] width 69 height 18
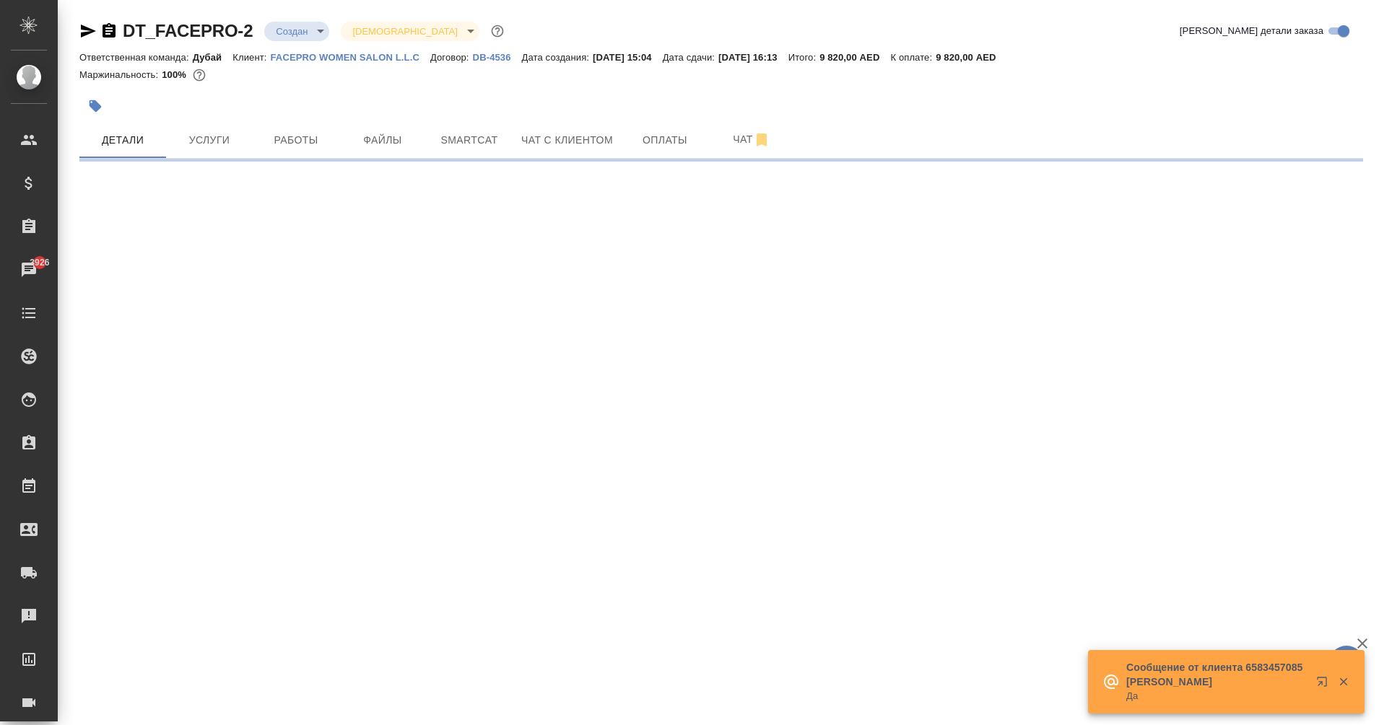
select select "RU"
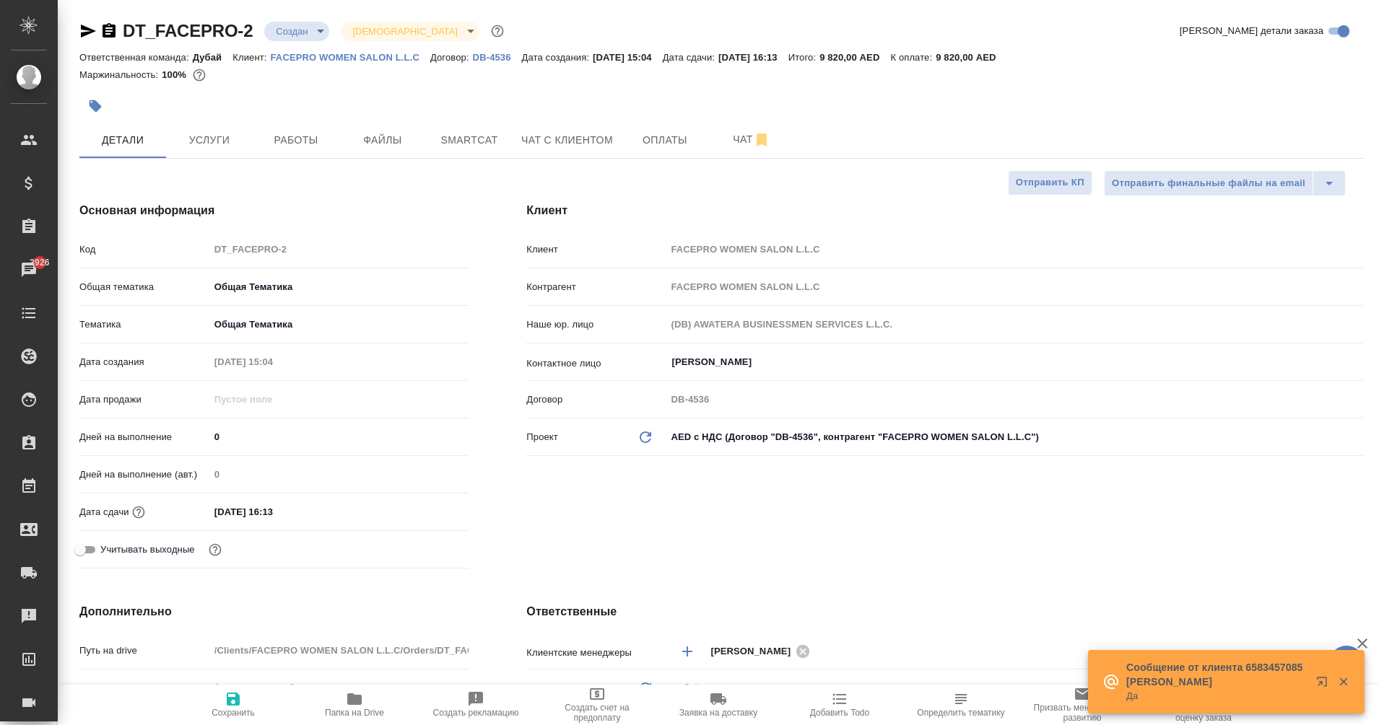
type textarea "x"
type input "Еганян Маргарита"
type textarea "x"
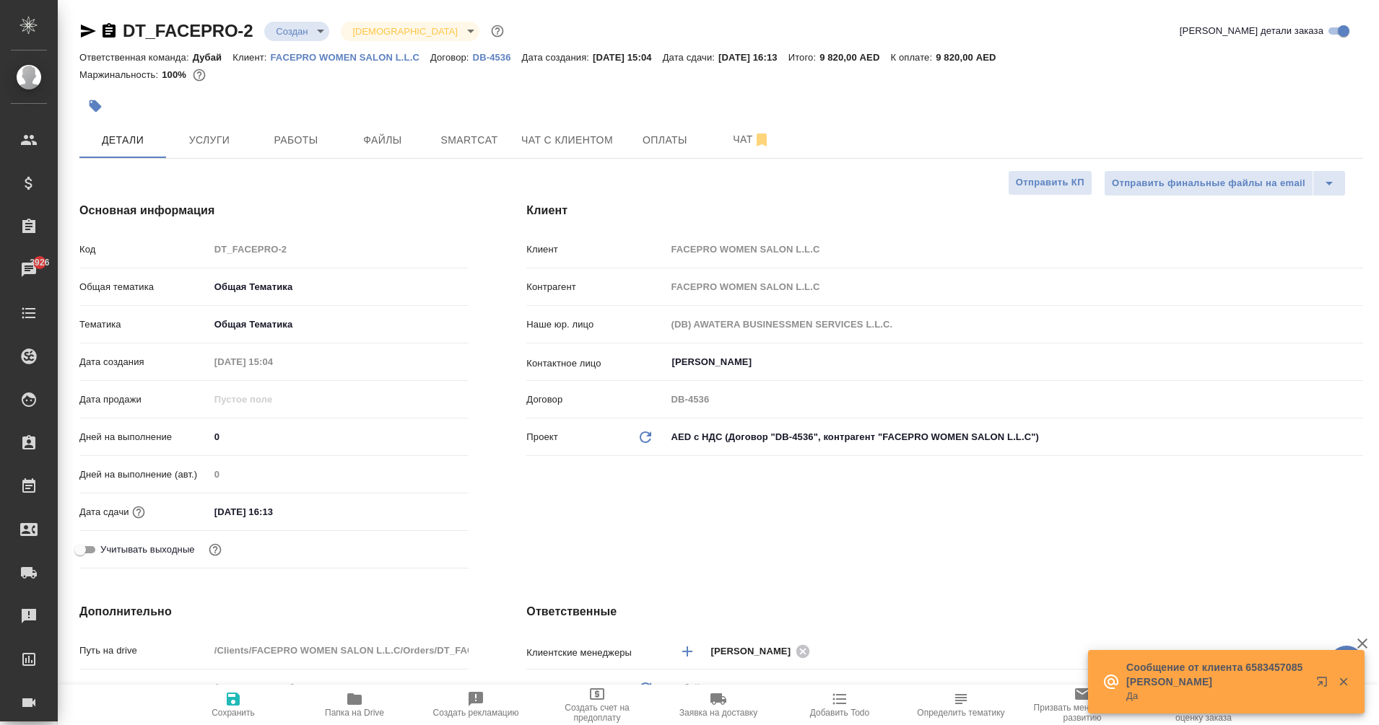
type textarea "x"
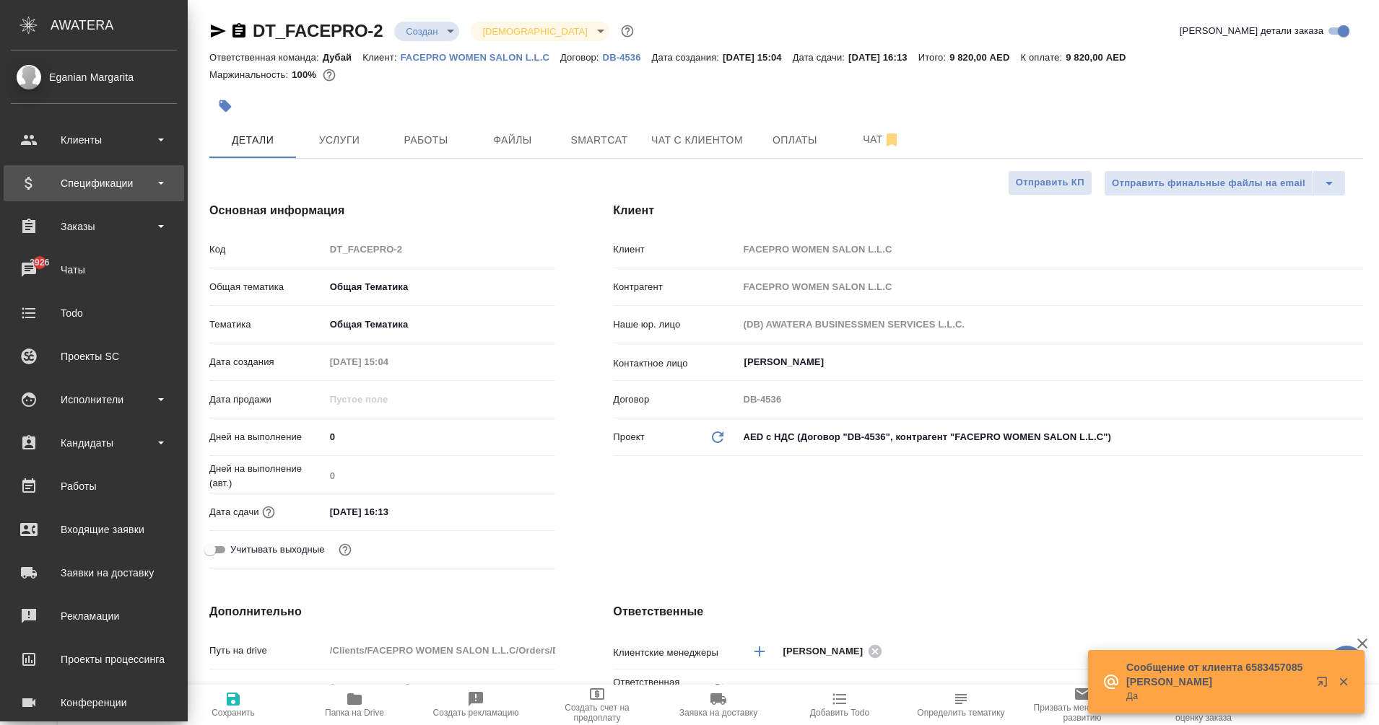
click at [58, 173] on div "Спецификации" at bounding box center [94, 184] width 166 height 22
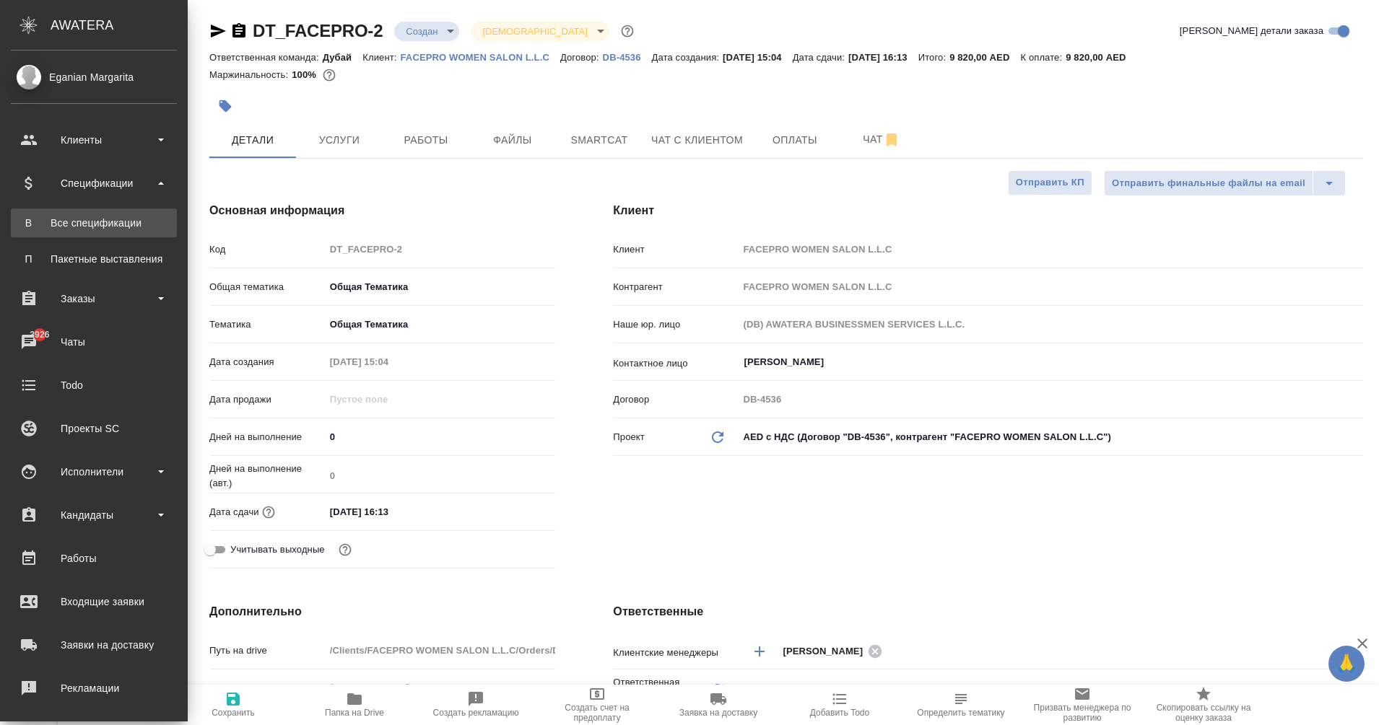
type textarea "x"
click at [85, 227] on div "Все спецификации" at bounding box center [94, 223] width 152 height 14
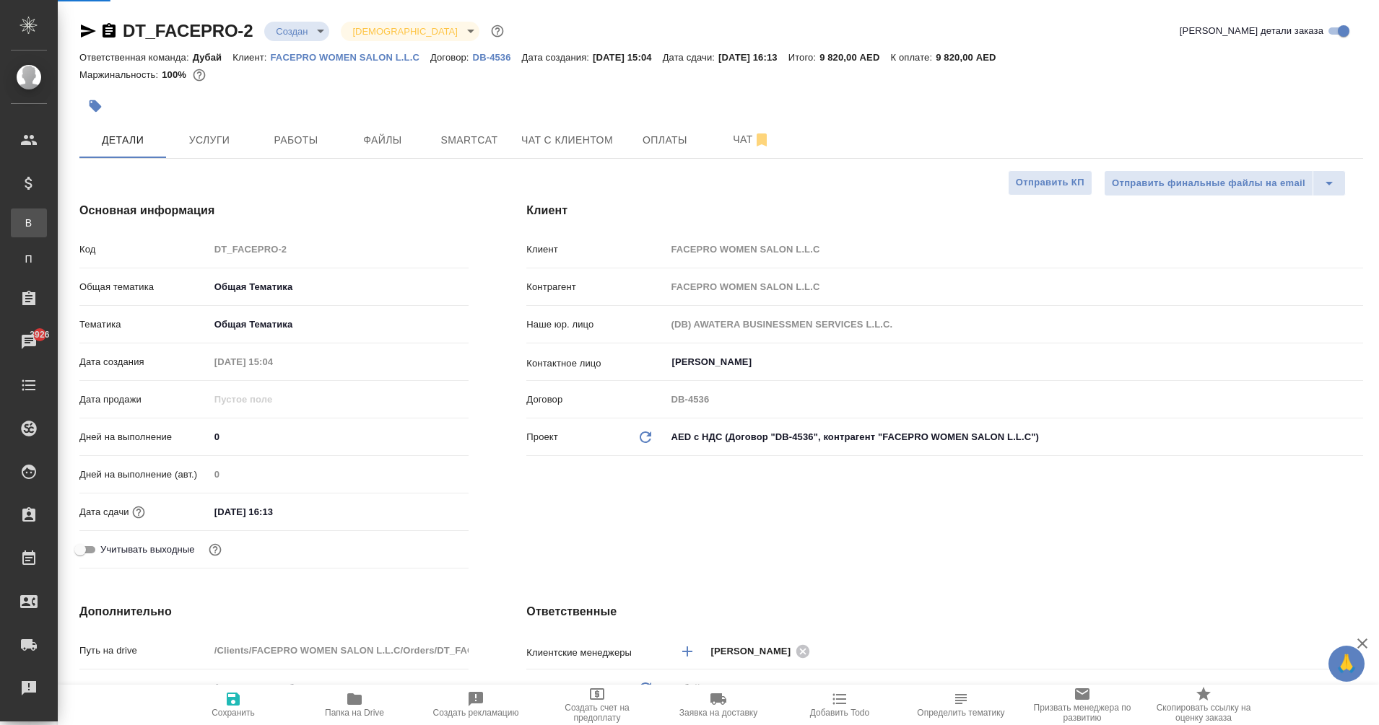
type textarea "x"
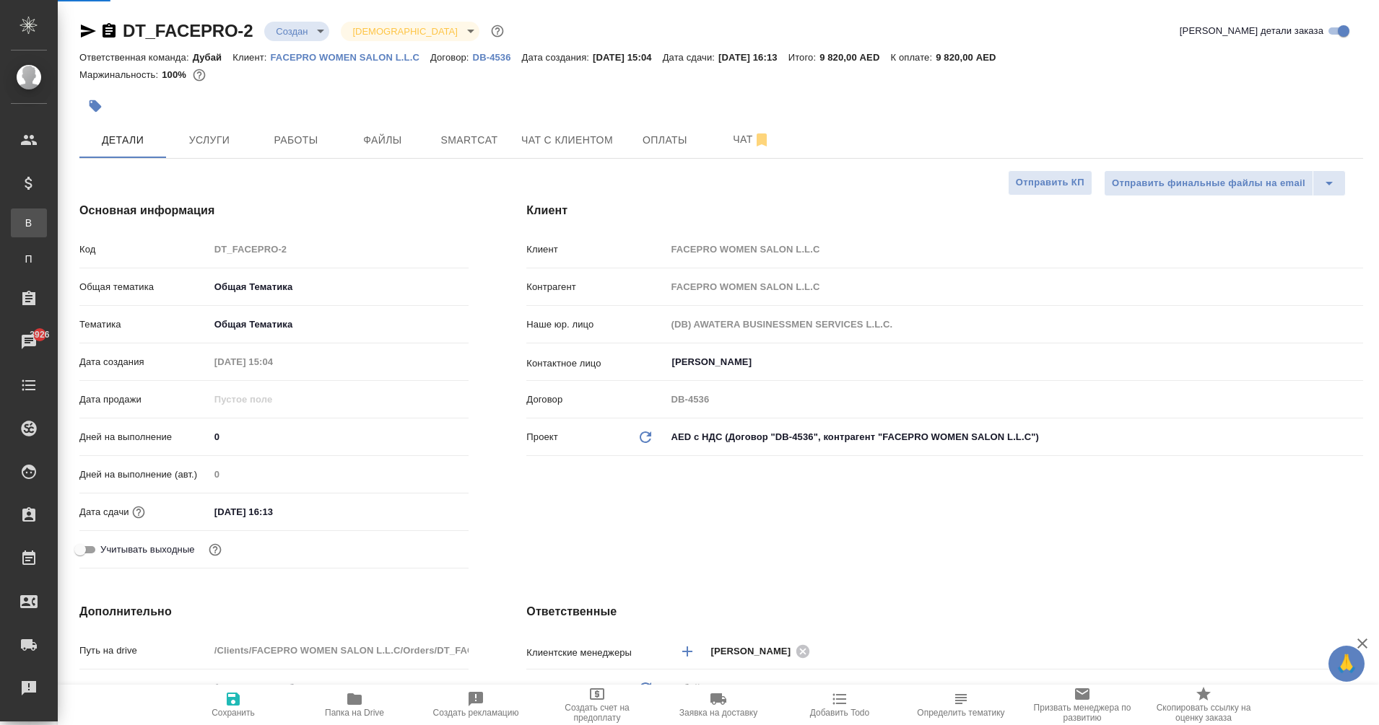
type textarea "x"
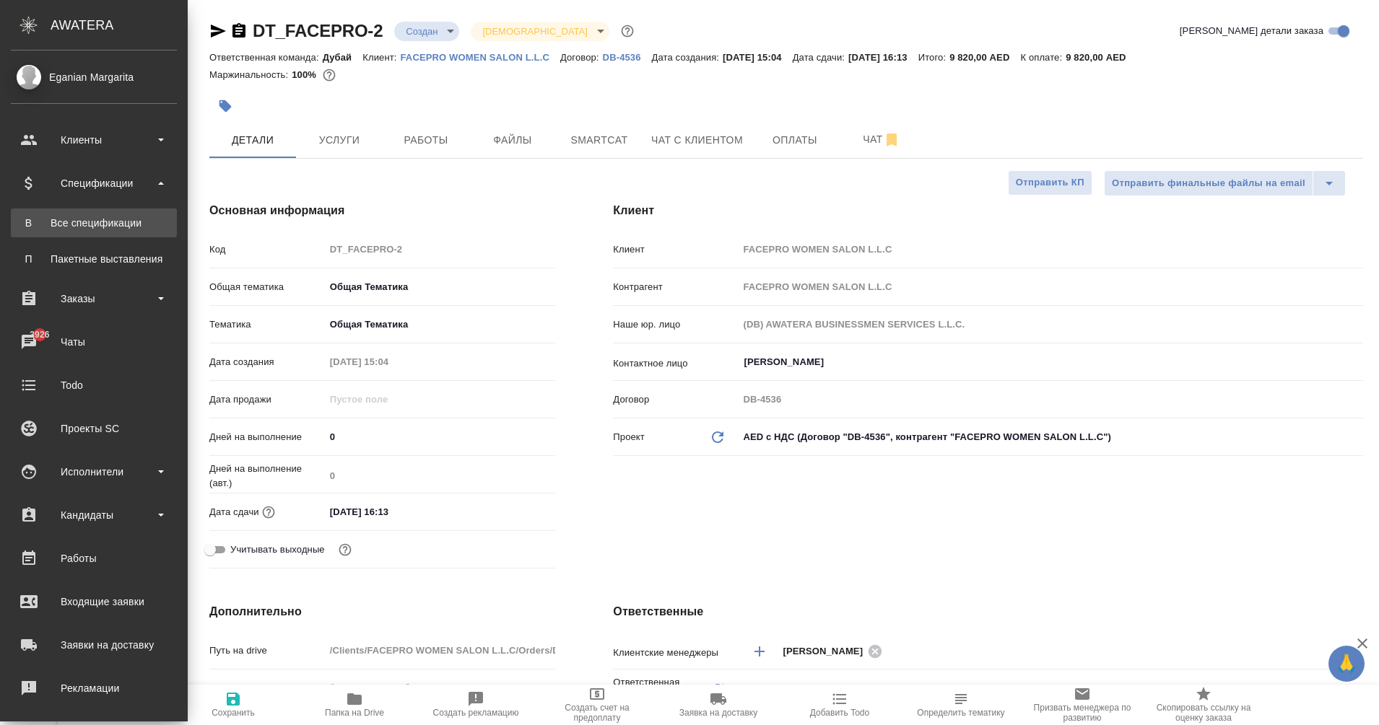
click at [17, 224] on link "В Все спецификации" at bounding box center [94, 223] width 166 height 29
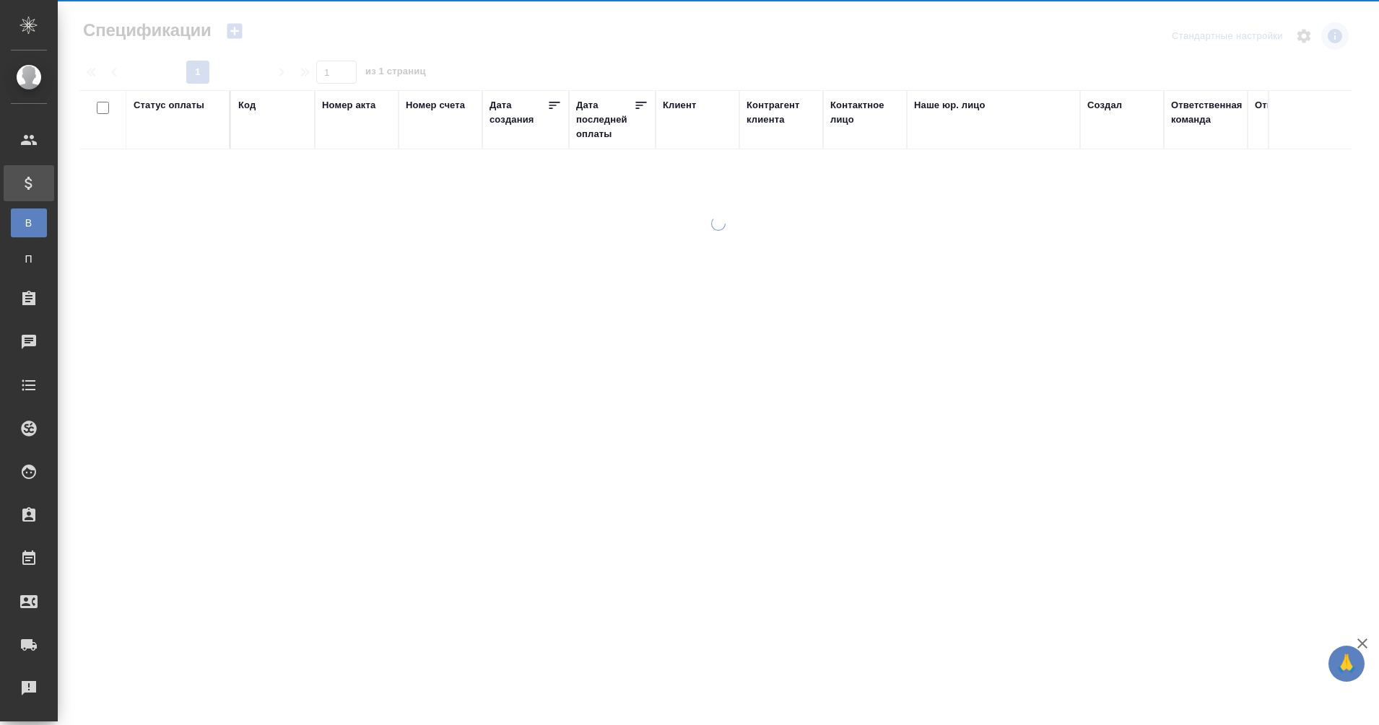
click at [32, 224] on span "В" at bounding box center [29, 223] width 22 height 14
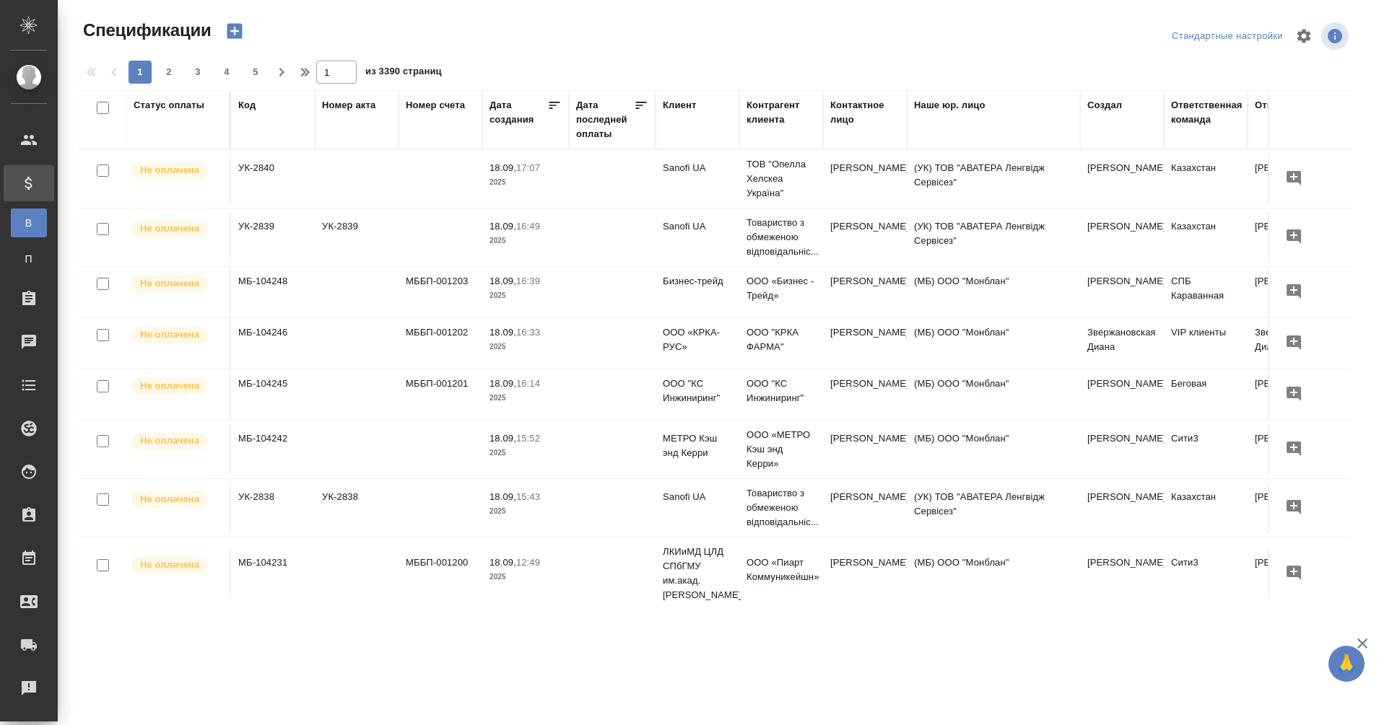
click at [236, 35] on icon "button" at bounding box center [234, 31] width 15 height 15
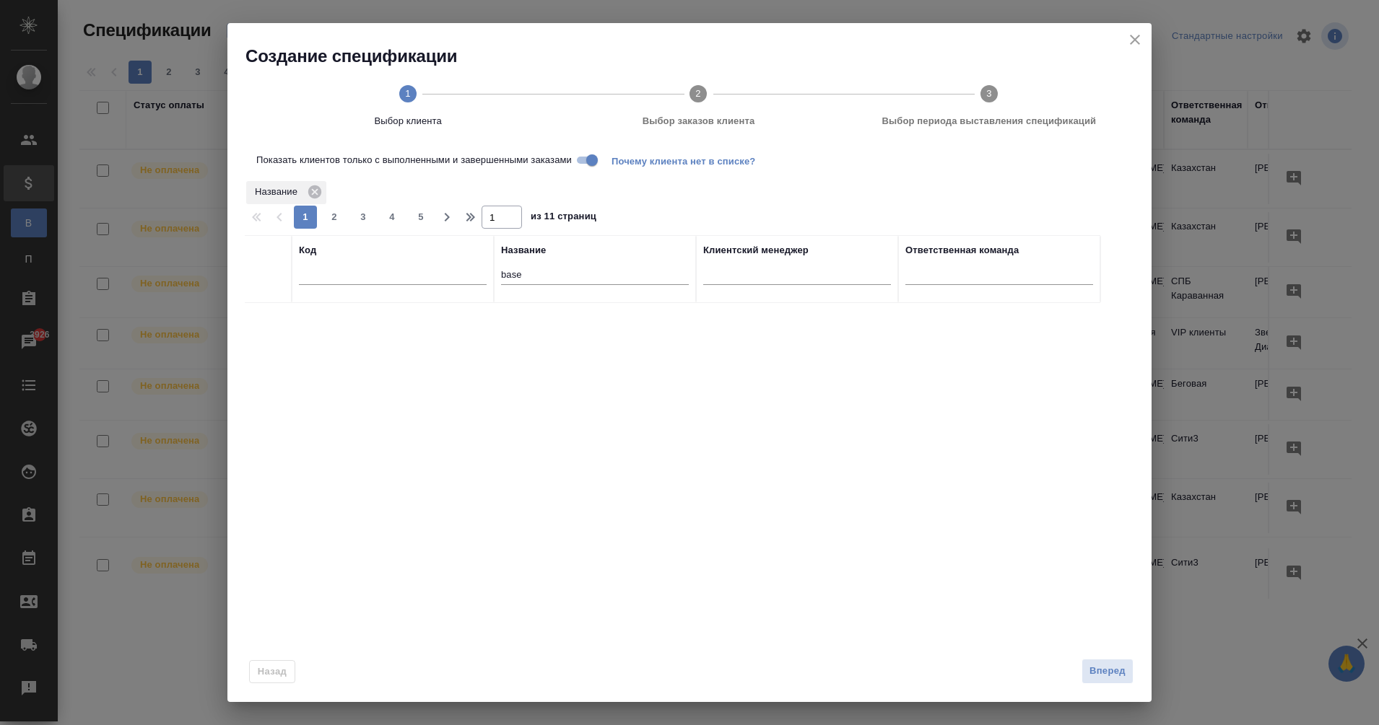
click at [520, 269] on input "base" at bounding box center [595, 276] width 188 height 18
click at [518, 275] on input "афсу" at bounding box center [595, 276] width 188 height 18
type input "face"
click at [313, 192] on icon at bounding box center [314, 192] width 13 height 13
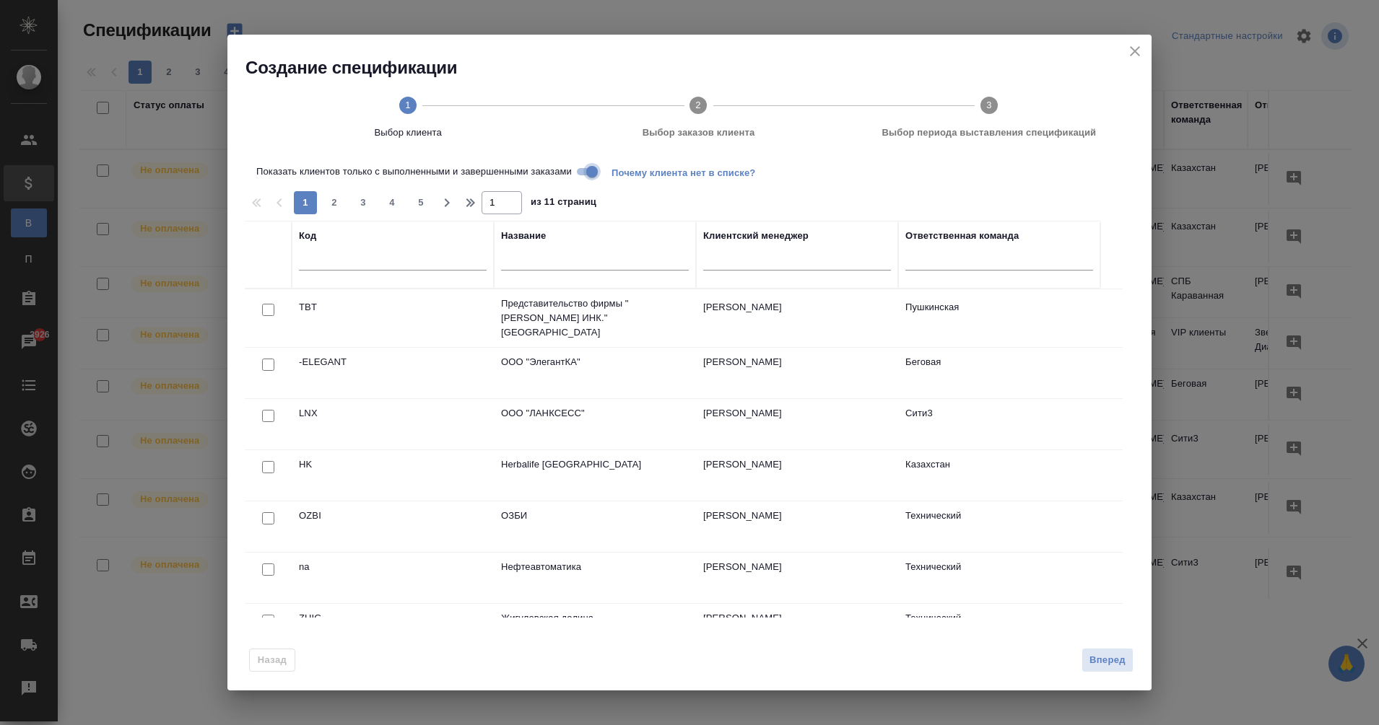
click at [587, 175] on input "Показать клиентов только с выполненными и завершенными заказами" at bounding box center [592, 171] width 52 height 17
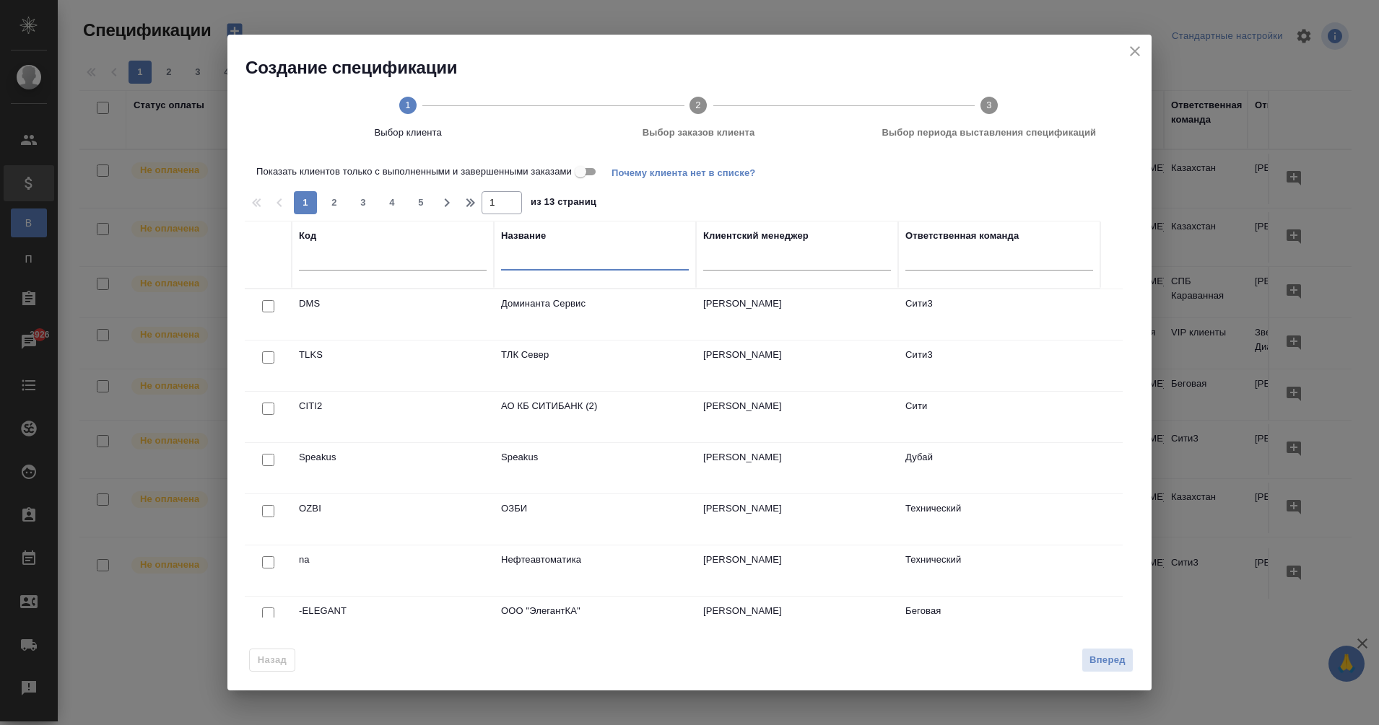
click at [520, 261] on input "text" at bounding box center [595, 261] width 188 height 18
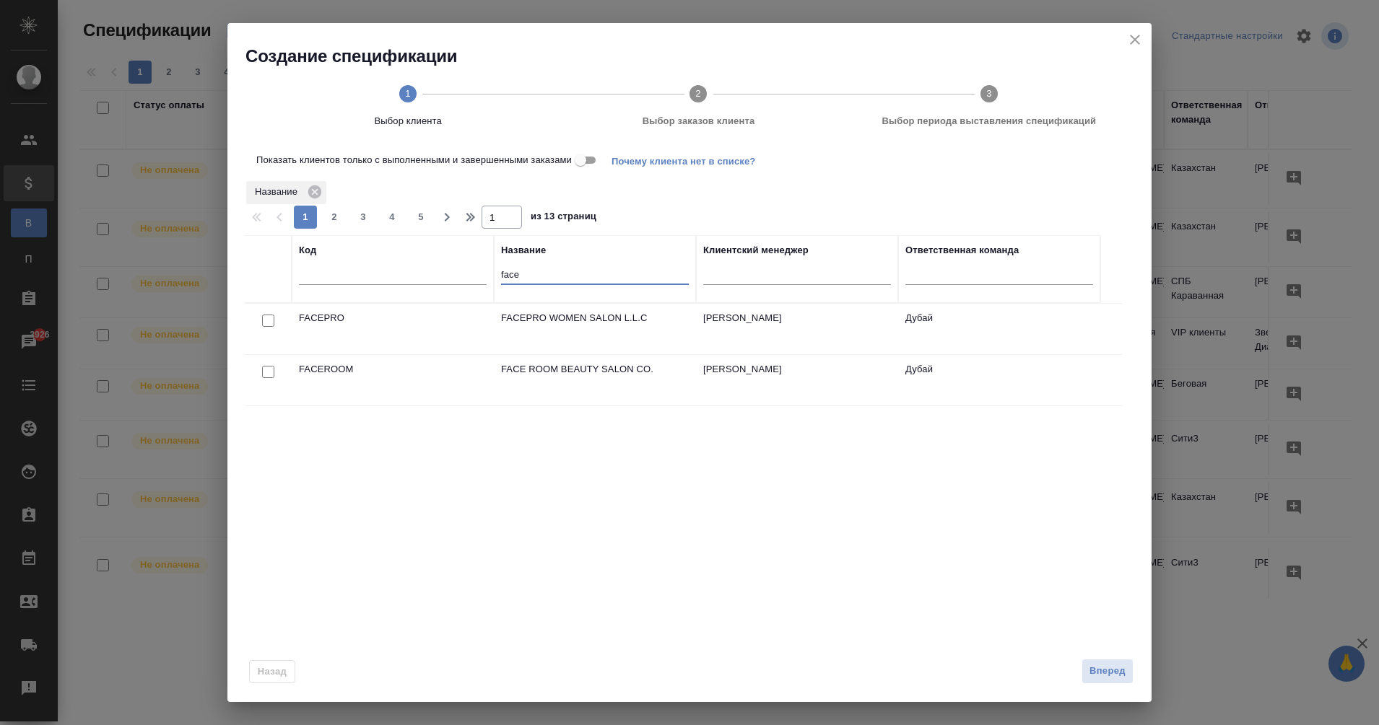
type input "face"
click at [267, 323] on input "checkbox" at bounding box center [268, 321] width 12 height 12
checkbox input "true"
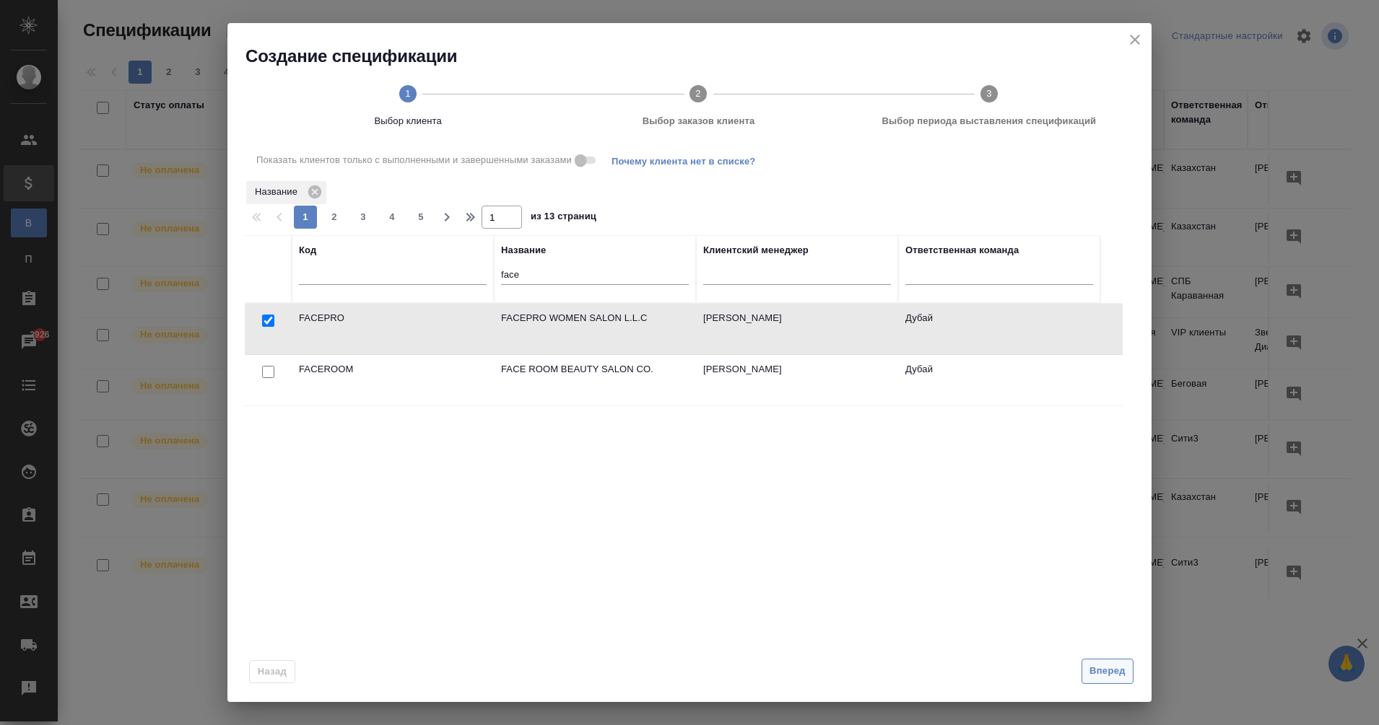
click at [1112, 676] on span "Вперед" at bounding box center [1107, 671] width 36 height 17
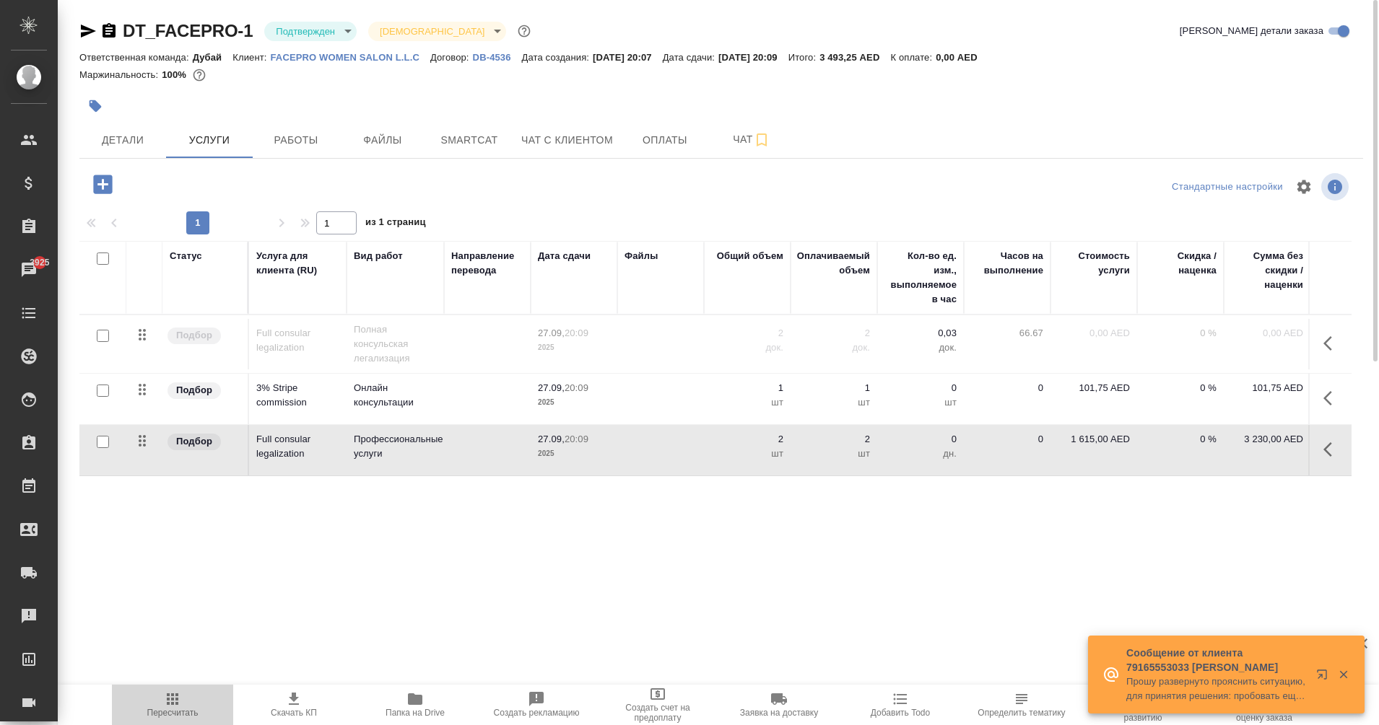
click at [194, 701] on span "Пересчитать" at bounding box center [173, 704] width 104 height 27
